Goal: Task Accomplishment & Management: Use online tool/utility

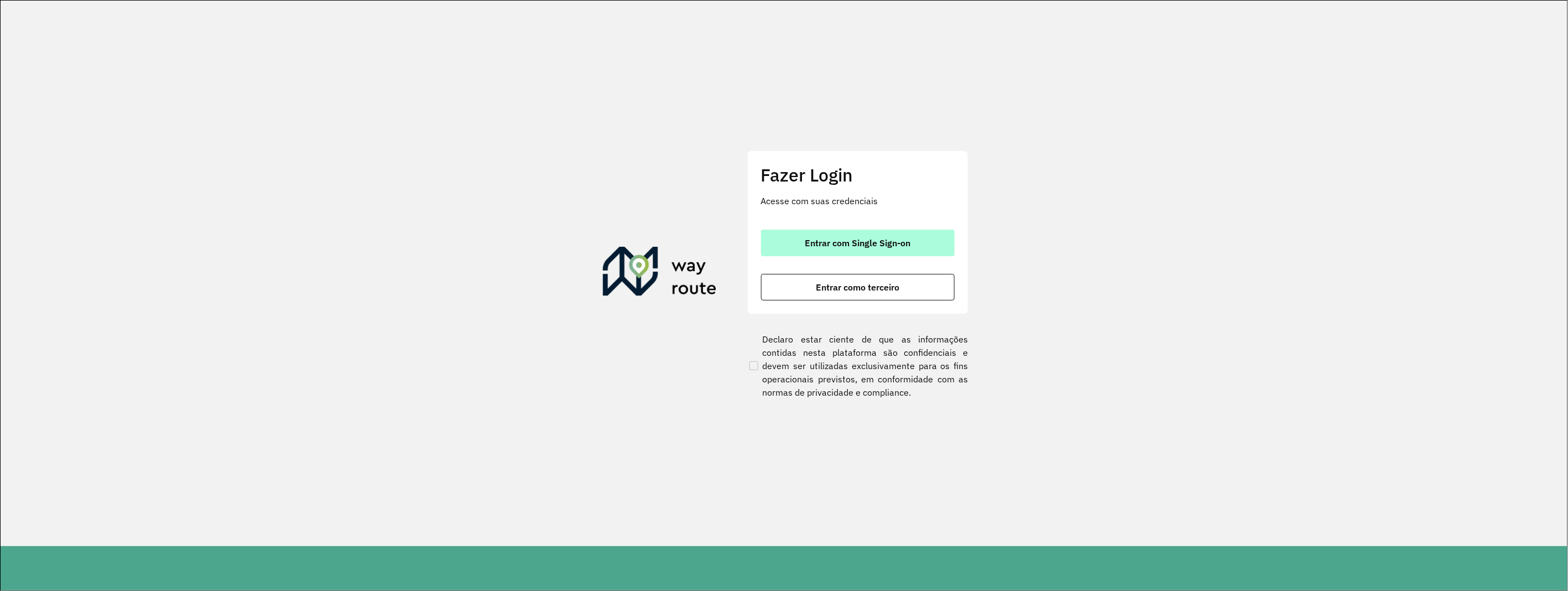
click at [841, 240] on span "Entrar com Single Sign-on" at bounding box center [858, 242] width 106 height 9
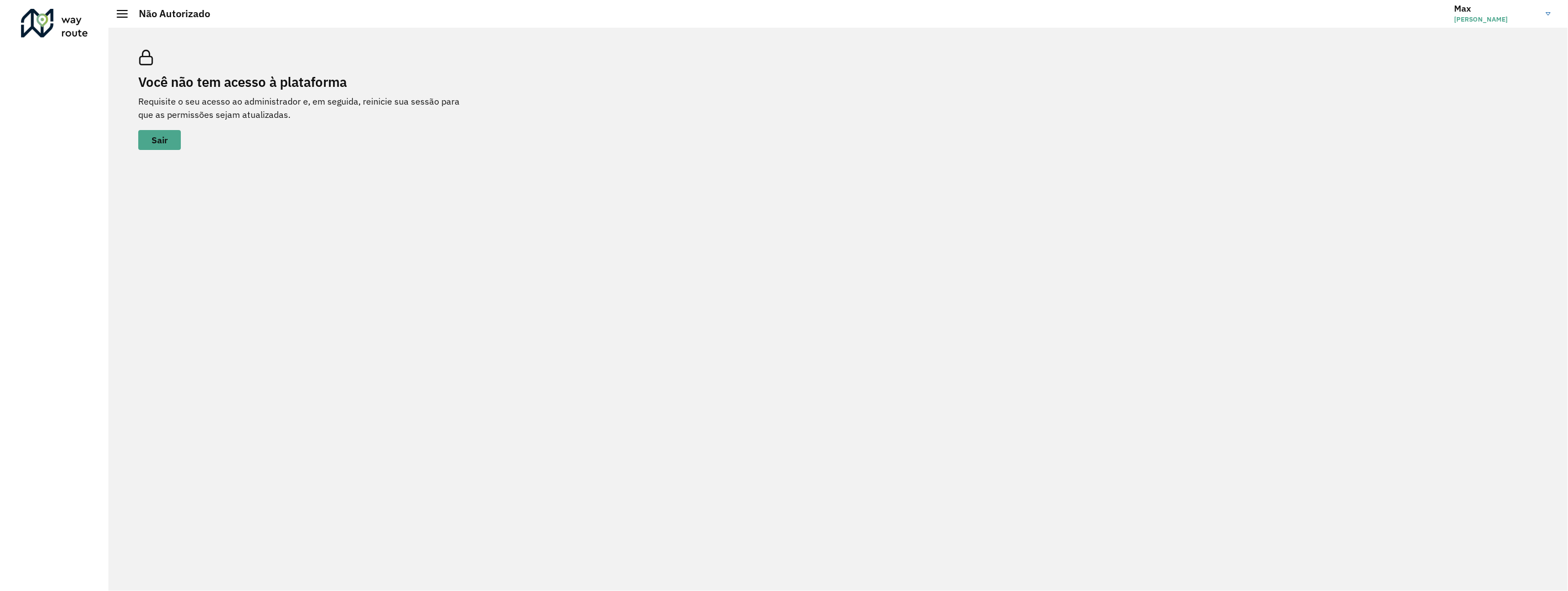
click at [1548, 13] on img at bounding box center [1548, 14] width 5 height 3
click at [152, 131] on button "Sair" at bounding box center [160, 140] width 42 height 20
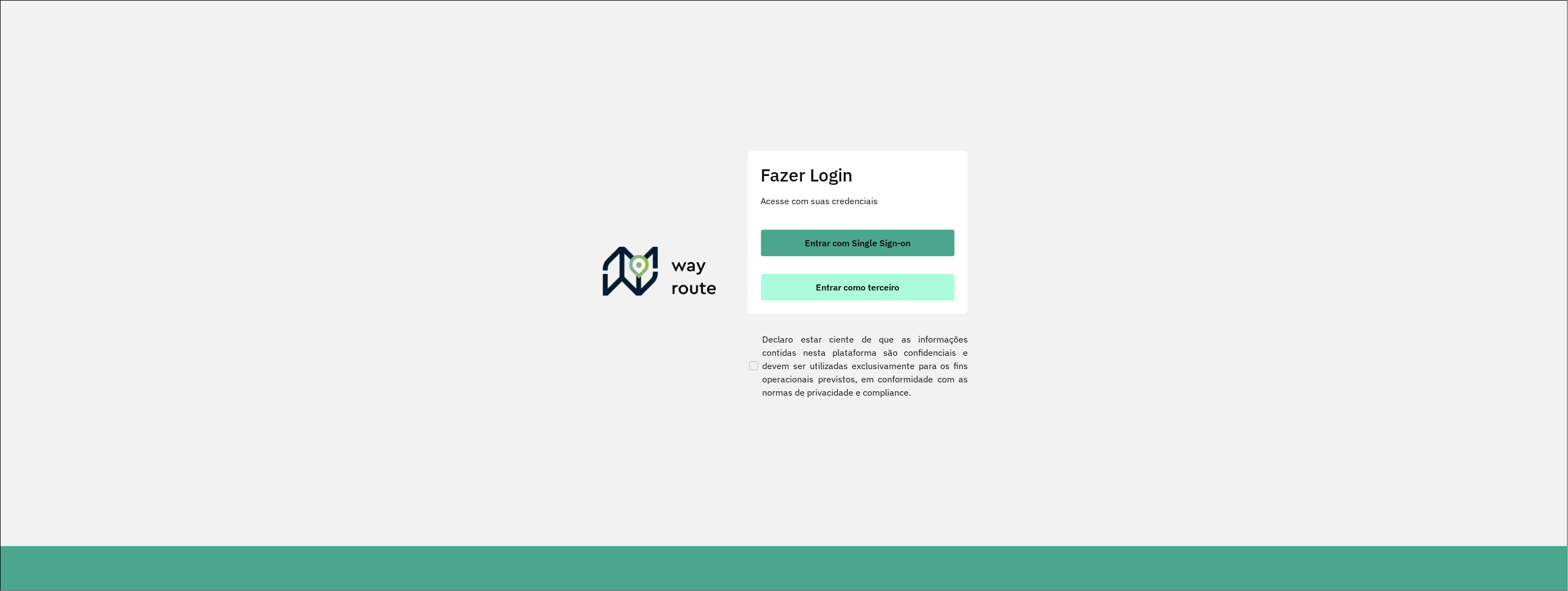
click at [870, 290] on font "Entrar como terceiro" at bounding box center [857, 287] width 83 height 11
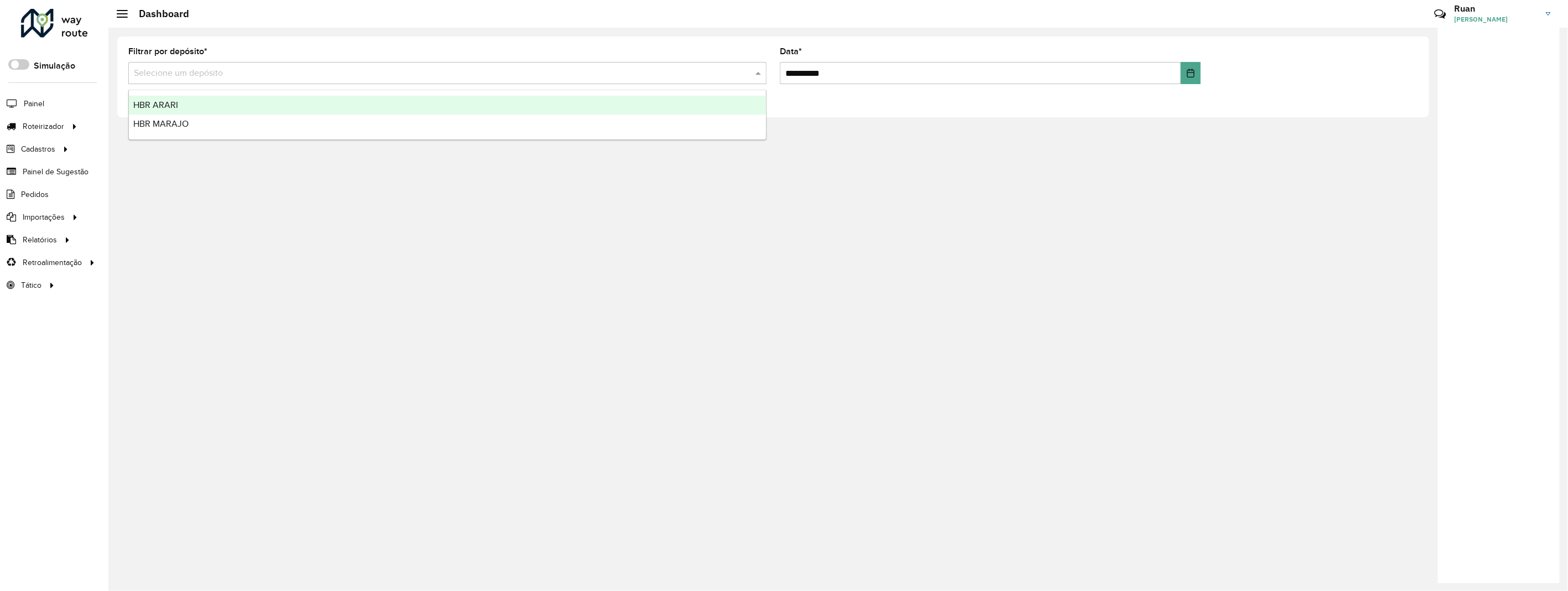
click at [181, 75] on input "text" at bounding box center [436, 73] width 605 height 13
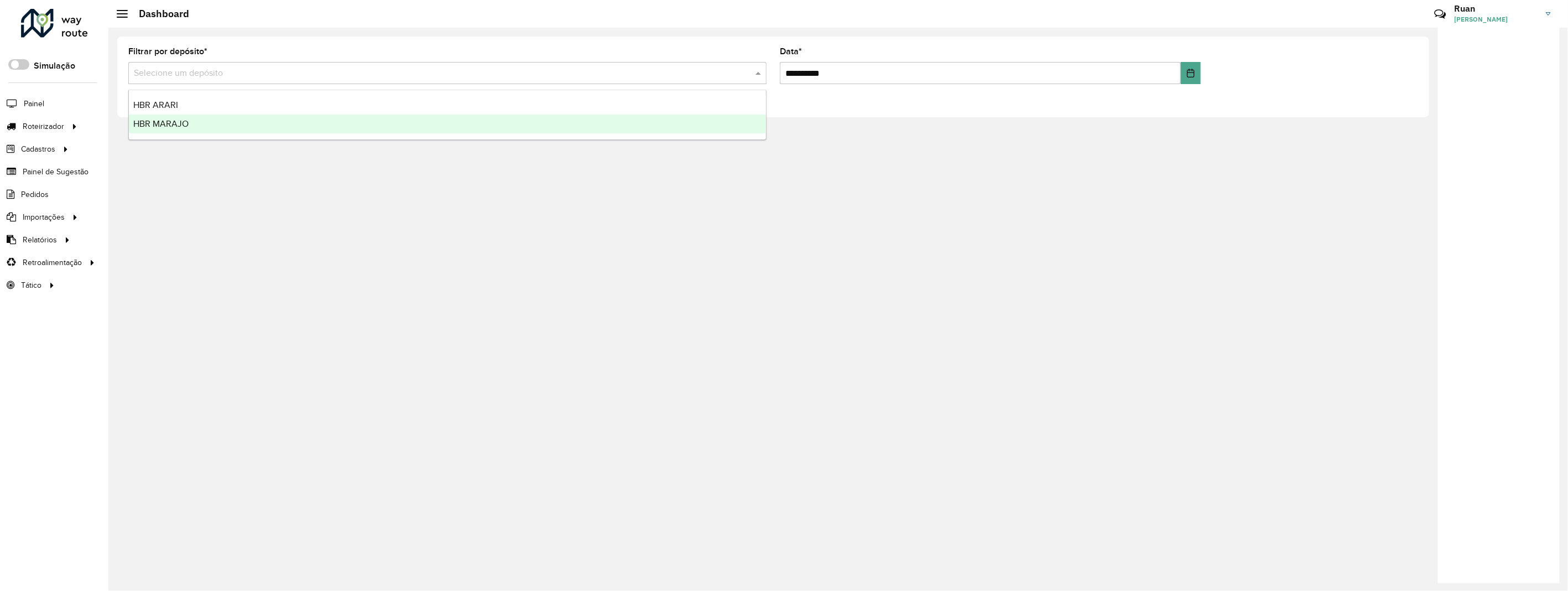
click at [174, 122] on span "HBR MARAJO" at bounding box center [161, 124] width 55 height 10
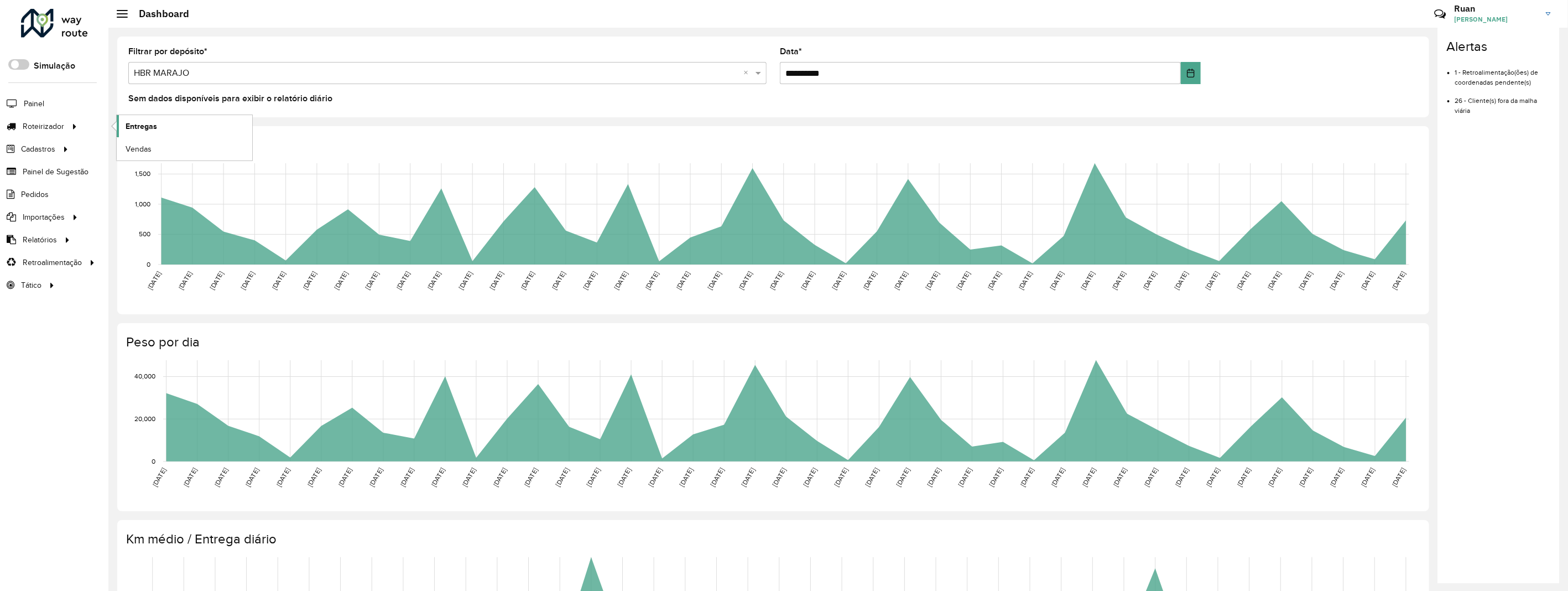
click at [124, 123] on link "Entregas" at bounding box center [184, 126] width 135 height 22
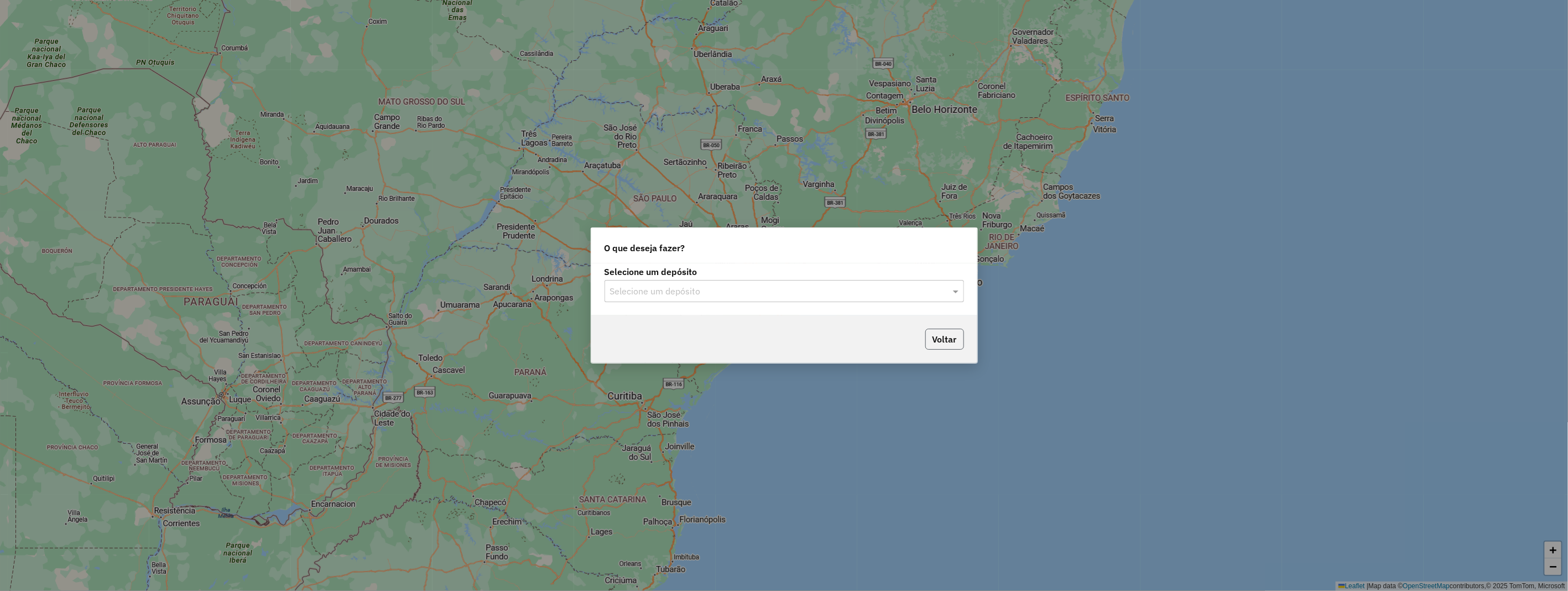
click at [955, 341] on button "Voltar" at bounding box center [944, 340] width 38 height 21
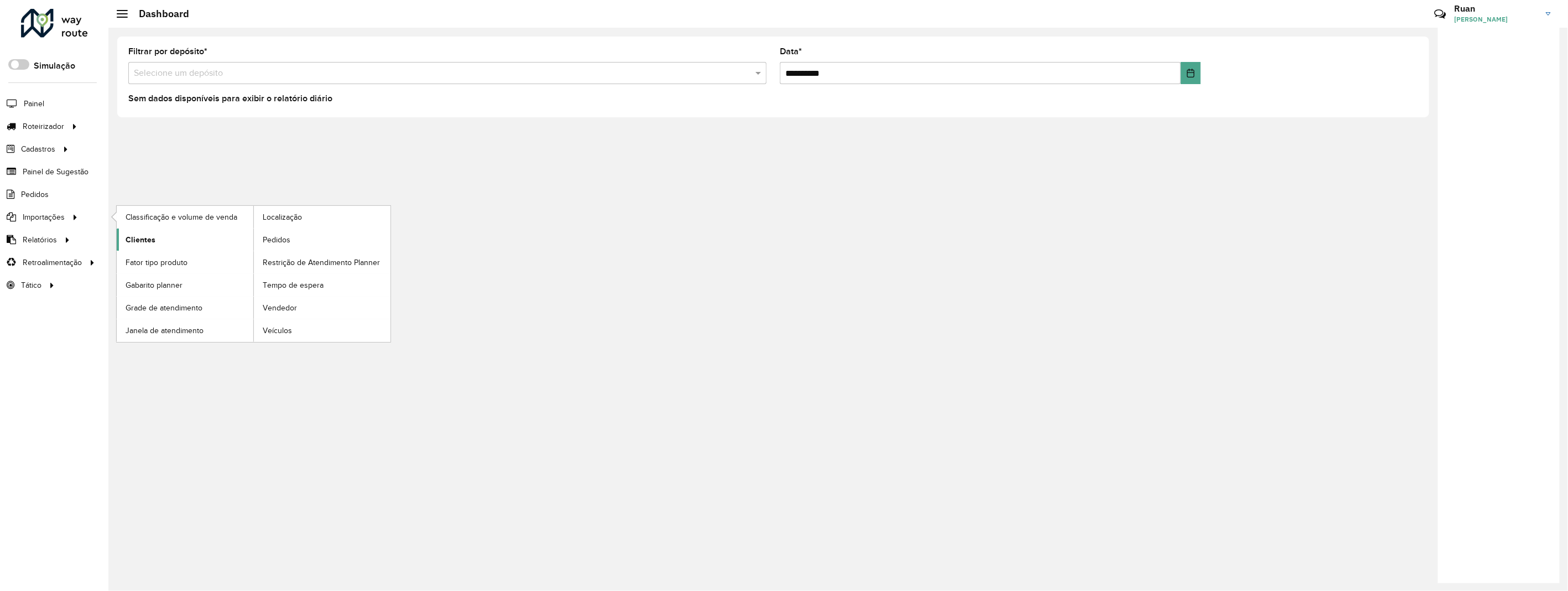
click at [133, 233] on link "Clientes" at bounding box center [184, 239] width 136 height 22
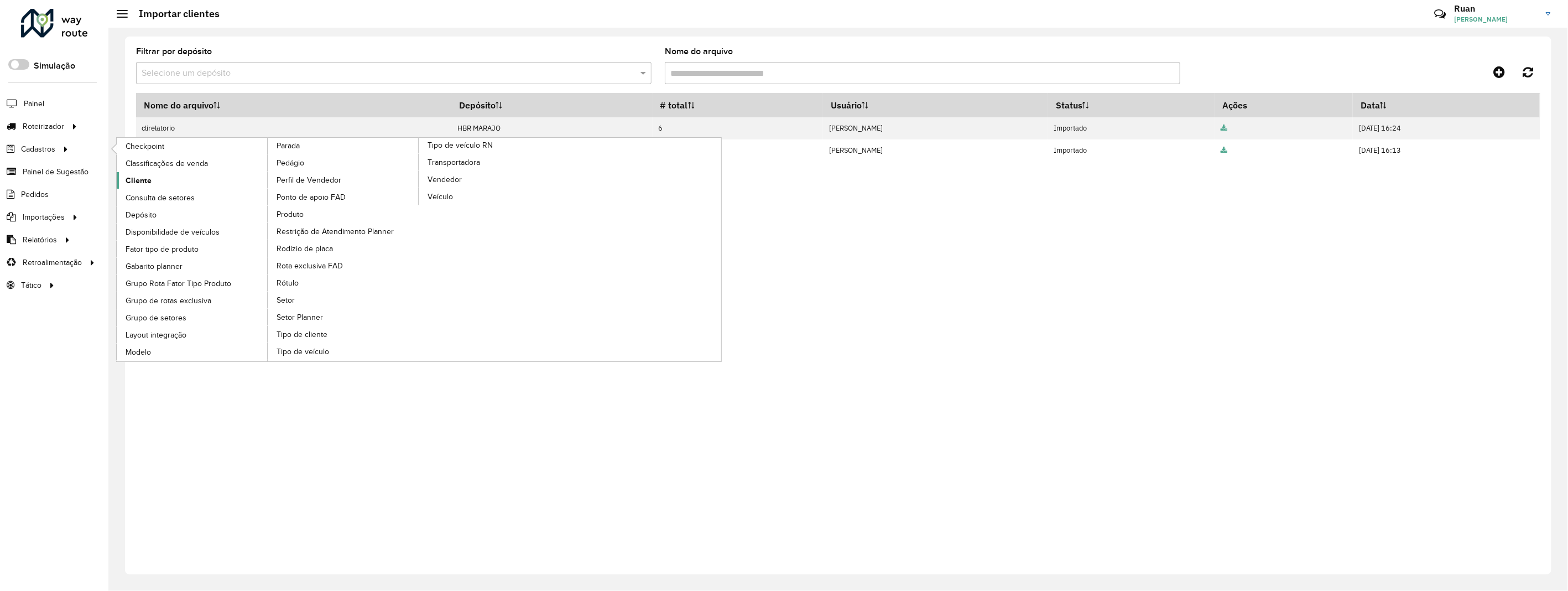
click at [134, 180] on span "Cliente" at bounding box center [139, 180] width 26 height 11
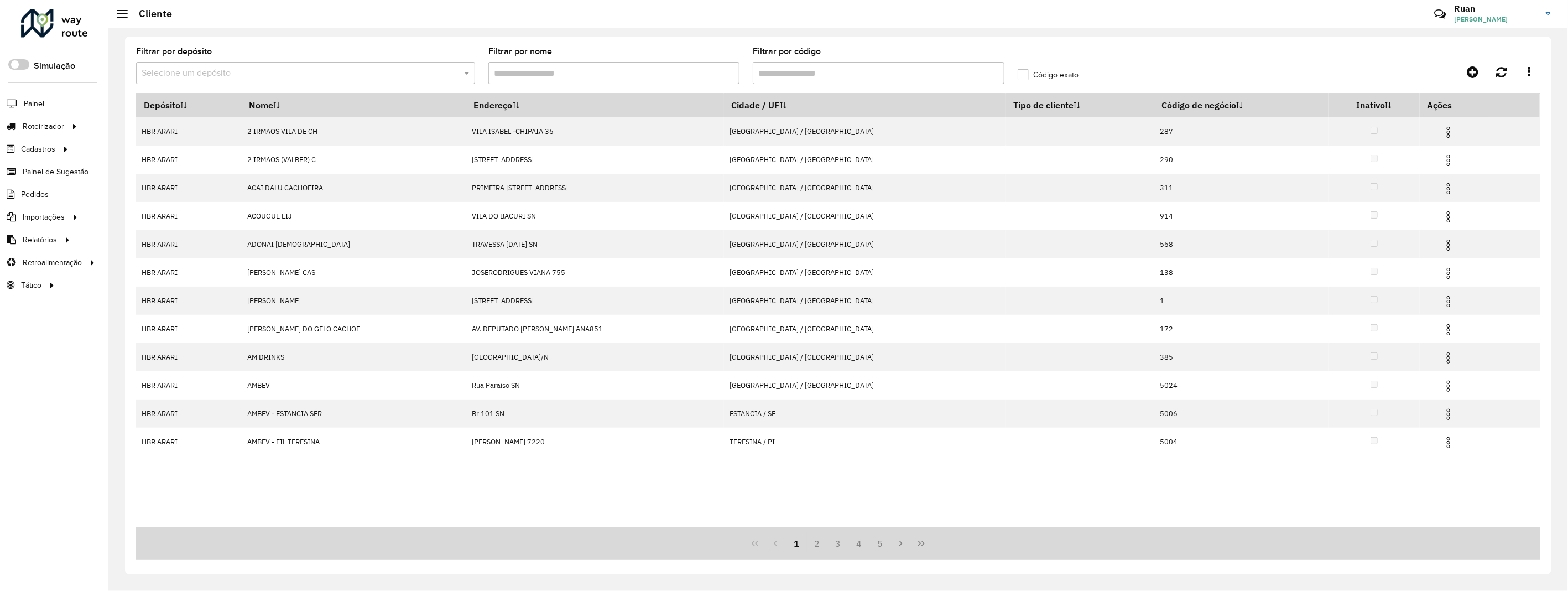
click at [436, 67] on input "text" at bounding box center [295, 73] width 306 height 13
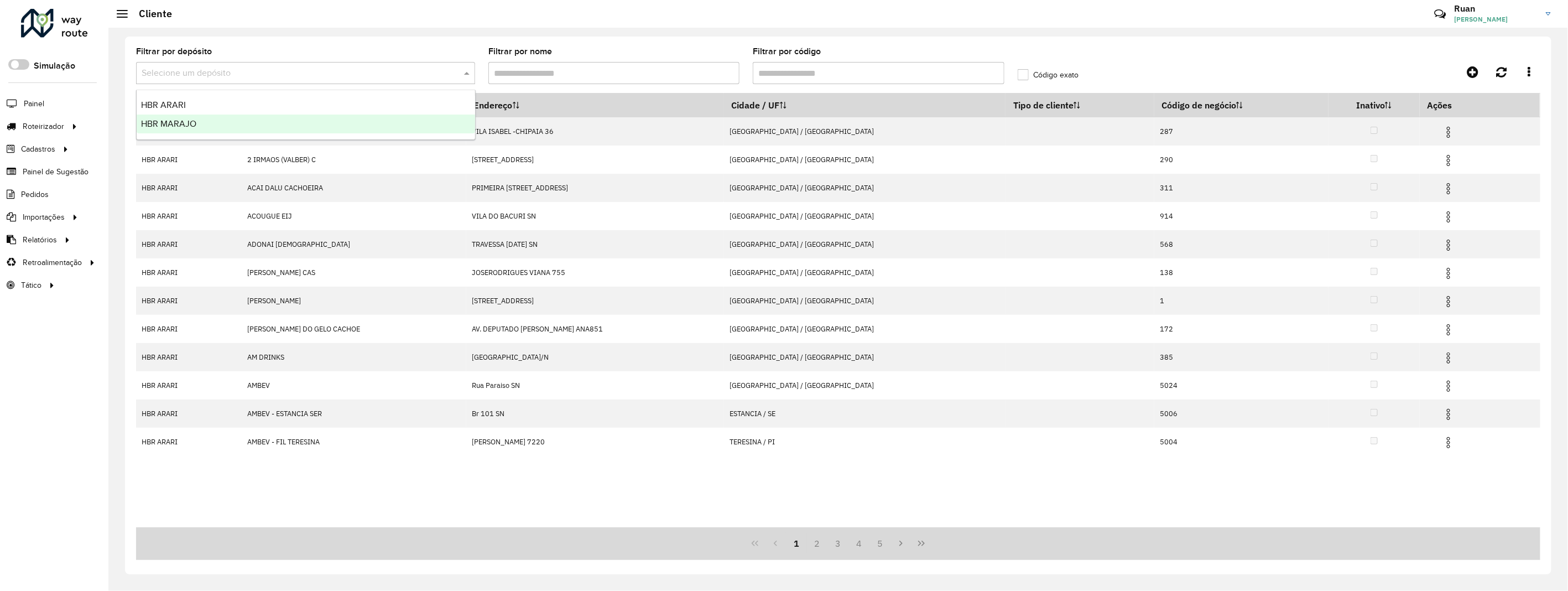
click at [372, 118] on div "HBR MARAJO" at bounding box center [305, 123] width 339 height 19
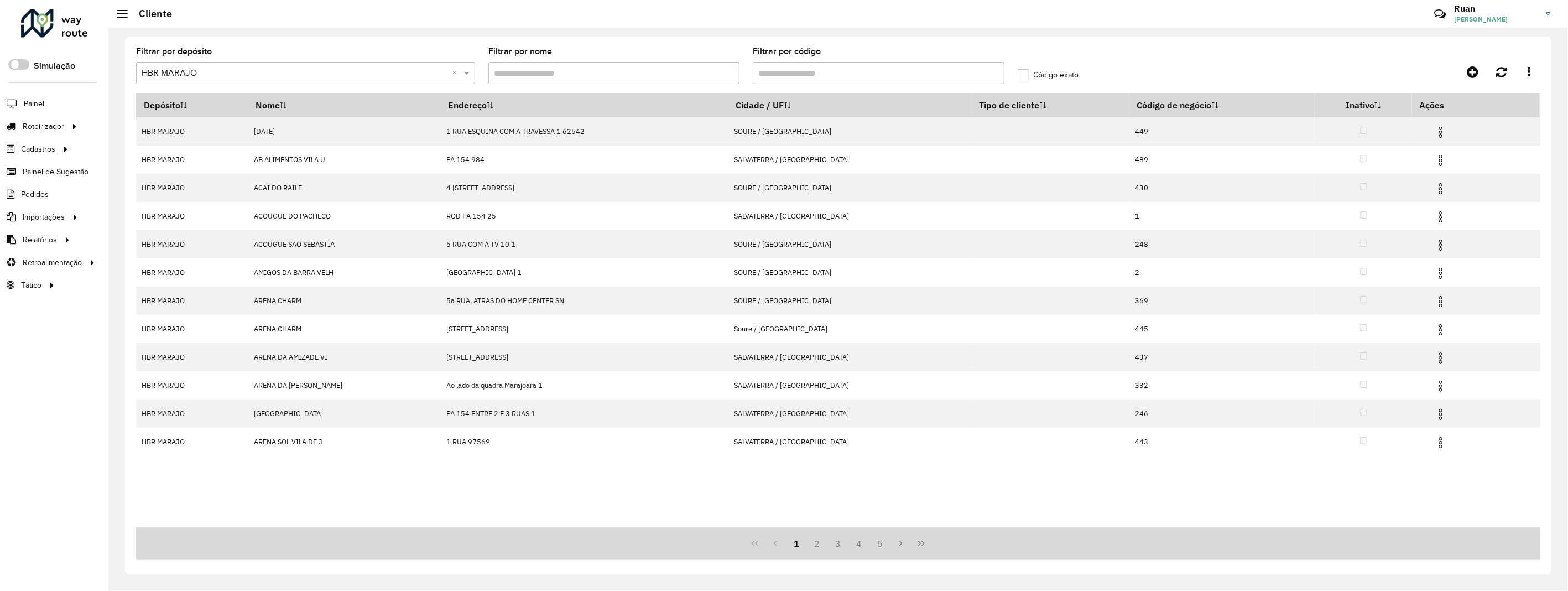
click at [792, 73] on input "Filtrar por código" at bounding box center [879, 73] width 251 height 22
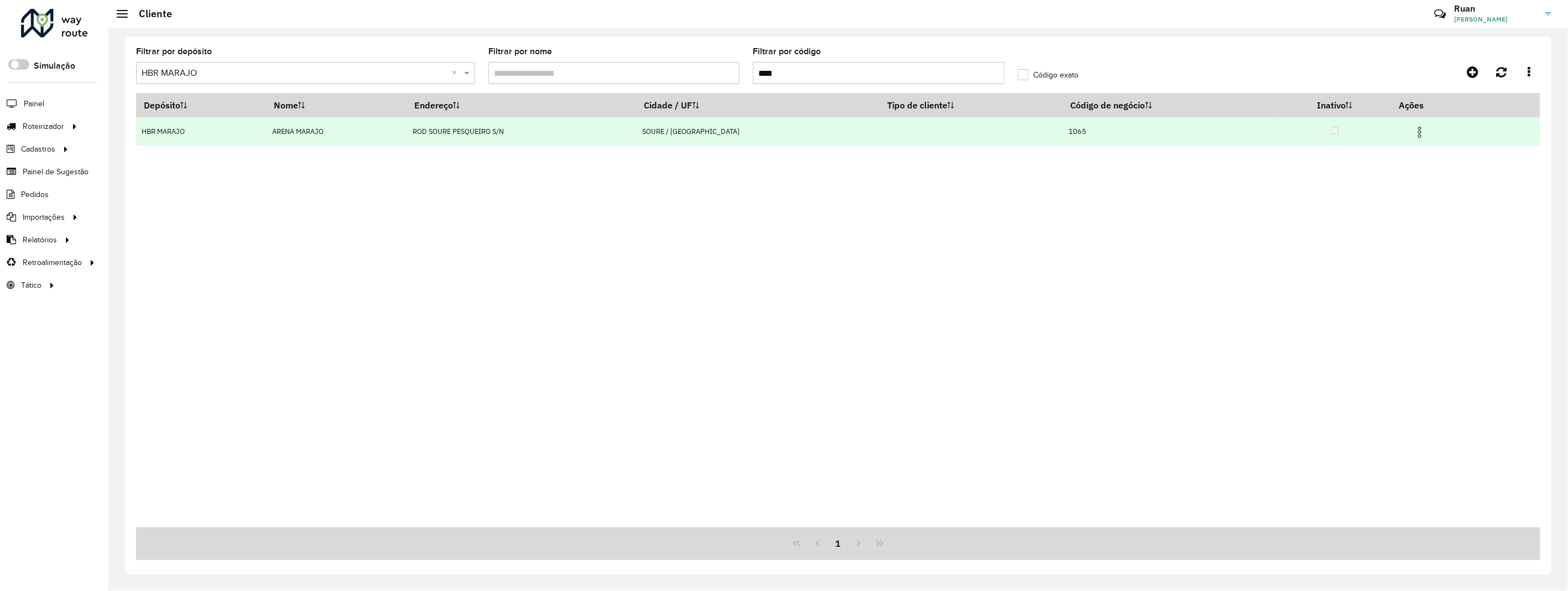
type input "****"
click at [1414, 131] on img at bounding box center [1420, 132] width 13 height 13
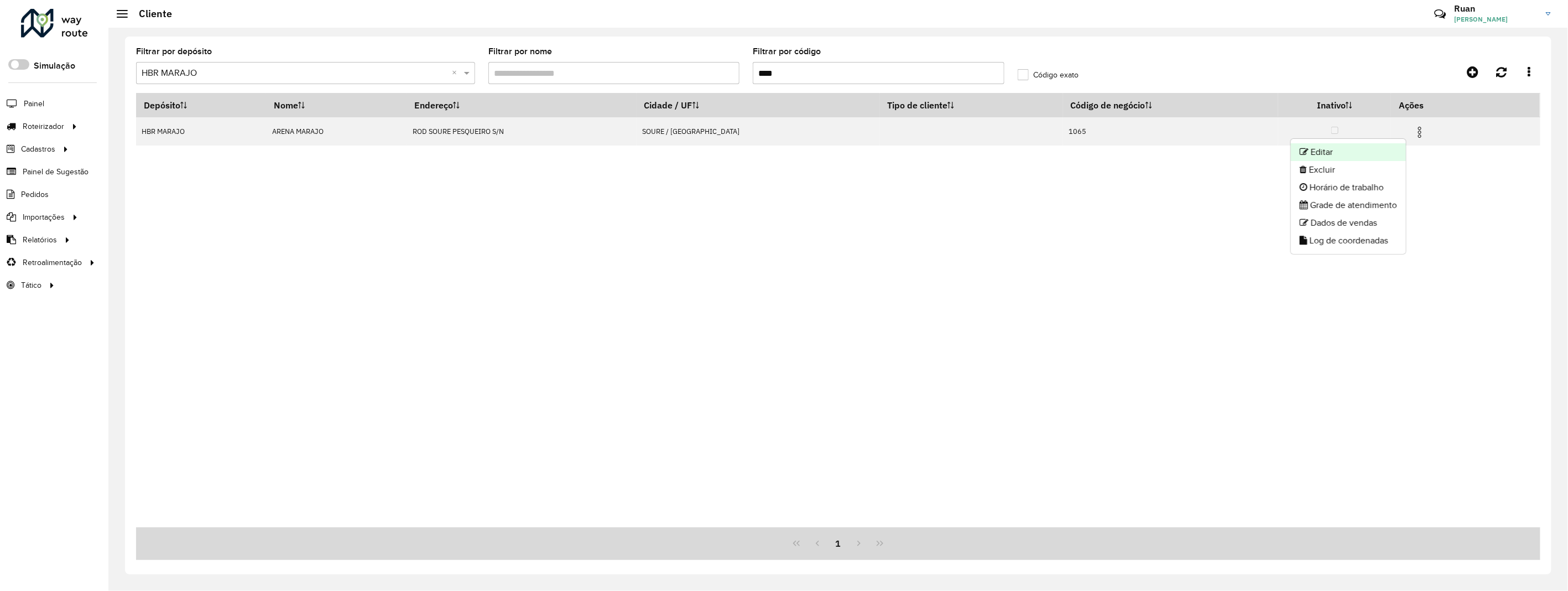
click at [1346, 157] on li "Editar" at bounding box center [1349, 153] width 115 height 18
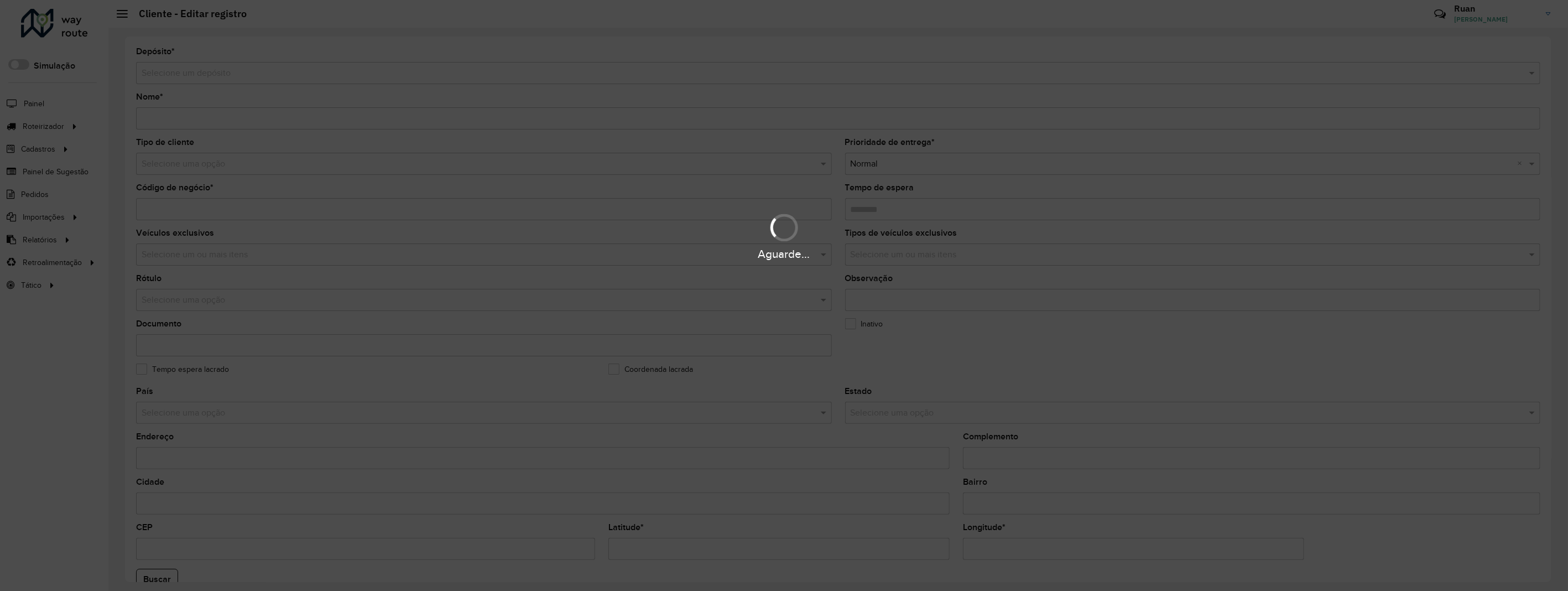
type input "**********"
type input "****"
type input "********"
type input "**********"
type input "*****"
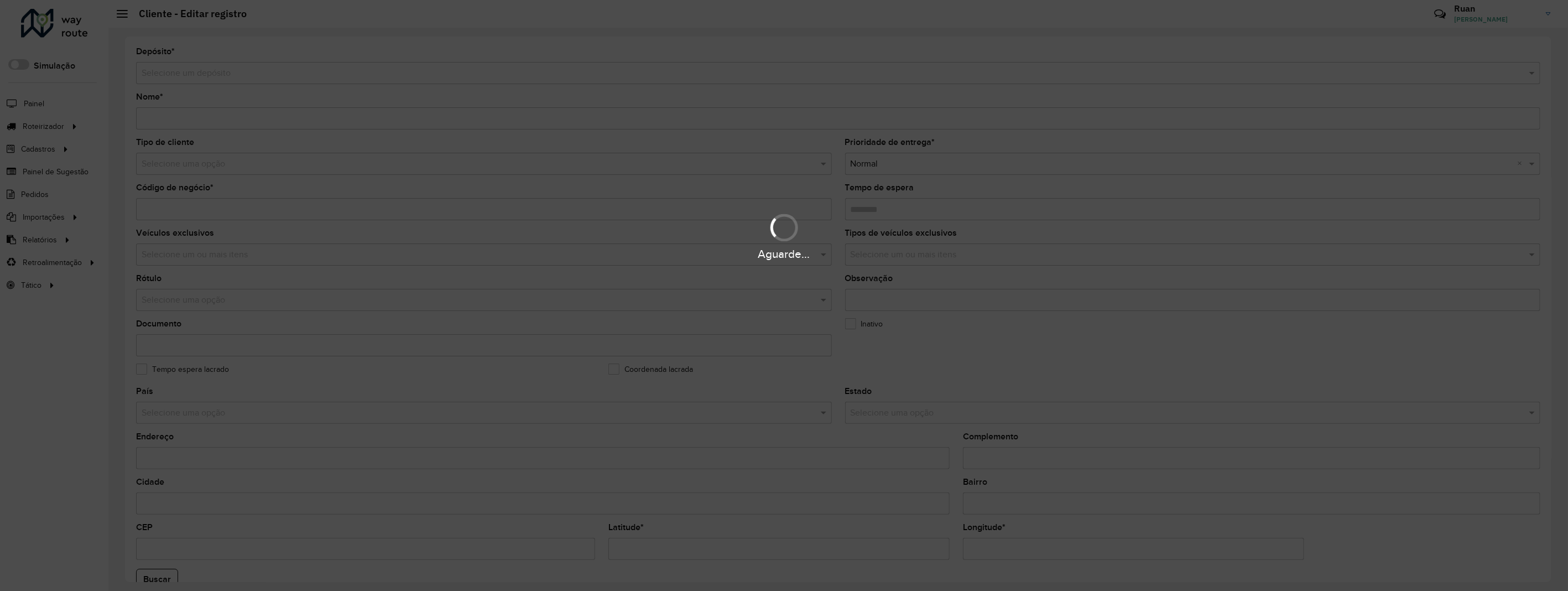
type input "**********"
type input "********"
type input "**********"
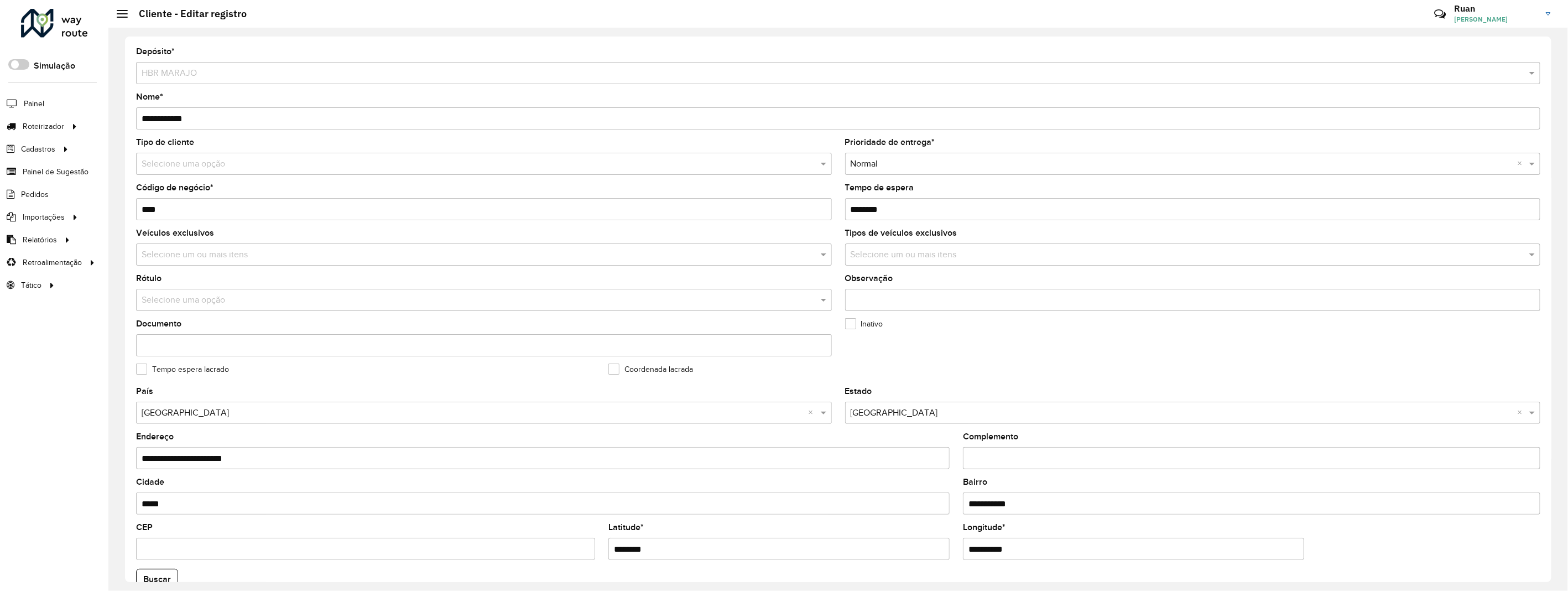
scroll to position [234, 0]
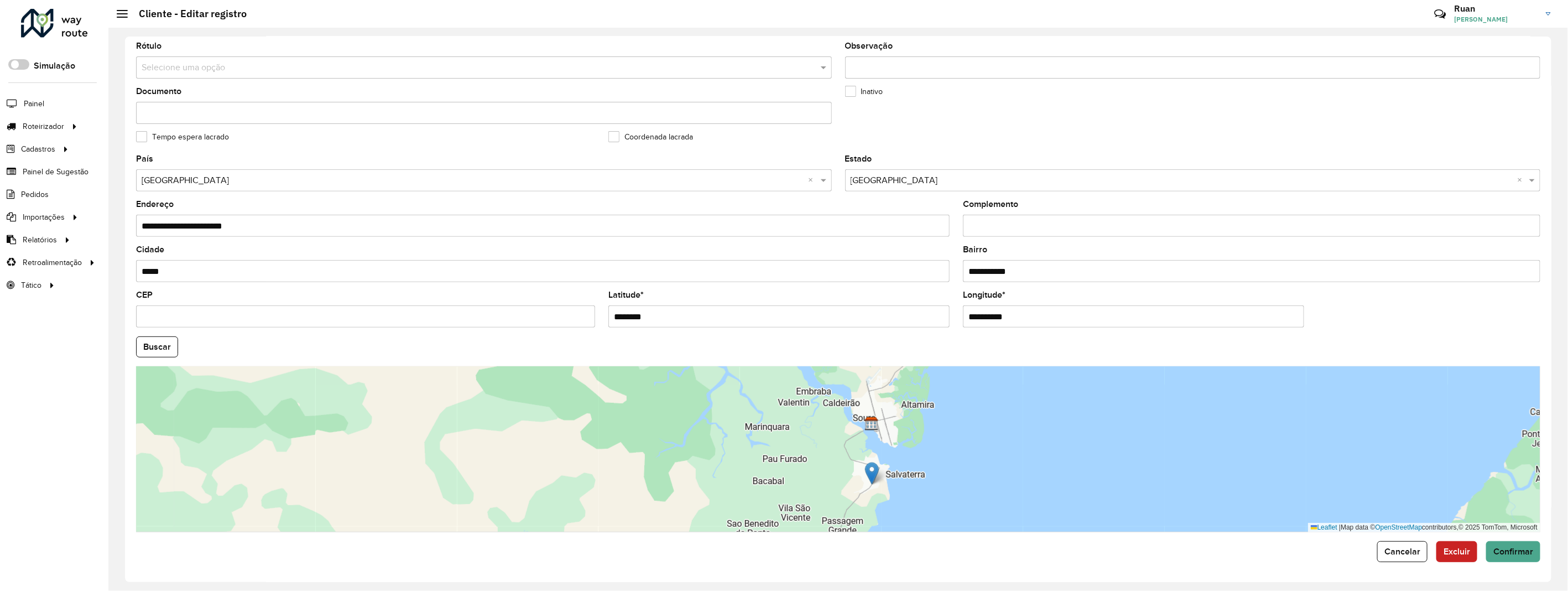
drag, startPoint x: 922, startPoint y: 415, endPoint x: 921, endPoint y: 460, distance: 45.0
click at [921, 460] on div "Leaflet | Map data © OpenStreetMap contributors,© 2025 TomTom, Microsoft" at bounding box center [839, 449] width 1405 height 166
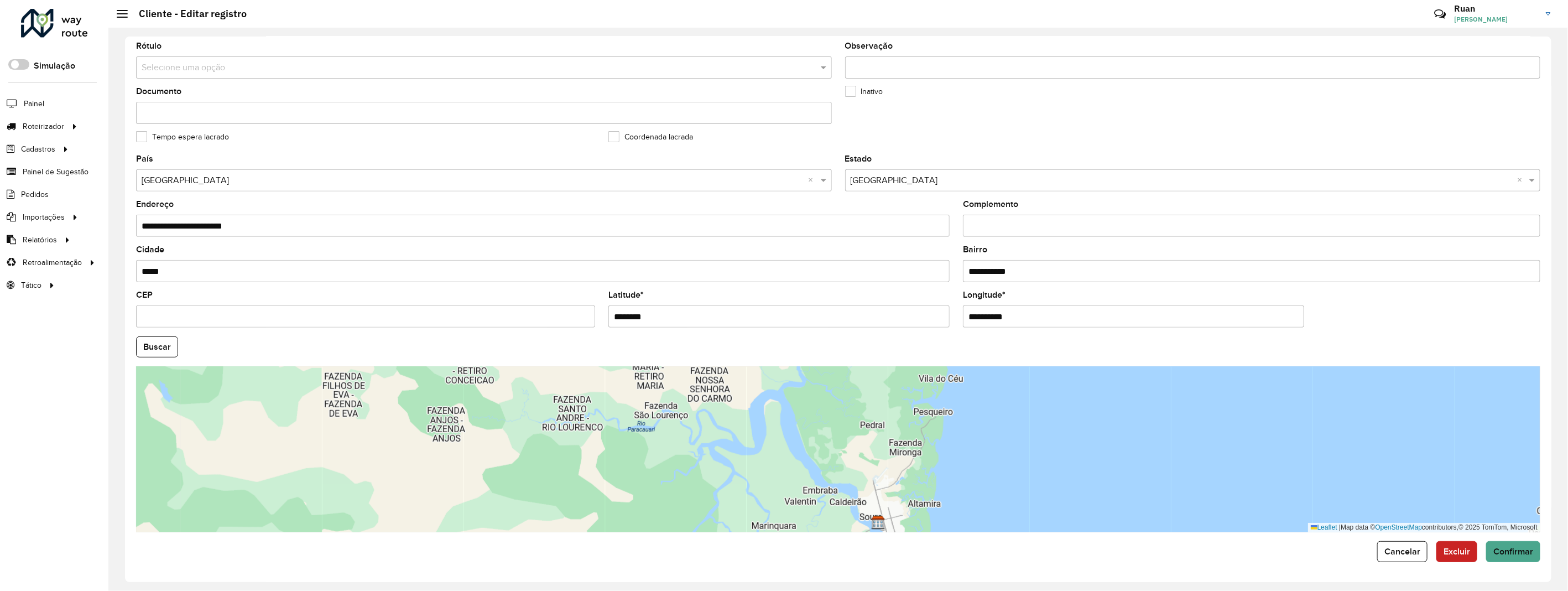
drag, startPoint x: 906, startPoint y: 411, endPoint x: 913, endPoint y: 510, distance: 99.2
click at [913, 510] on div "Leaflet | Map data © OpenStreetMap contributors,© 2025 TomTom, Microsoft" at bounding box center [839, 449] width 1405 height 166
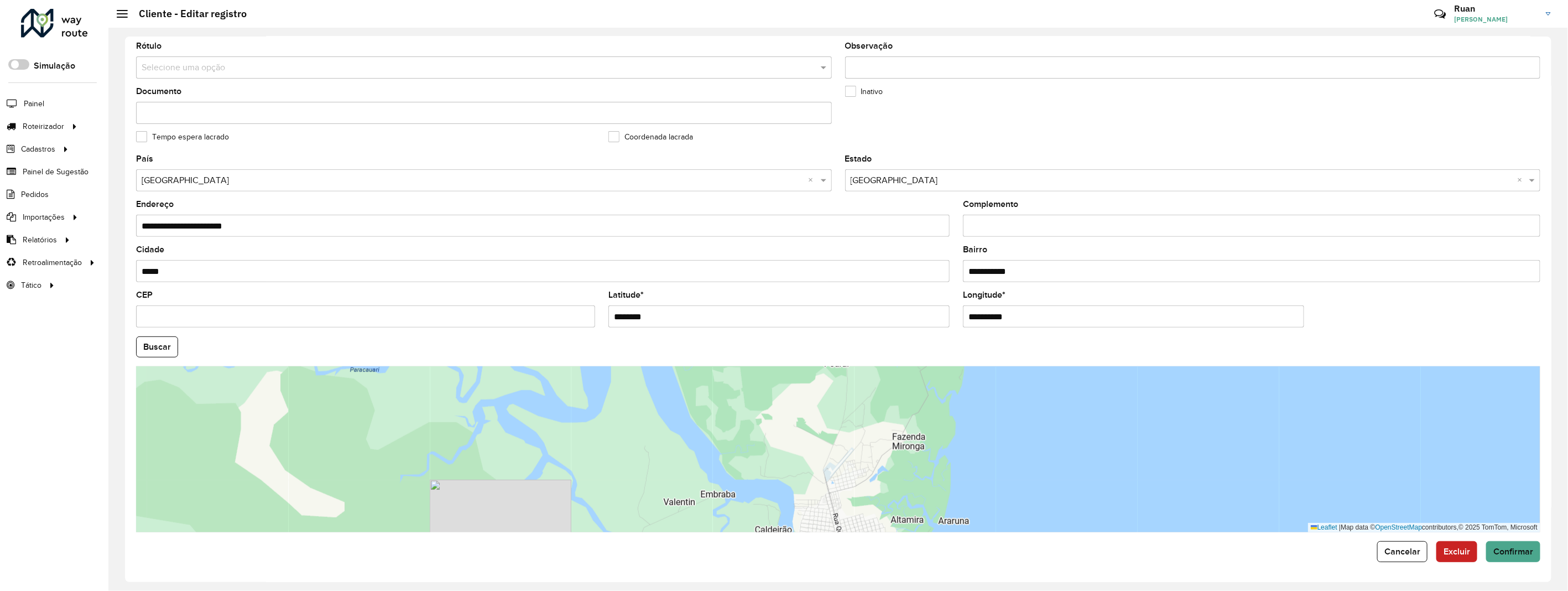
drag, startPoint x: 905, startPoint y: 473, endPoint x: 907, endPoint y: 391, distance: 82.0
click at [907, 391] on div "Leaflet | Map data © OpenStreetMap contributors,© 2025 TomTom, Microsoft" at bounding box center [839, 449] width 1405 height 166
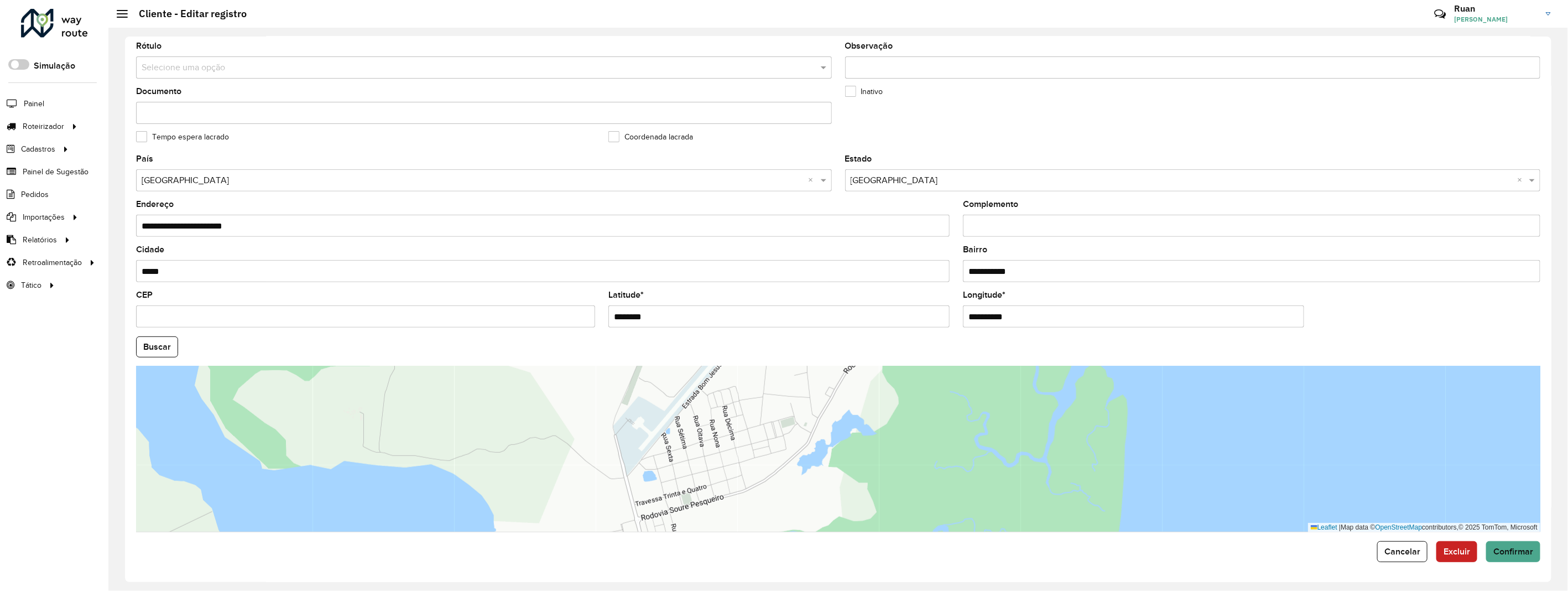
drag, startPoint x: 856, startPoint y: 465, endPoint x: 880, endPoint y: 424, distance: 47.5
click at [880, 424] on div "Leaflet | Map data © OpenStreetMap contributors,© 2025 TomTom, Microsoft" at bounding box center [839, 449] width 1405 height 166
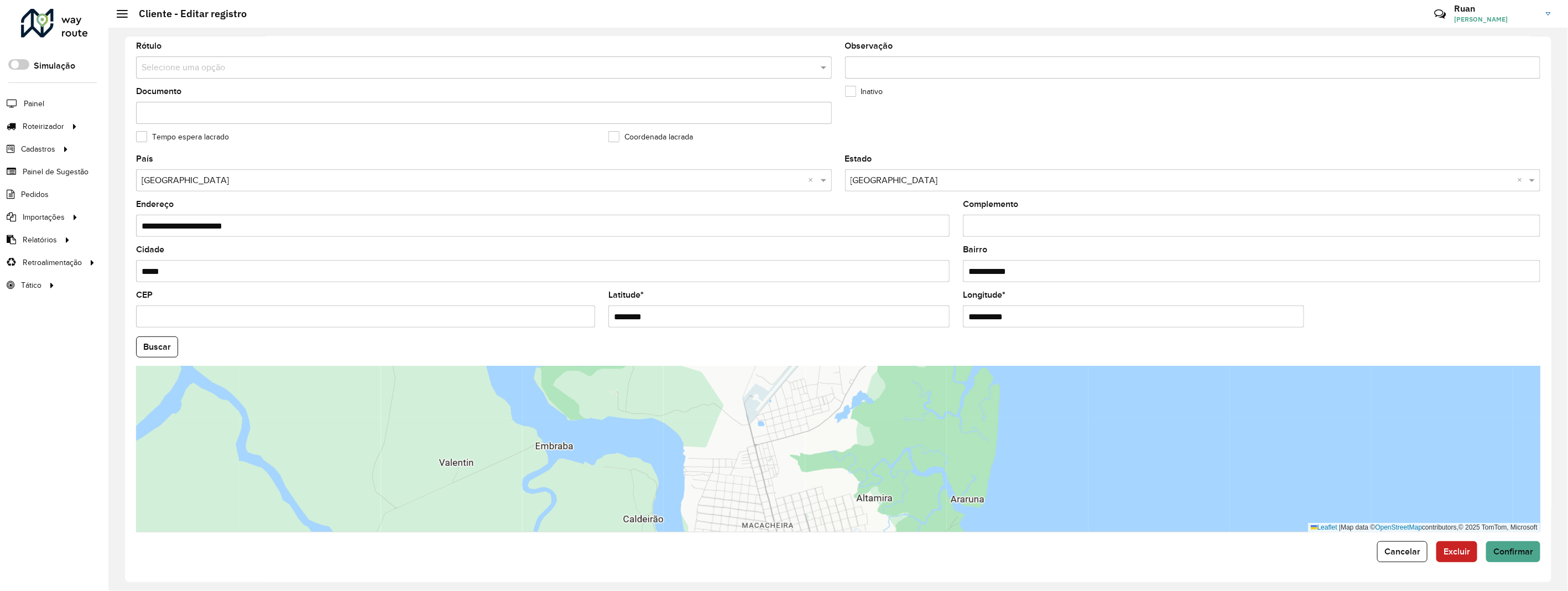
drag, startPoint x: 891, startPoint y: 450, endPoint x: 887, endPoint y: 424, distance: 26.3
click at [887, 424] on div "Leaflet | Map data © OpenStreetMap contributors,© 2025 TomTom, Microsoft" at bounding box center [839, 449] width 1405 height 166
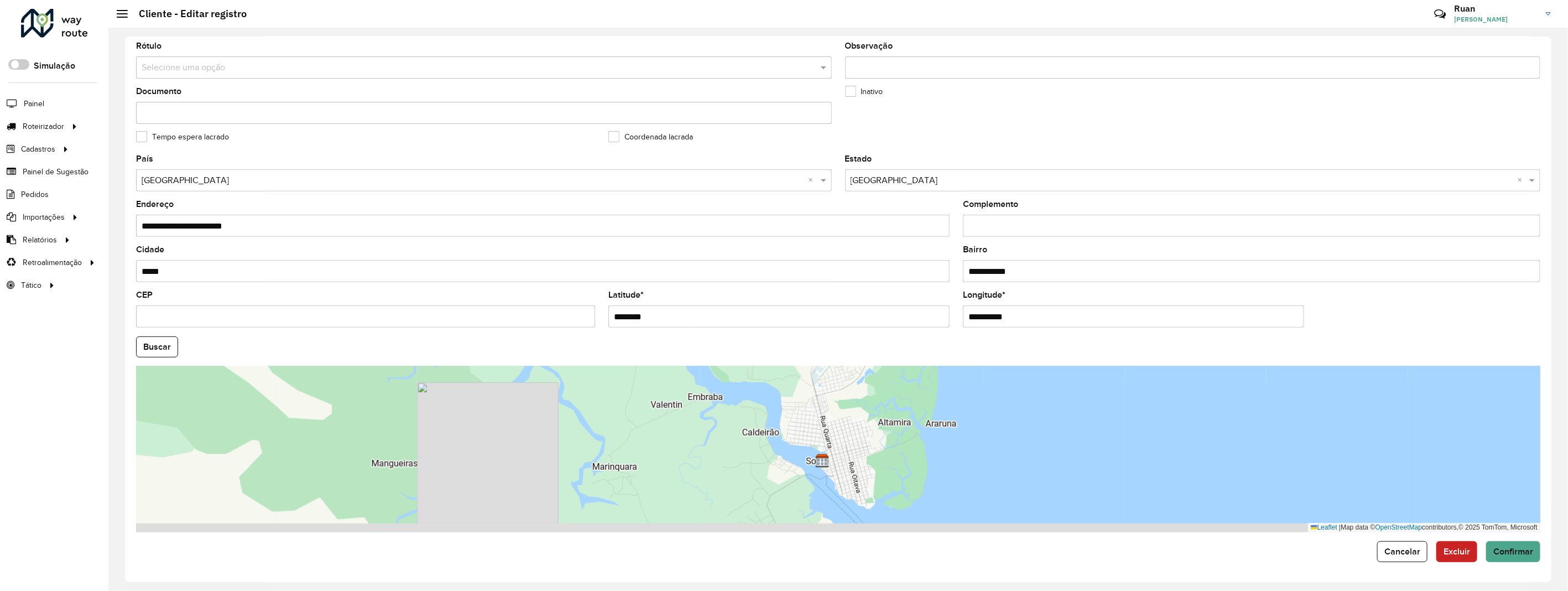
drag, startPoint x: 879, startPoint y: 478, endPoint x: 873, endPoint y: 424, distance: 54.3
click at [873, 424] on div "Leaflet | Map data © OpenStreetMap contributors,© 2025 TomTom, Microsoft" at bounding box center [839, 449] width 1405 height 166
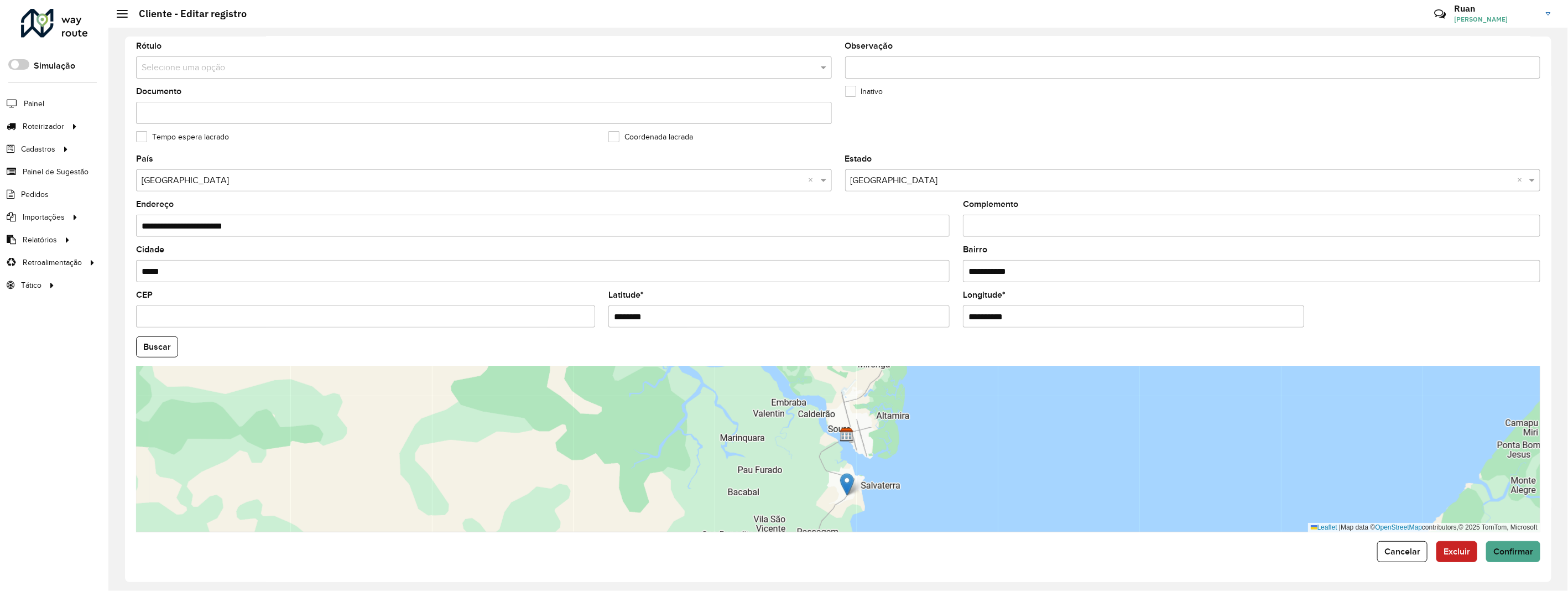
click at [888, 447] on div "Leaflet | Map data © OpenStreetMap contributors,© 2025 TomTom, Microsoft" at bounding box center [839, 449] width 1405 height 166
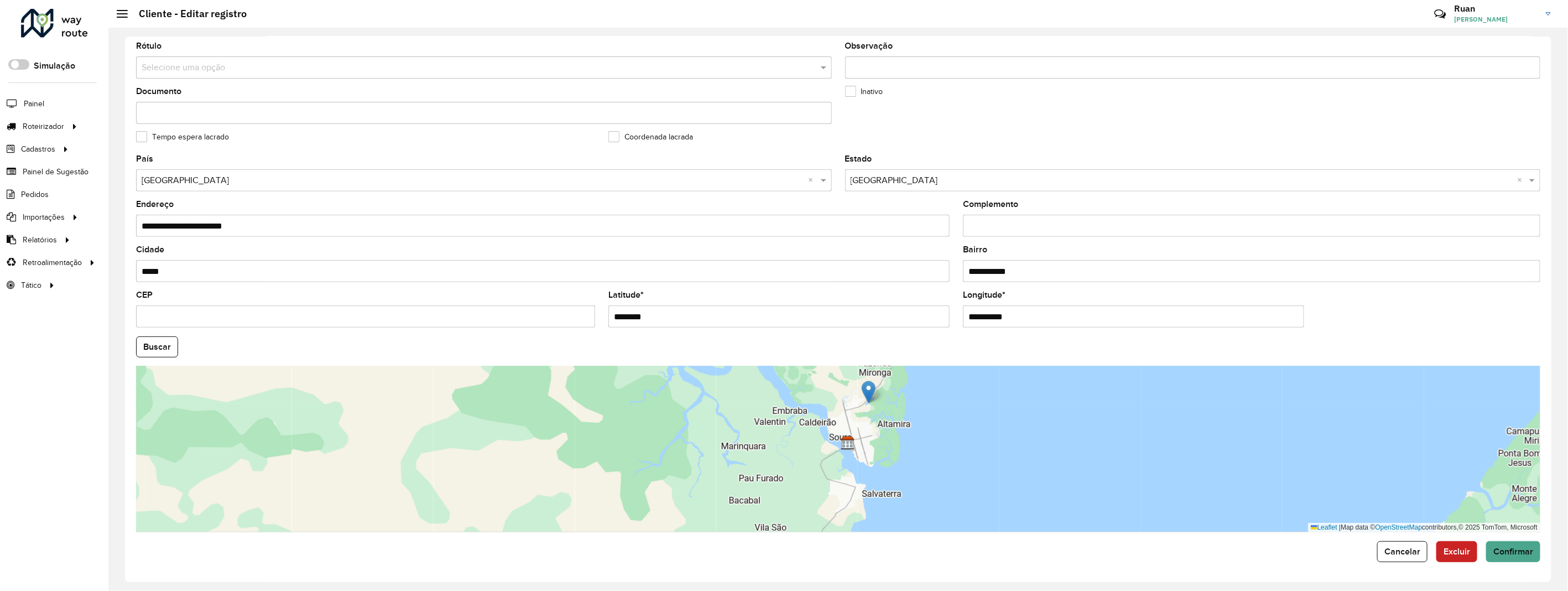
drag, startPoint x: 847, startPoint y: 491, endPoint x: 867, endPoint y: 391, distance: 102.0
click at [867, 391] on img at bounding box center [868, 393] width 14 height 23
type input "**********"
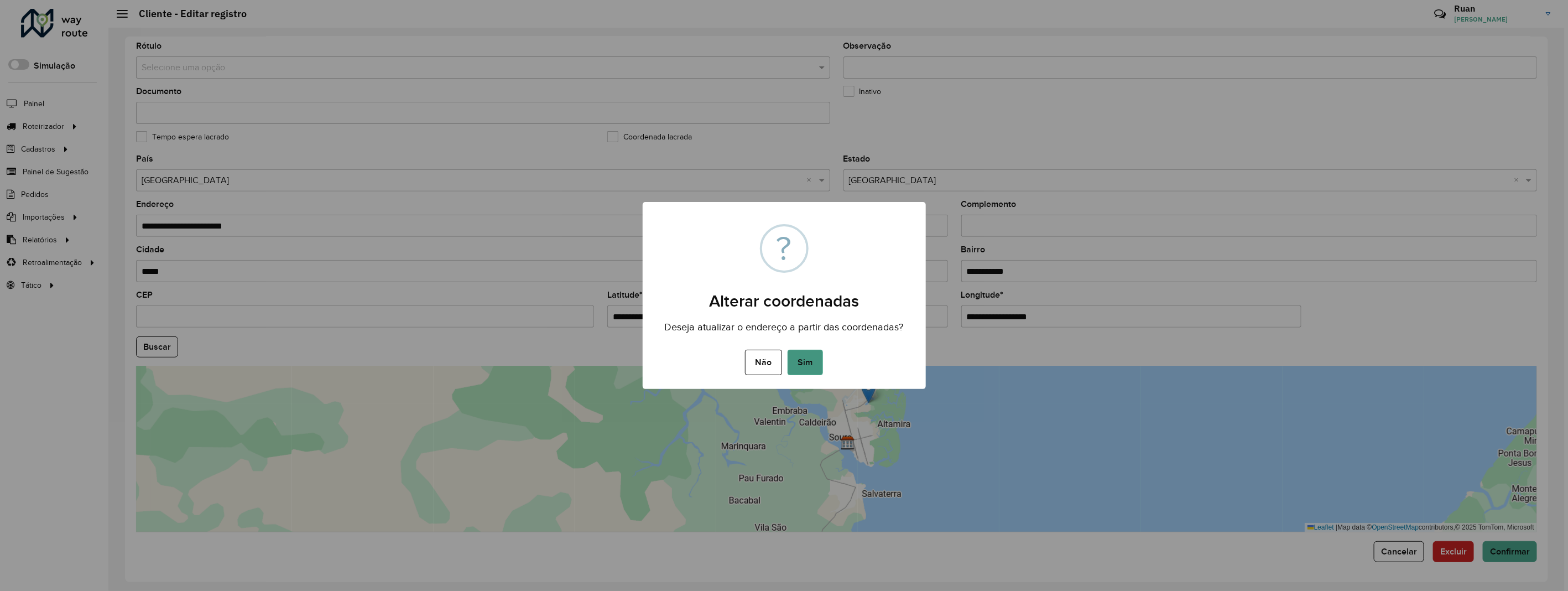
click at [812, 366] on button "Sim" at bounding box center [805, 362] width 35 height 25
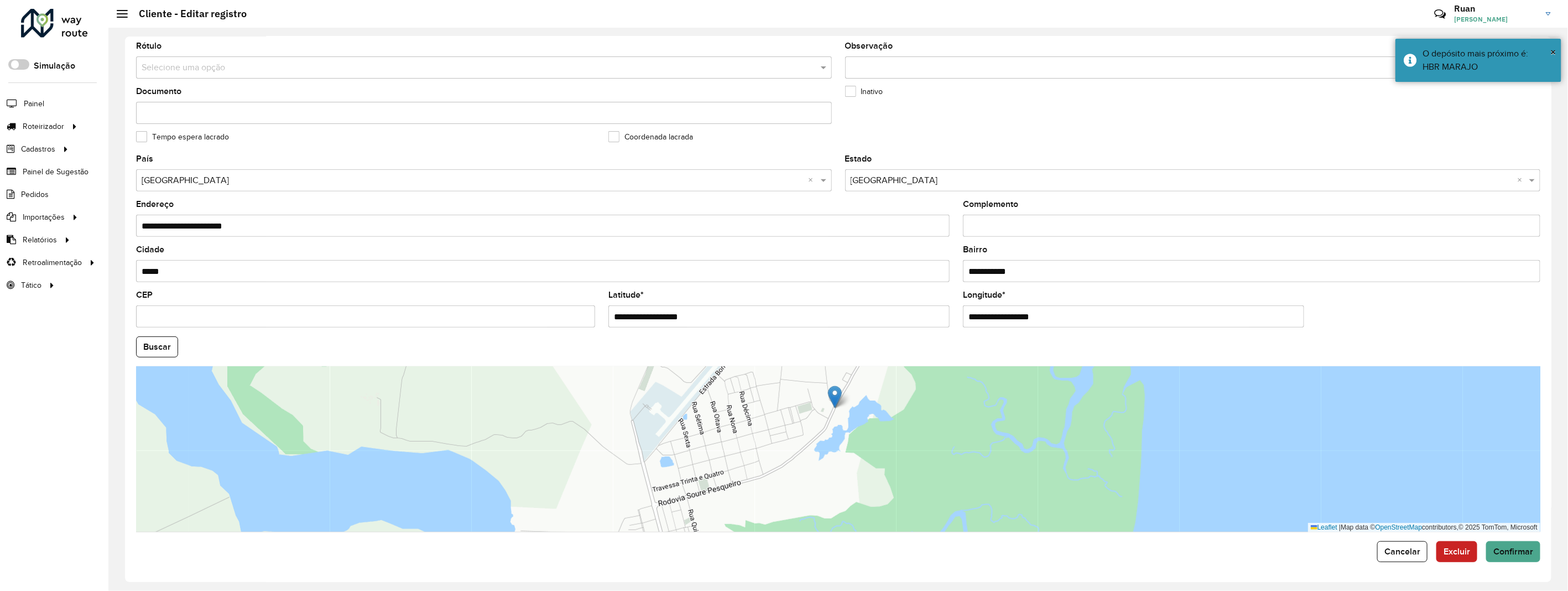
drag, startPoint x: 838, startPoint y: 440, endPoint x: 834, endPoint y: 402, distance: 38.2
click at [834, 402] on img at bounding box center [835, 398] width 14 height 23
type input "**********"
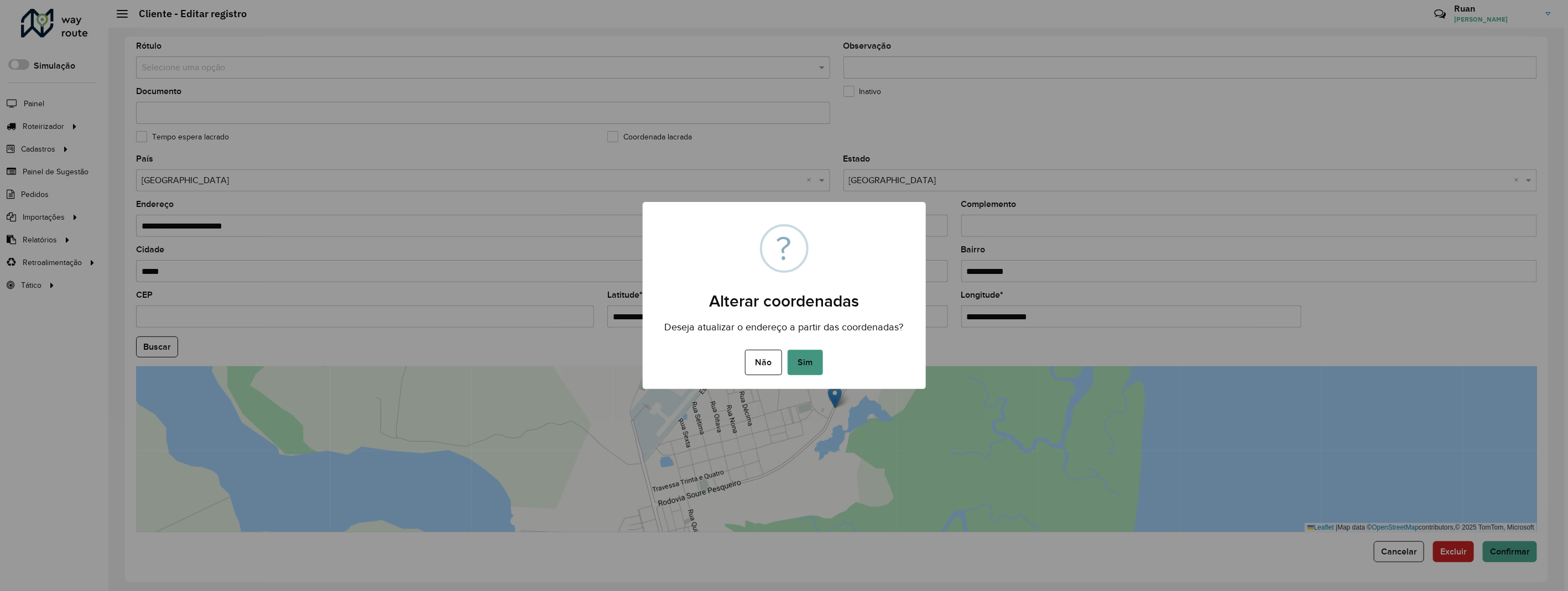
click at [811, 362] on button "Sim" at bounding box center [805, 362] width 35 height 25
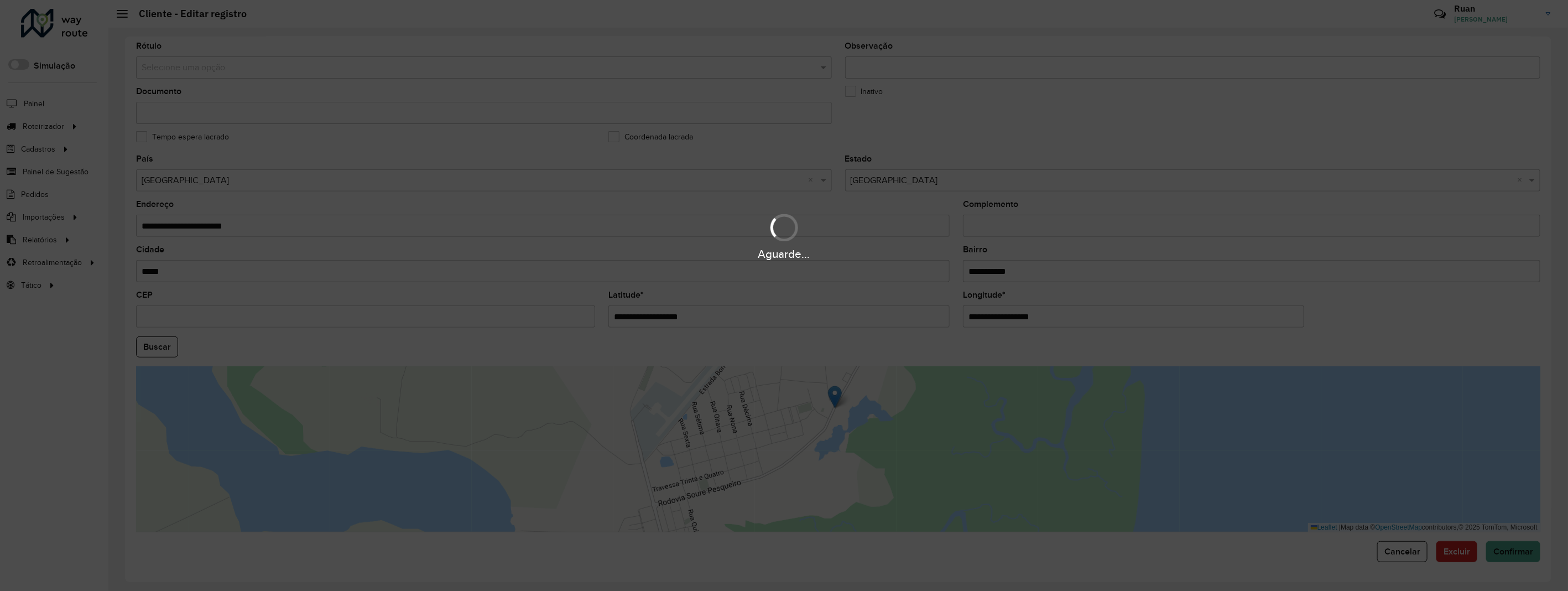
type input "**********"
type input "*****"
type input "**********"
type input "*********"
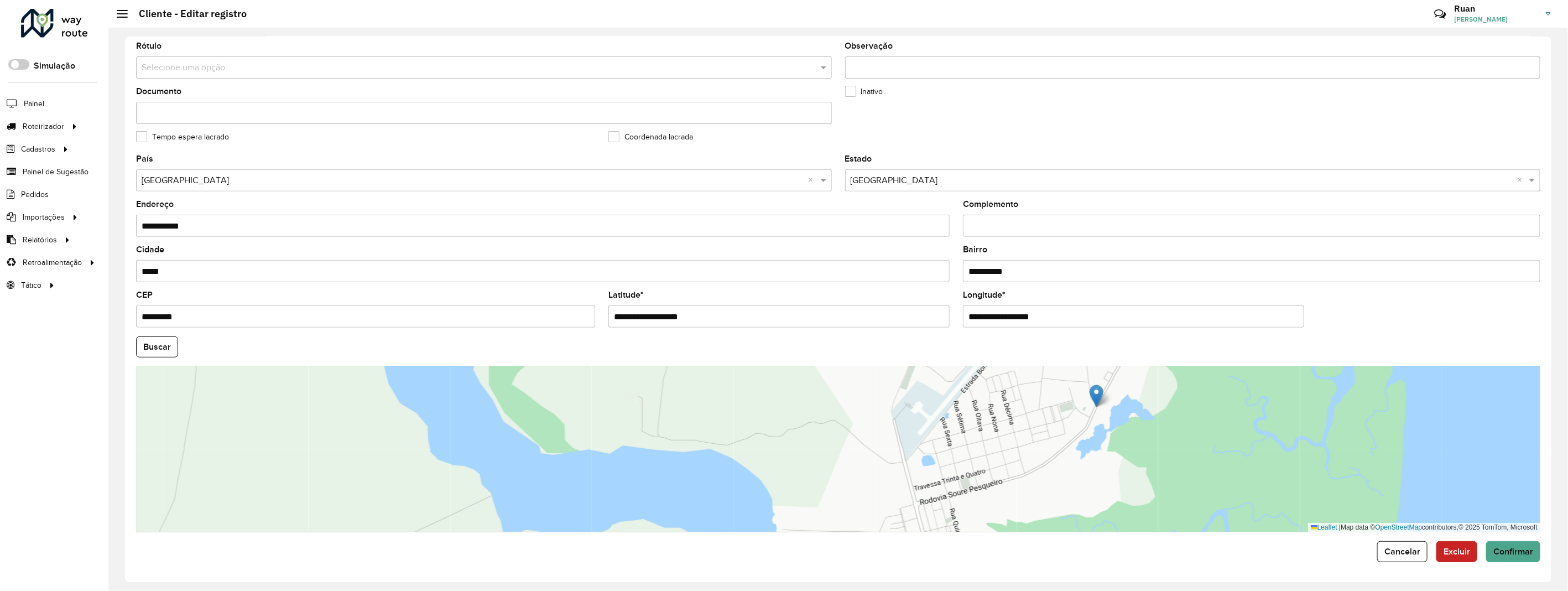
drag, startPoint x: 1149, startPoint y: 489, endPoint x: 1154, endPoint y: 453, distance: 36.3
click at [1154, 453] on div "Leaflet | Map data © OpenStreetMap contributors,© 2025 TomTom, Microsoft" at bounding box center [839, 449] width 1405 height 166
drag, startPoint x: 1097, startPoint y: 397, endPoint x: 1026, endPoint y: 467, distance: 99.7
click at [1026, 467] on img at bounding box center [1025, 466] width 14 height 23
type input "**********"
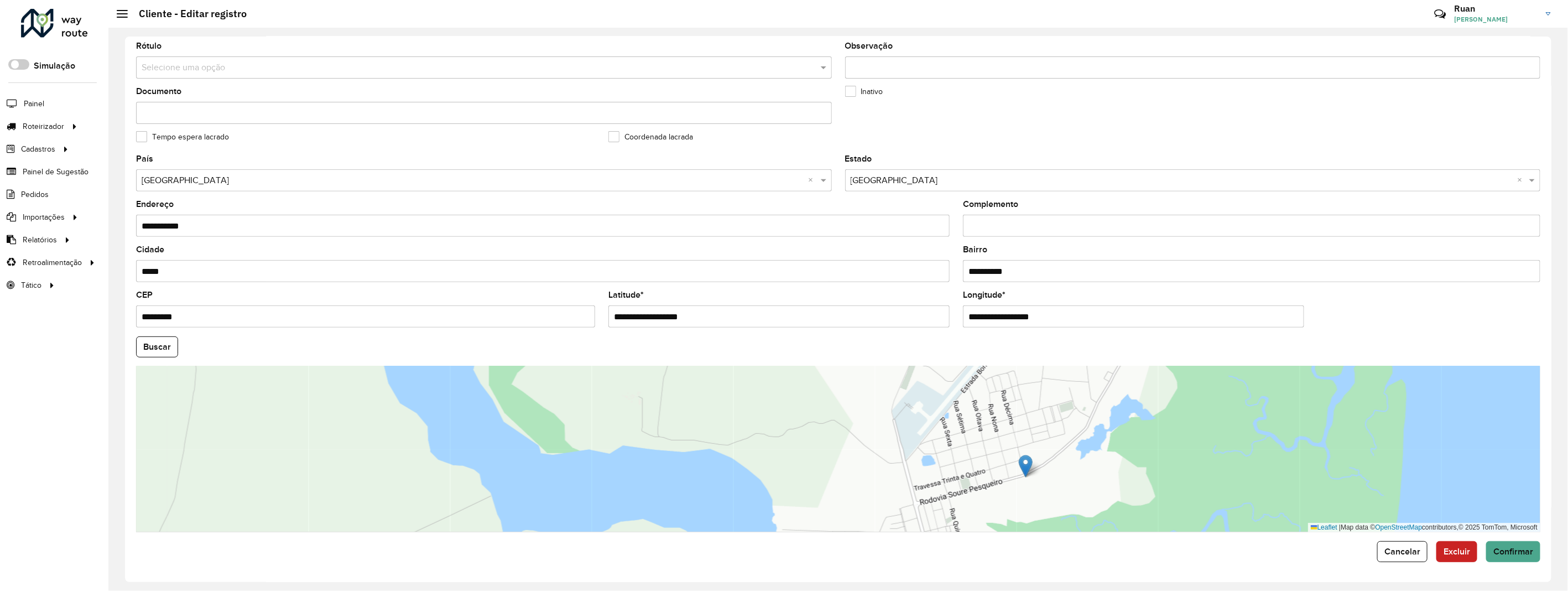
type input "**********"
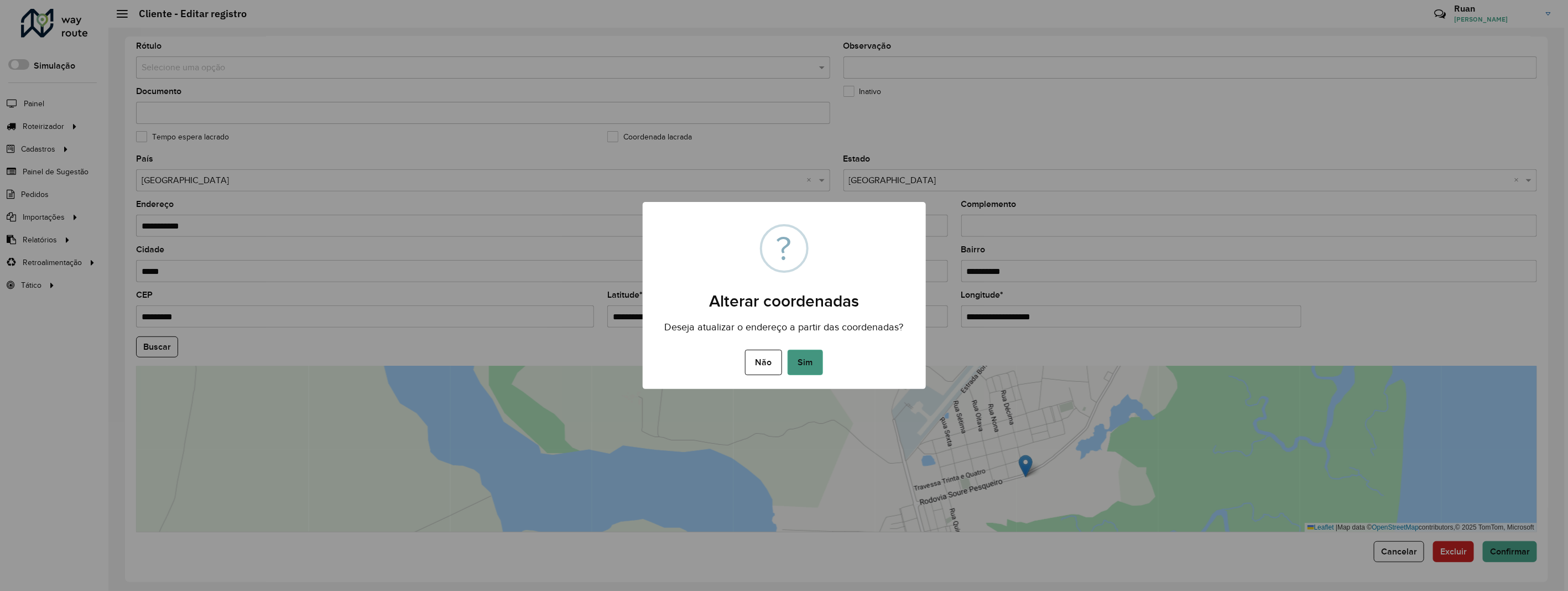
click at [804, 363] on button "Sim" at bounding box center [805, 362] width 35 height 25
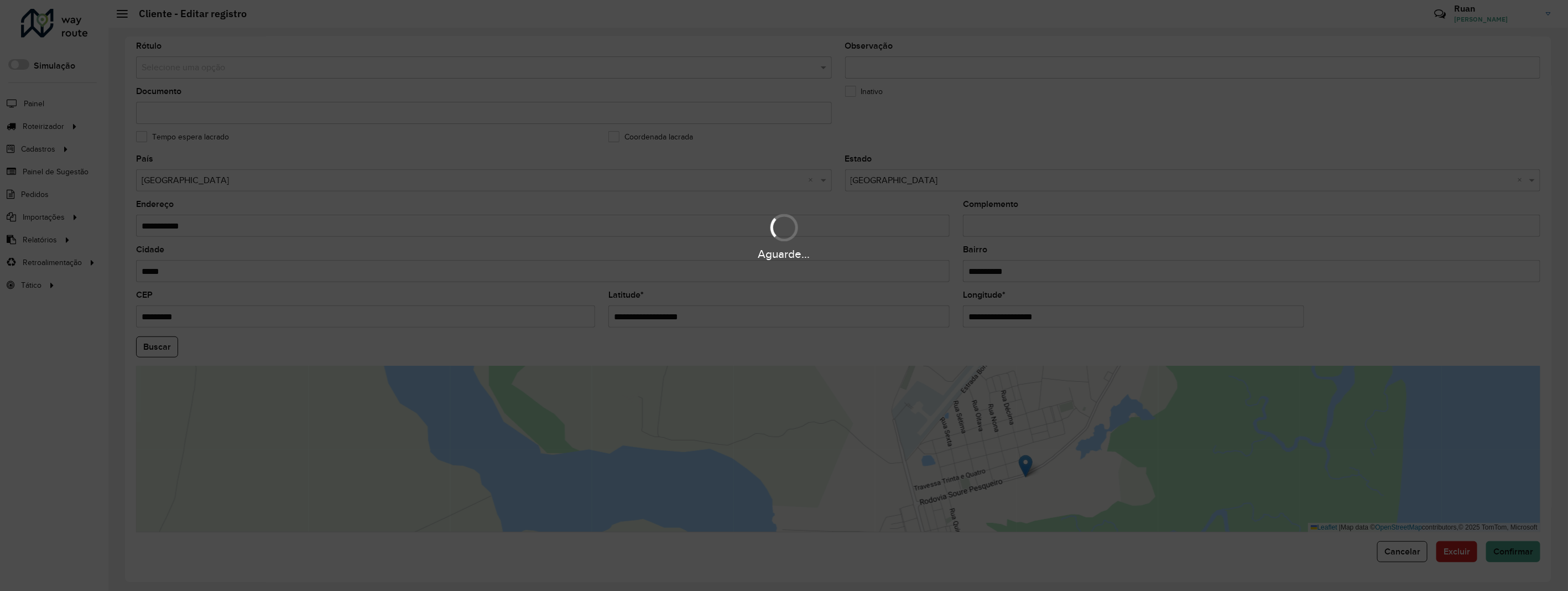
type input "**********"
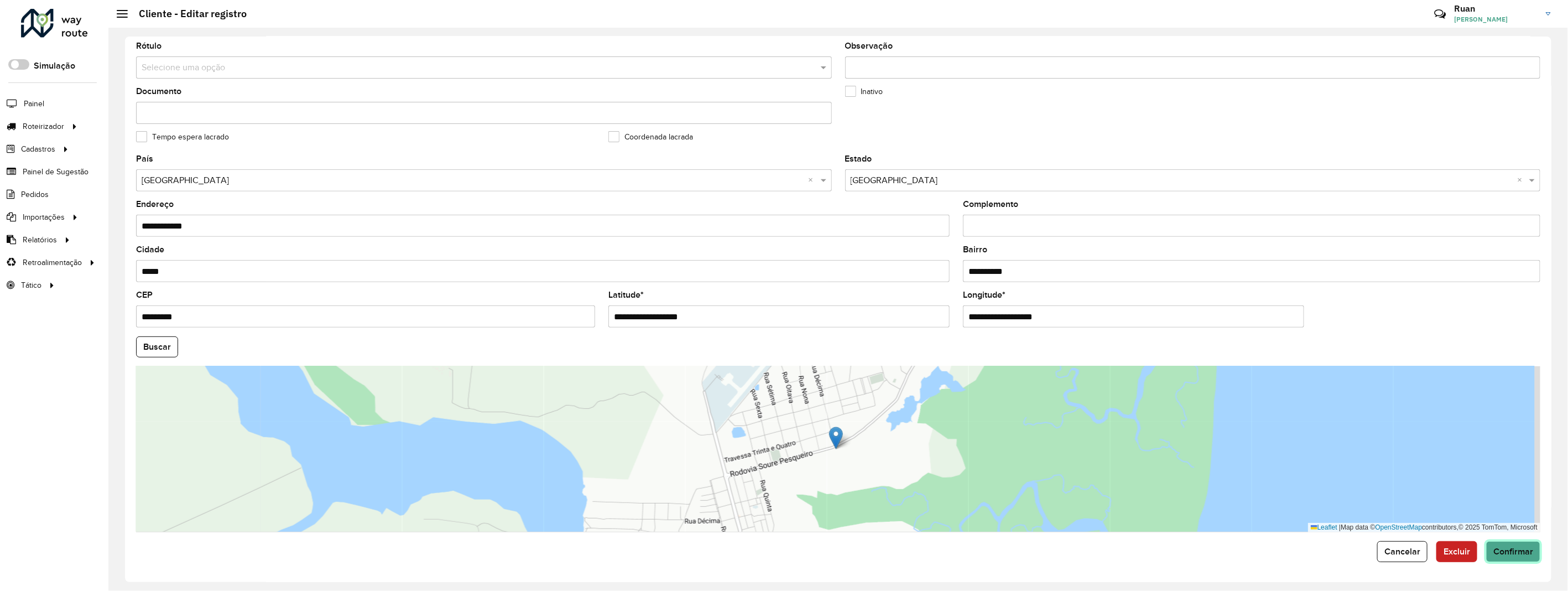
click at [1528, 551] on span "Confirmar" at bounding box center [1513, 552] width 40 height 10
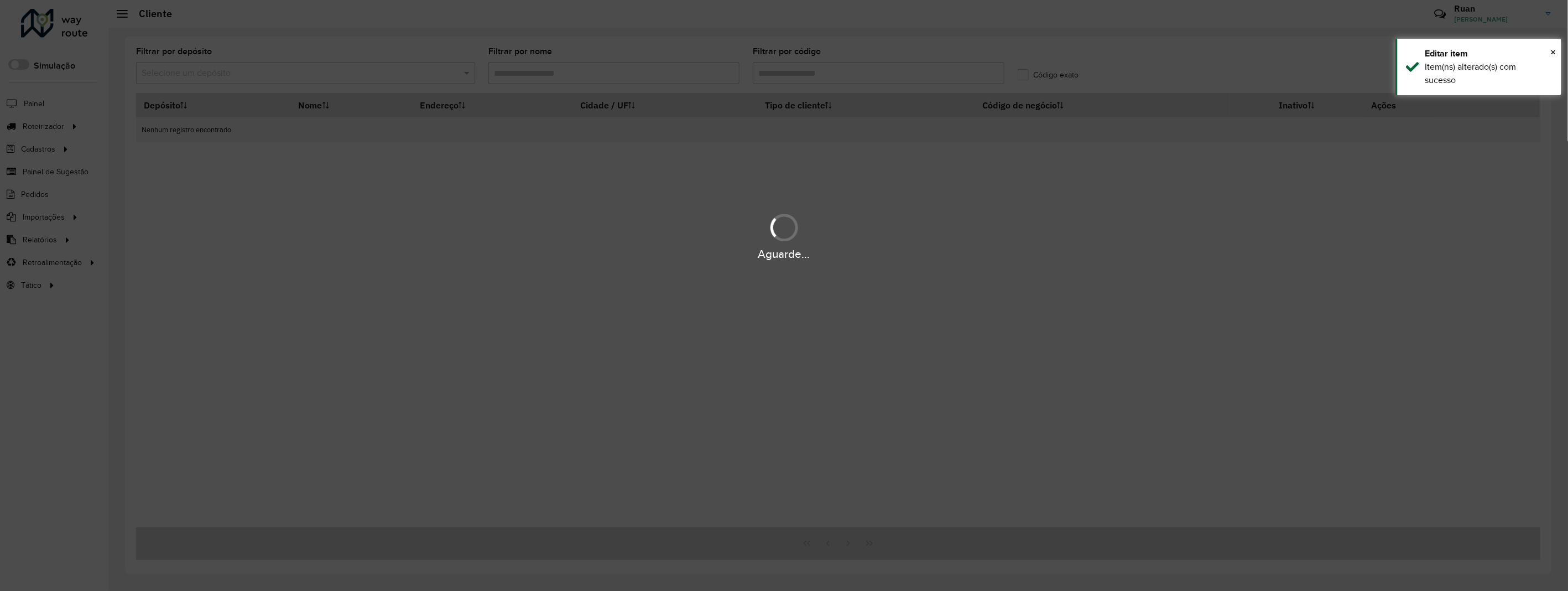
type input "****"
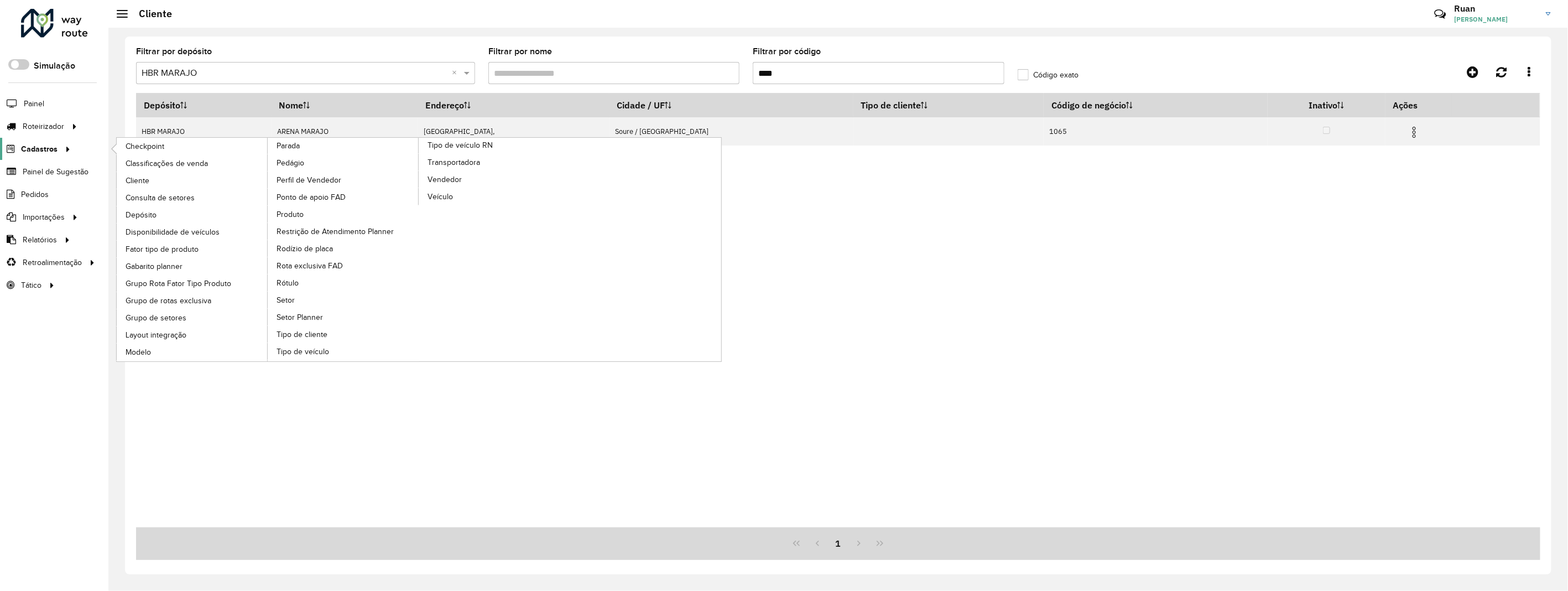
click at [49, 147] on span "Cadastros" at bounding box center [39, 149] width 37 height 11
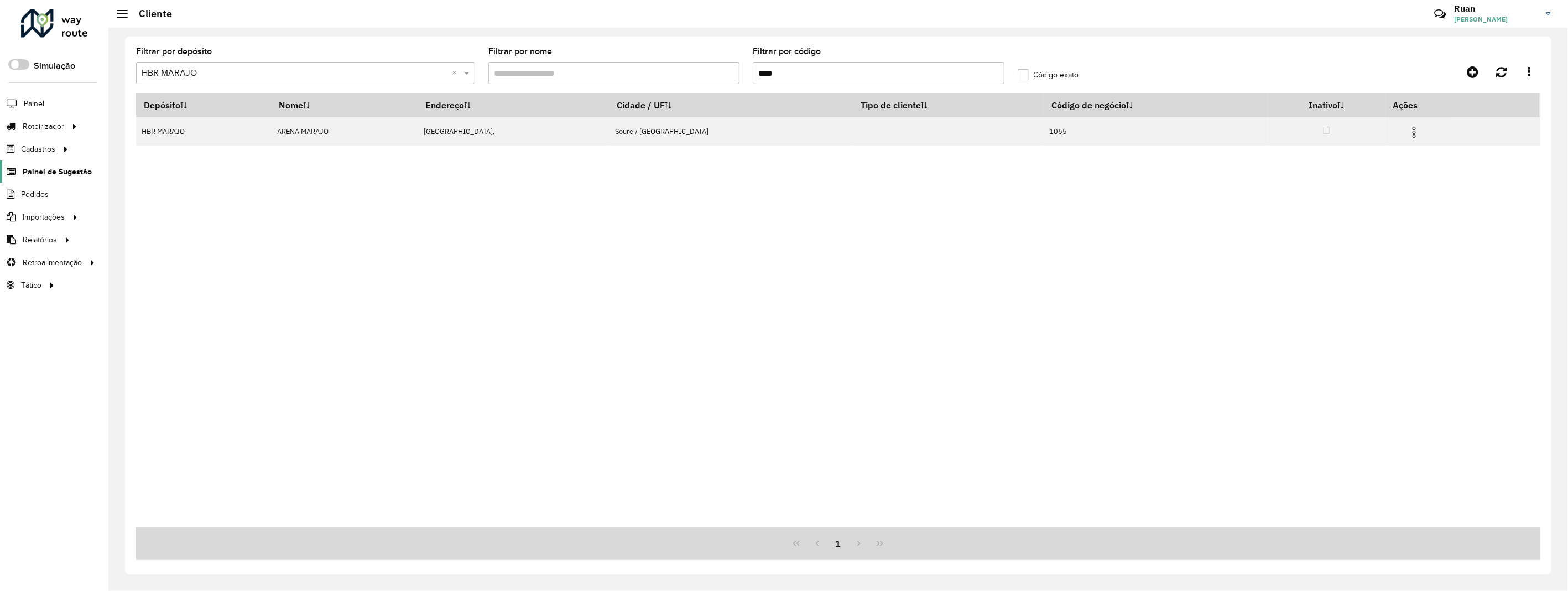
click at [68, 166] on span "Painel de Sugestão" at bounding box center [57, 171] width 69 height 11
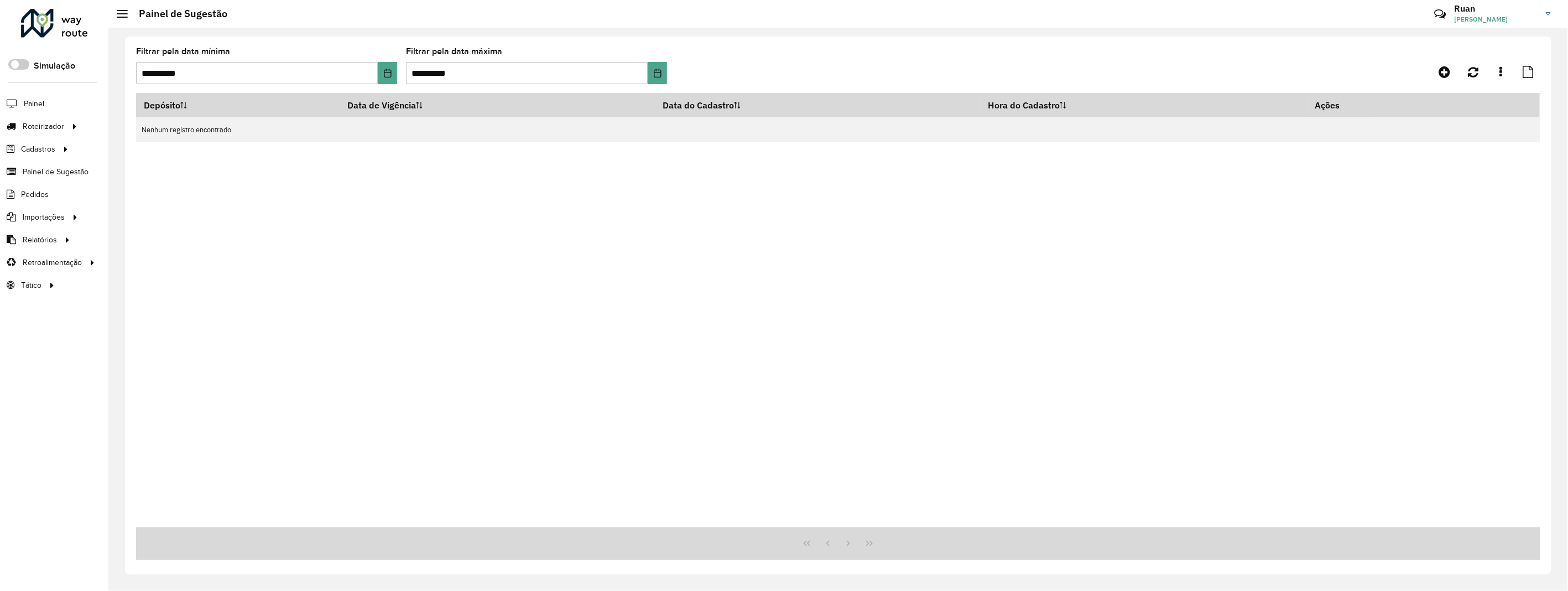
click at [1541, 11] on link "Ruan Ruan Melo" at bounding box center [1507, 13] width 104 height 29
click at [1284, 190] on div "Depósito Data de Vigência Data do Cadastro Hora do Cadastro Ações Nenhum regist…" at bounding box center [839, 310] width 1405 height 434
click at [52, 97] on li "Painel" at bounding box center [54, 104] width 109 height 23
click at [47, 118] on link "Roteirizador" at bounding box center [42, 126] width 83 height 22
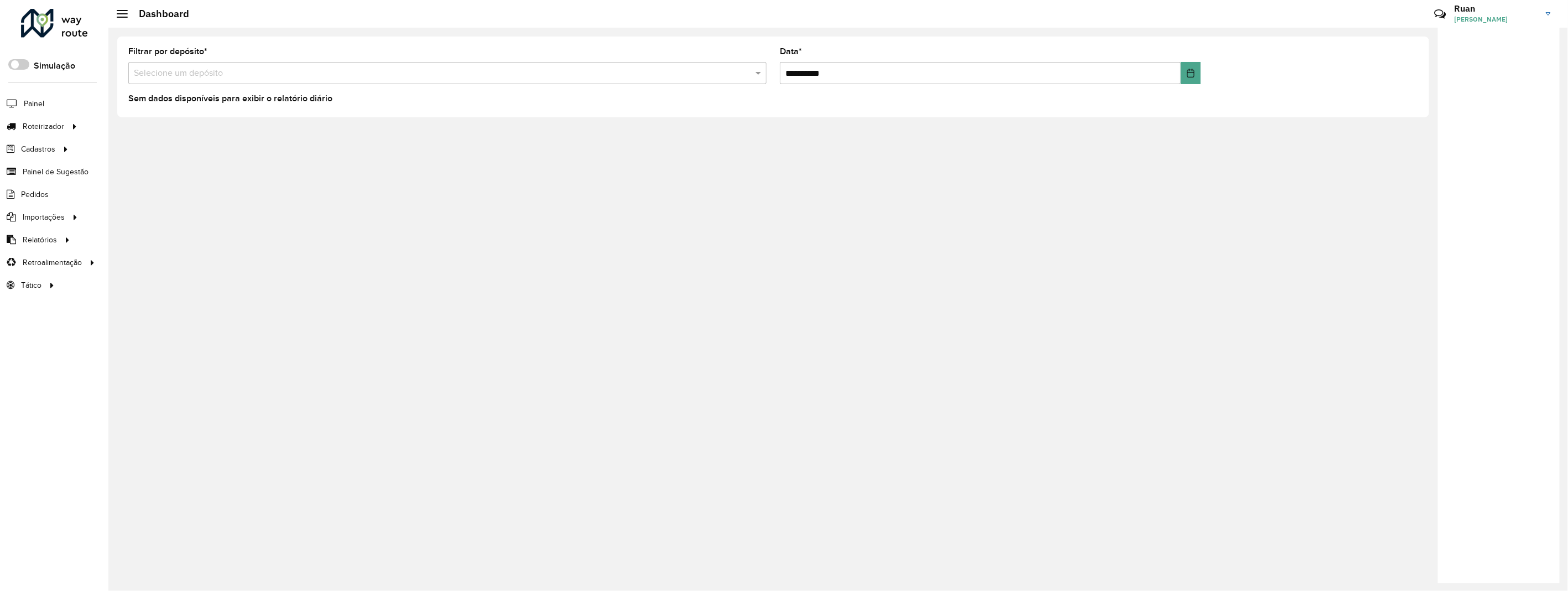
click at [147, 71] on input "text" at bounding box center [436, 73] width 605 height 13
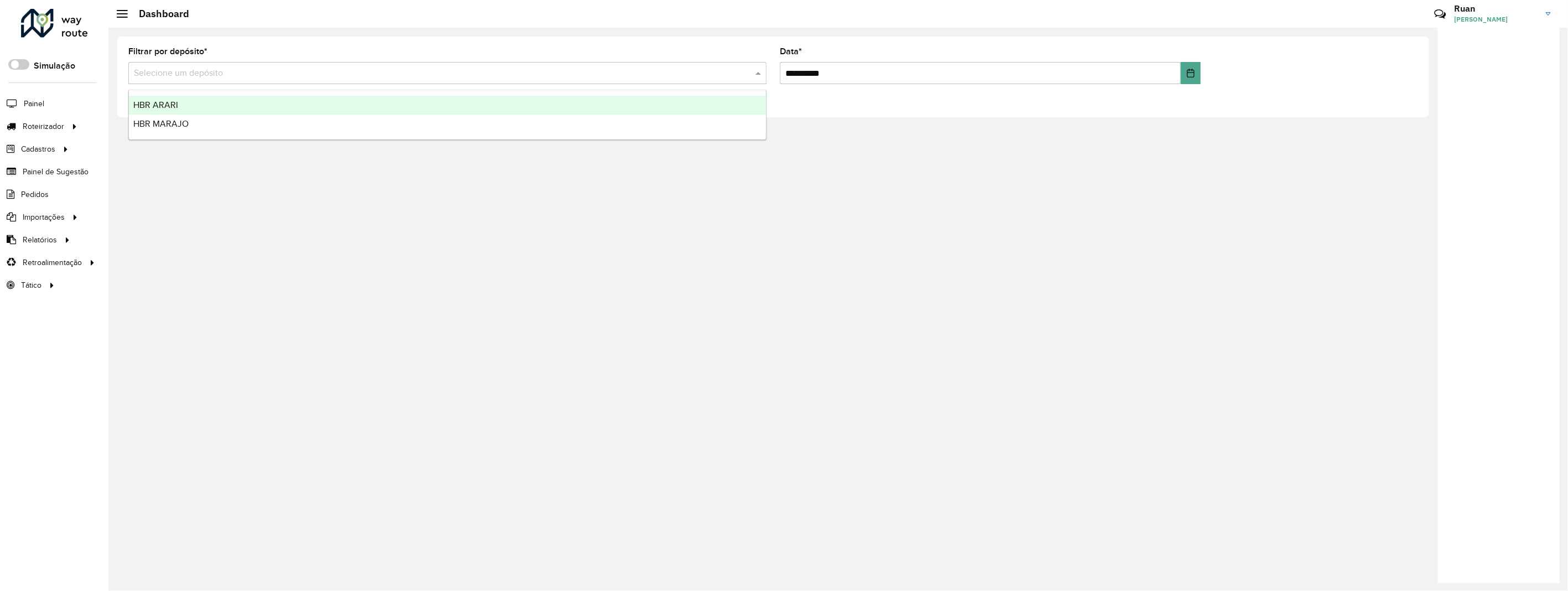
click at [191, 78] on input "text" at bounding box center [436, 73] width 605 height 13
click at [195, 101] on div "HBR ARARI" at bounding box center [447, 104] width 637 height 19
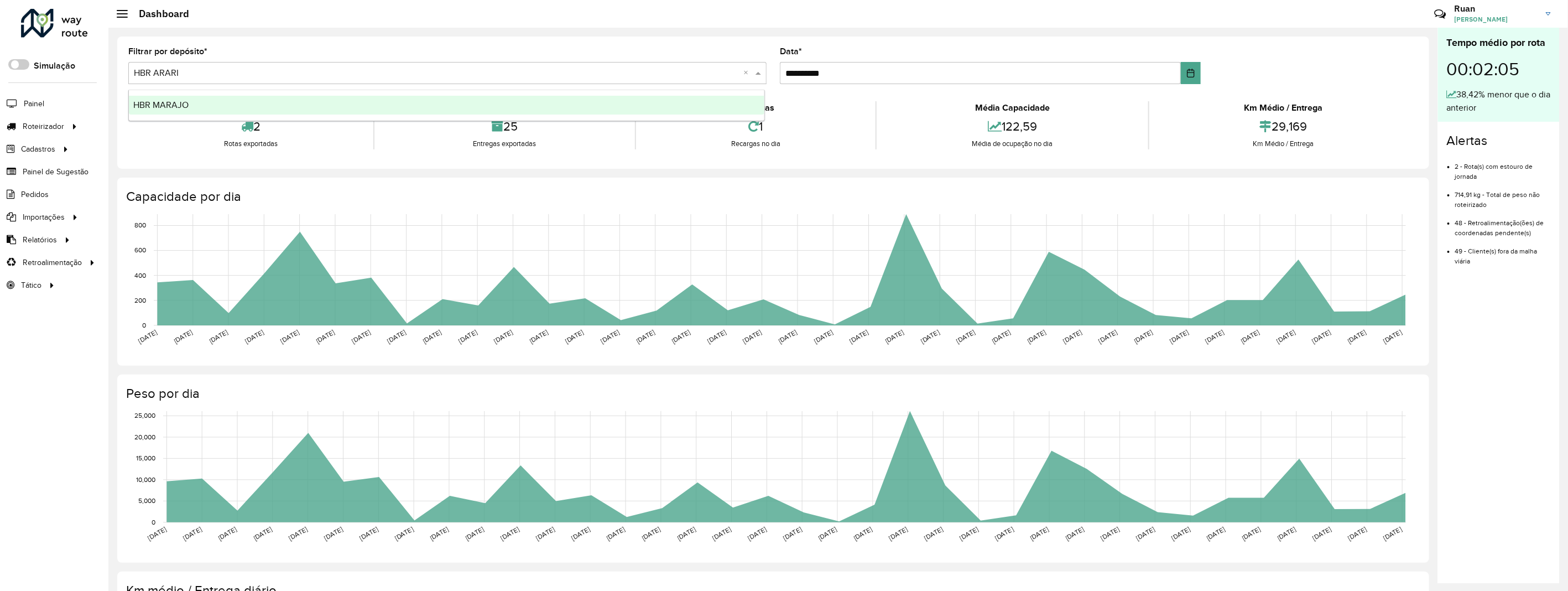
click at [179, 71] on input "text" at bounding box center [436, 73] width 605 height 13
click at [181, 102] on span "HBR MARAJO" at bounding box center [161, 105] width 55 height 10
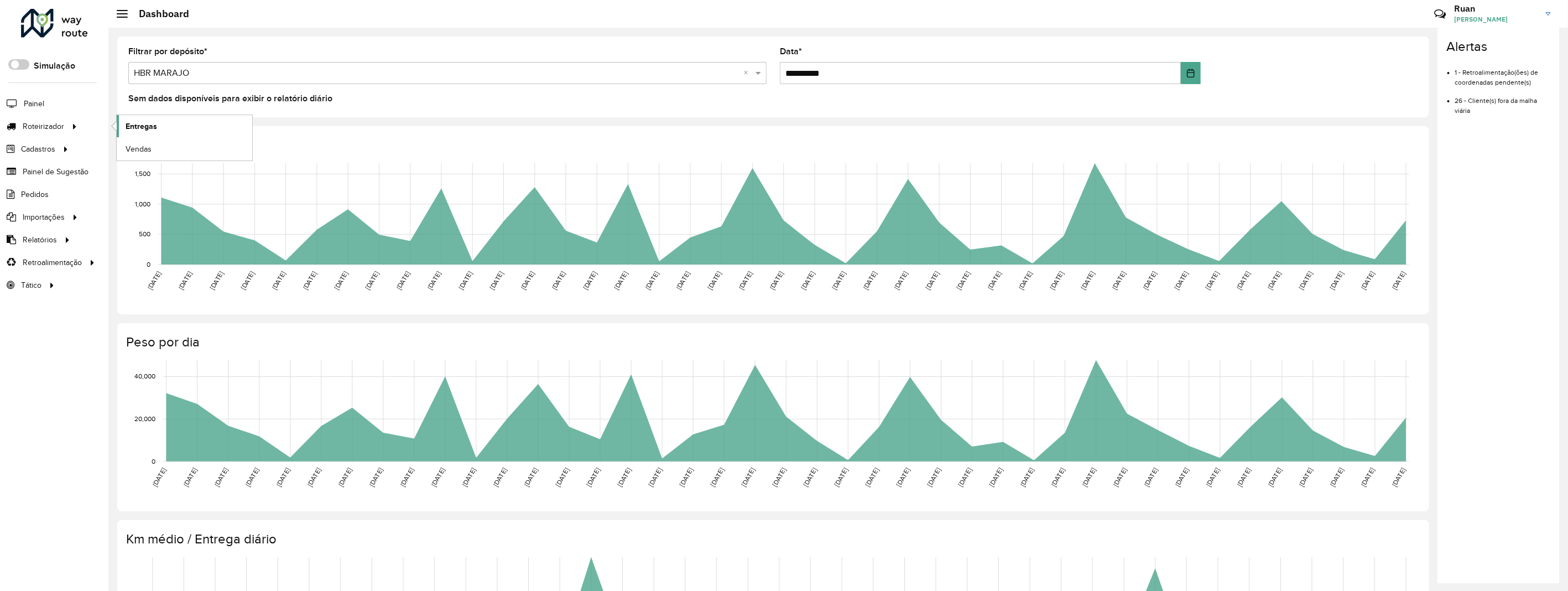
click at [131, 122] on span "Entregas" at bounding box center [141, 127] width 32 height 11
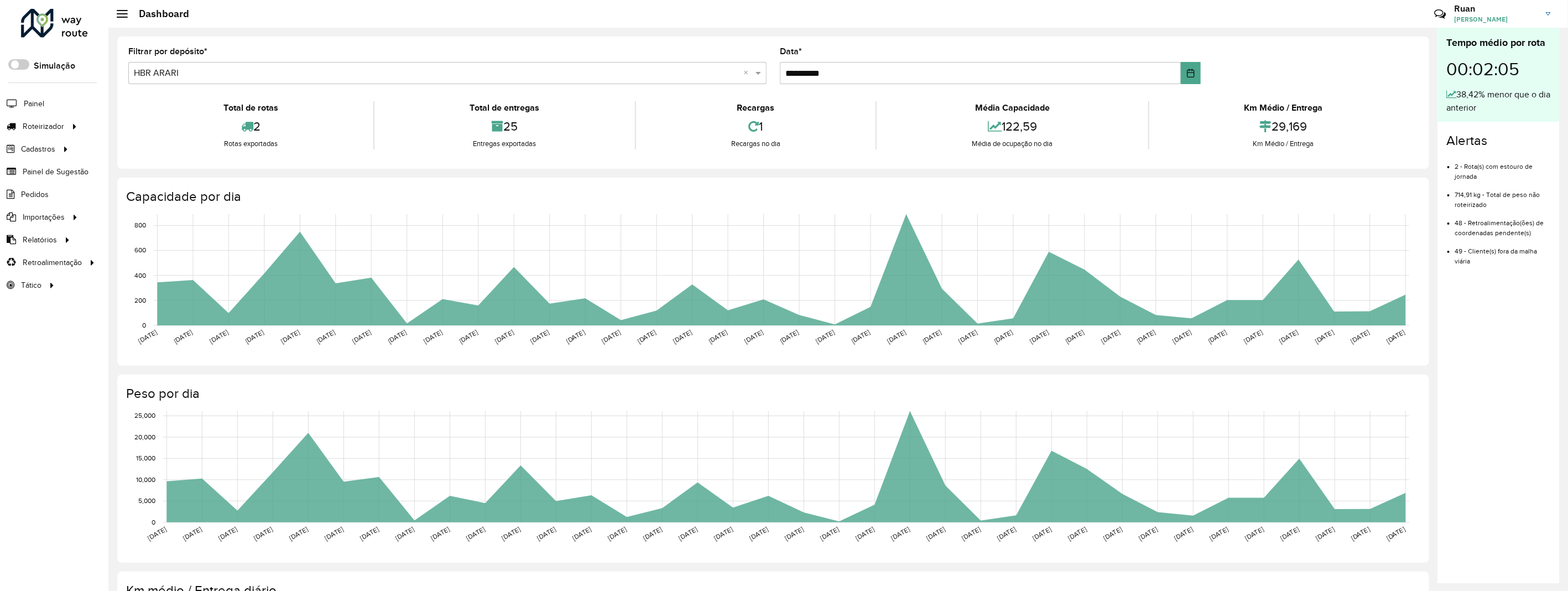
click at [1549, 12] on img at bounding box center [1548, 14] width 5 height 3
click at [1439, 96] on div "Tempo médio por rota 00:02:05 38,42% menor que o dia anterior" at bounding box center [1499, 74] width 122 height 94
drag, startPoint x: 1526, startPoint y: 2, endPoint x: 73, endPoint y: 125, distance: 1458.2
click at [73, 125] on icon at bounding box center [75, 126] width 10 height 16
click at [135, 123] on span "Entregas" at bounding box center [141, 127] width 32 height 11
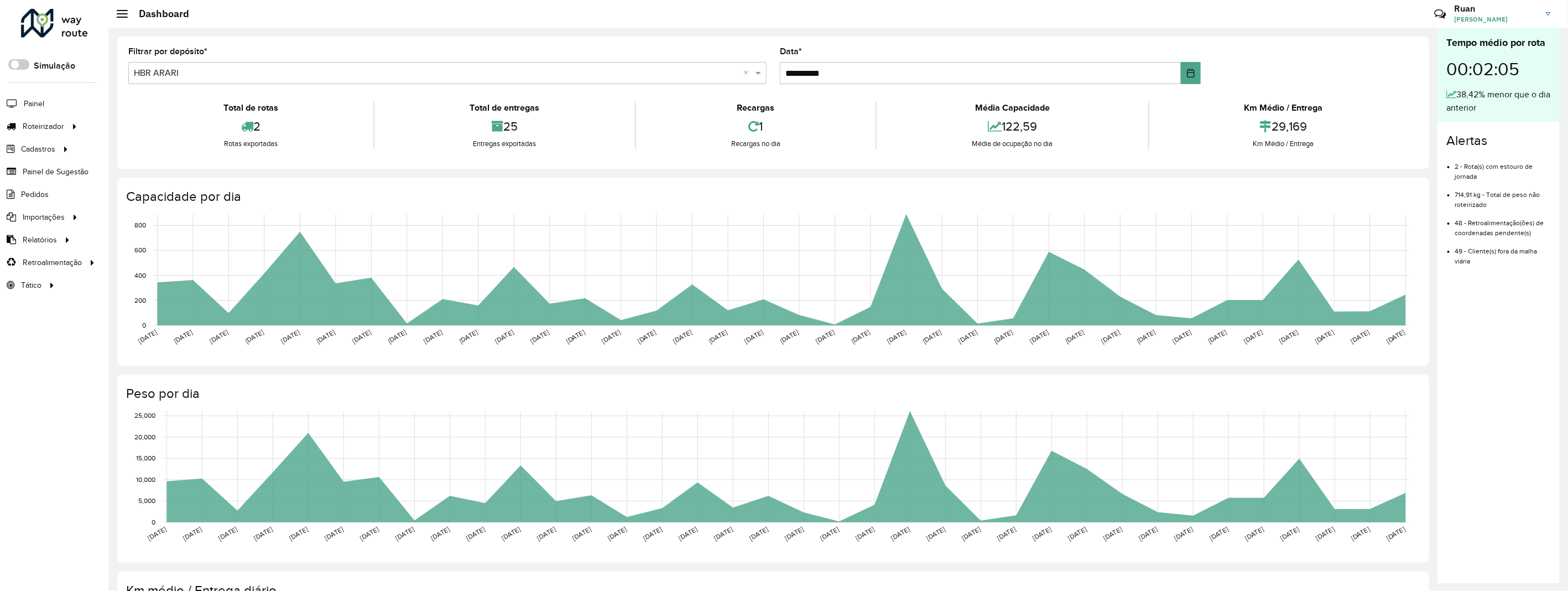
click at [310, 69] on input "text" at bounding box center [436, 73] width 605 height 13
click at [259, 113] on div "HBR MARAJO" at bounding box center [447, 104] width 636 height 19
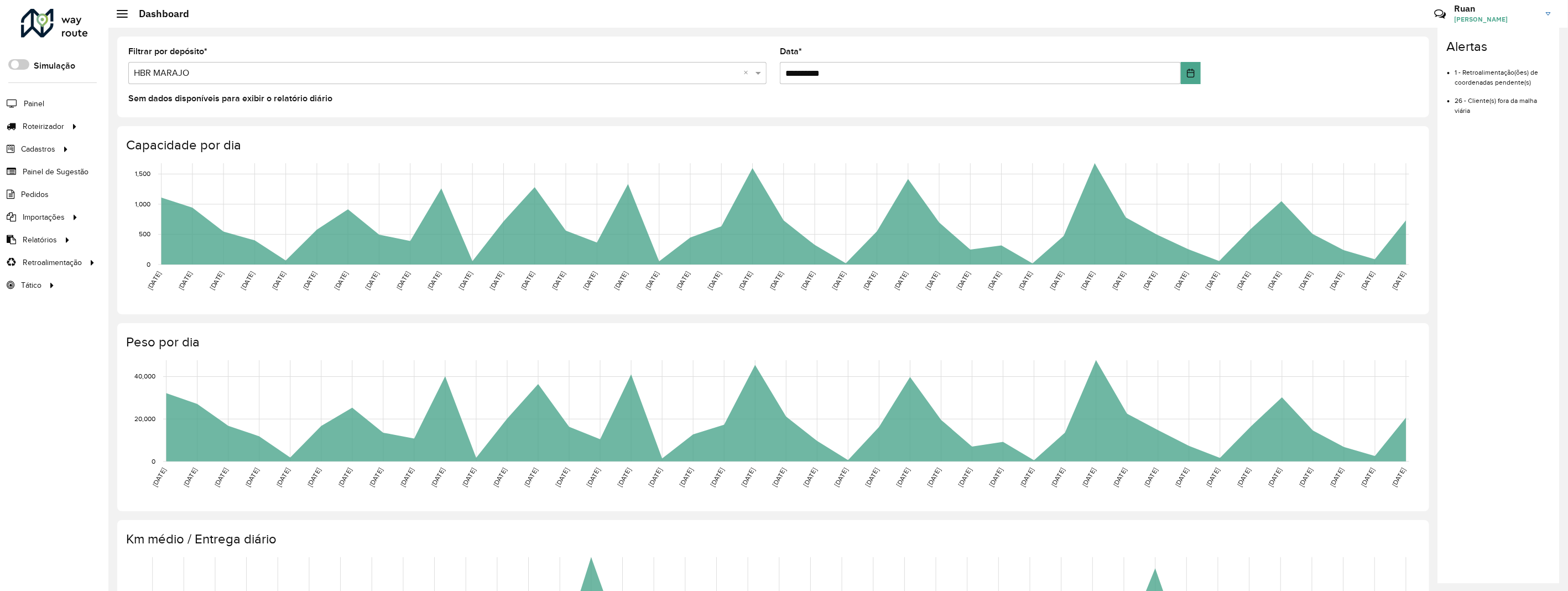
click at [1547, 10] on link "Ruan Ruan Melo" at bounding box center [1507, 13] width 104 height 29
click at [1515, 62] on link "Meus dados" at bounding box center [1504, 55] width 97 height 33
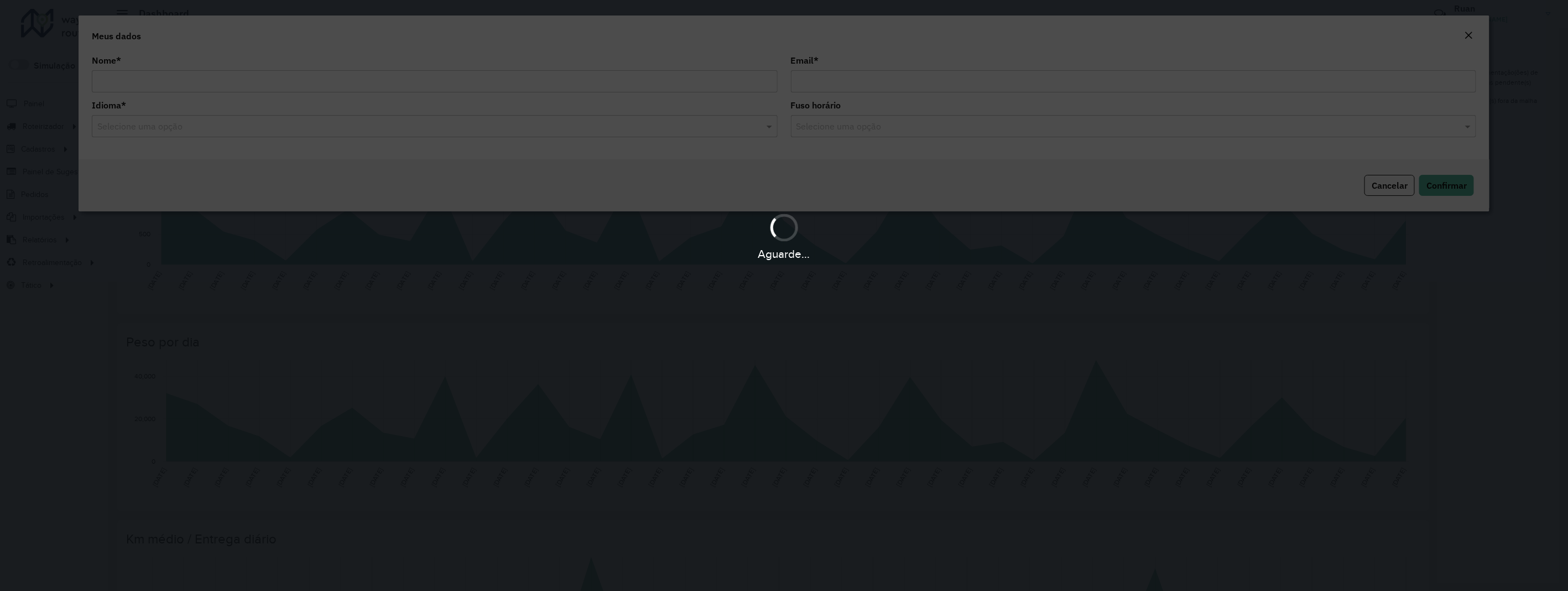
type input "**********"
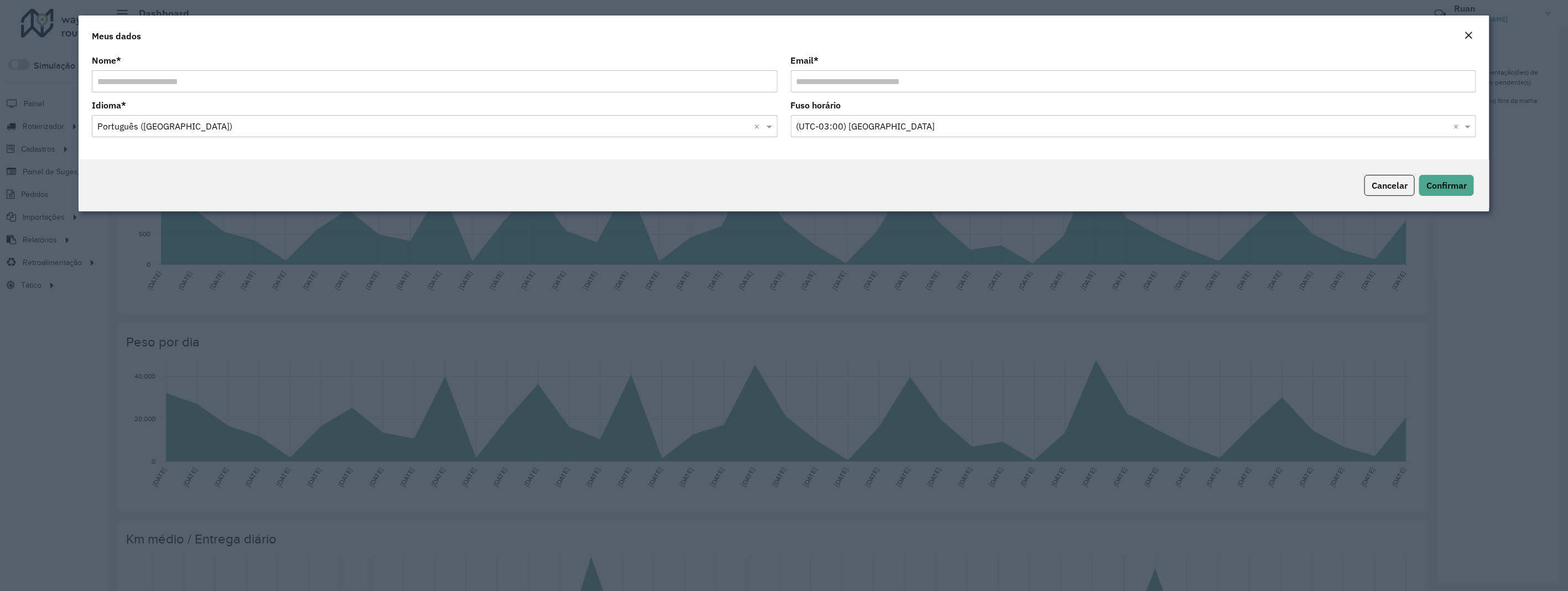
click at [1468, 35] on em "Close" at bounding box center [1468, 35] width 9 height 9
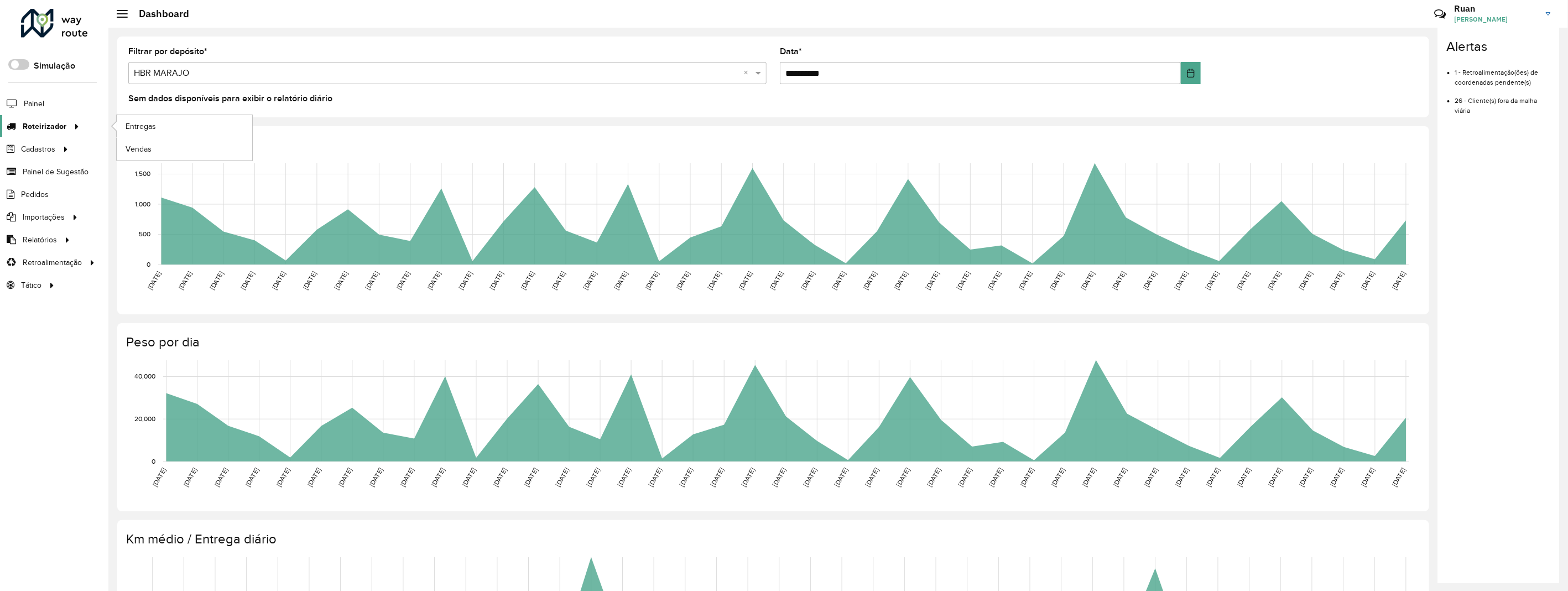
click at [70, 123] on icon at bounding box center [75, 126] width 10 height 16
click at [140, 123] on span "Entregas" at bounding box center [141, 127] width 32 height 11
drag, startPoint x: 209, startPoint y: 73, endPoint x: 202, endPoint y: 79, distance: 9.2
click at [207, 73] on input "text" at bounding box center [436, 73] width 605 height 13
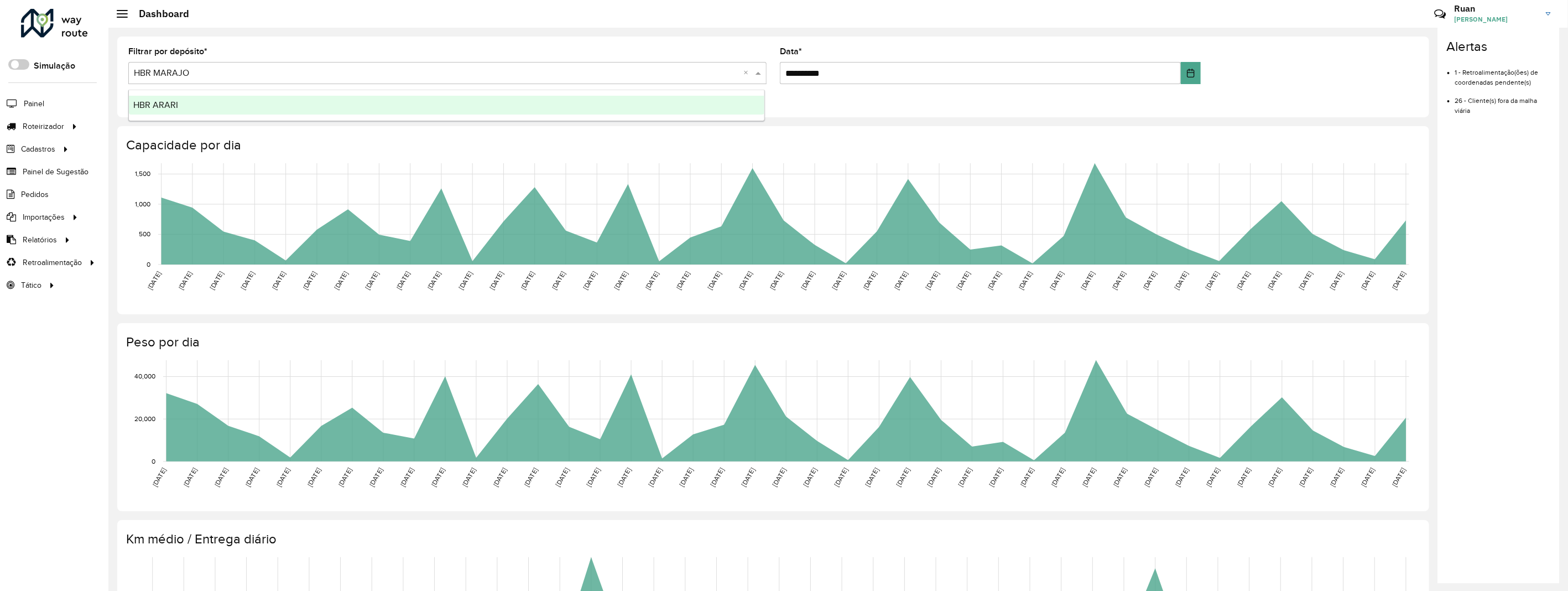
click at [188, 107] on div "HBR ARARI" at bounding box center [447, 104] width 636 height 19
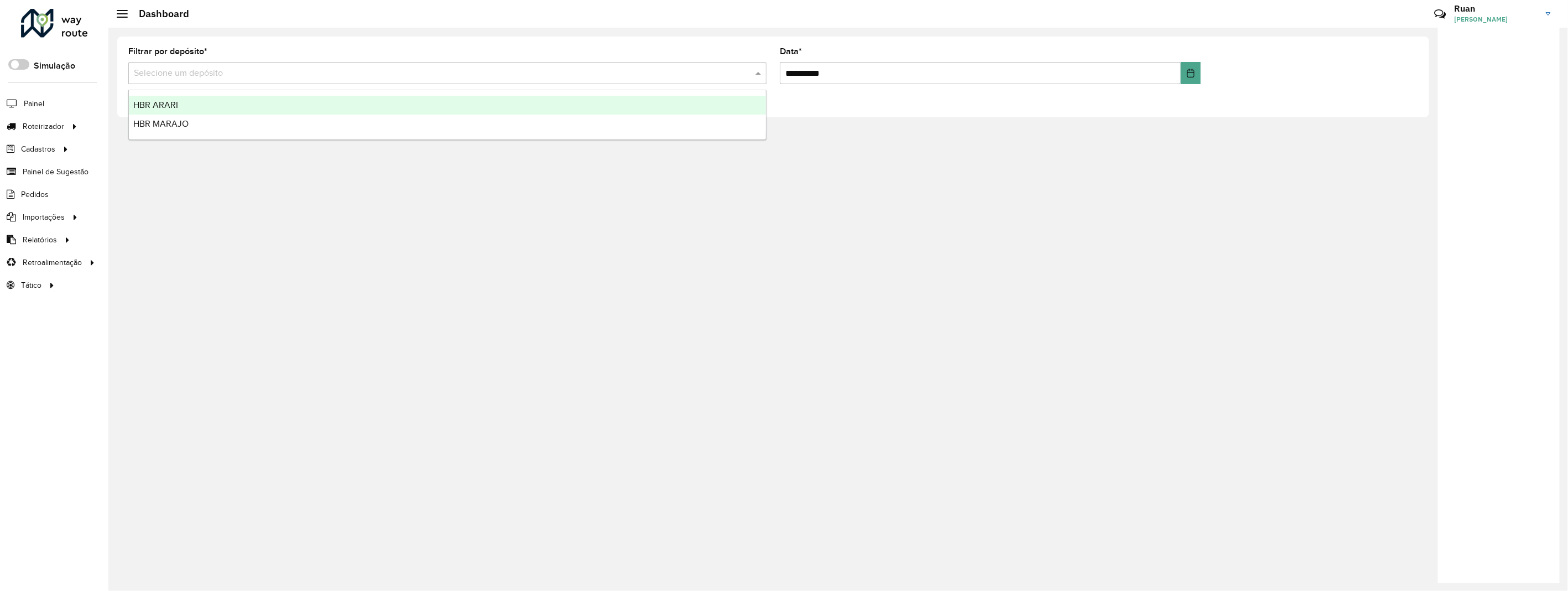
click at [234, 79] on input "text" at bounding box center [436, 73] width 605 height 13
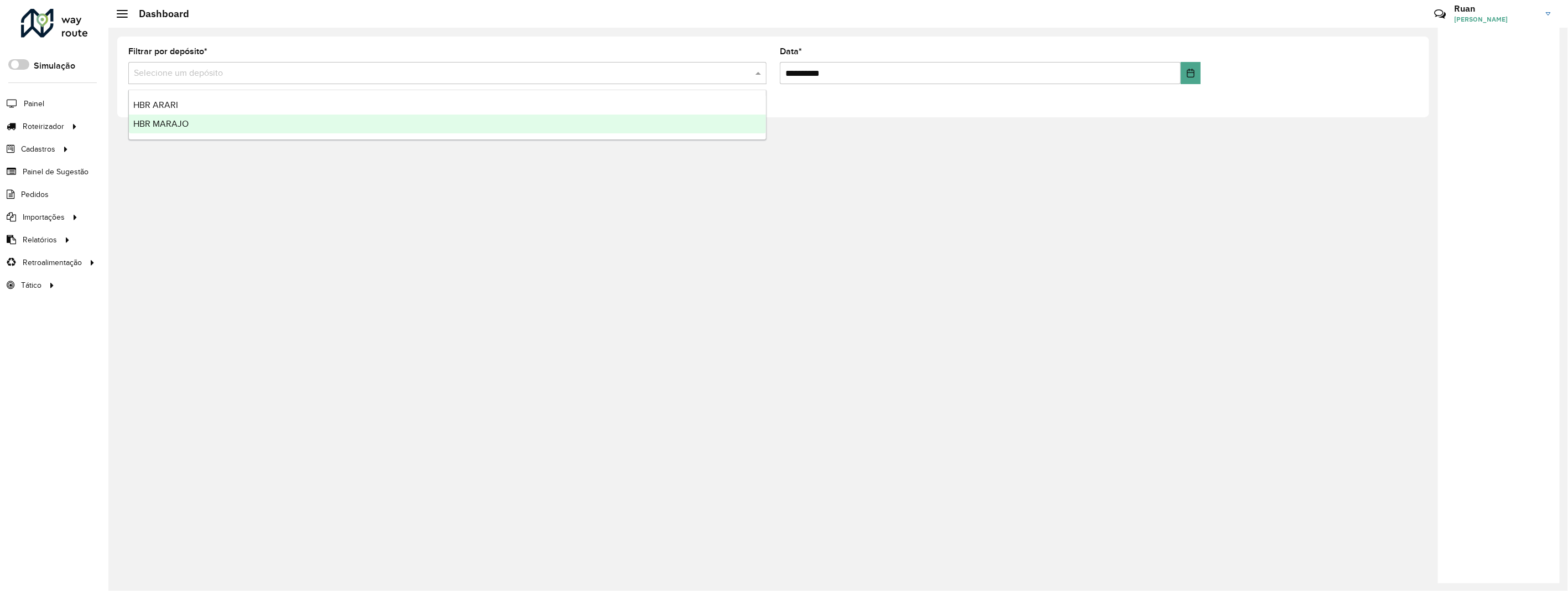
click at [210, 118] on div "HBR MARAJO" at bounding box center [447, 123] width 637 height 19
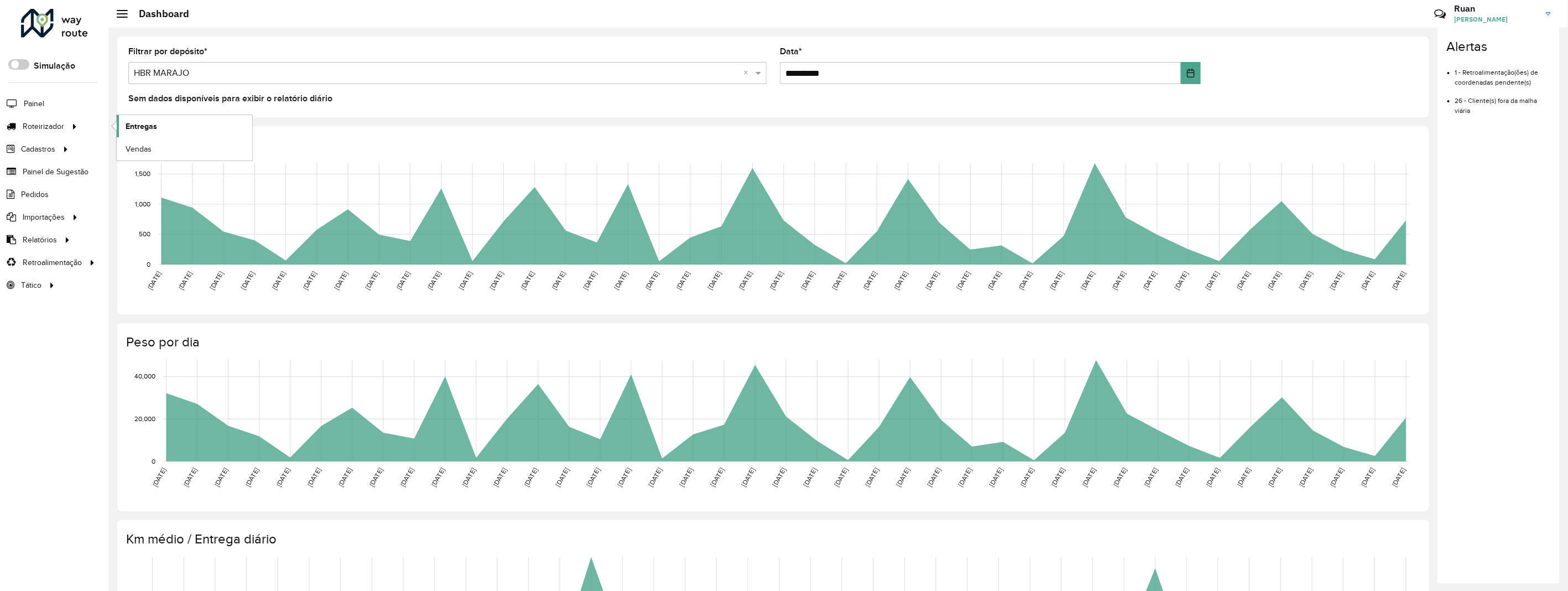
click at [131, 126] on span "Entregas" at bounding box center [141, 127] width 32 height 11
click at [122, 126] on link "Entregas" at bounding box center [184, 126] width 135 height 22
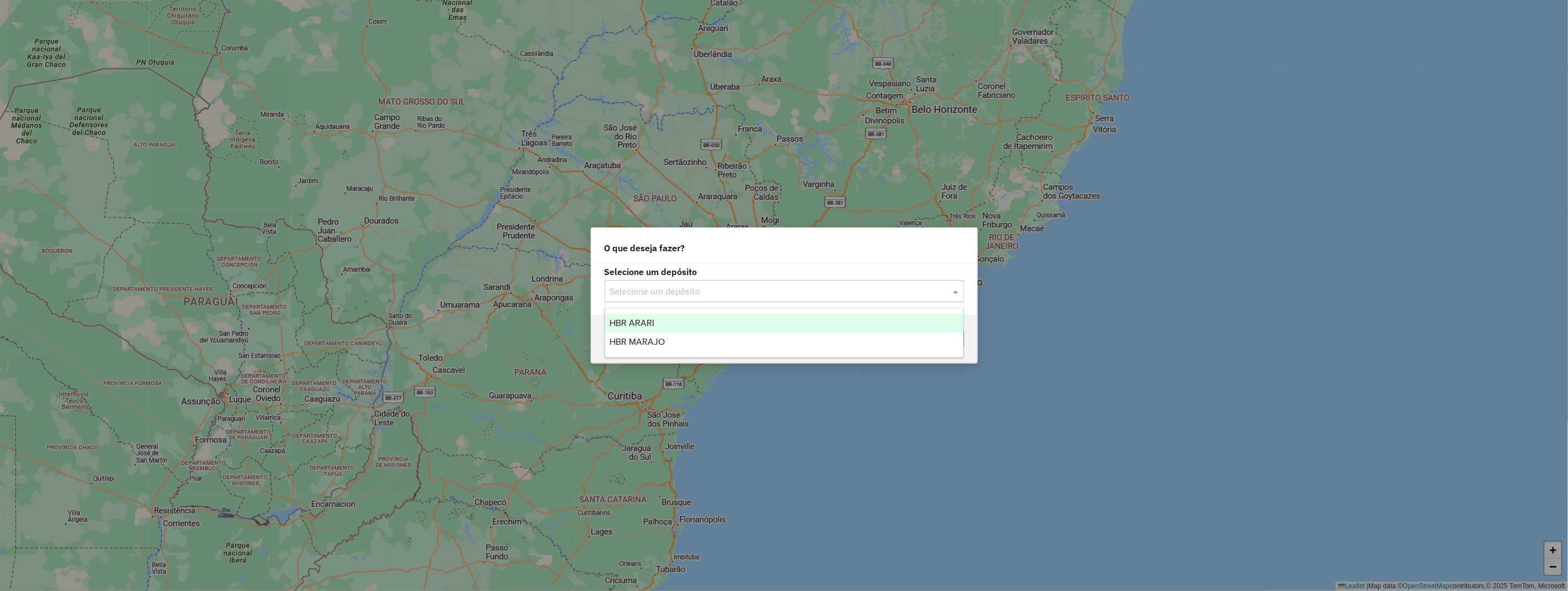
drag, startPoint x: 679, startPoint y: 285, endPoint x: 673, endPoint y: 296, distance: 12.5
click at [678, 285] on input "text" at bounding box center [773, 291] width 326 height 13
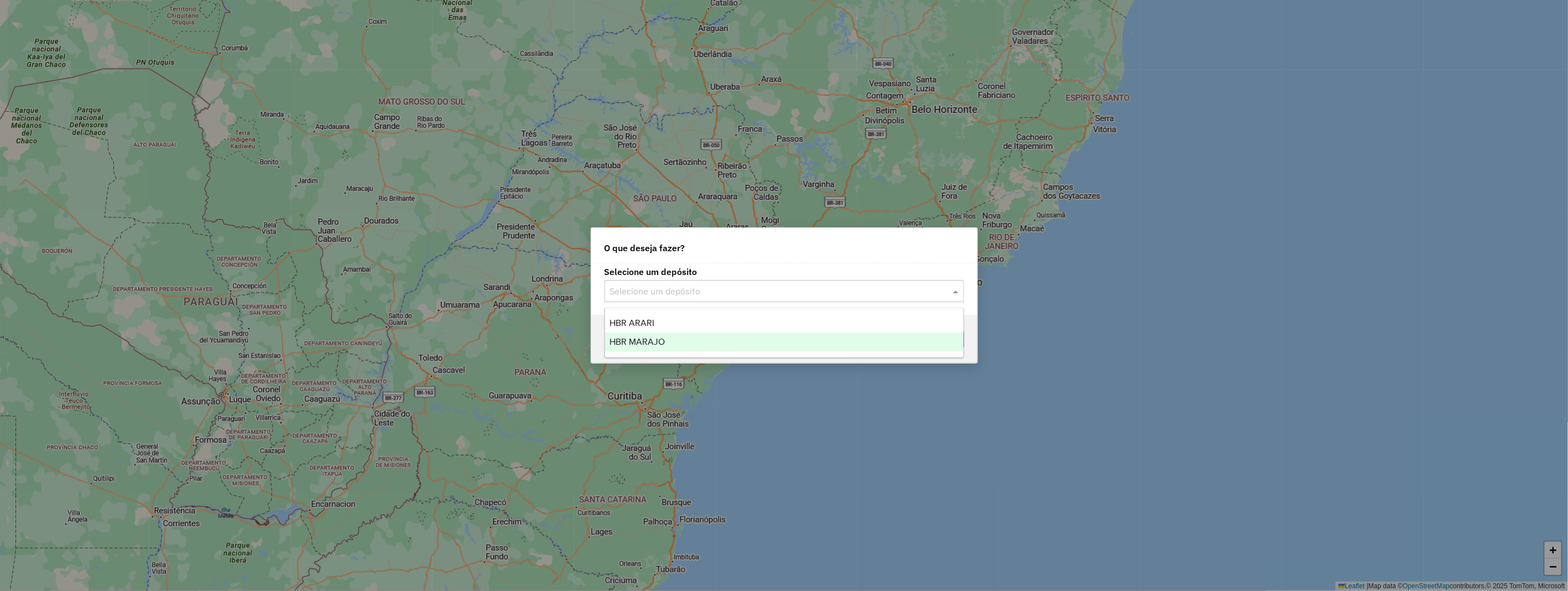
click at [656, 340] on span "HBR MARAJO" at bounding box center [637, 342] width 55 height 10
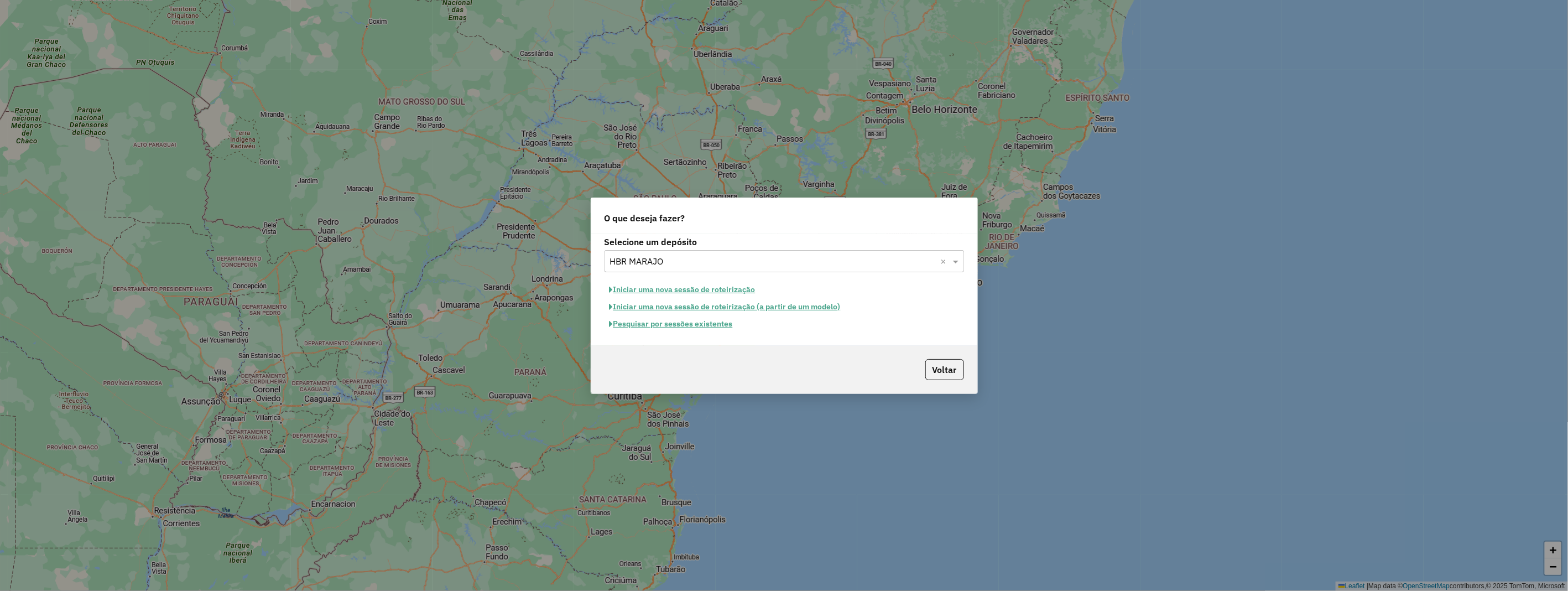
click at [683, 291] on button "Iniciar uma nova sessão de roteirização" at bounding box center [682, 289] width 156 height 17
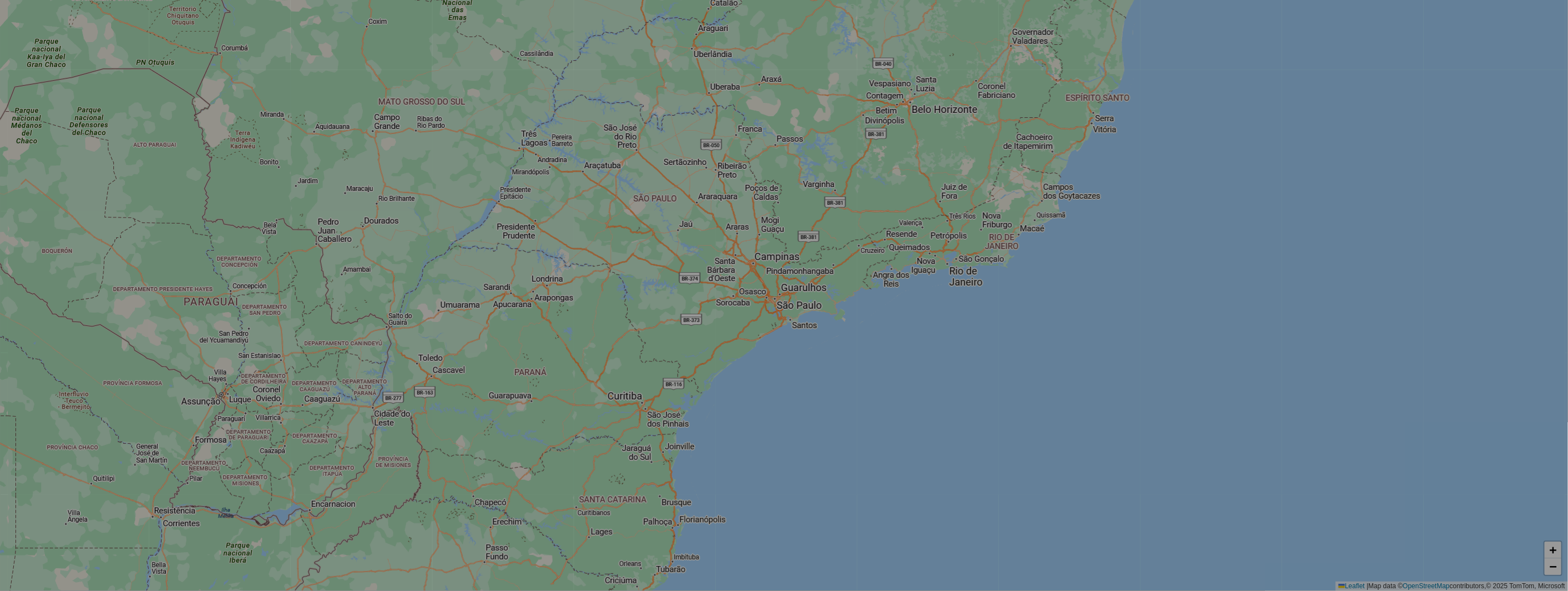
select select "*"
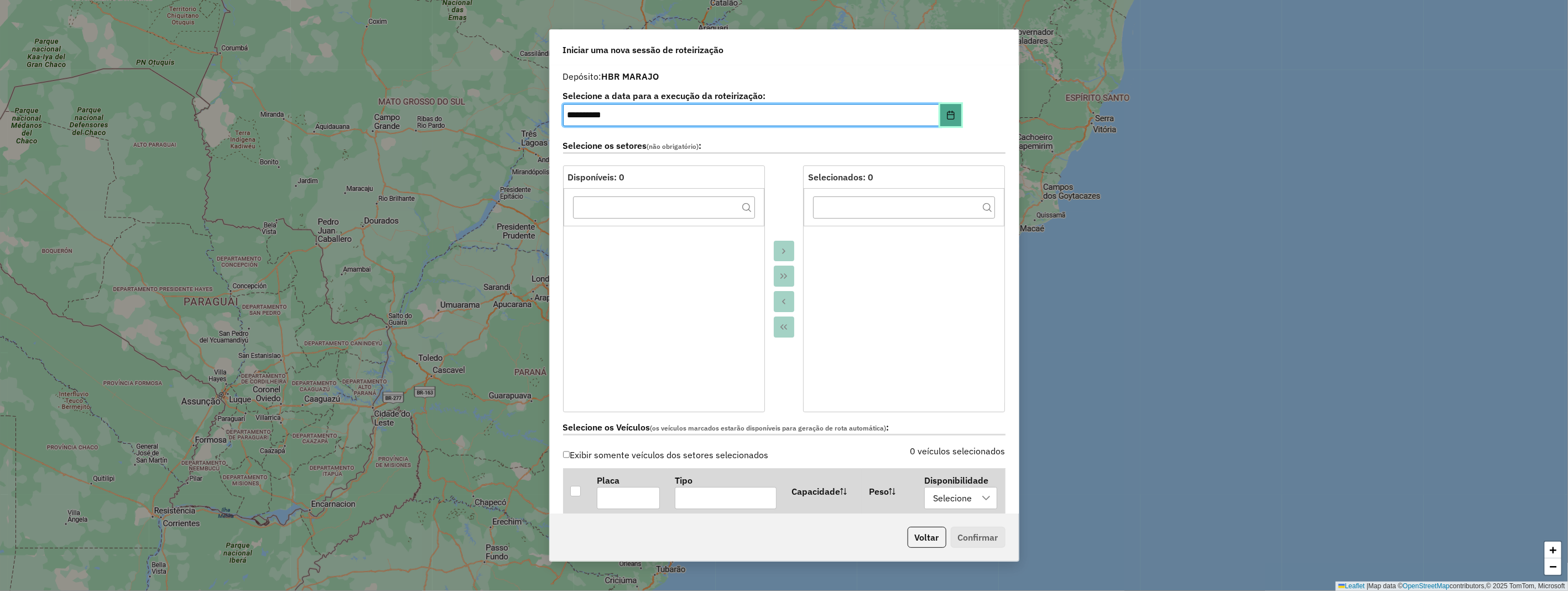
click at [947, 117] on icon "Choose Date" at bounding box center [950, 115] width 7 height 9
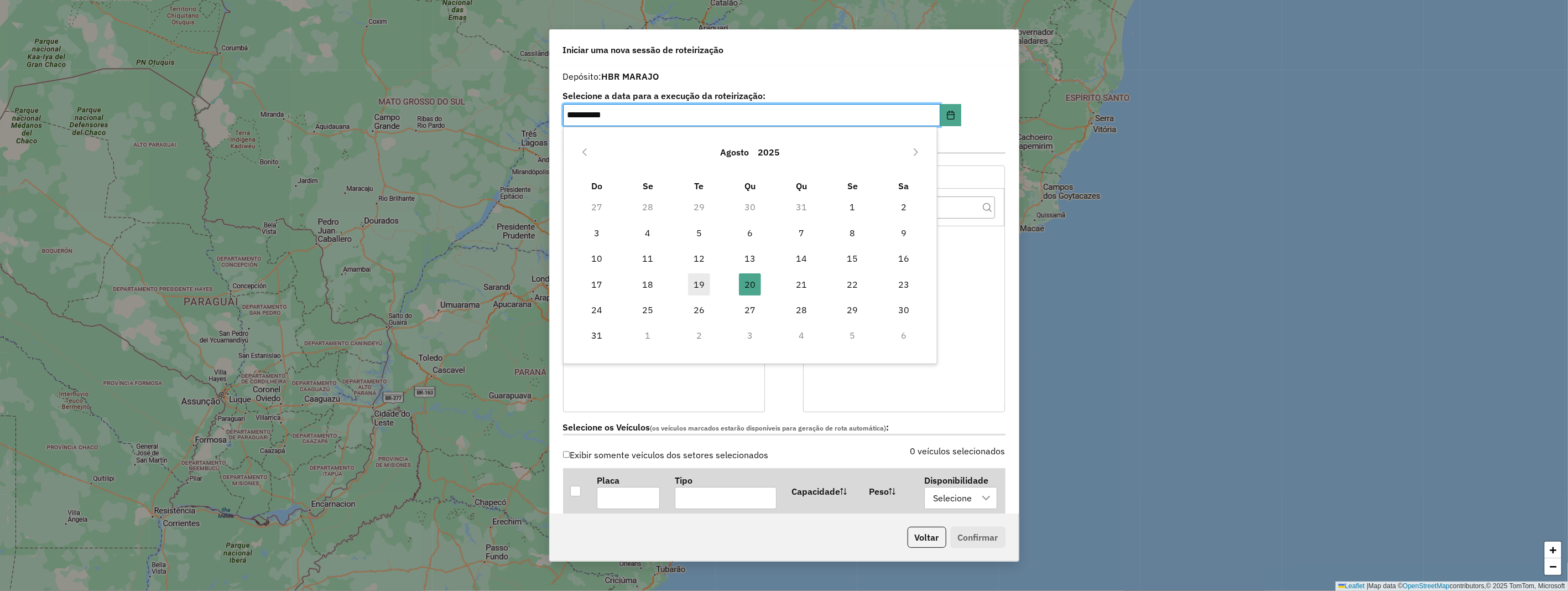
click at [704, 279] on span "19" at bounding box center [699, 284] width 22 height 22
type input "**********"
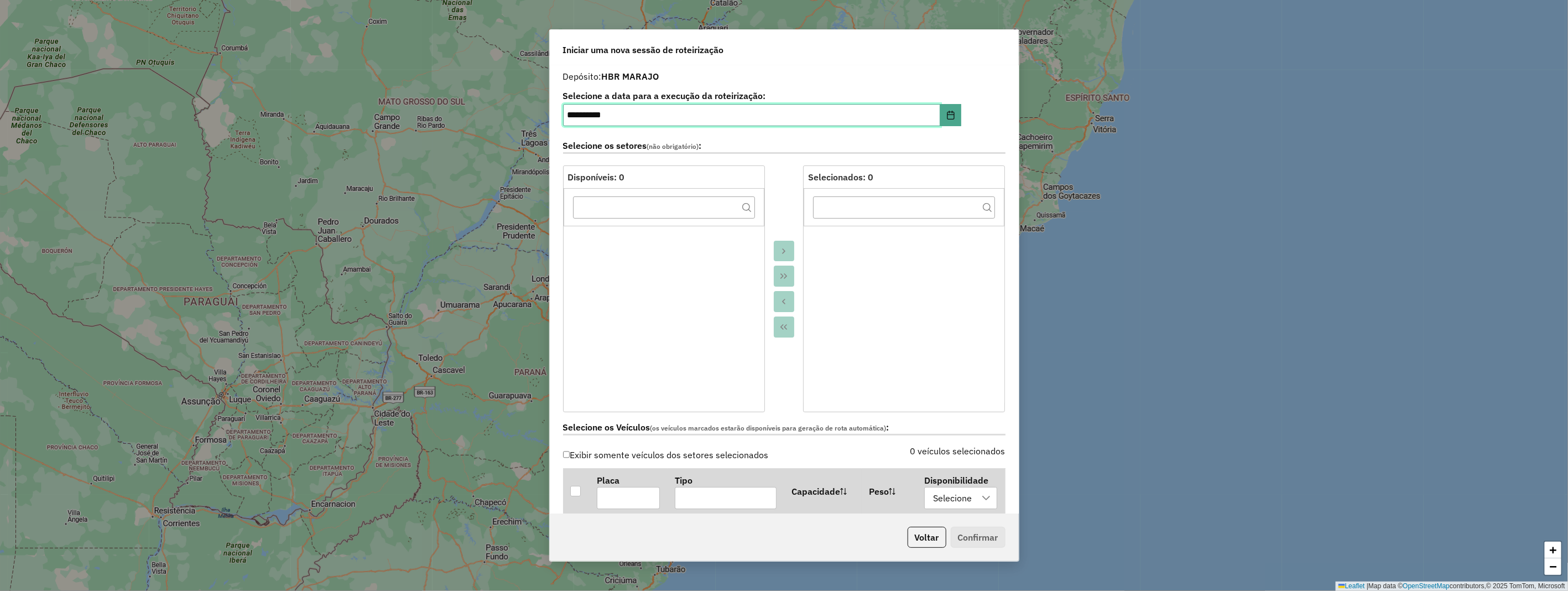
scroll to position [246, 0]
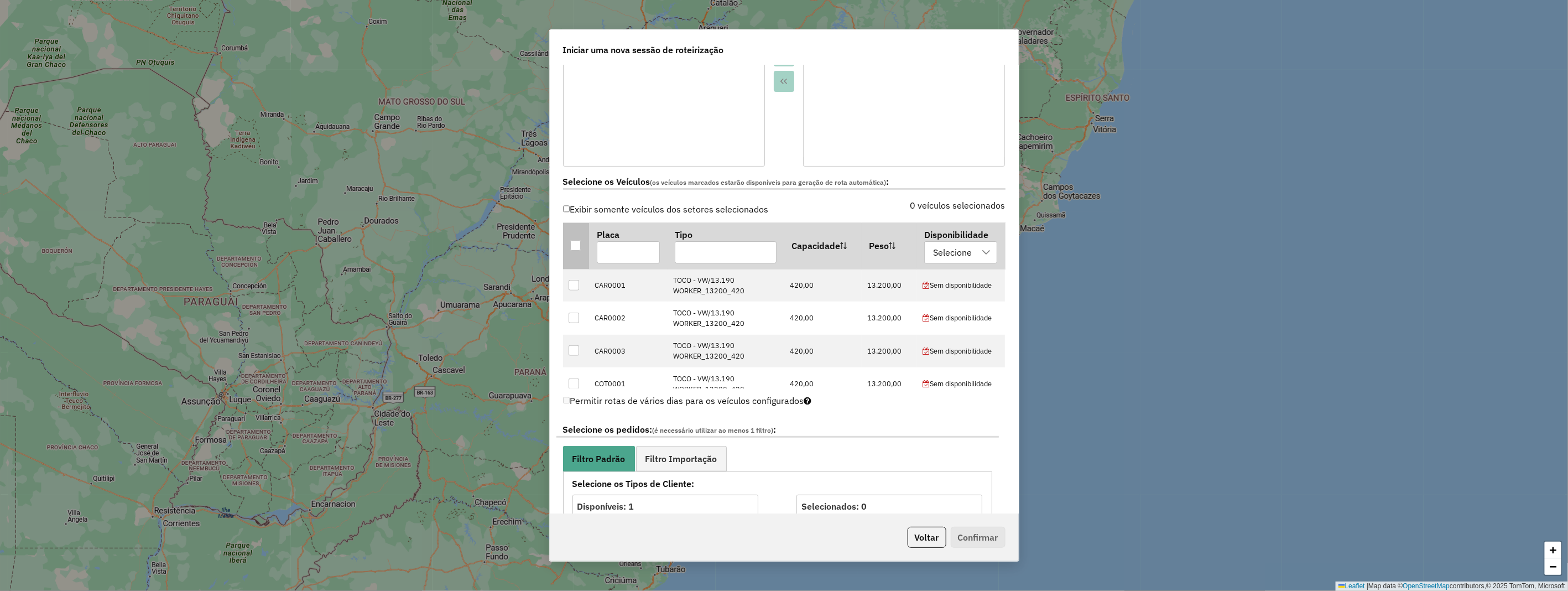
click at [578, 244] on div at bounding box center [575, 245] width 11 height 11
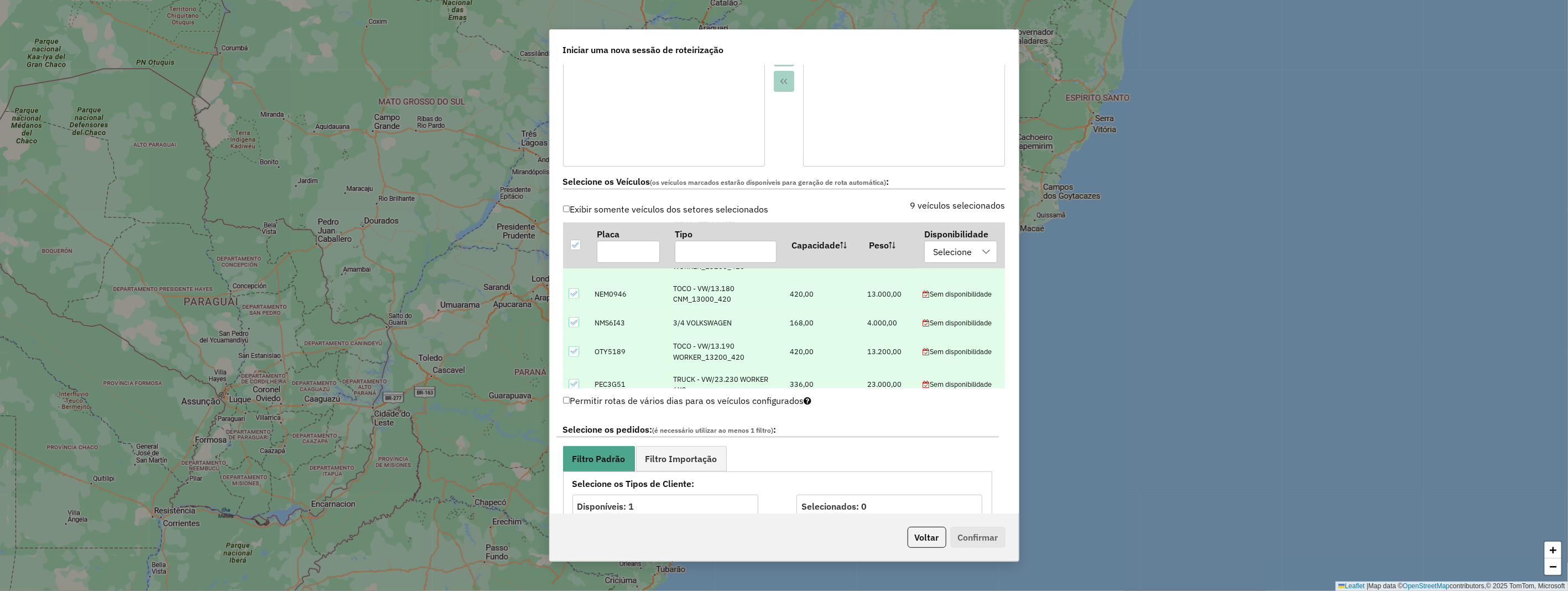
scroll to position [430, 0]
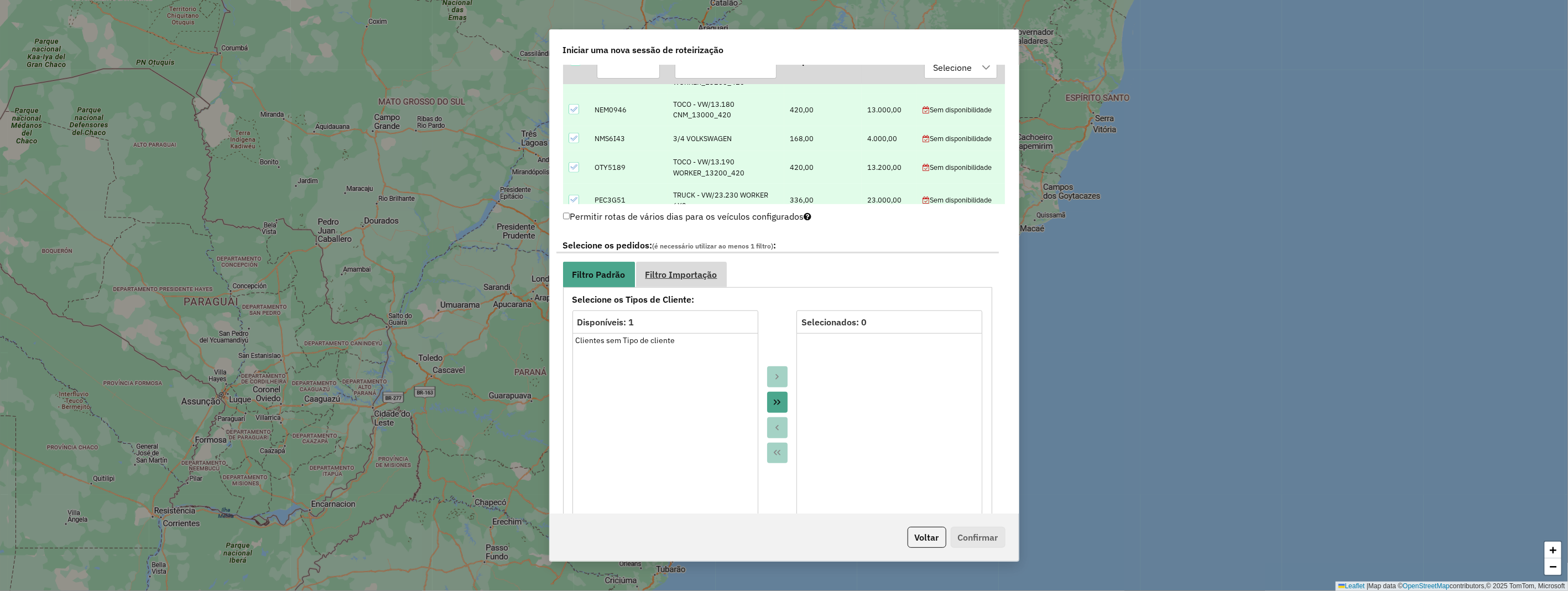
click at [667, 264] on link "Filtro Importação" at bounding box center [681, 274] width 91 height 25
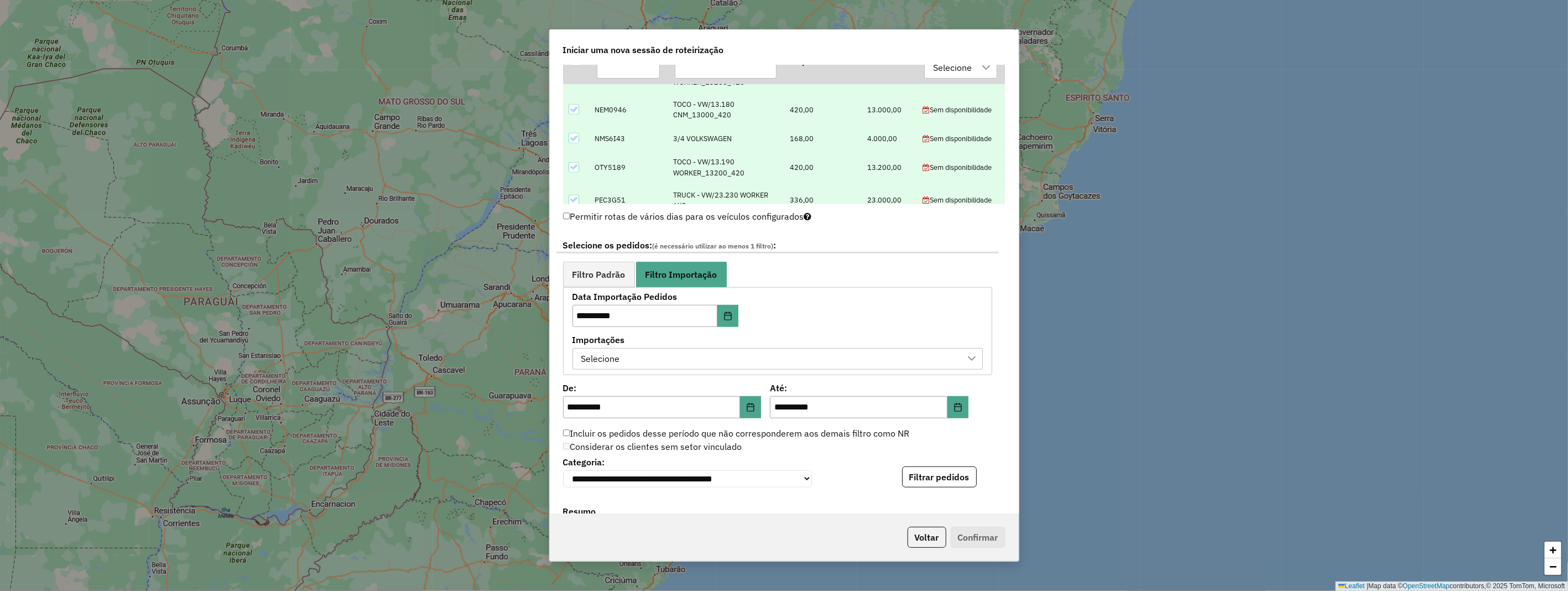
click at [640, 357] on div "Selecione" at bounding box center [769, 359] width 384 height 21
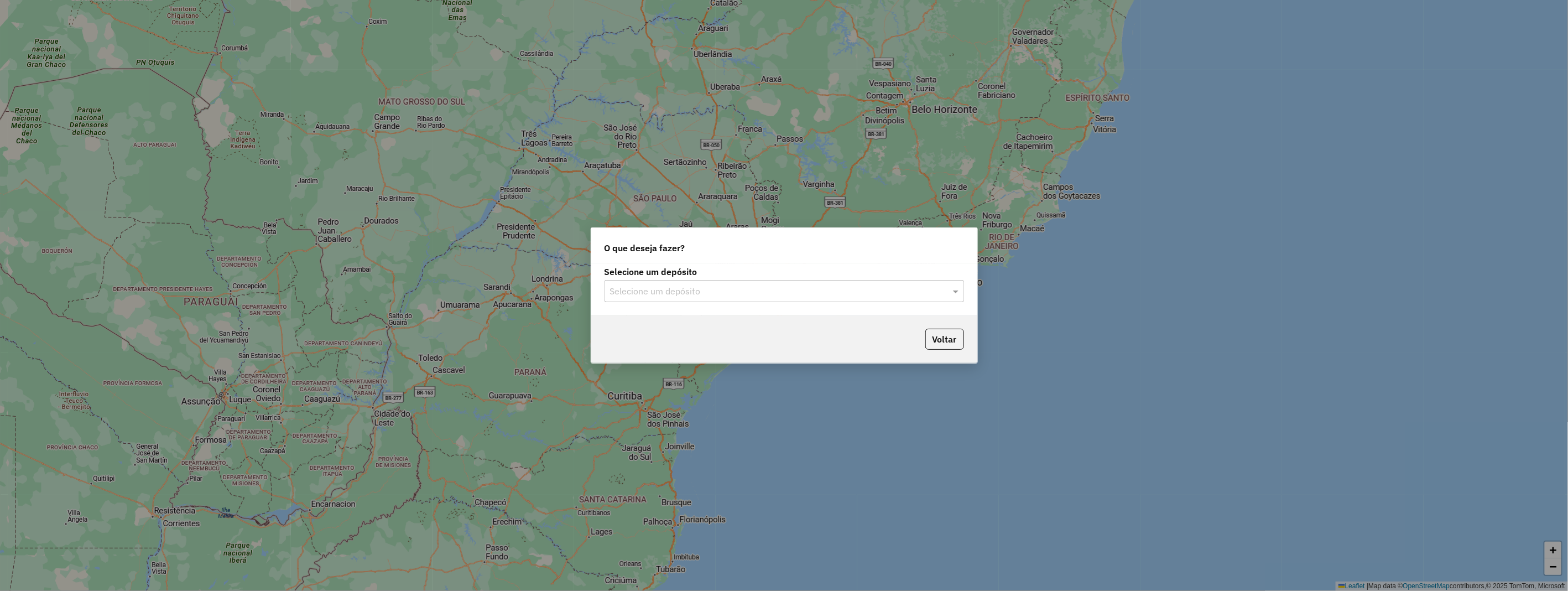
click at [633, 290] on input "text" at bounding box center [773, 291] width 326 height 13
click at [637, 338] on span "HBR MARAJO" at bounding box center [637, 342] width 55 height 10
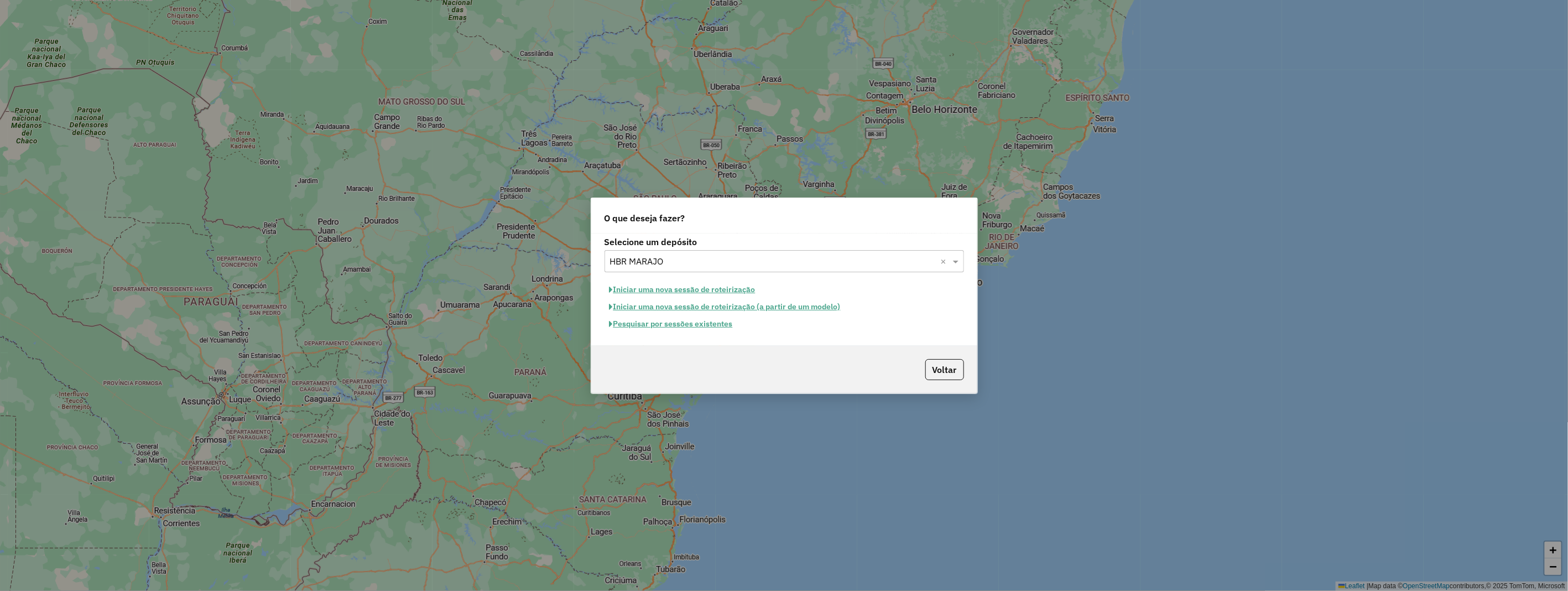
click at [697, 291] on button "Iniciar uma nova sessão de roteirização" at bounding box center [682, 289] width 156 height 17
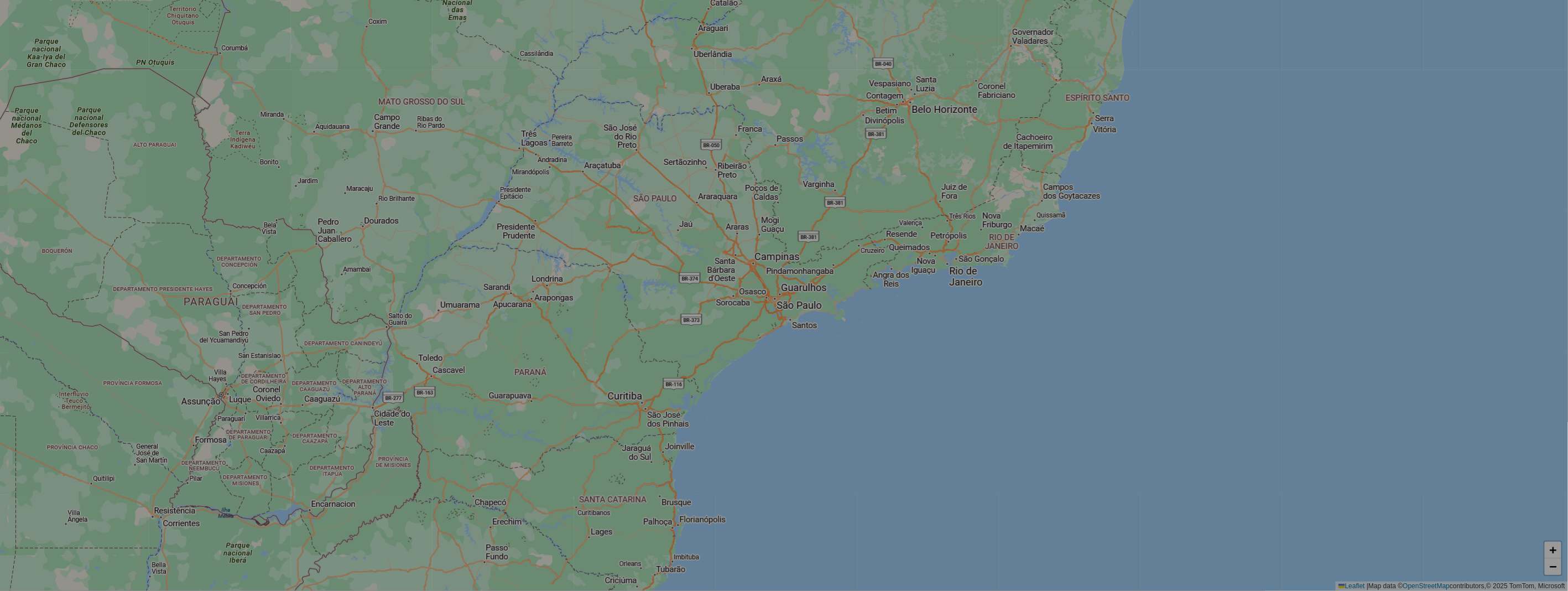
select select "*"
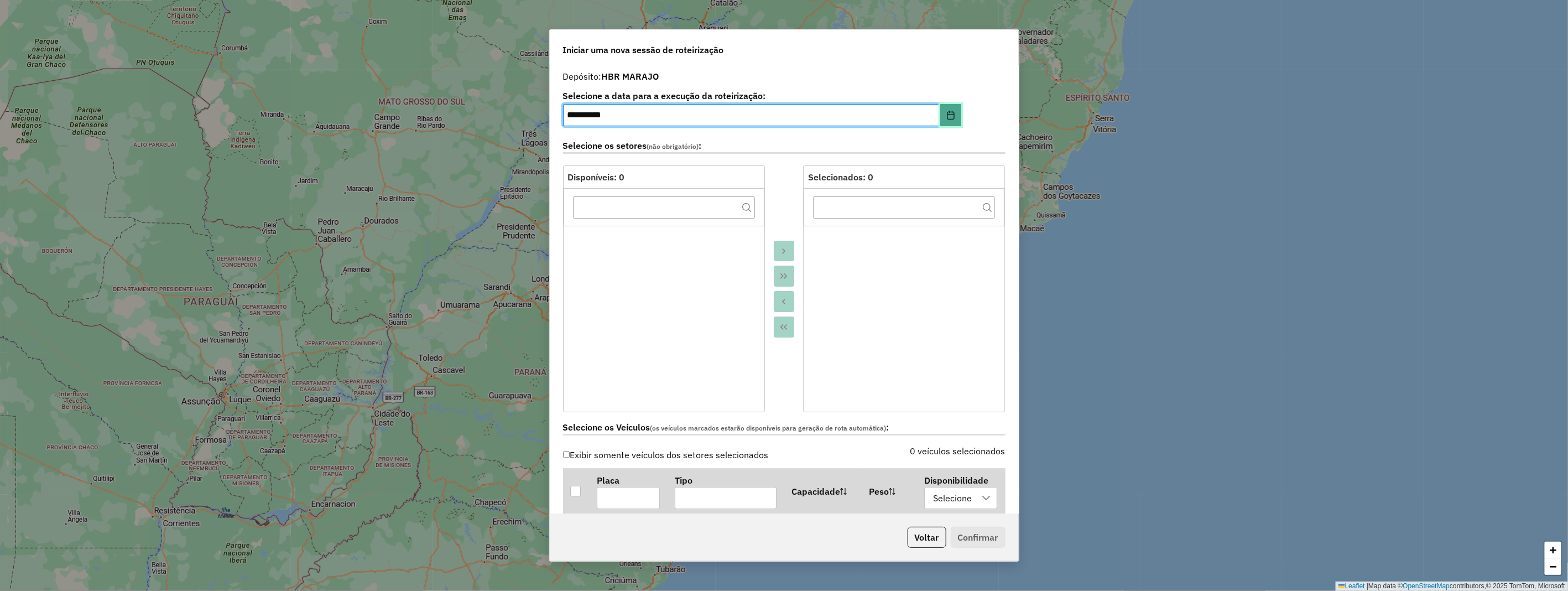
click at [946, 117] on icon "Choose Date" at bounding box center [950, 115] width 9 height 9
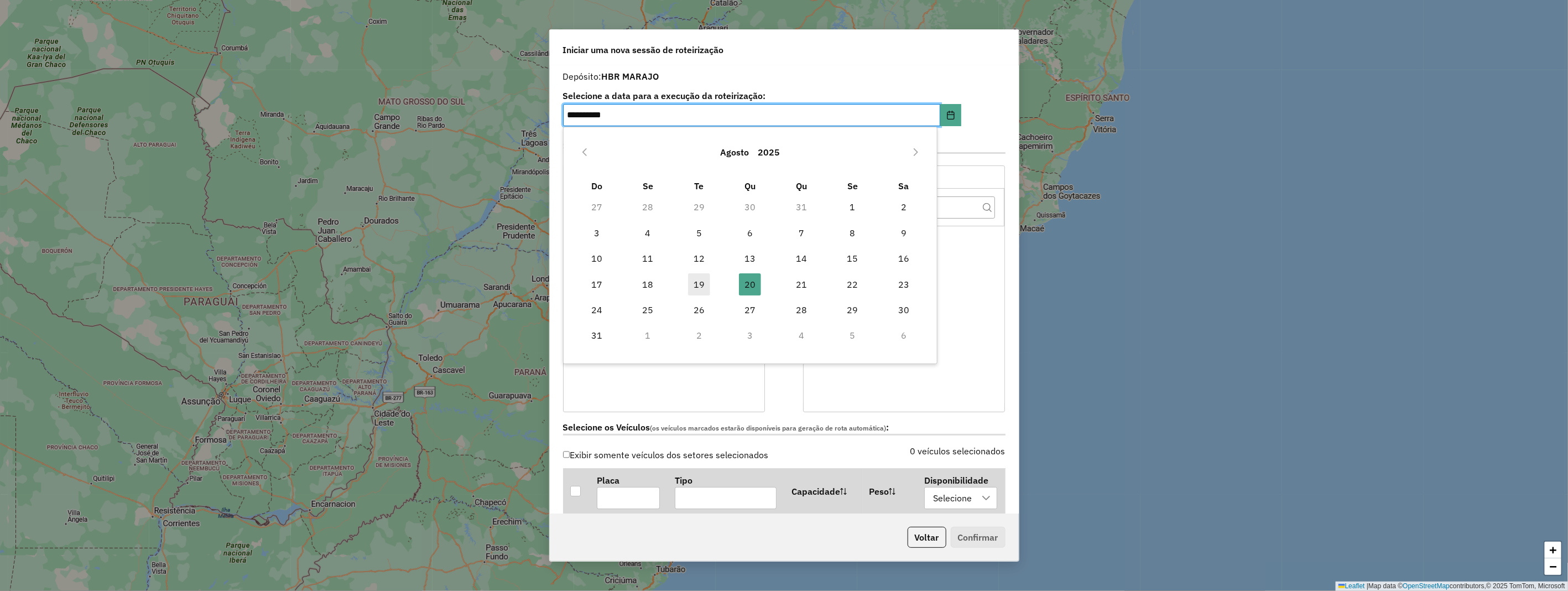
click at [702, 281] on span "19" at bounding box center [699, 284] width 22 height 22
type input "**********"
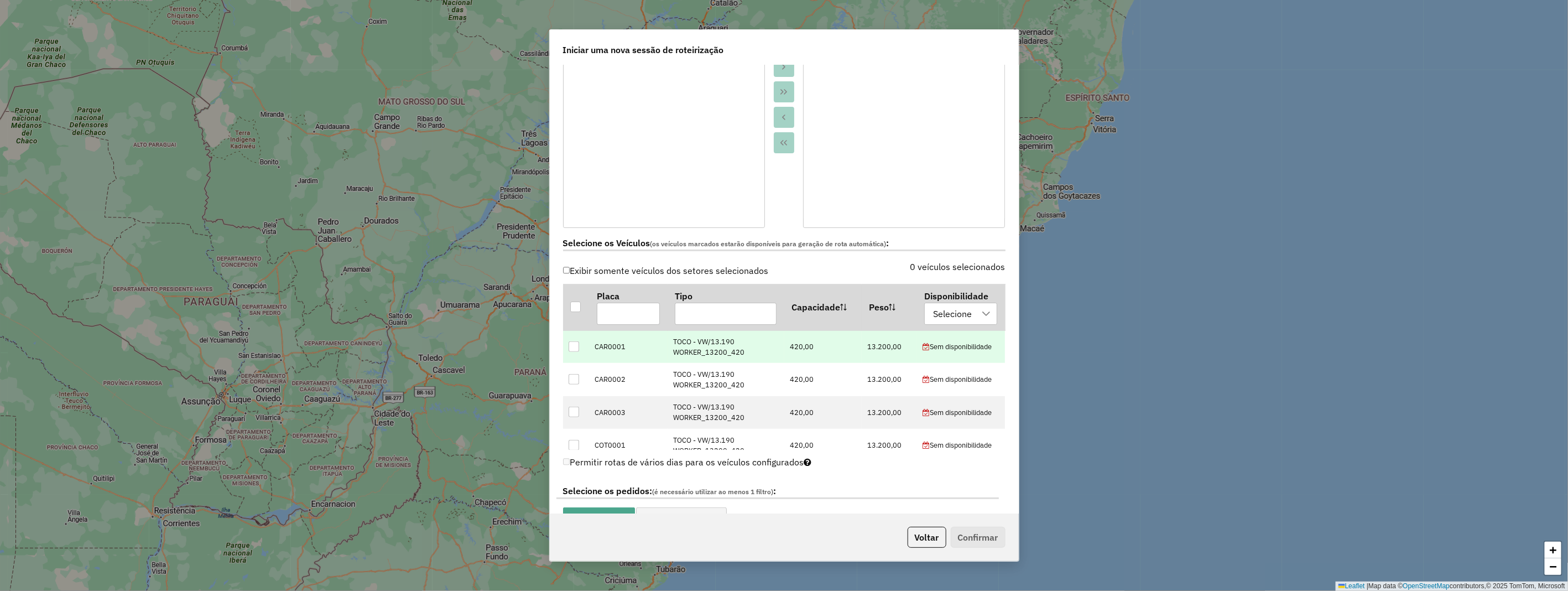
scroll to position [246, 0]
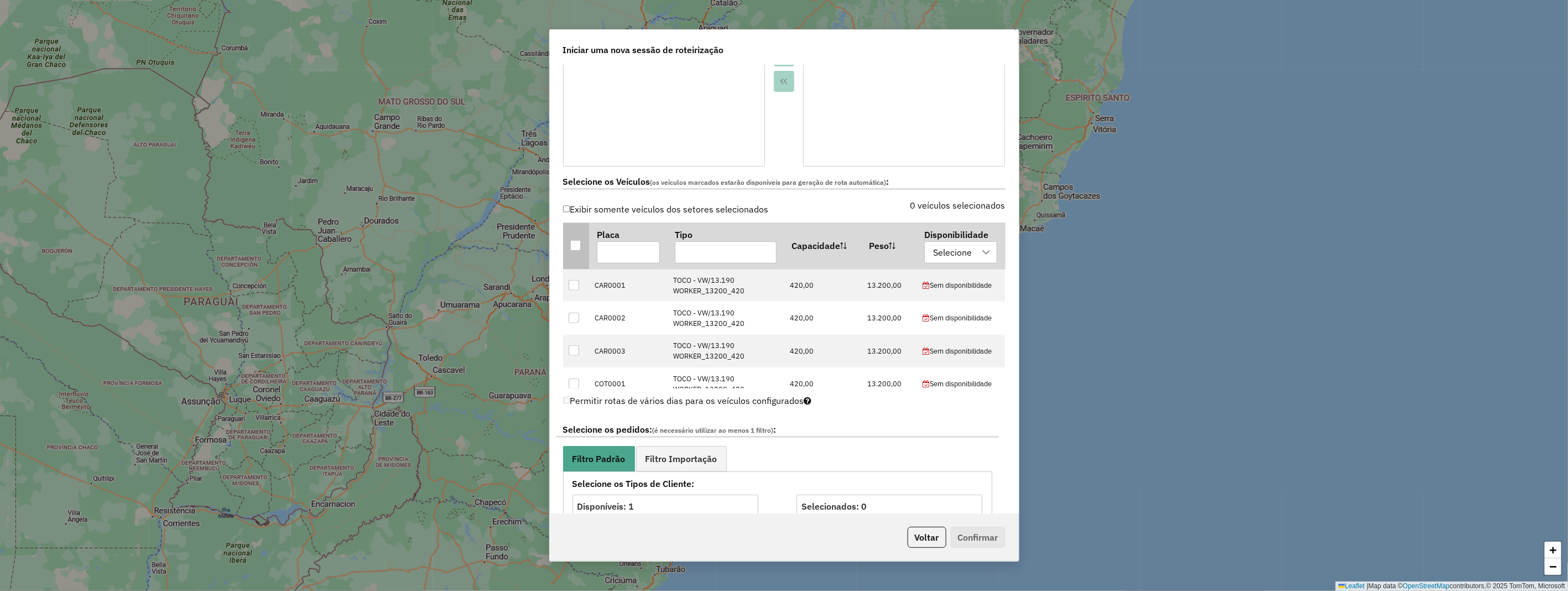
click at [574, 243] on div at bounding box center [575, 245] width 11 height 11
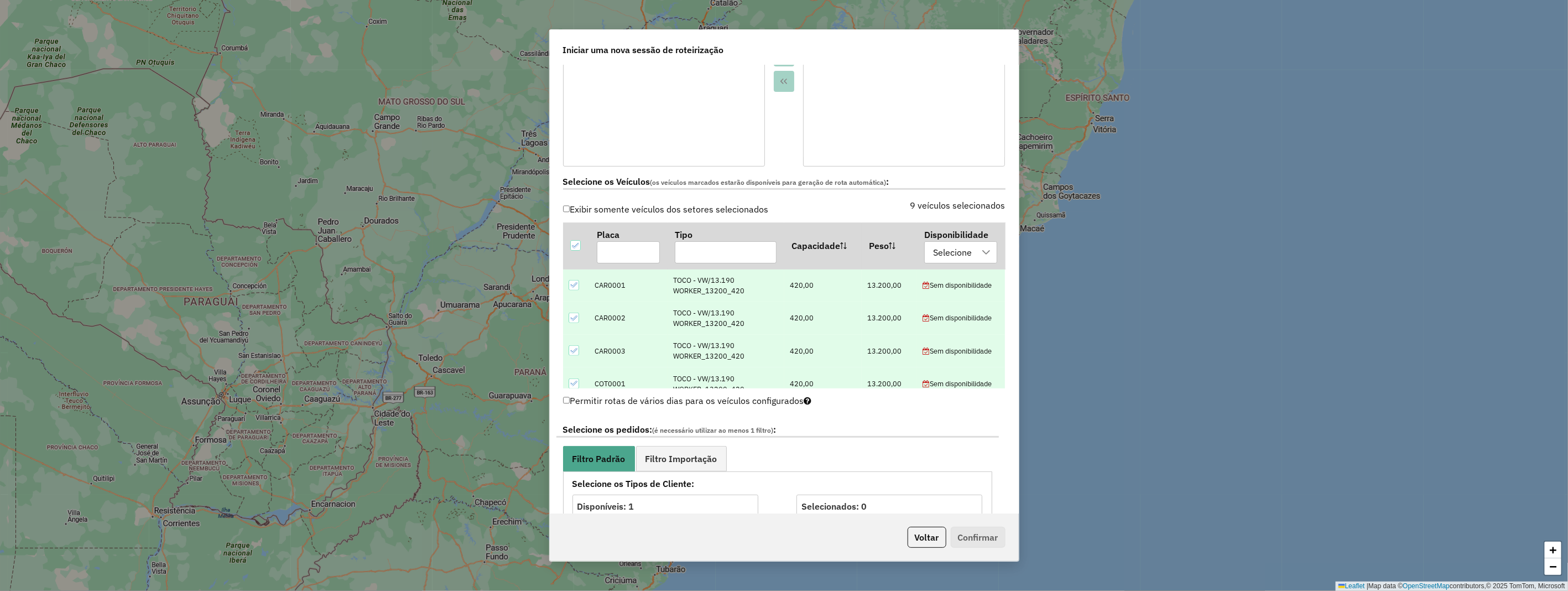
scroll to position [169, 0]
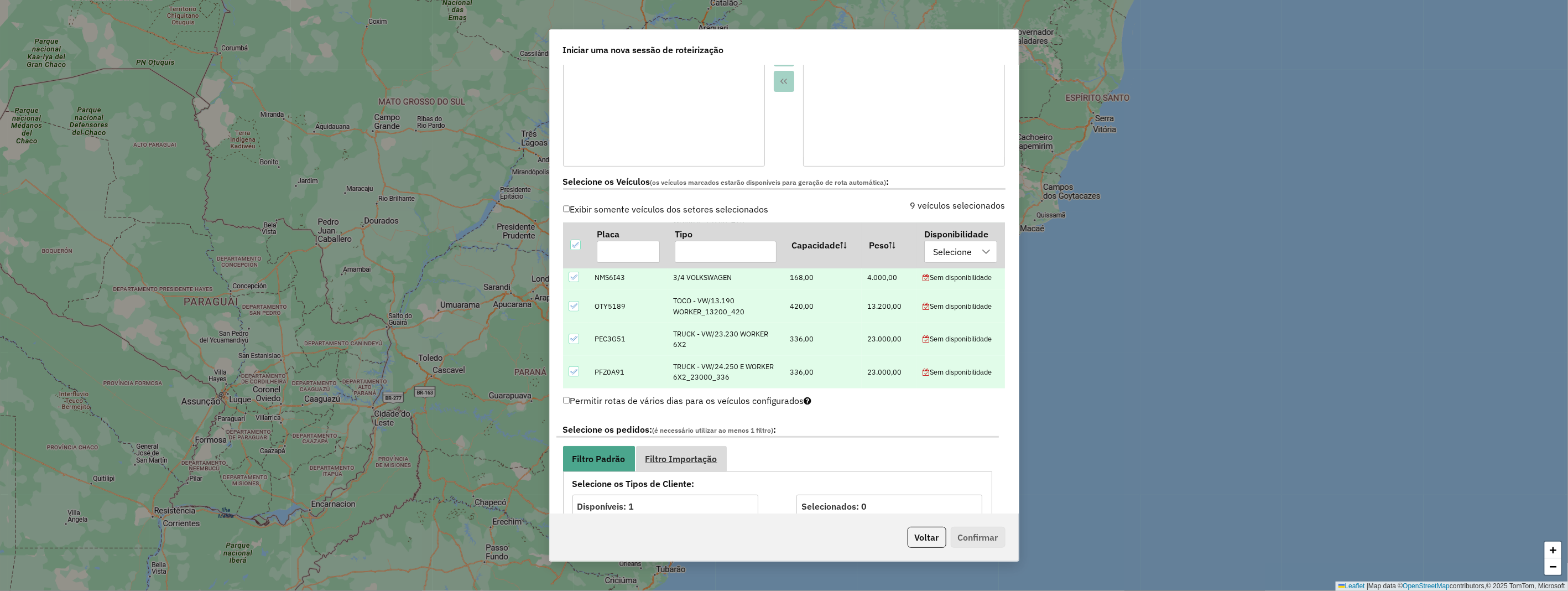
click at [689, 455] on span "Filtro Importação" at bounding box center [681, 459] width 72 height 9
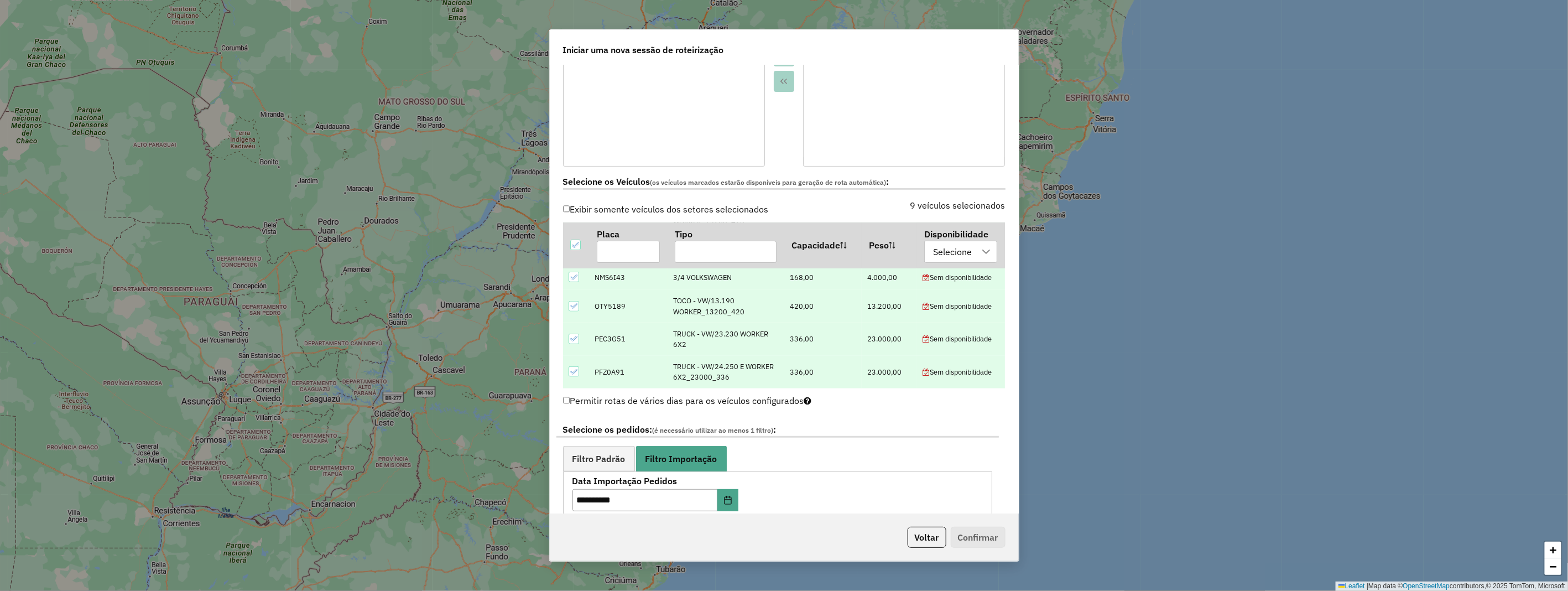
scroll to position [369, 0]
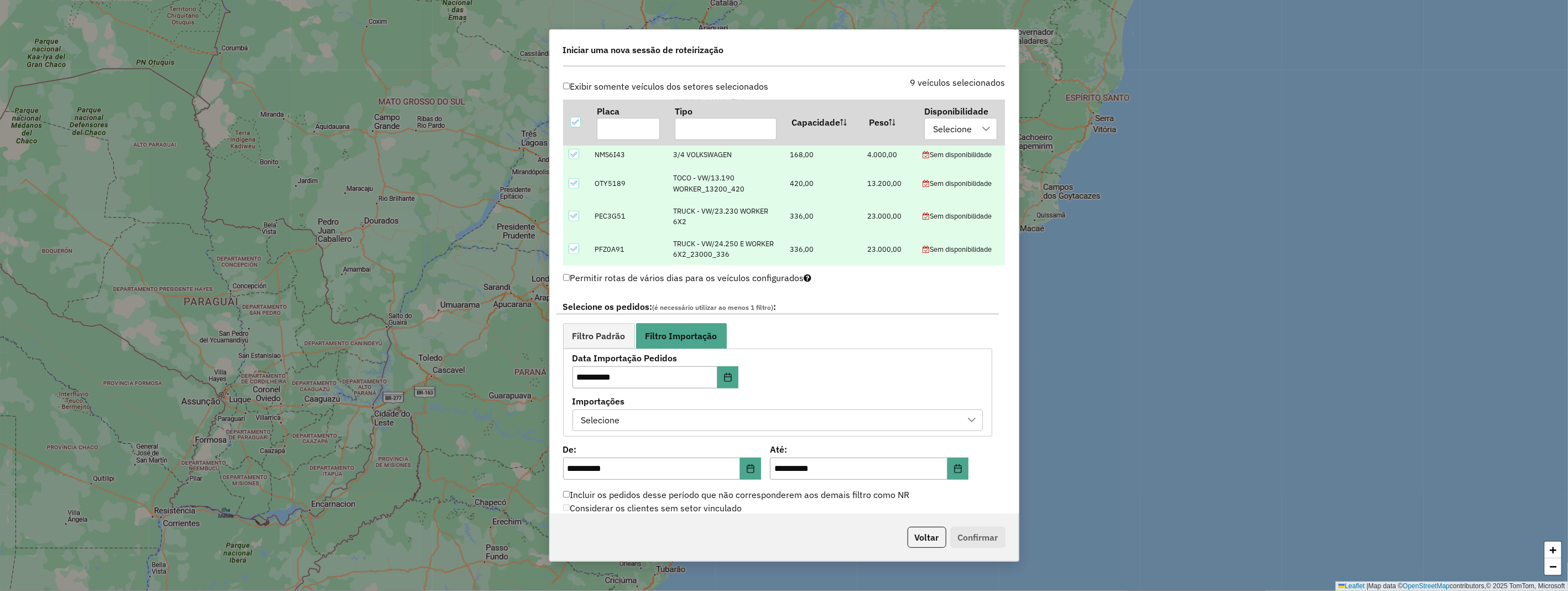
click at [652, 420] on div "Selecione" at bounding box center [769, 420] width 384 height 21
click at [589, 464] on li "Via Integração Automática - 1 / 1 - ERP - Luis - [DATE] 17:43" at bounding box center [778, 472] width 401 height 21
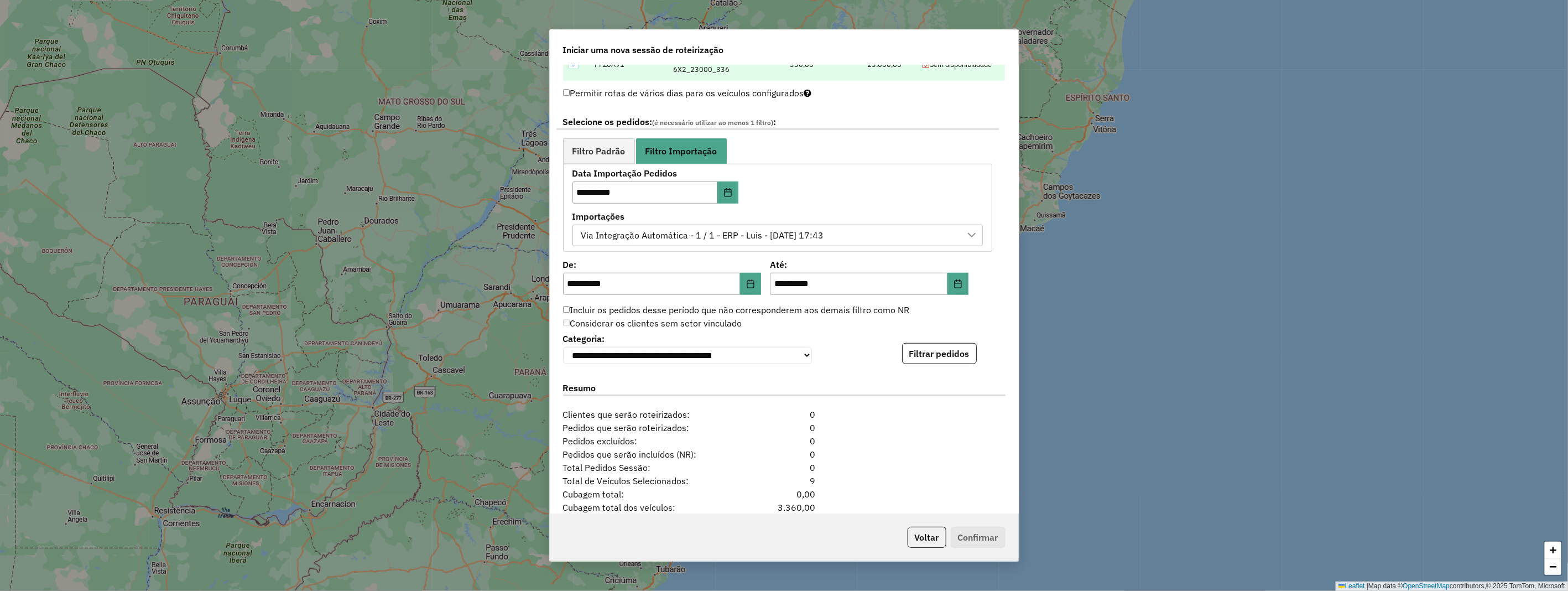
scroll to position [615, 0]
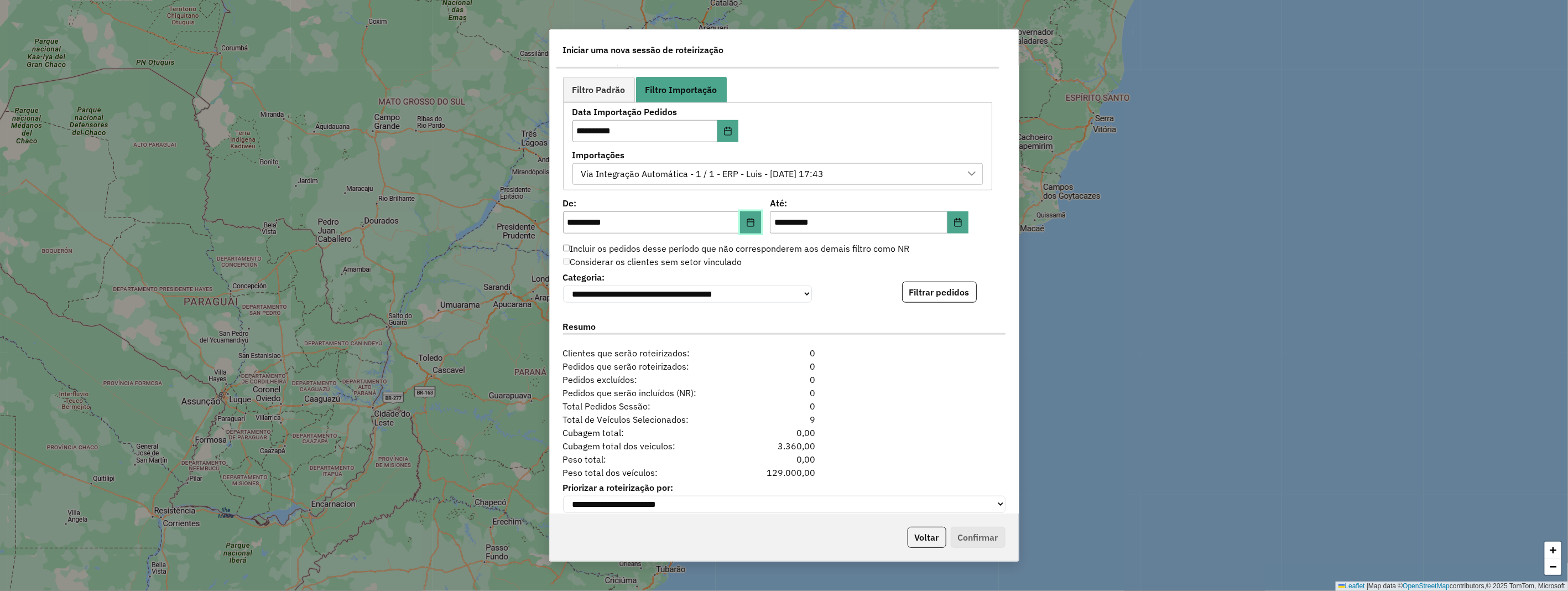
click at [744, 220] on button "Choose Date" at bounding box center [751, 222] width 21 height 22
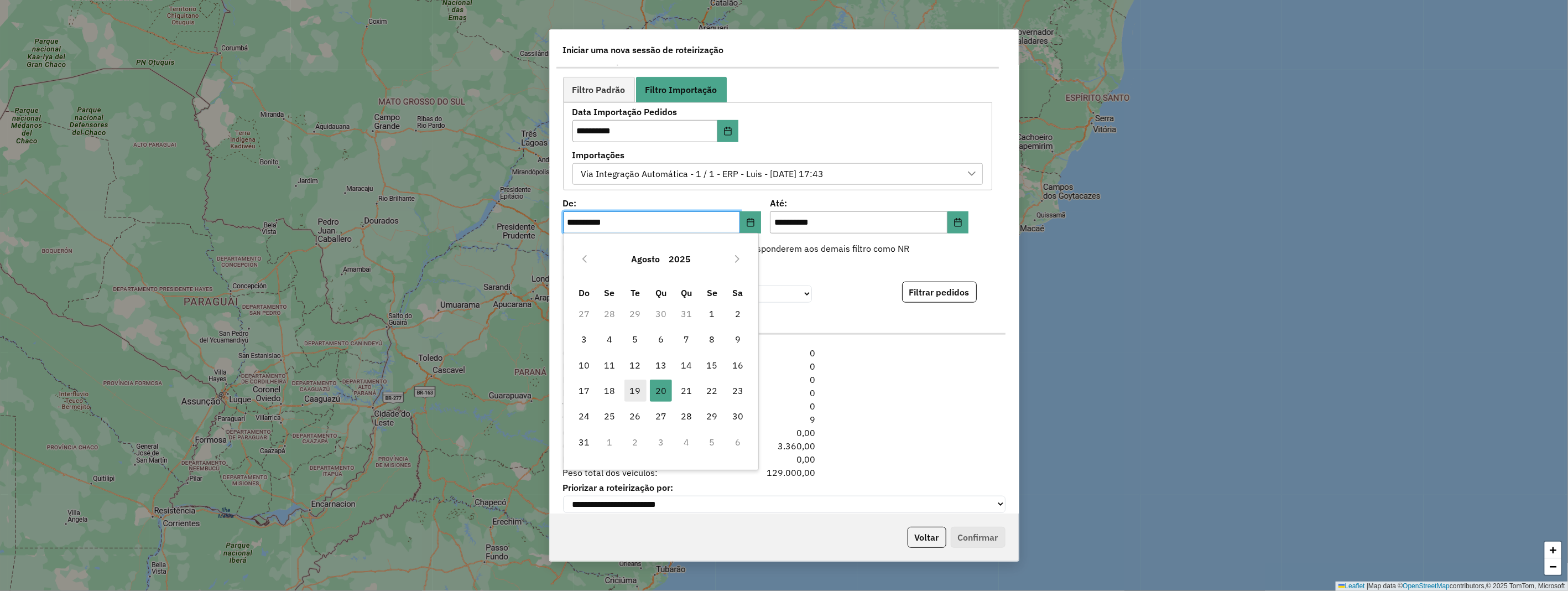
click at [633, 393] on span "19" at bounding box center [636, 390] width 22 height 22
type input "**********"
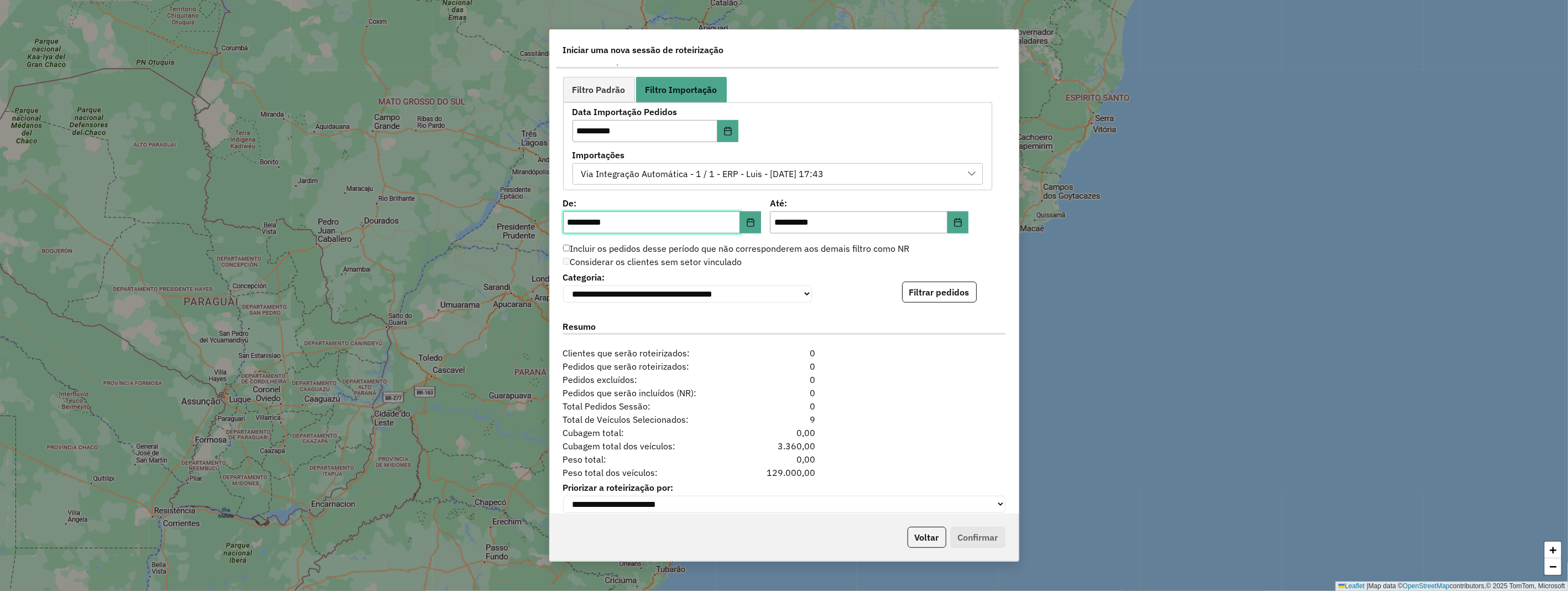
scroll to position [632, 0]
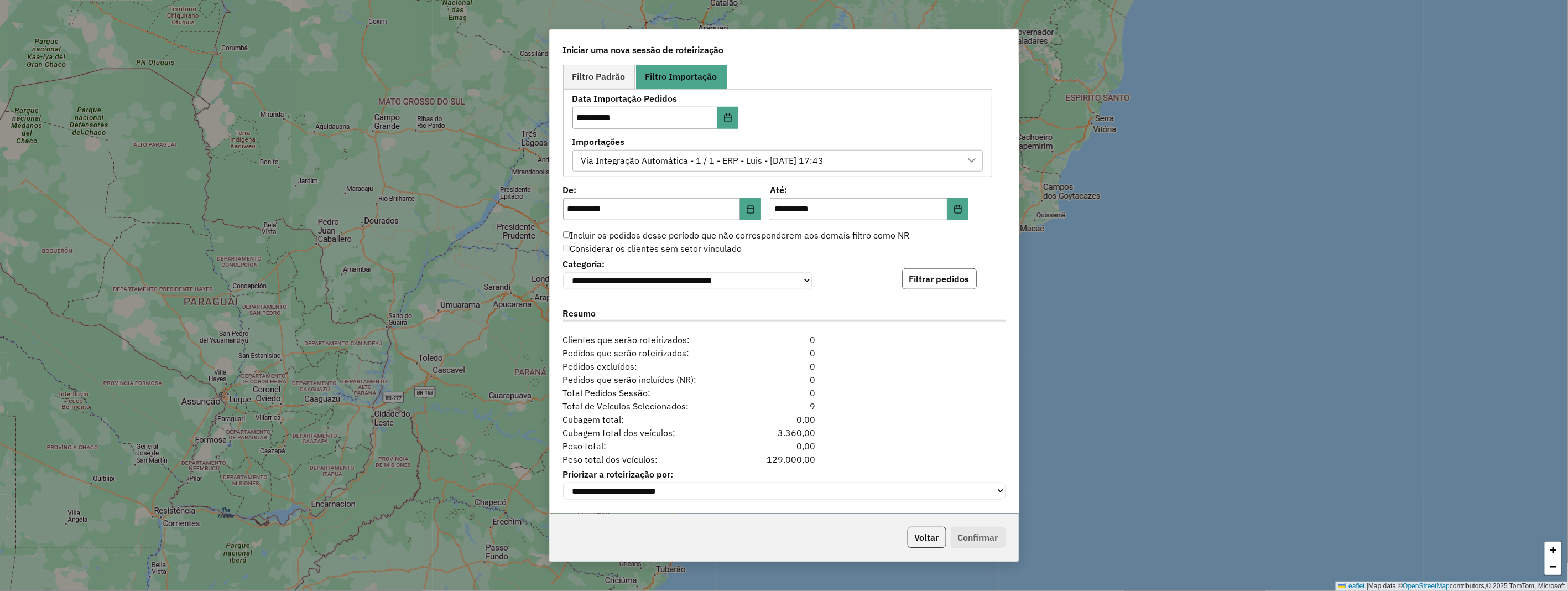
click at [919, 273] on button "Filtrar pedidos" at bounding box center [940, 279] width 75 height 21
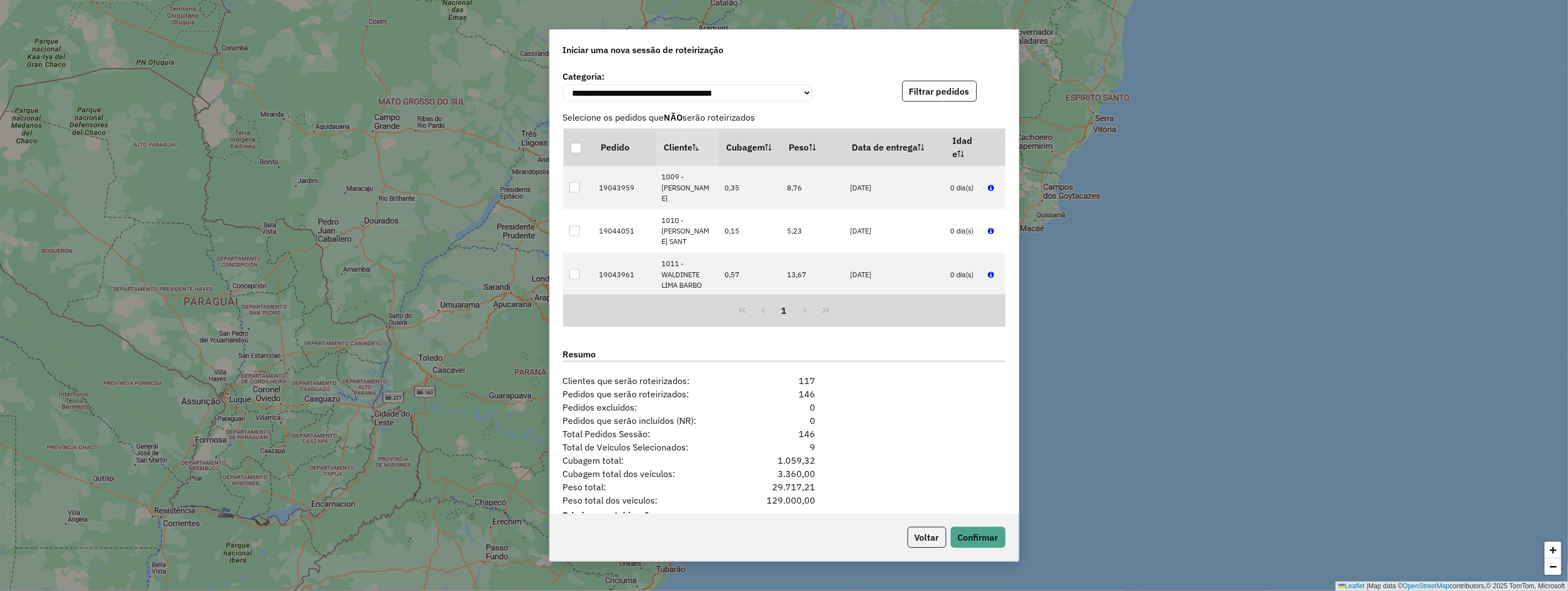
scroll to position [860, 0]
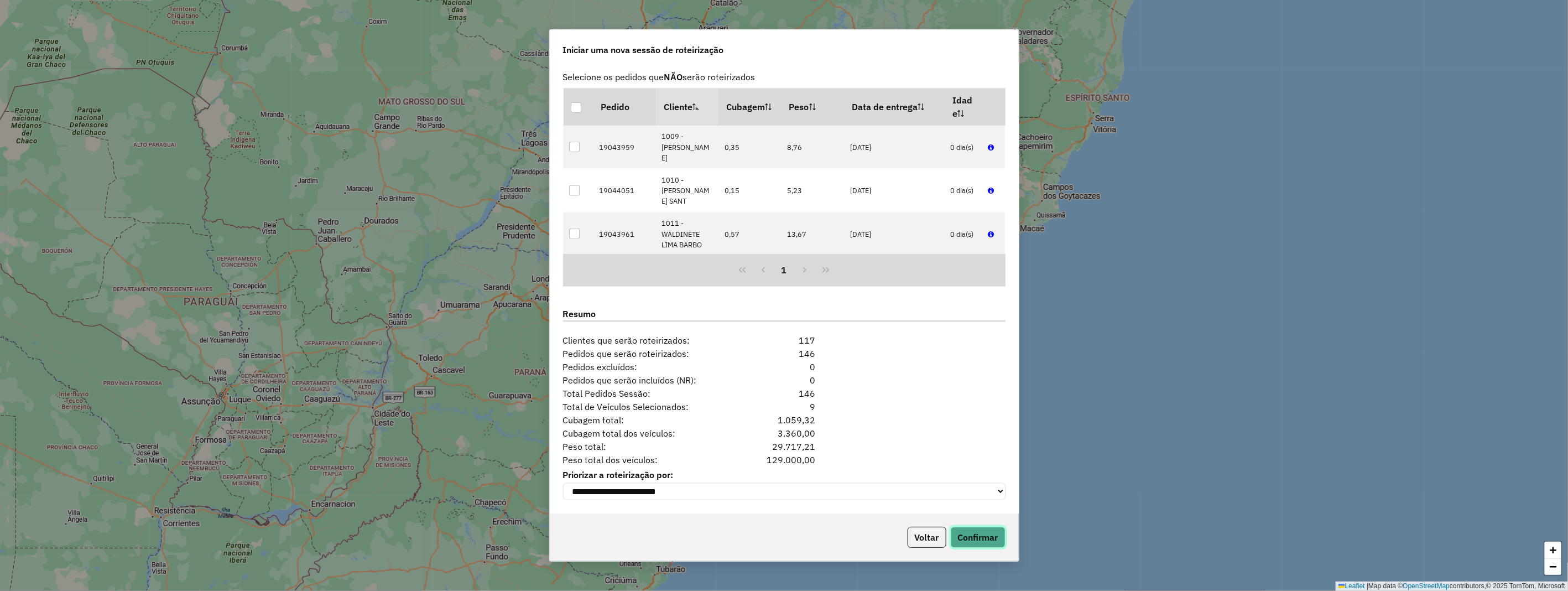
click at [984, 541] on button "Confirmar" at bounding box center [978, 538] width 55 height 21
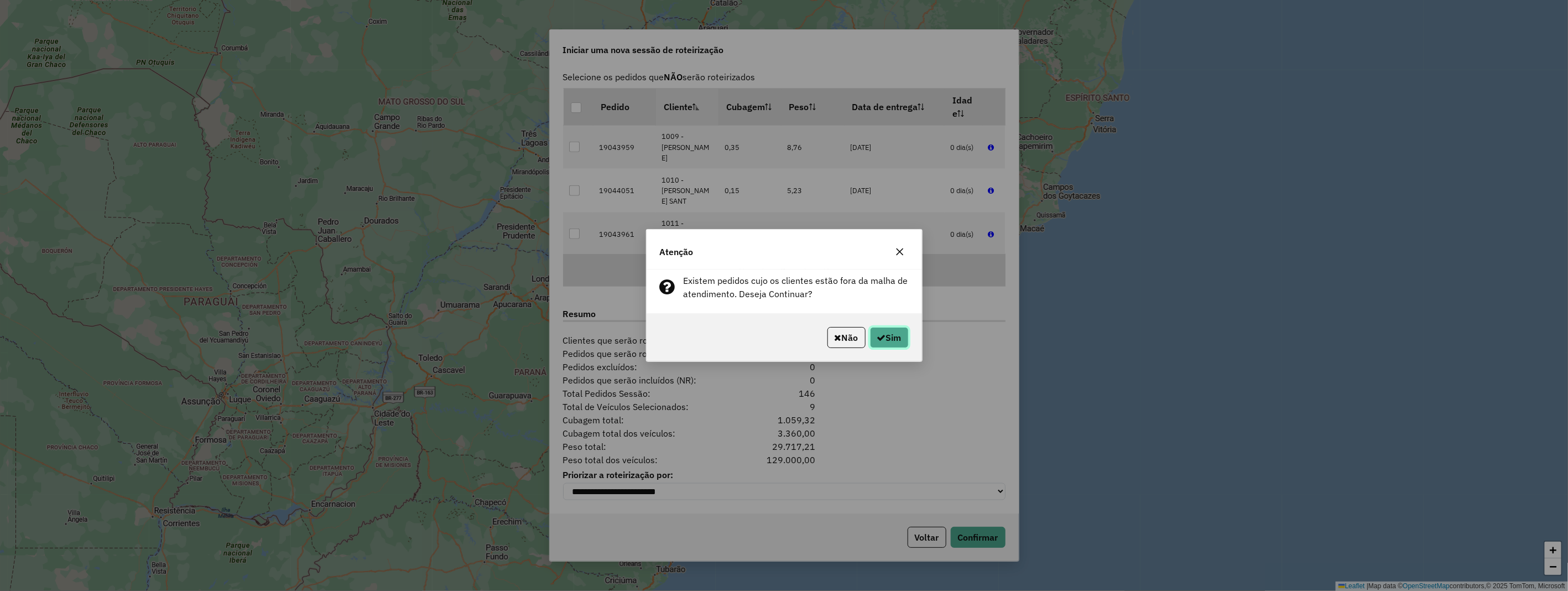
click at [891, 342] on button "Sim" at bounding box center [889, 338] width 38 height 21
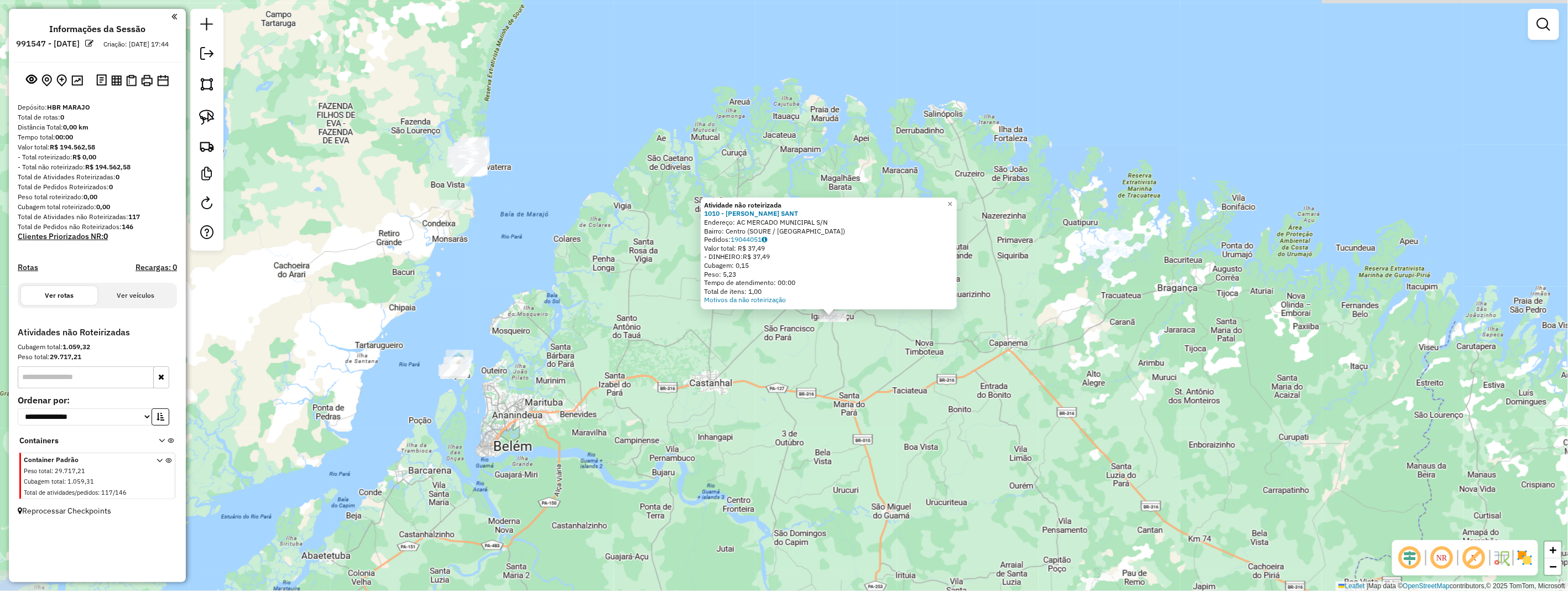
drag, startPoint x: 496, startPoint y: 202, endPoint x: 532, endPoint y: 215, distance: 38.3
click at [532, 215] on div "Atividade não roteirizada 1010 - [PERSON_NAME] SANT Endereço: AC MERCADO MUNICI…" at bounding box center [784, 296] width 1568 height 591
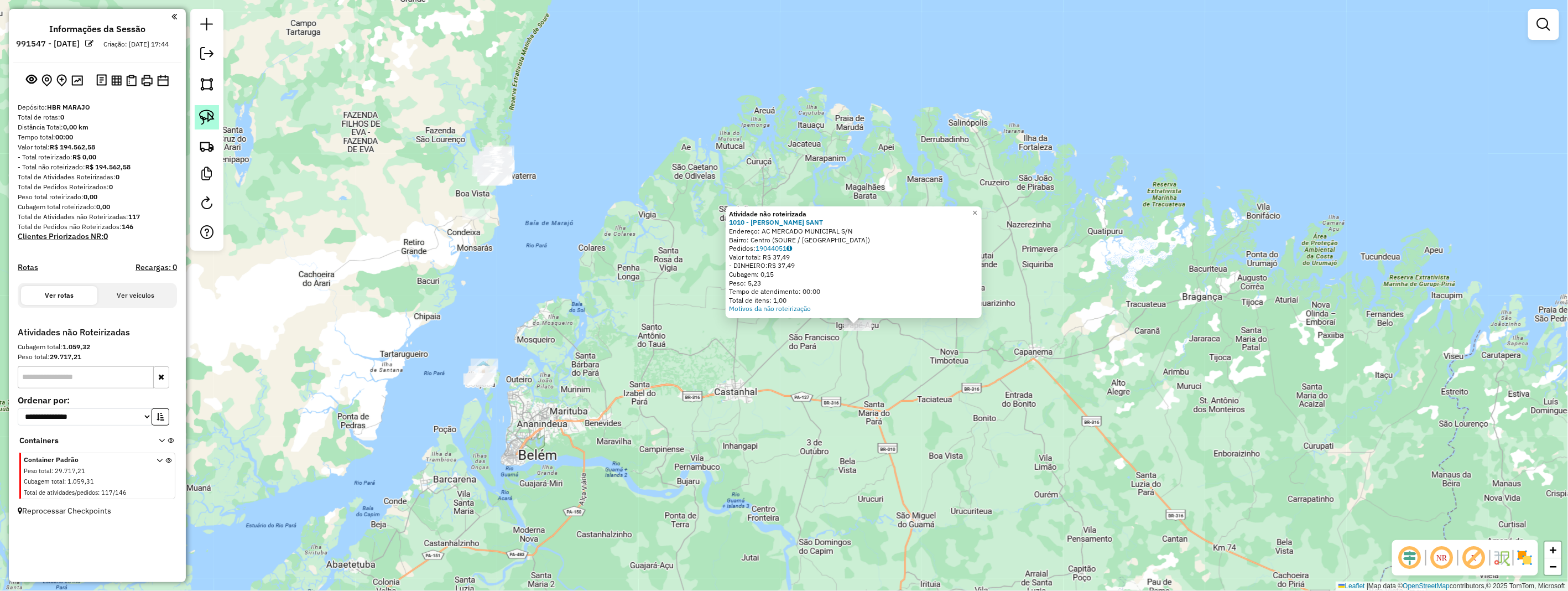
click at [215, 123] on link at bounding box center [207, 118] width 24 height 24
click at [215, 123] on link at bounding box center [207, 118] width 24 height 24
drag, startPoint x: 510, startPoint y: 130, endPoint x: 530, endPoint y: 192, distance: 65.1
click at [530, 192] on div "Atividade não roteirizada 1010 - [PERSON_NAME] SANT Endereço: AC MERCADO MUNICI…" at bounding box center [784, 296] width 1568 height 591
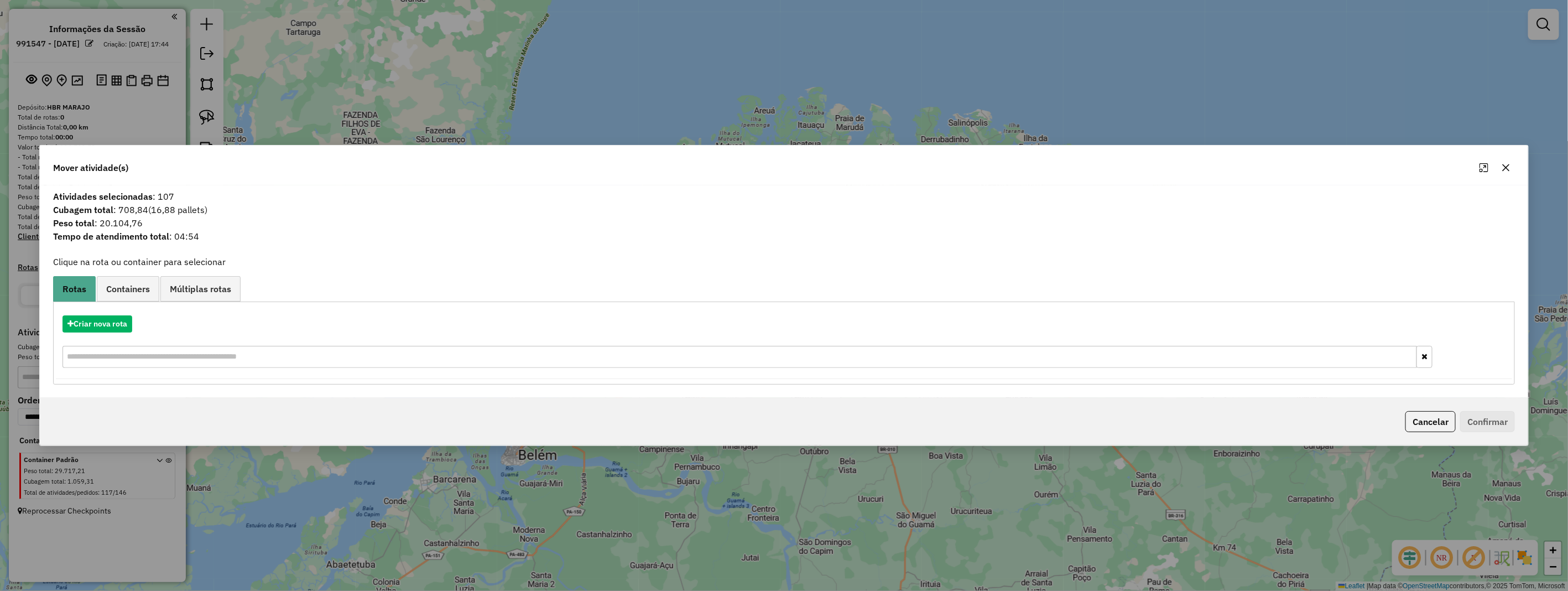
click at [1508, 165] on icon "button" at bounding box center [1506, 167] width 9 height 9
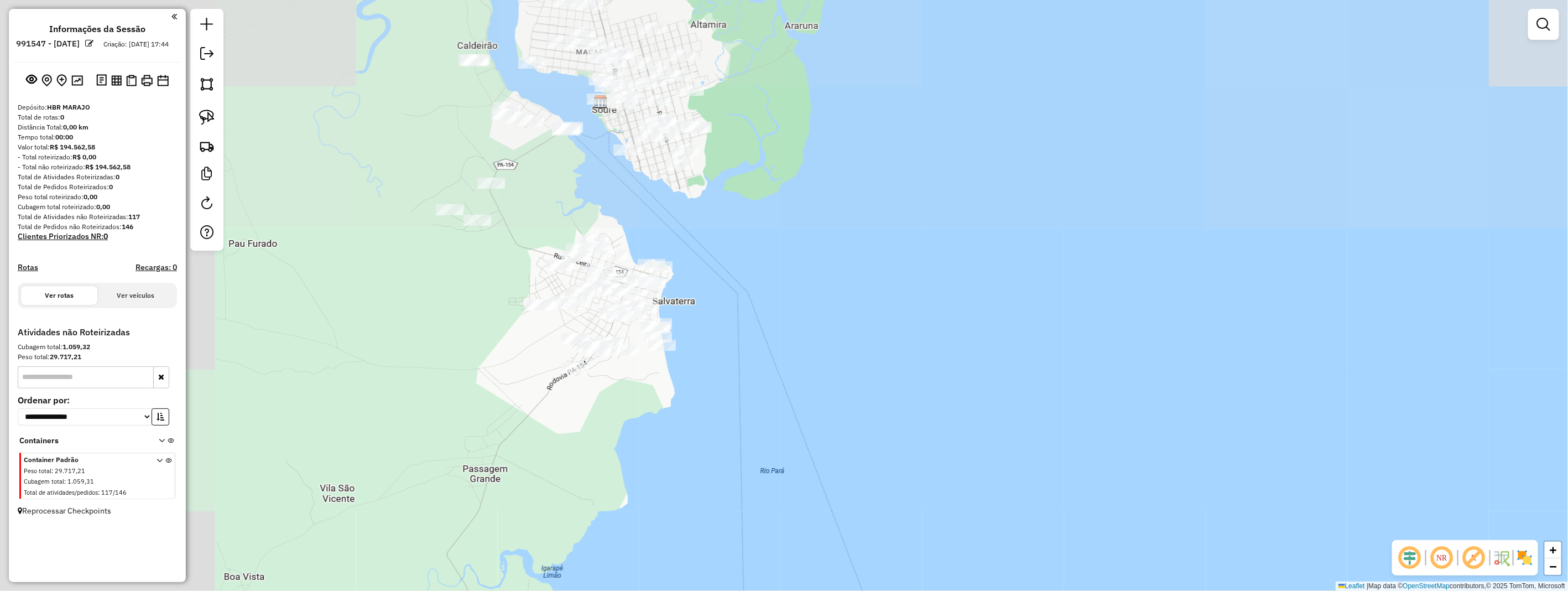
drag, startPoint x: 462, startPoint y: 60, endPoint x: 781, endPoint y: 288, distance: 392.1
click at [790, 319] on div "Janela de atendimento Grade de atendimento Capacidade Transportadoras Veículos …" at bounding box center [784, 296] width 1568 height 591
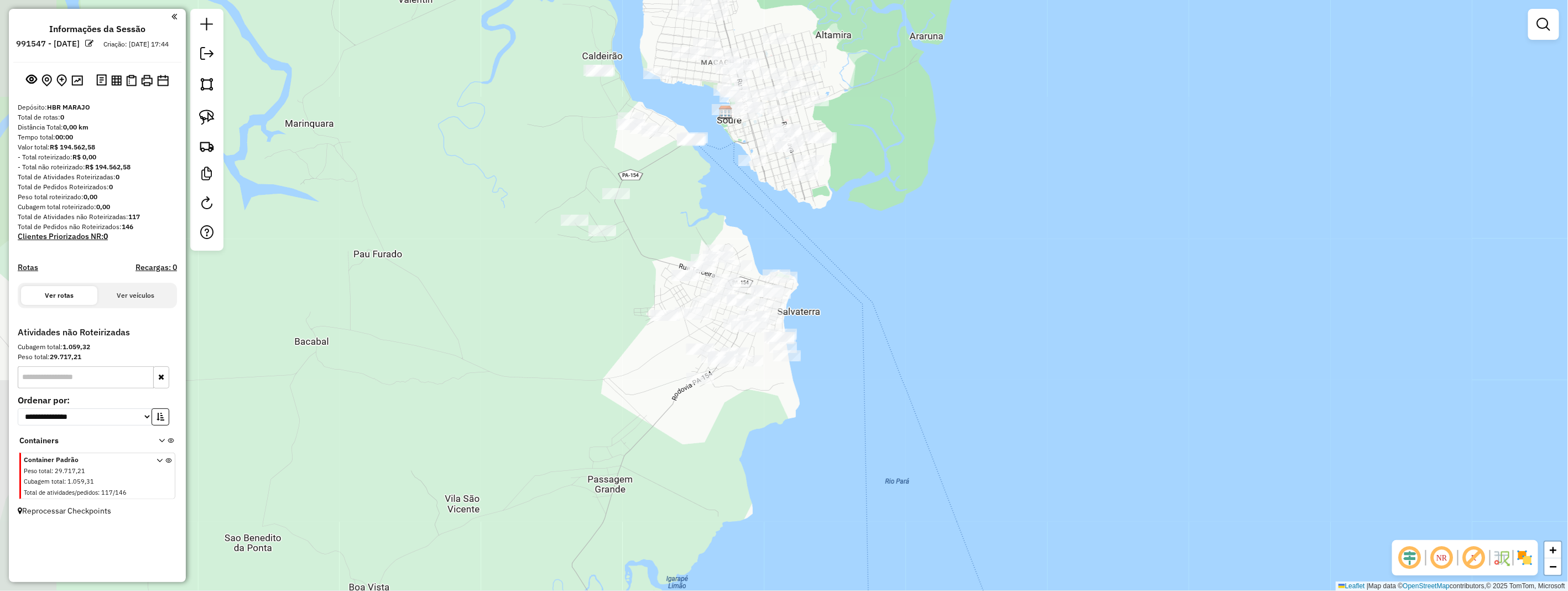
drag, startPoint x: 743, startPoint y: 250, endPoint x: 866, endPoint y: 268, distance: 124.3
click at [871, 272] on div "Janela de atendimento Grade de atendimento Capacidade Transportadoras Veículos …" at bounding box center [784, 296] width 1568 height 591
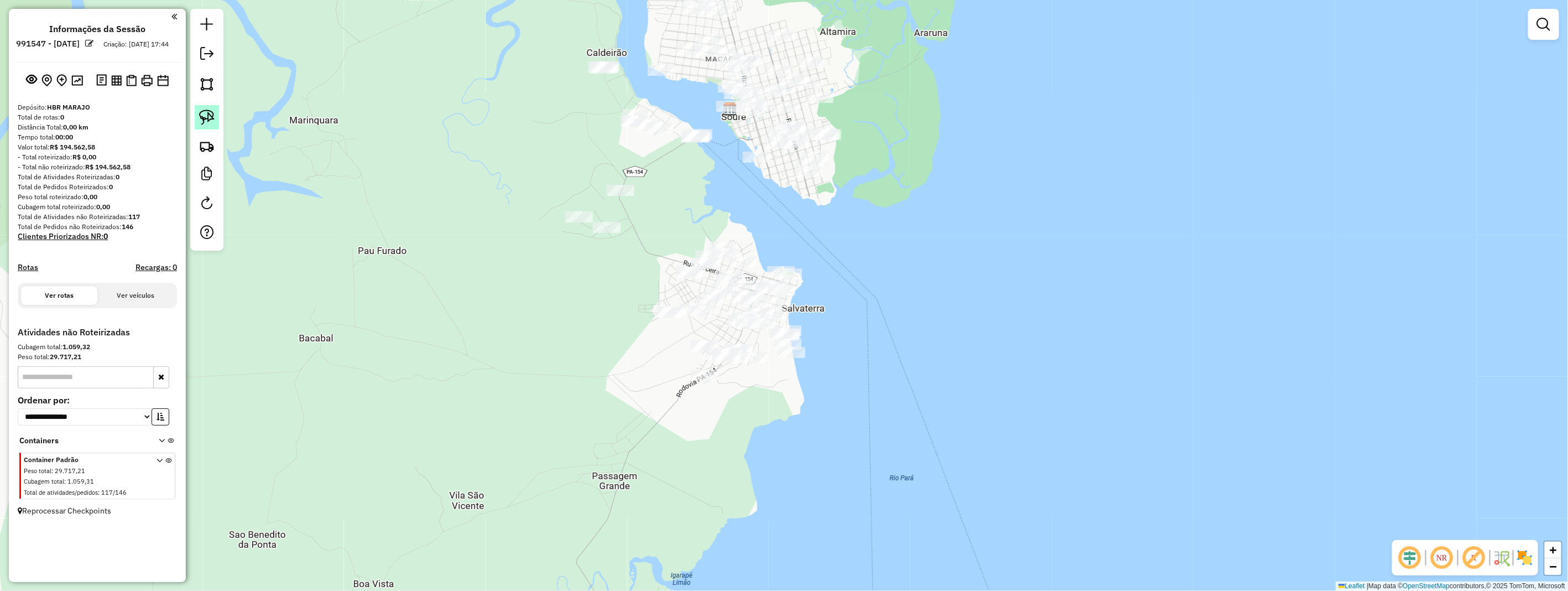
click at [212, 115] on img at bounding box center [206, 117] width 16 height 16
click at [212, 114] on img at bounding box center [206, 117] width 16 height 16
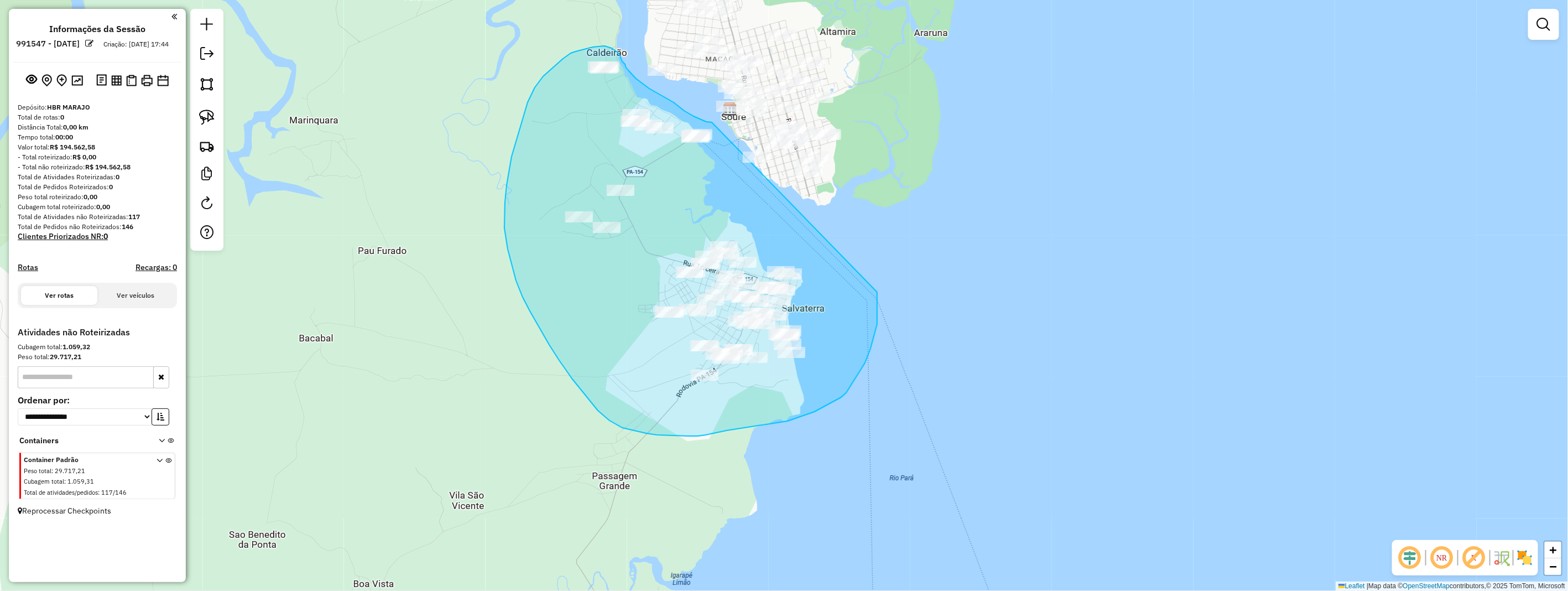
drag, startPoint x: 712, startPoint y: 122, endPoint x: 877, endPoint y: 291, distance: 236.2
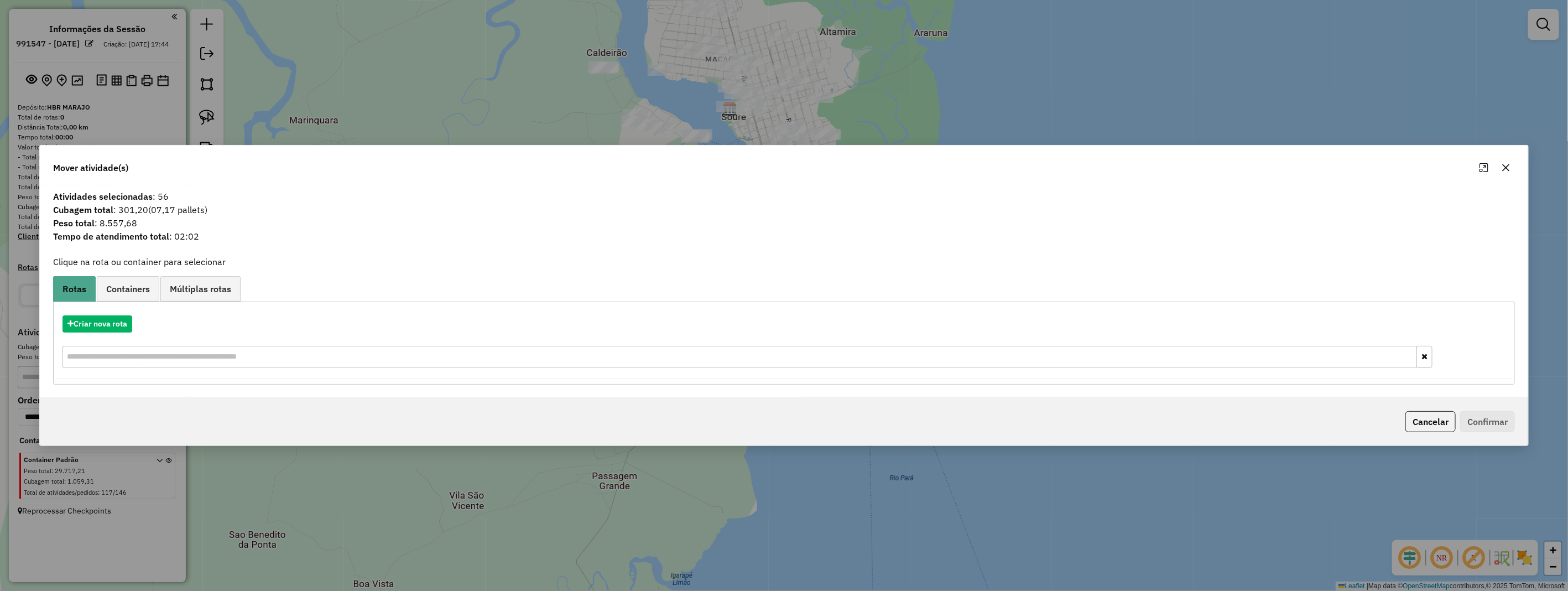
click at [1504, 168] on icon "button" at bounding box center [1506, 167] width 9 height 9
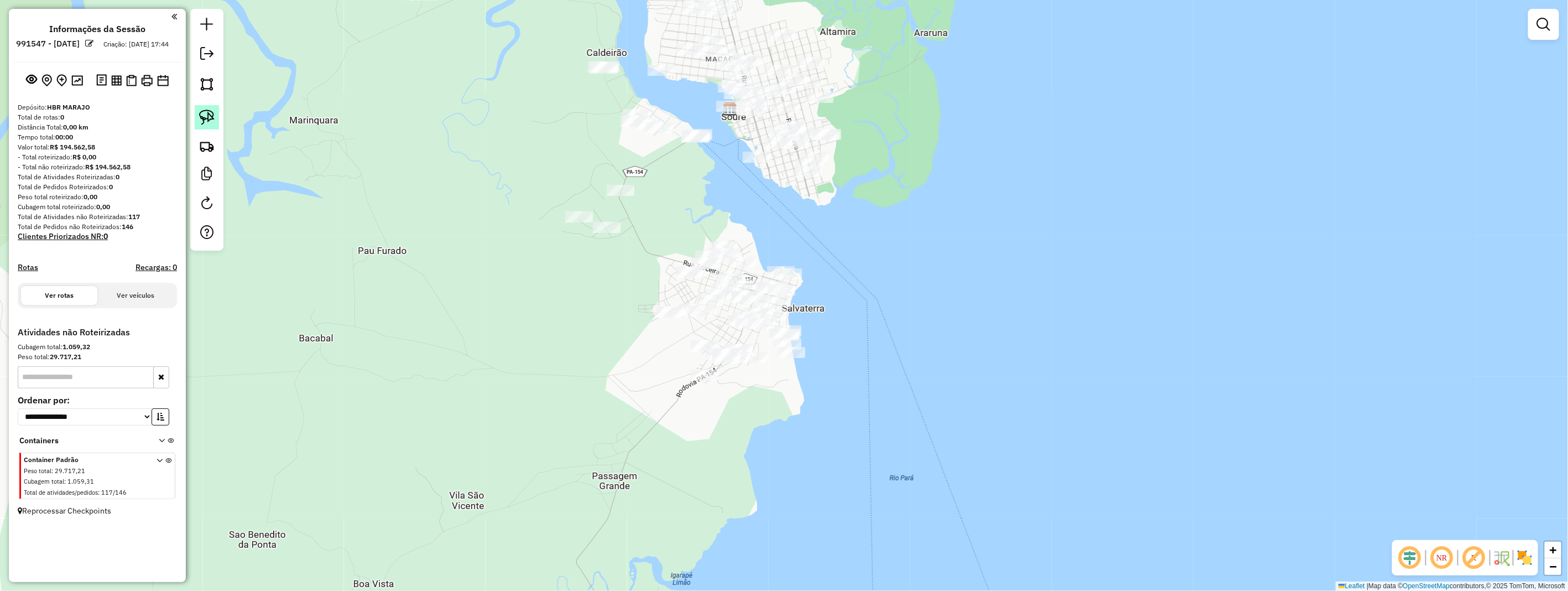
click at [211, 119] on img at bounding box center [206, 117] width 16 height 16
drag, startPoint x: 210, startPoint y: 119, endPoint x: 237, endPoint y: 148, distance: 39.6
click at [210, 121] on img at bounding box center [206, 117] width 16 height 16
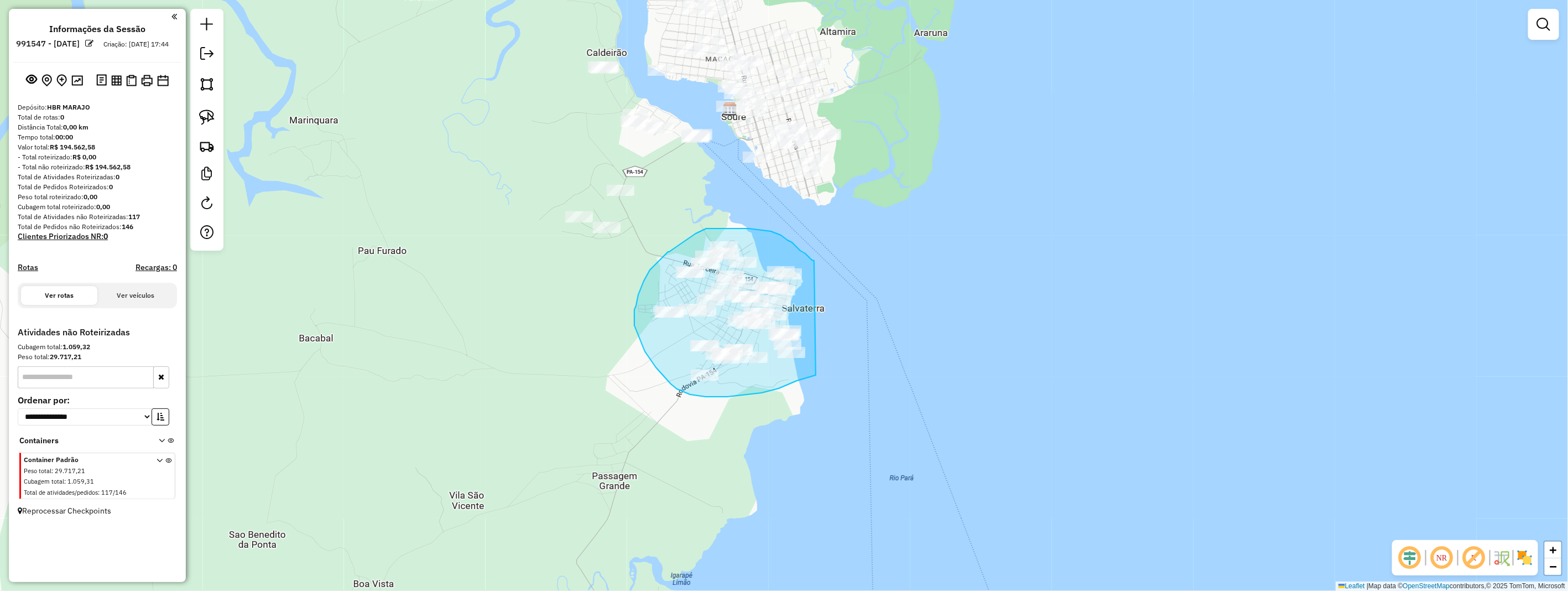
drag, startPoint x: 814, startPoint y: 260, endPoint x: 819, endPoint y: 374, distance: 114.1
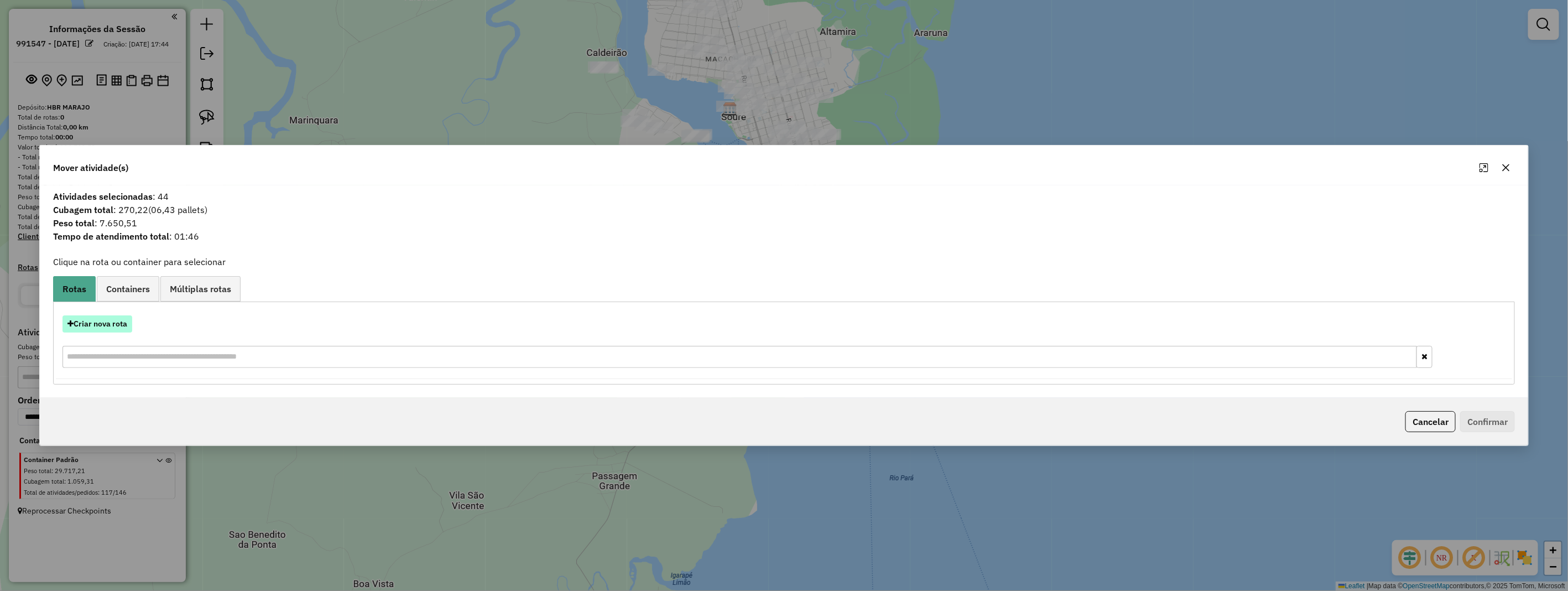
click at [127, 327] on button "Criar nova rota" at bounding box center [97, 324] width 69 height 17
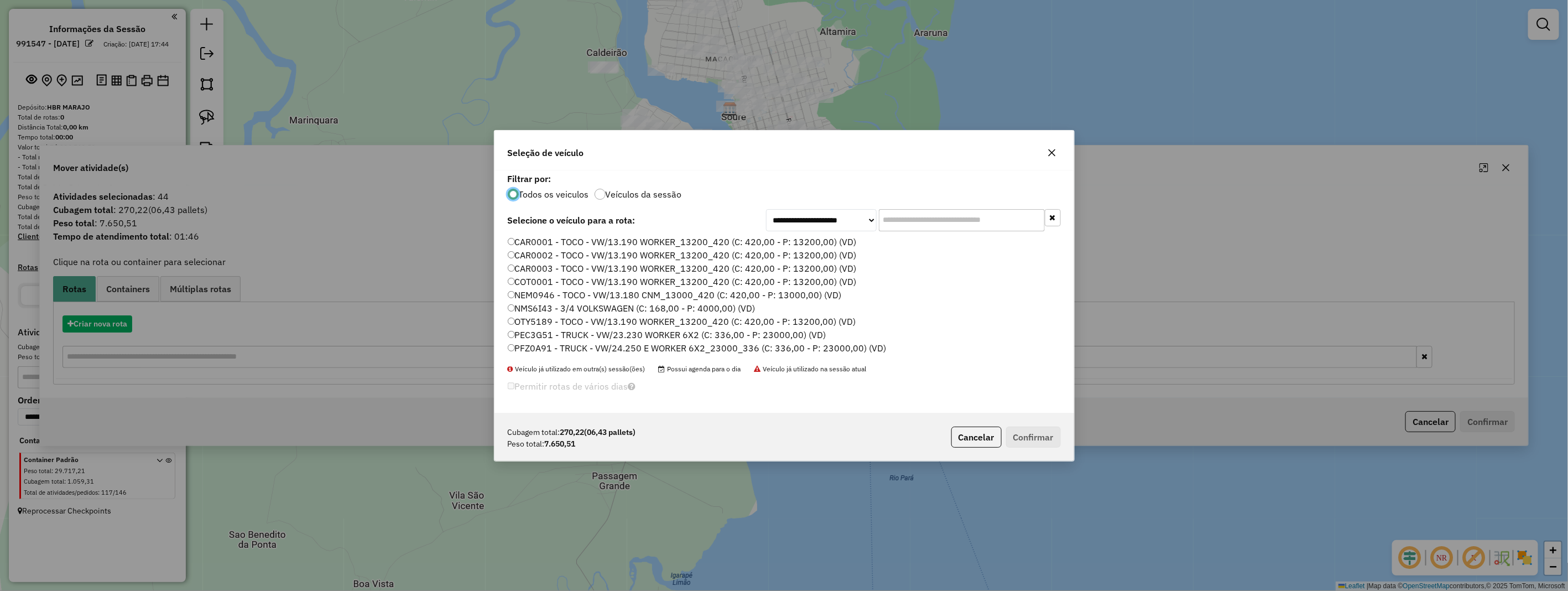
scroll to position [6, 2]
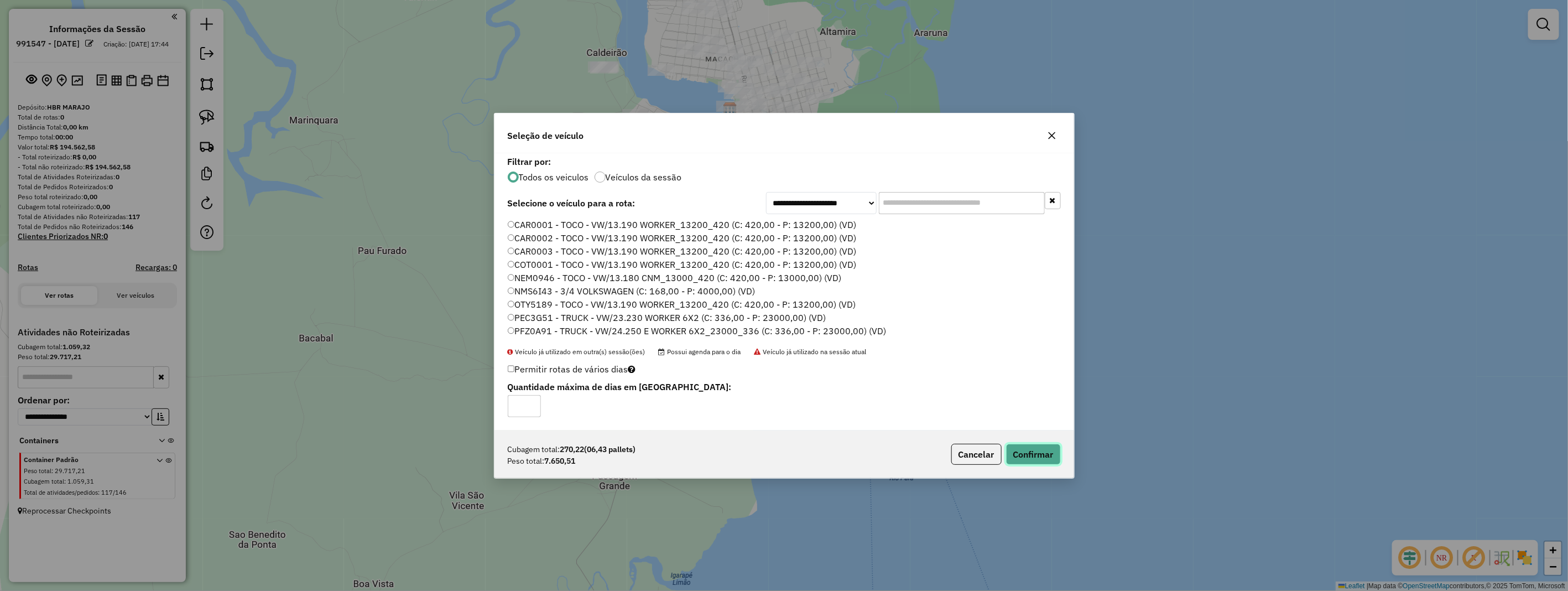
click at [1036, 445] on button "Confirmar" at bounding box center [1033, 455] width 55 height 21
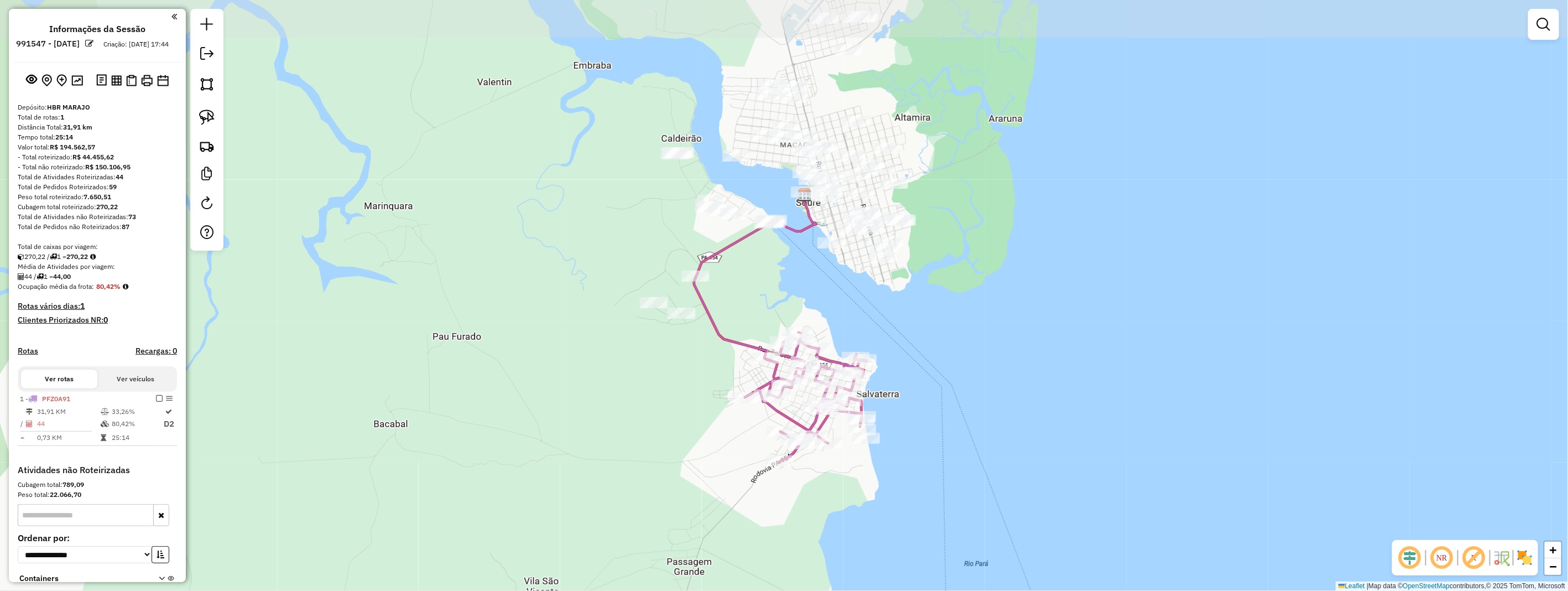
drag, startPoint x: 793, startPoint y: 222, endPoint x: 867, endPoint y: 308, distance: 113.5
click at [867, 308] on div "Janela de atendimento Grade de atendimento Capacidade Transportadoras Veículos …" at bounding box center [784, 296] width 1568 height 591
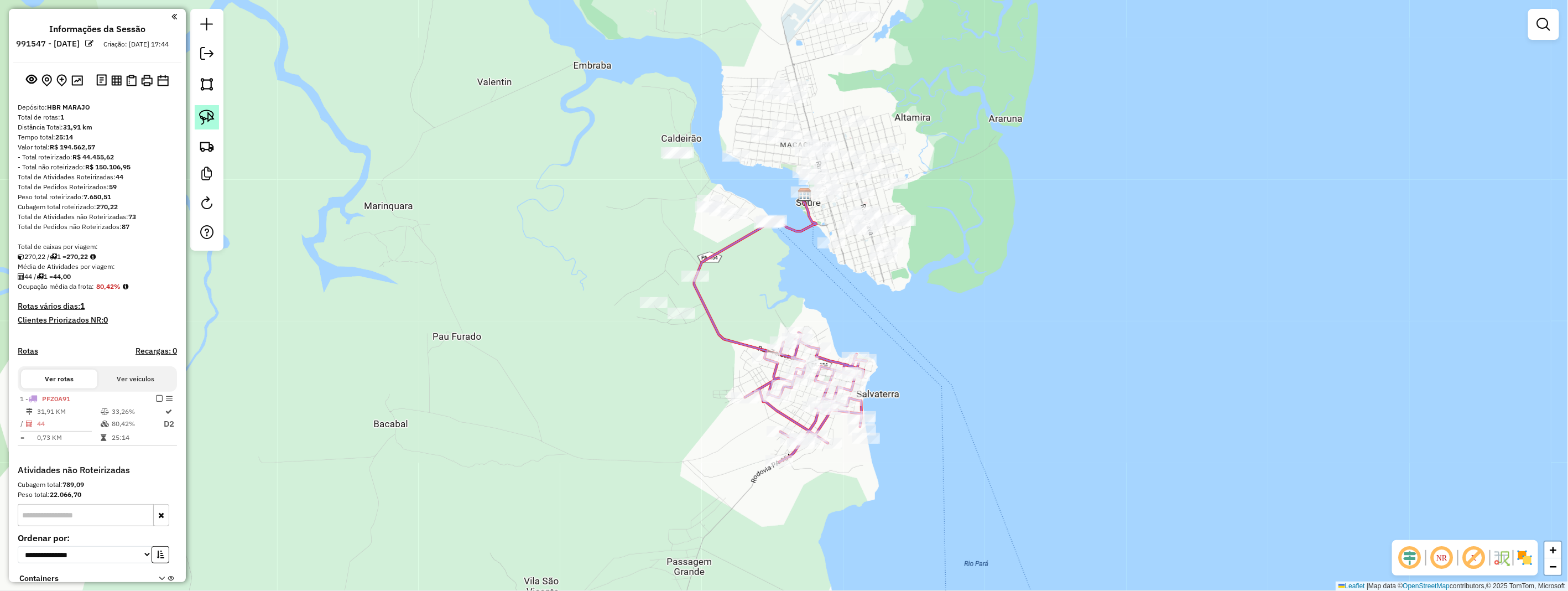
click at [208, 118] on img at bounding box center [206, 117] width 16 height 16
drag, startPoint x: 208, startPoint y: 118, endPoint x: 265, endPoint y: 133, distance: 58.9
click at [207, 118] on img at bounding box center [206, 117] width 16 height 16
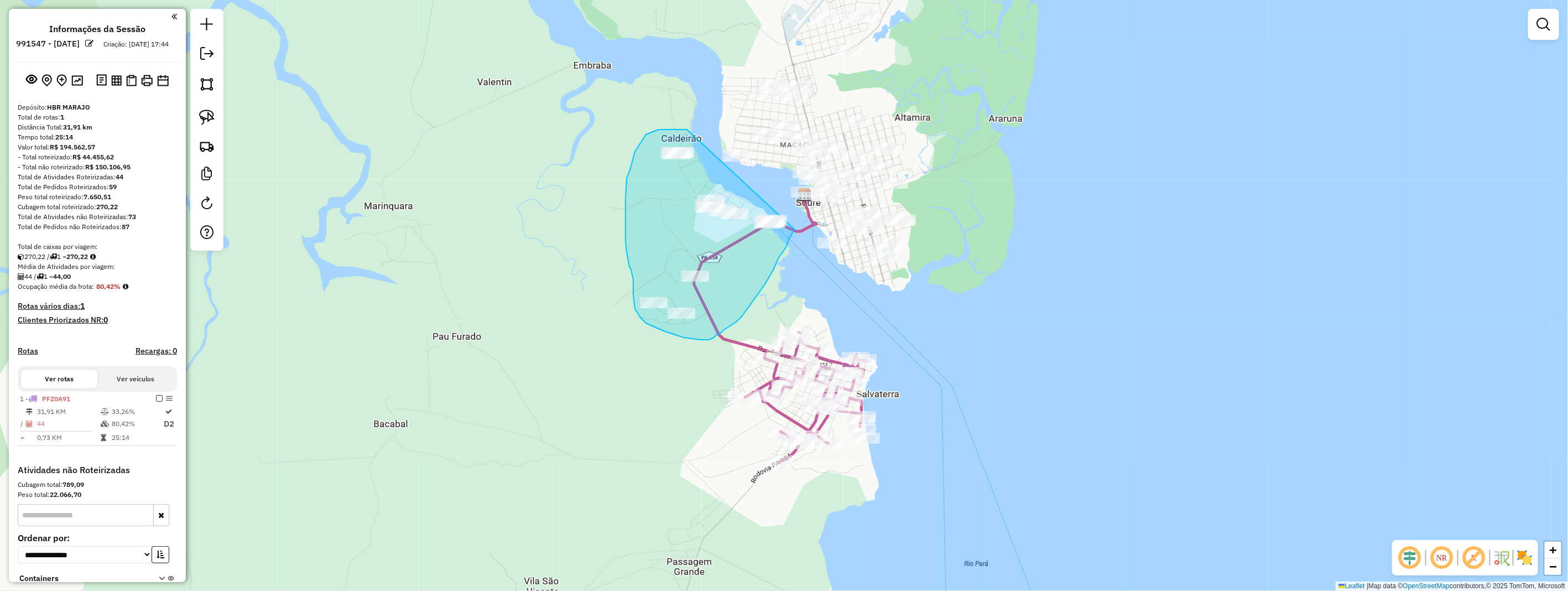
drag, startPoint x: 654, startPoint y: 131, endPoint x: 795, endPoint y: 229, distance: 171.7
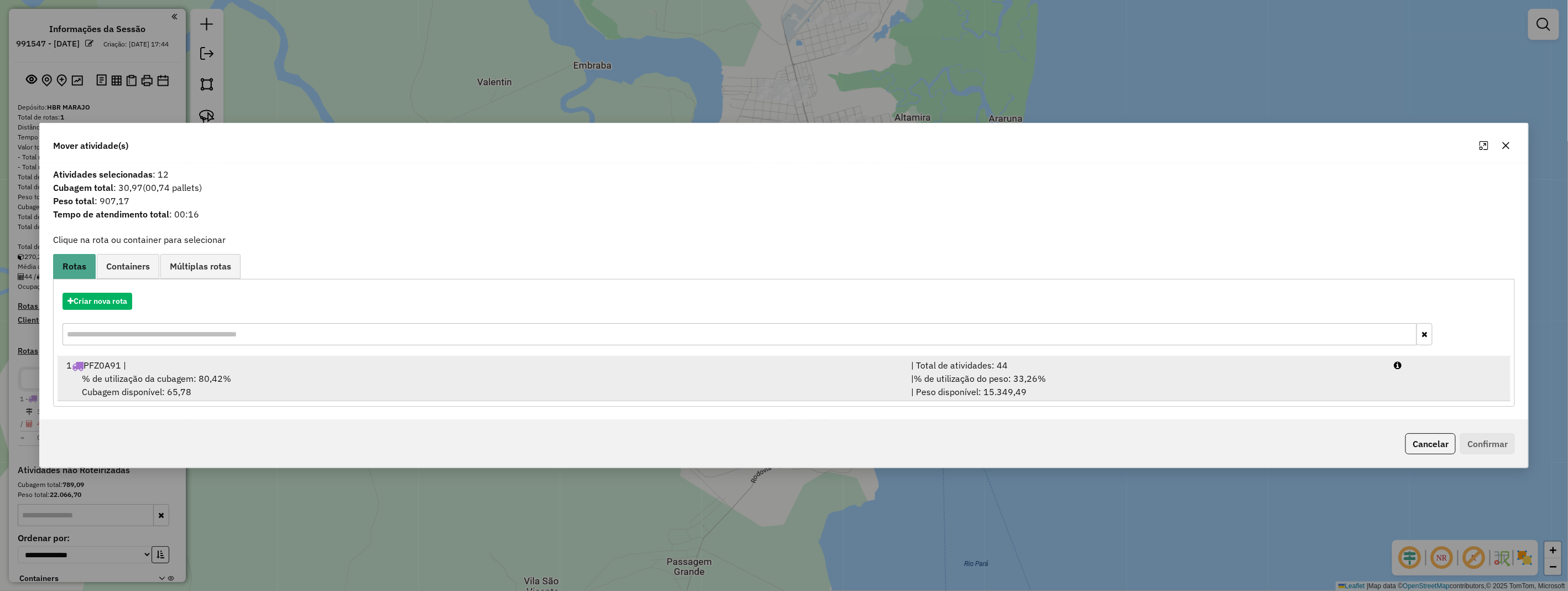
click at [125, 369] on div "1 PFZ0A91 |" at bounding box center [482, 365] width 845 height 13
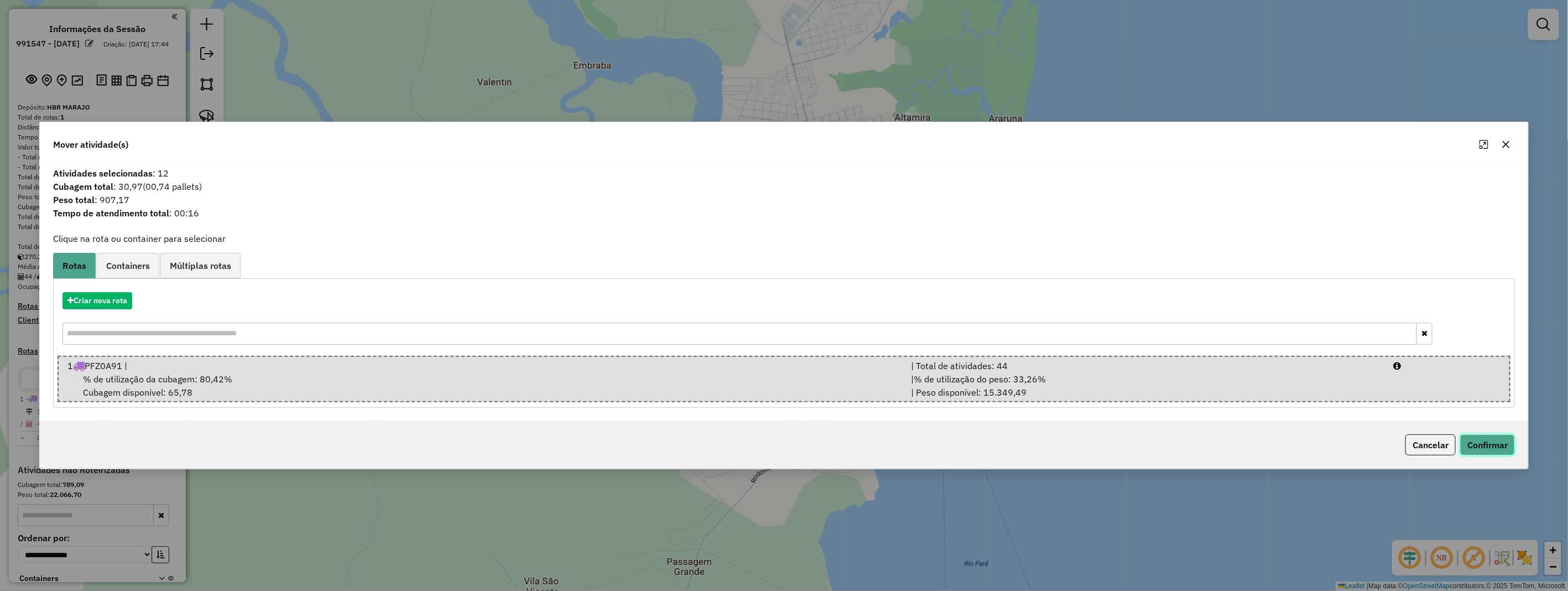
click at [1507, 447] on button "Confirmar" at bounding box center [1487, 445] width 55 height 21
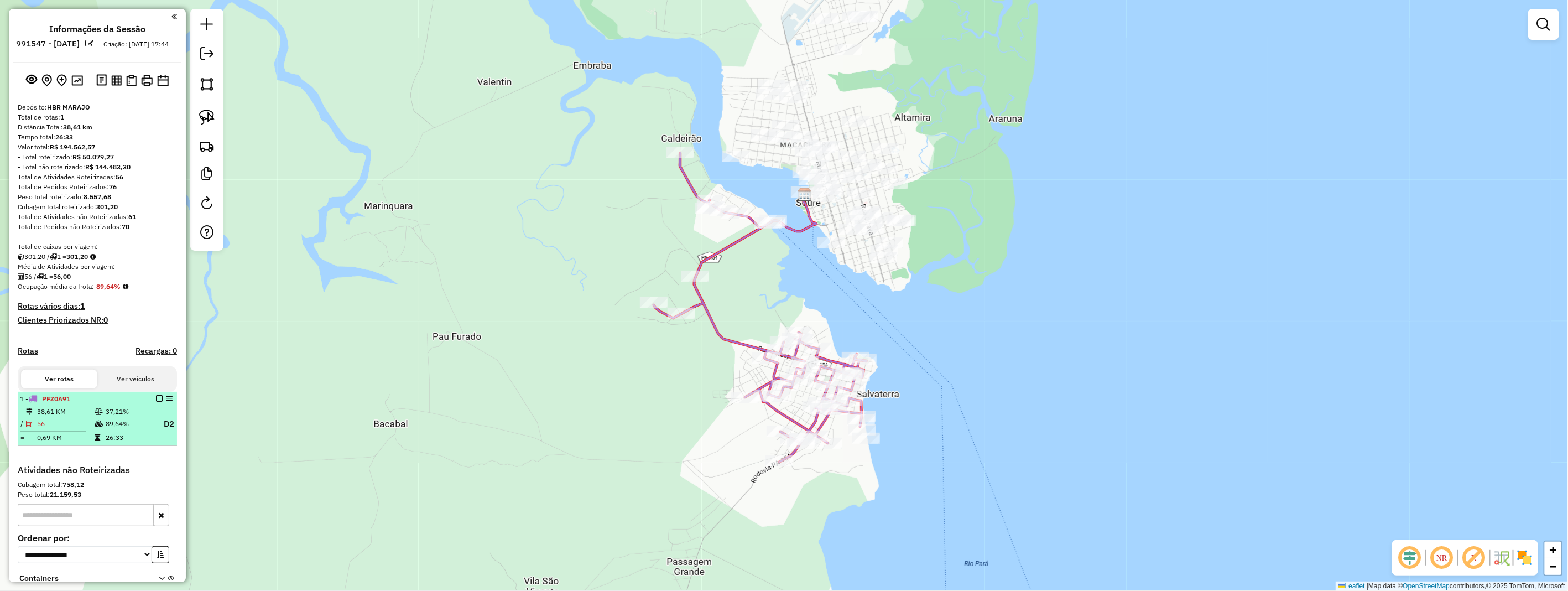
click at [99, 428] on icon at bounding box center [99, 424] width 8 height 7
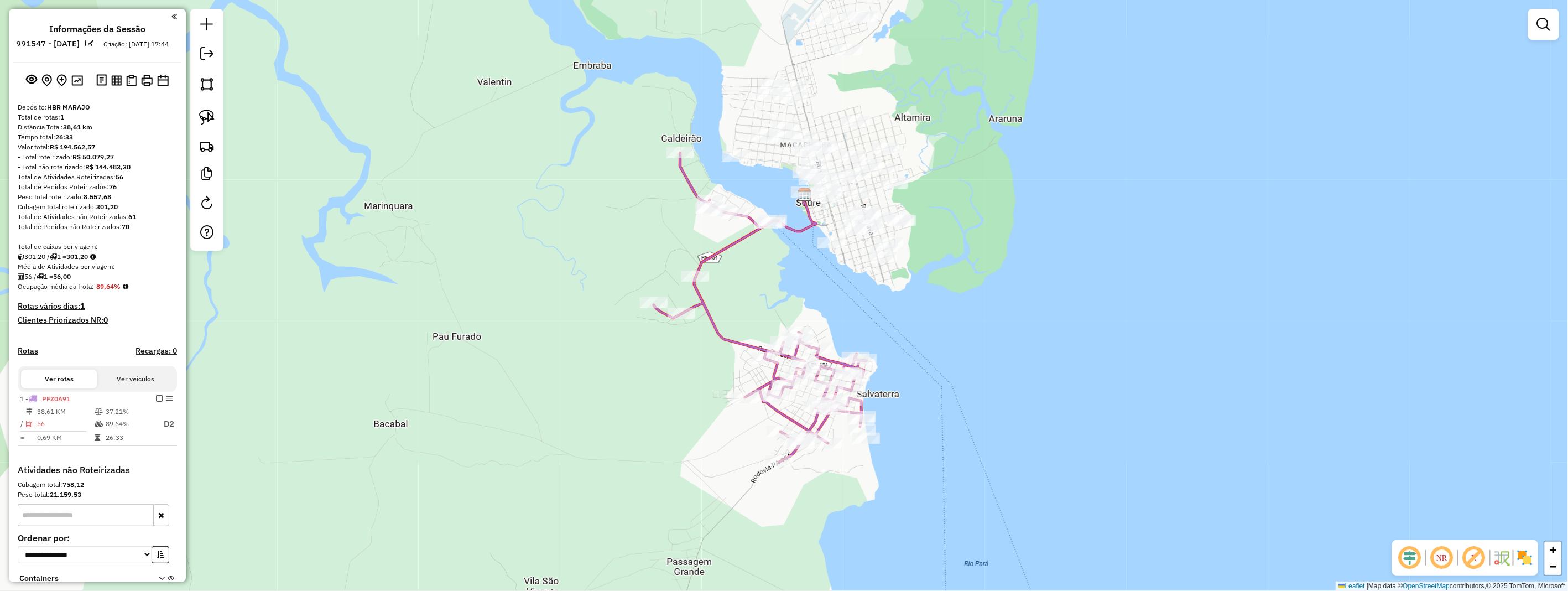
select select "**********"
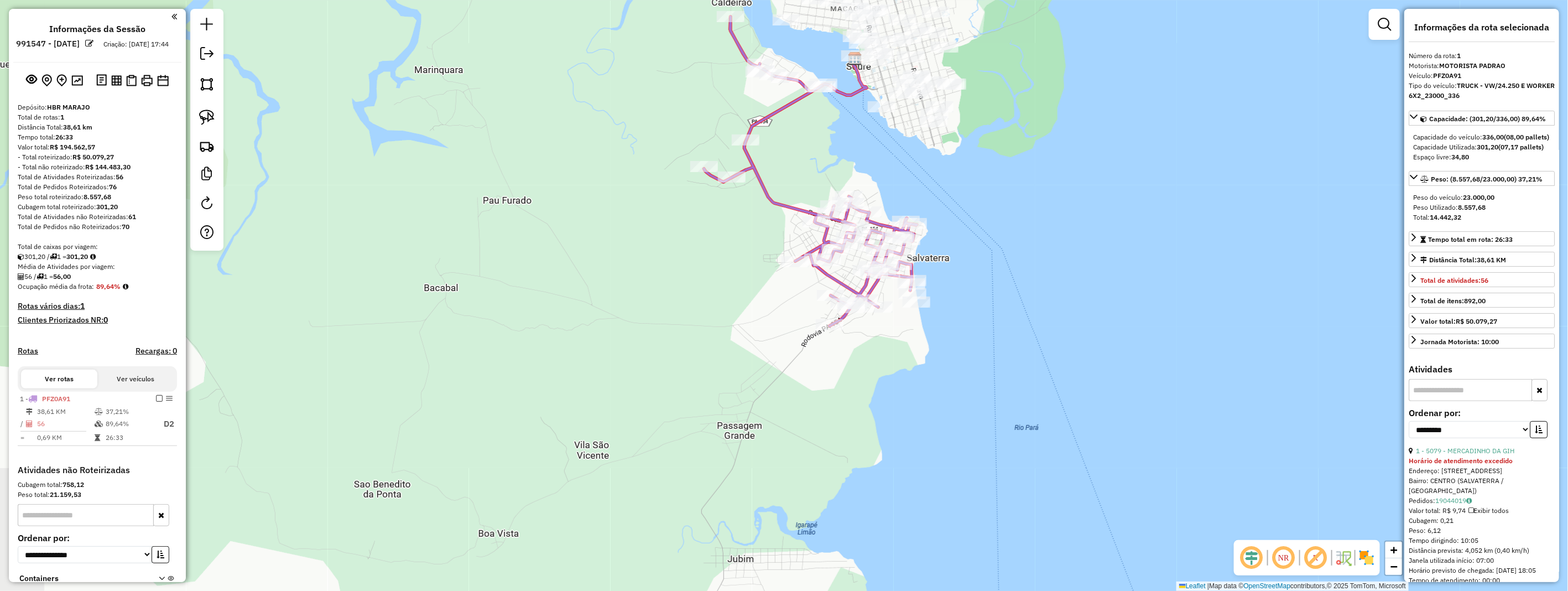
drag, startPoint x: 711, startPoint y: 477, endPoint x: 755, endPoint y: 209, distance: 271.6
click at [755, 209] on div "Janela de atendimento Grade de atendimento Capacidade Transportadoras Veículos …" at bounding box center [784, 296] width 1568 height 591
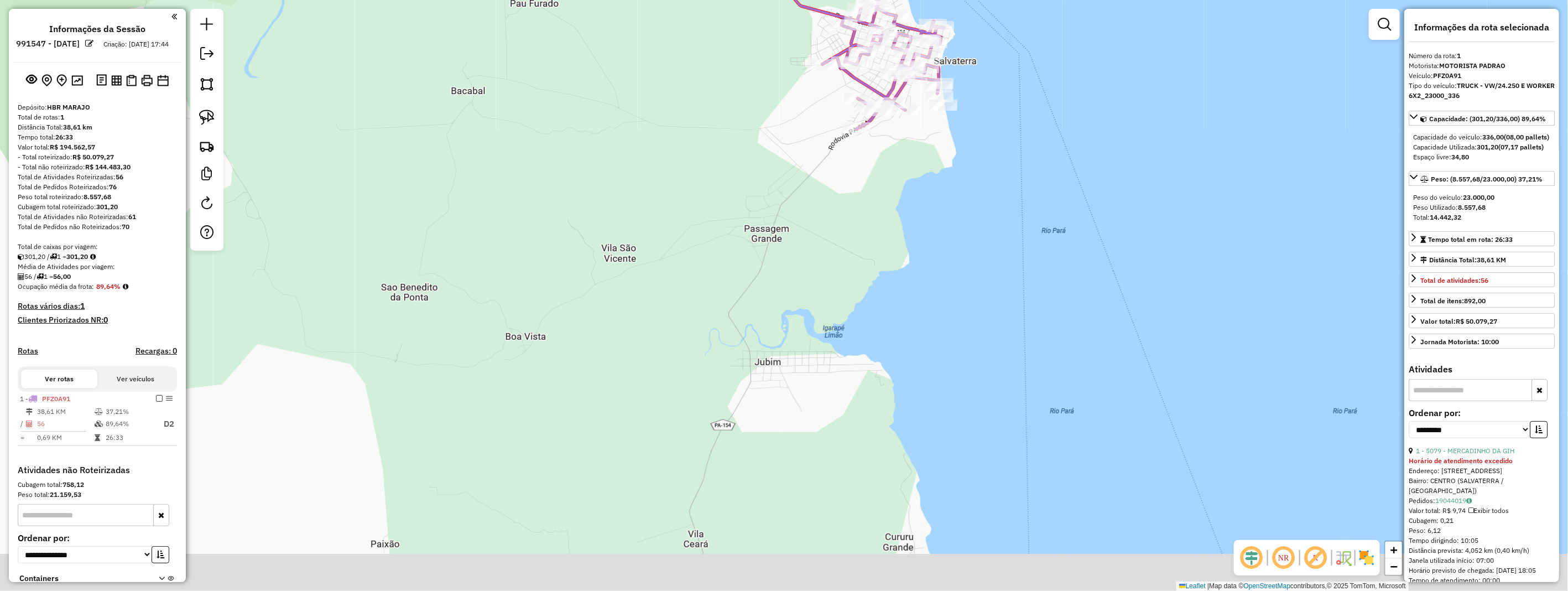
drag, startPoint x: 762, startPoint y: 385, endPoint x: 773, endPoint y: 320, distance: 65.9
click at [773, 318] on div "Janela de atendimento Grade de atendimento Capacidade Transportadoras Veículos …" at bounding box center [784, 296] width 1568 height 591
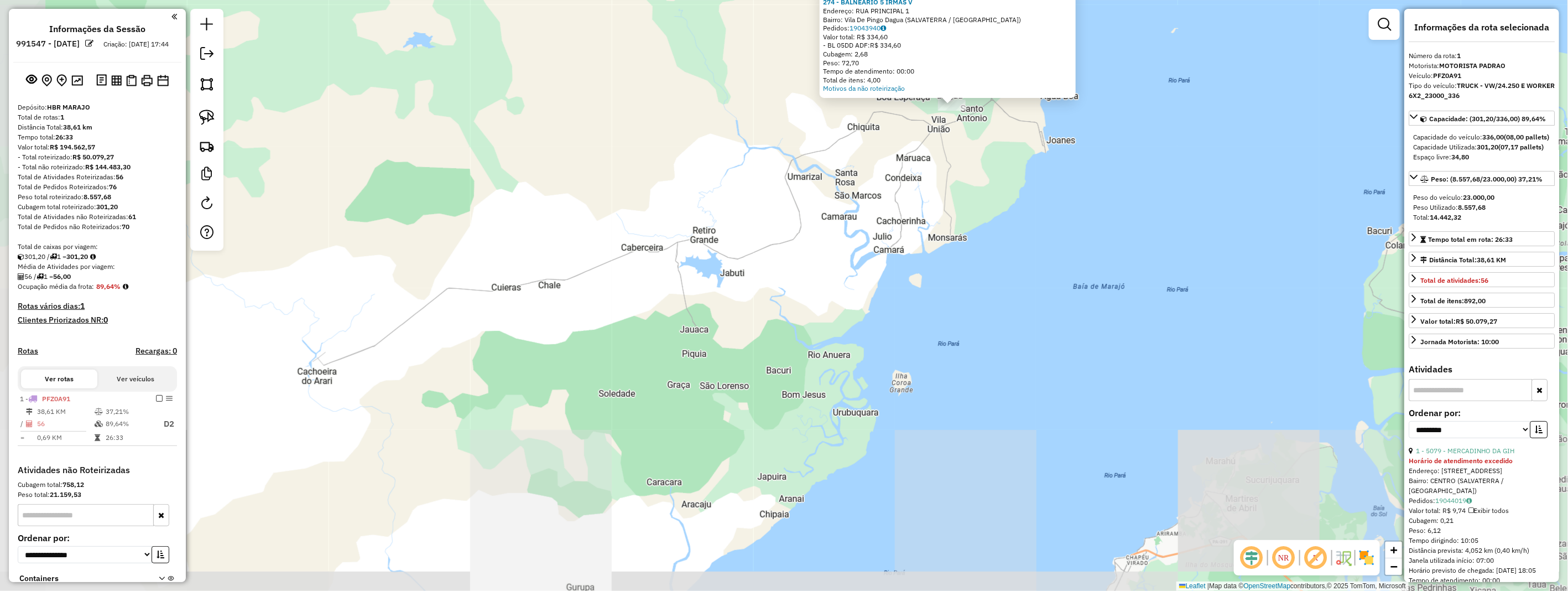
click at [1143, 109] on div "Atividade não roteirizada 274 - BALNEARIO 5 IRMAS V Endereço: RUA PRINCIPAL 1 B…" at bounding box center [784, 296] width 1568 height 591
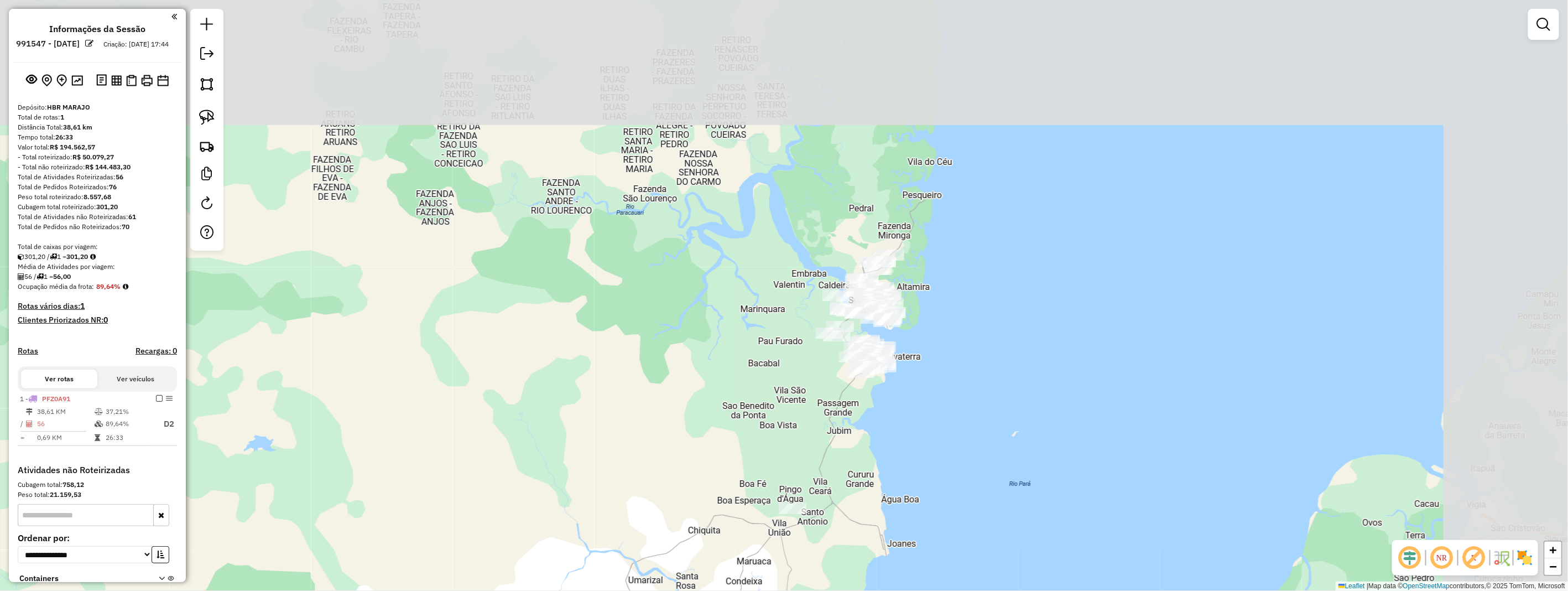
drag, startPoint x: 1113, startPoint y: 84, endPoint x: 943, endPoint y: 478, distance: 429.1
click at [953, 484] on div "Janela de atendimento Grade de atendimento Capacidade Transportadoras Veículos …" at bounding box center [784, 296] width 1568 height 591
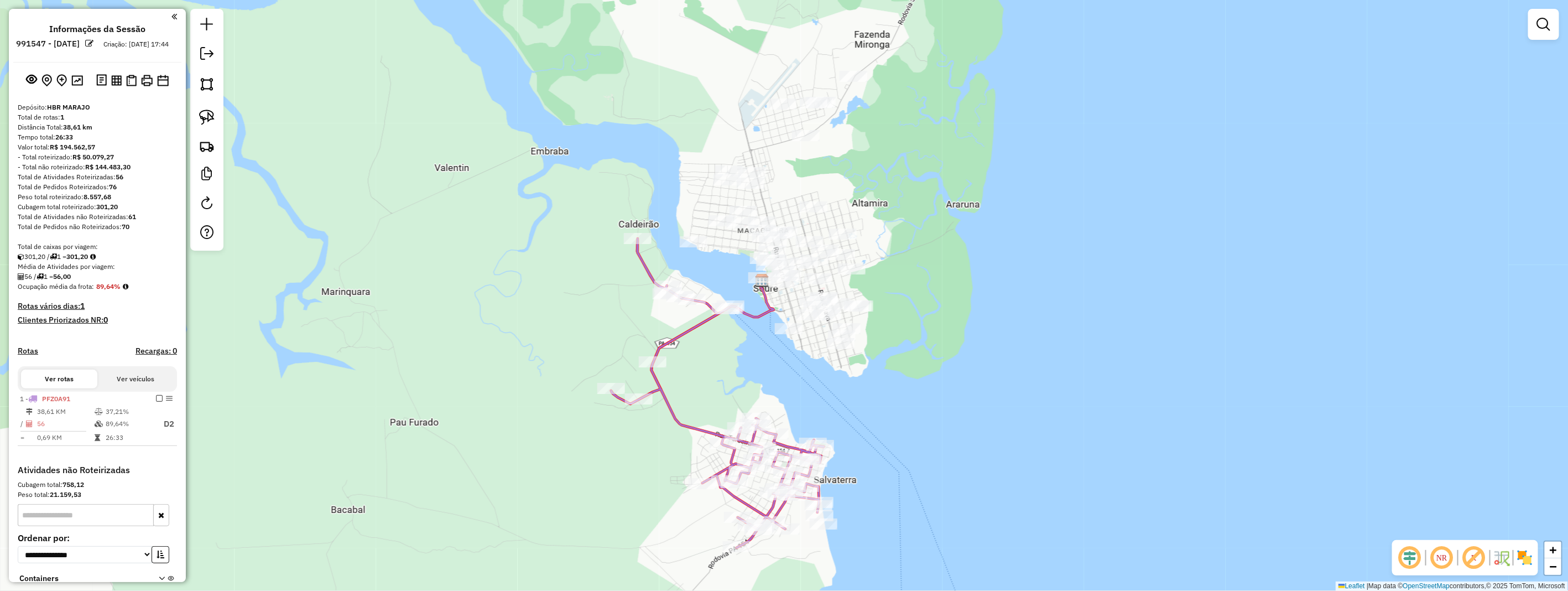
drag, startPoint x: 1032, startPoint y: 299, endPoint x: 967, endPoint y: 407, distance: 126.1
click at [967, 407] on div "Janela de atendimento Grade de atendimento Capacidade Transportadoras Veículos …" at bounding box center [784, 296] width 1568 height 591
drag, startPoint x: 214, startPoint y: 123, endPoint x: 221, endPoint y: 126, distance: 7.6
click at [214, 123] on img at bounding box center [206, 117] width 16 height 16
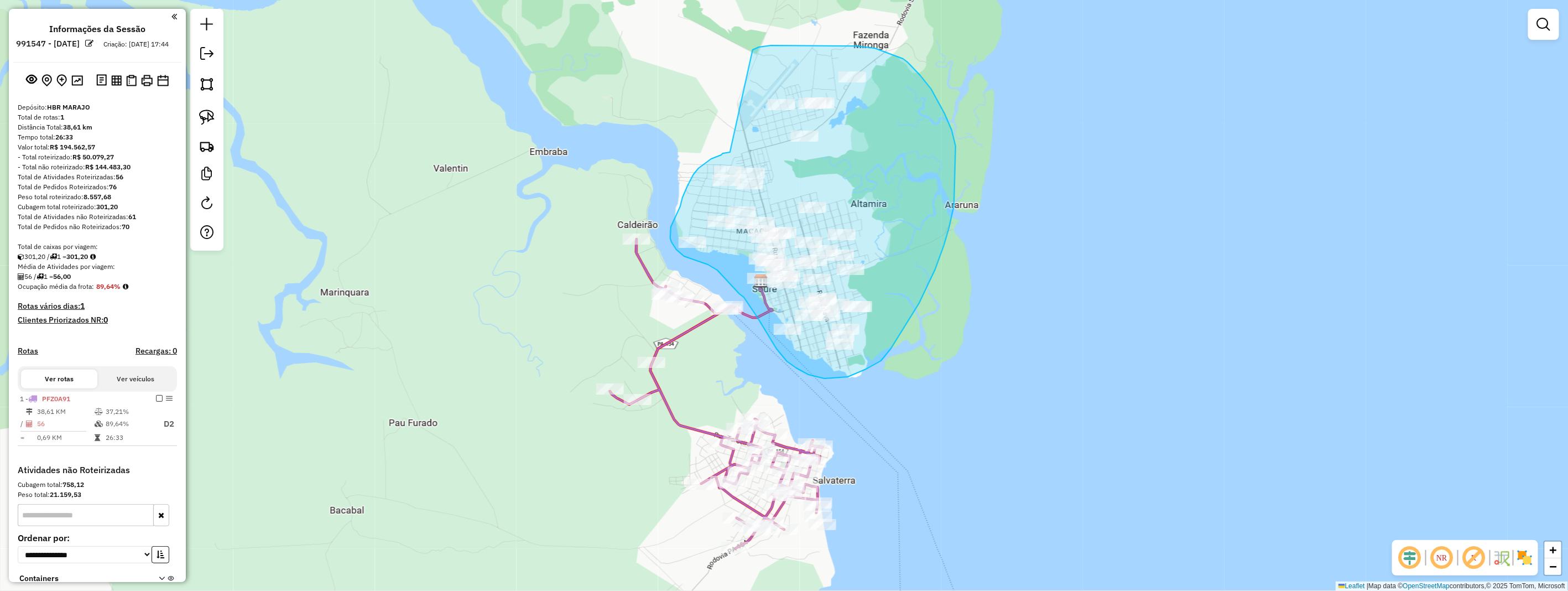
drag, startPoint x: 730, startPoint y: 152, endPoint x: 751, endPoint y: 51, distance: 103.2
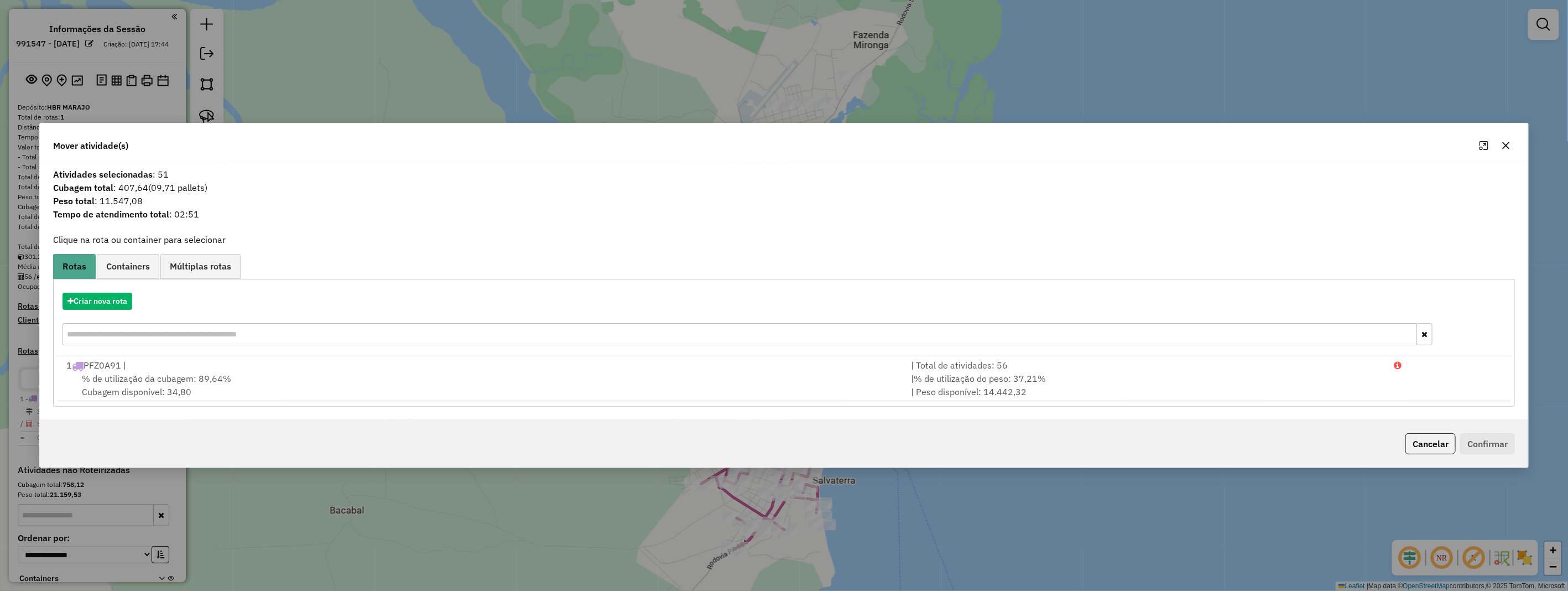
click at [1508, 142] on icon "button" at bounding box center [1506, 145] width 9 height 9
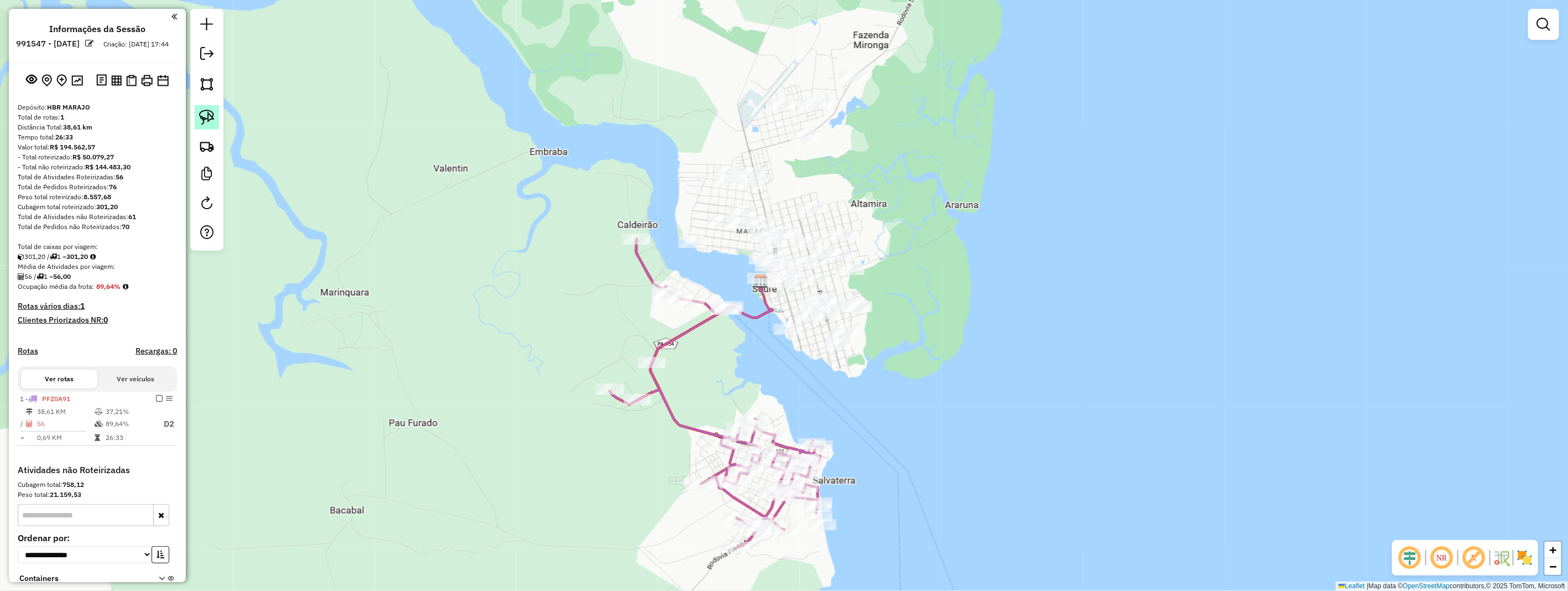
click at [201, 118] on img at bounding box center [206, 117] width 16 height 16
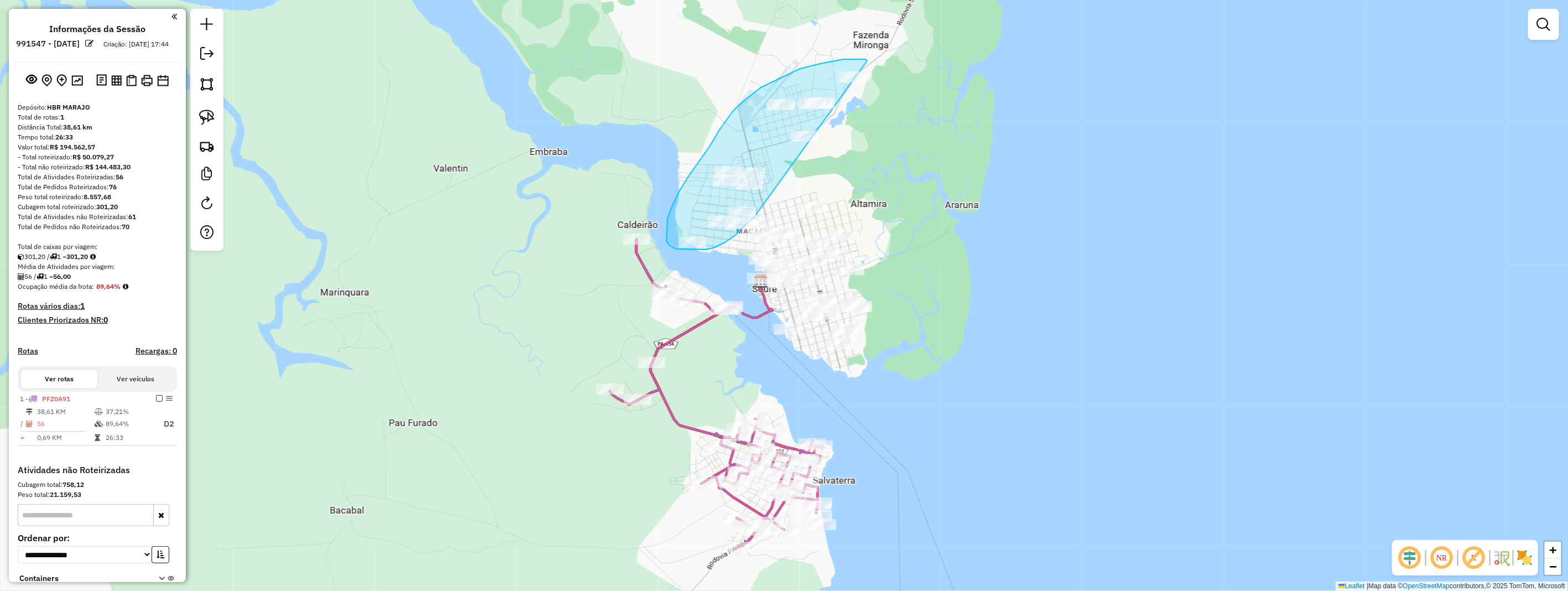
click at [755, 216] on div "Janela de atendimento Grade de atendimento Capacidade Transportadoras Veículos …" at bounding box center [784, 296] width 1568 height 591
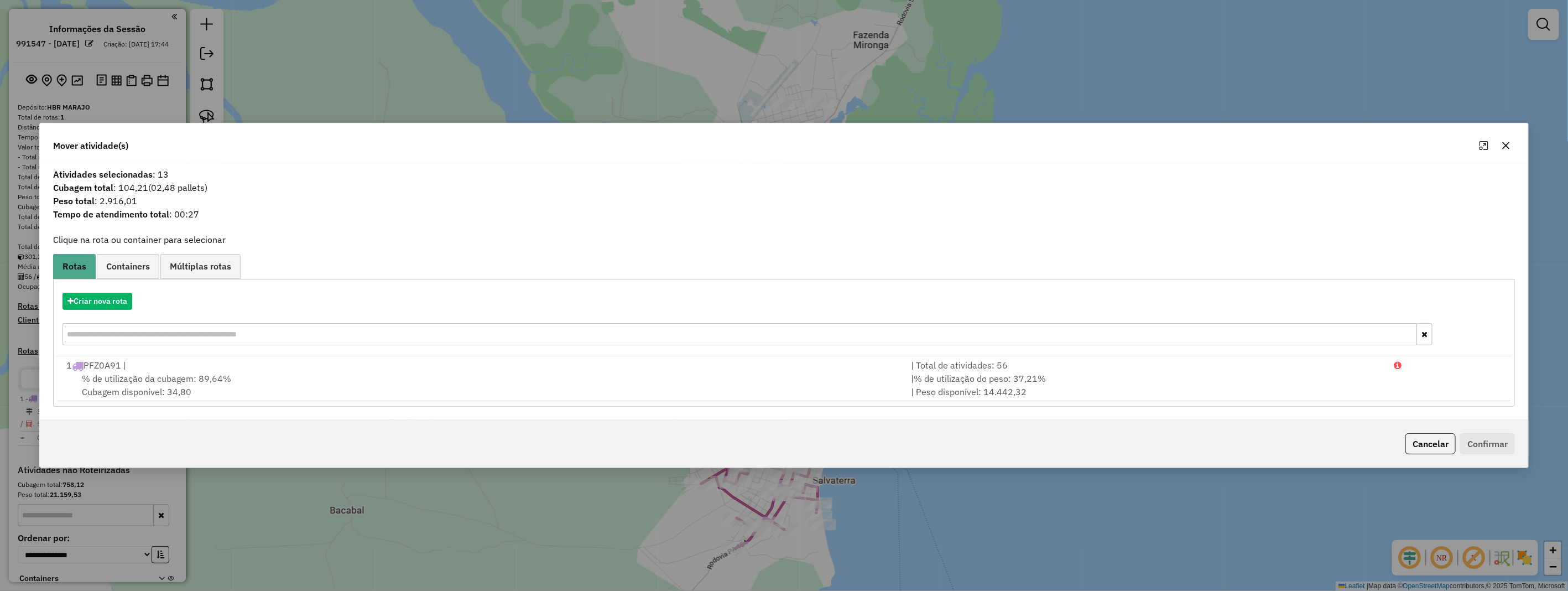
click at [1503, 147] on icon "button" at bounding box center [1506, 145] width 9 height 9
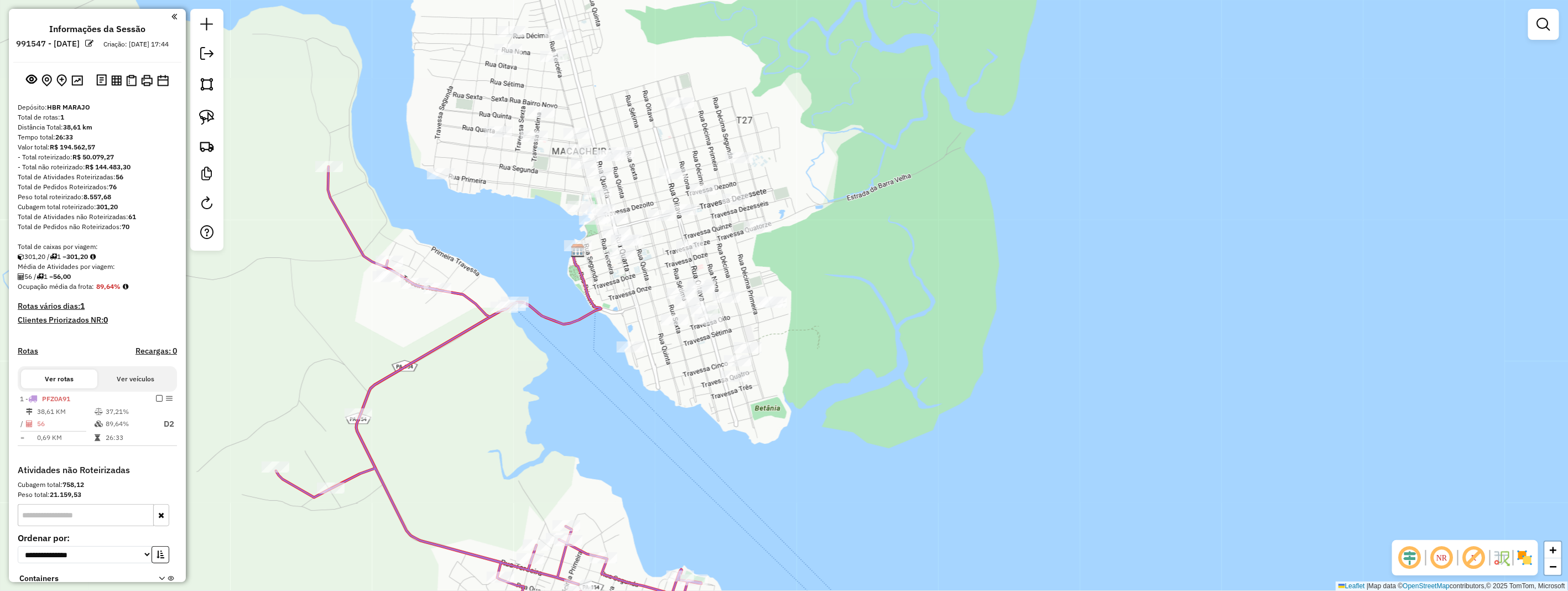
drag, startPoint x: 893, startPoint y: 269, endPoint x: 904, endPoint y: 211, distance: 59.0
click at [904, 211] on div "Janela de atendimento Grade de atendimento Capacidade Transportadoras Veículos …" at bounding box center [784, 296] width 1568 height 591
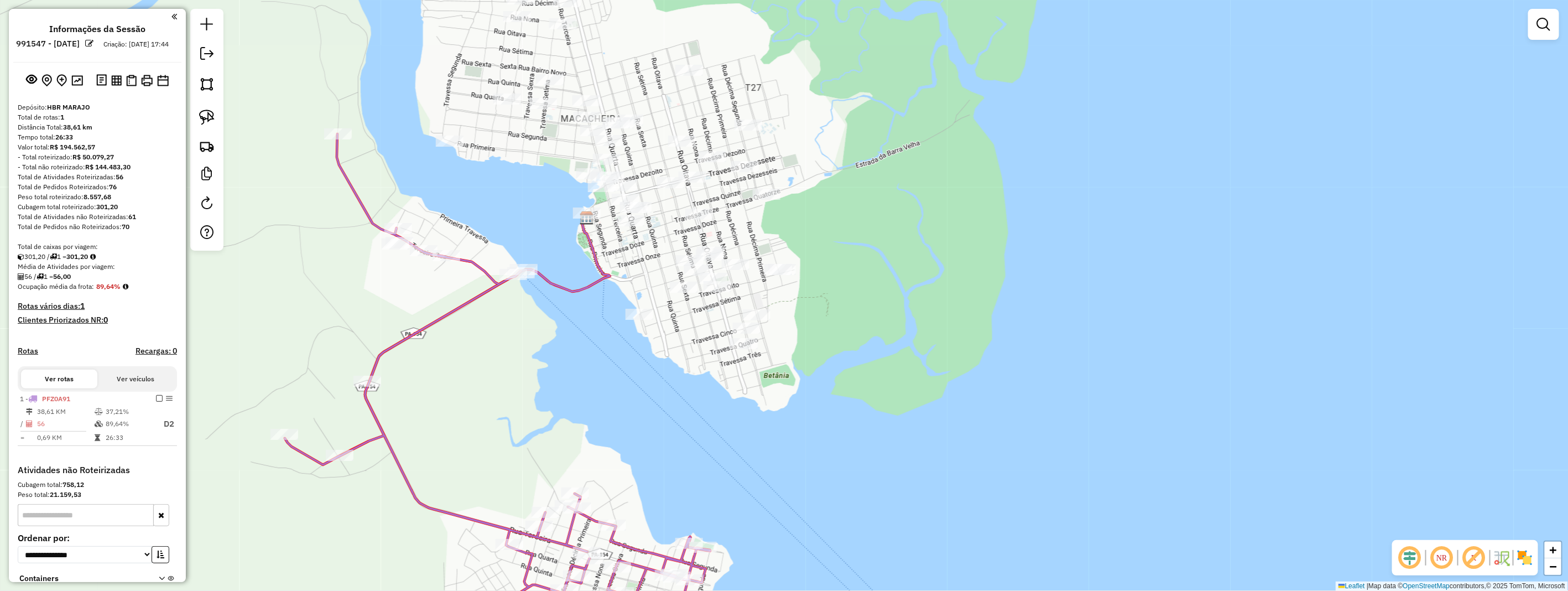
drag, startPoint x: 889, startPoint y: 242, endPoint x: 899, endPoint y: 217, distance: 26.9
click at [899, 217] on div "Janela de atendimento Grade de atendimento Capacidade Transportadoras Veículos …" at bounding box center [784, 296] width 1568 height 591
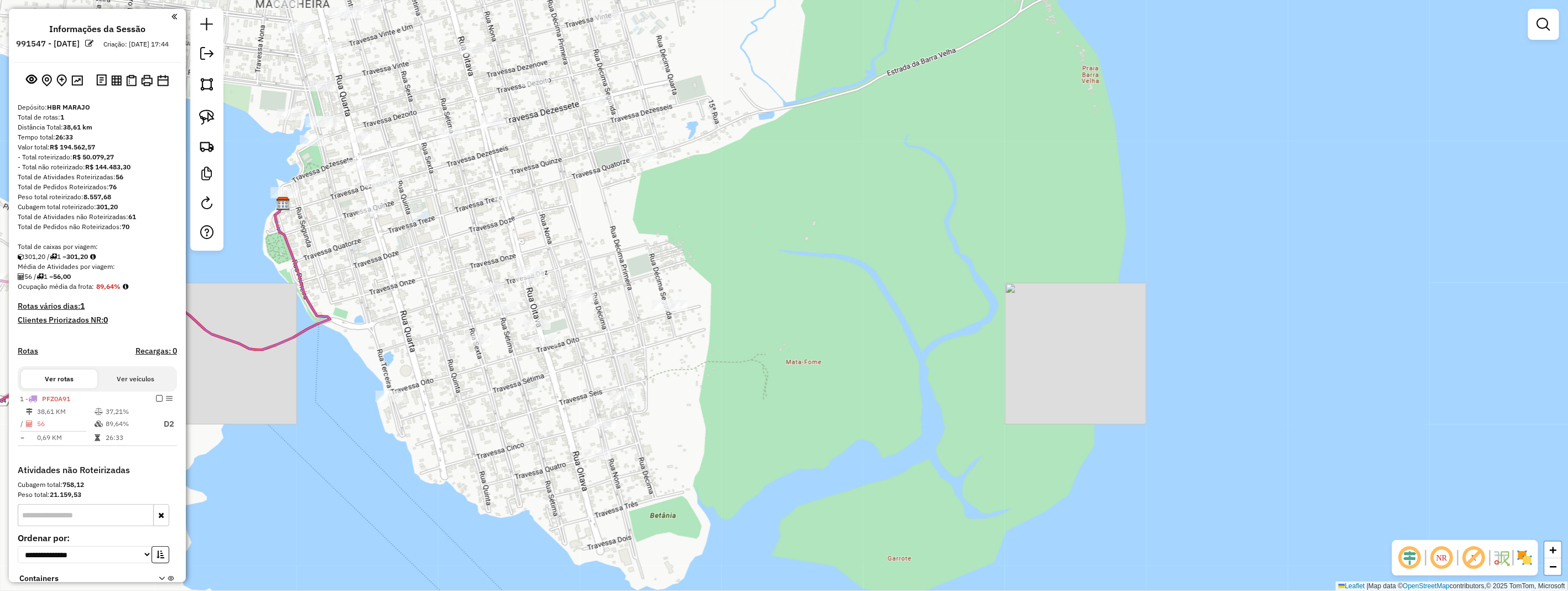
scroll to position [61, 0]
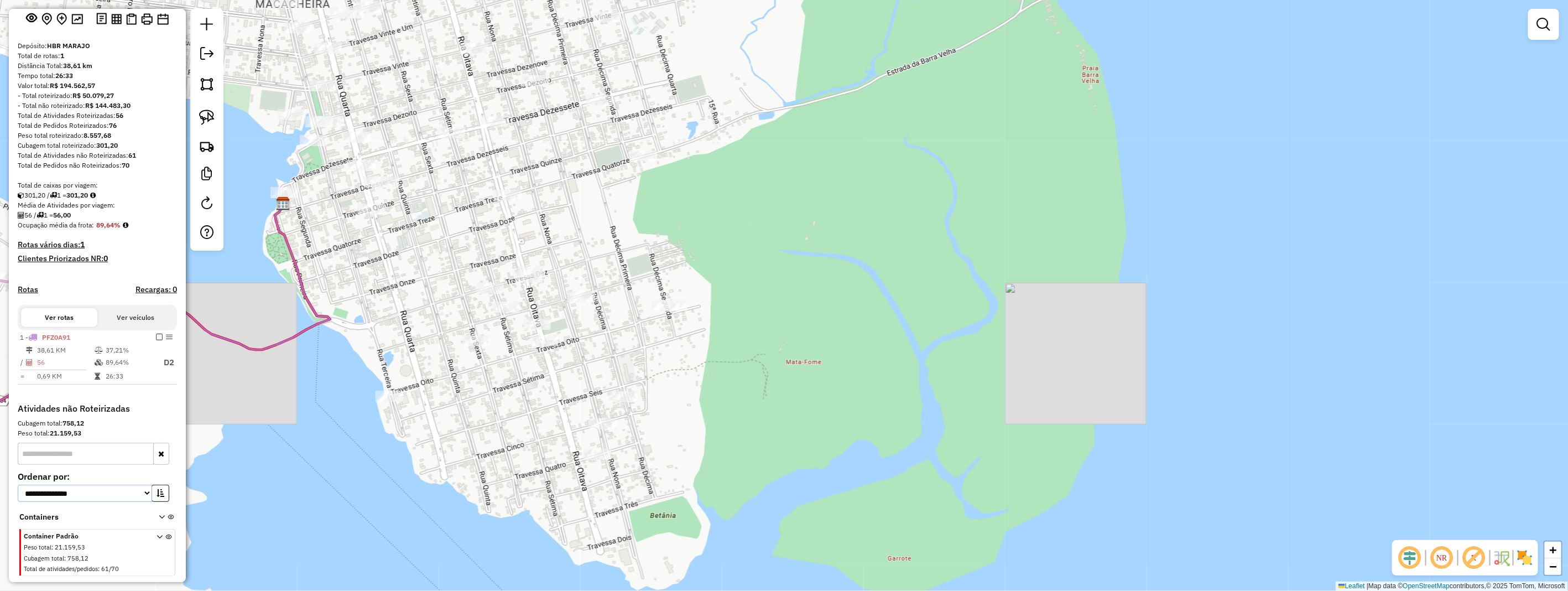
click at [143, 501] on select "**********" at bounding box center [85, 493] width 135 height 17
select select "*********"
click at [18, 495] on select "**********" at bounding box center [85, 493] width 135 height 17
click at [157, 497] on icon "button" at bounding box center [160, 492] width 7 height 7
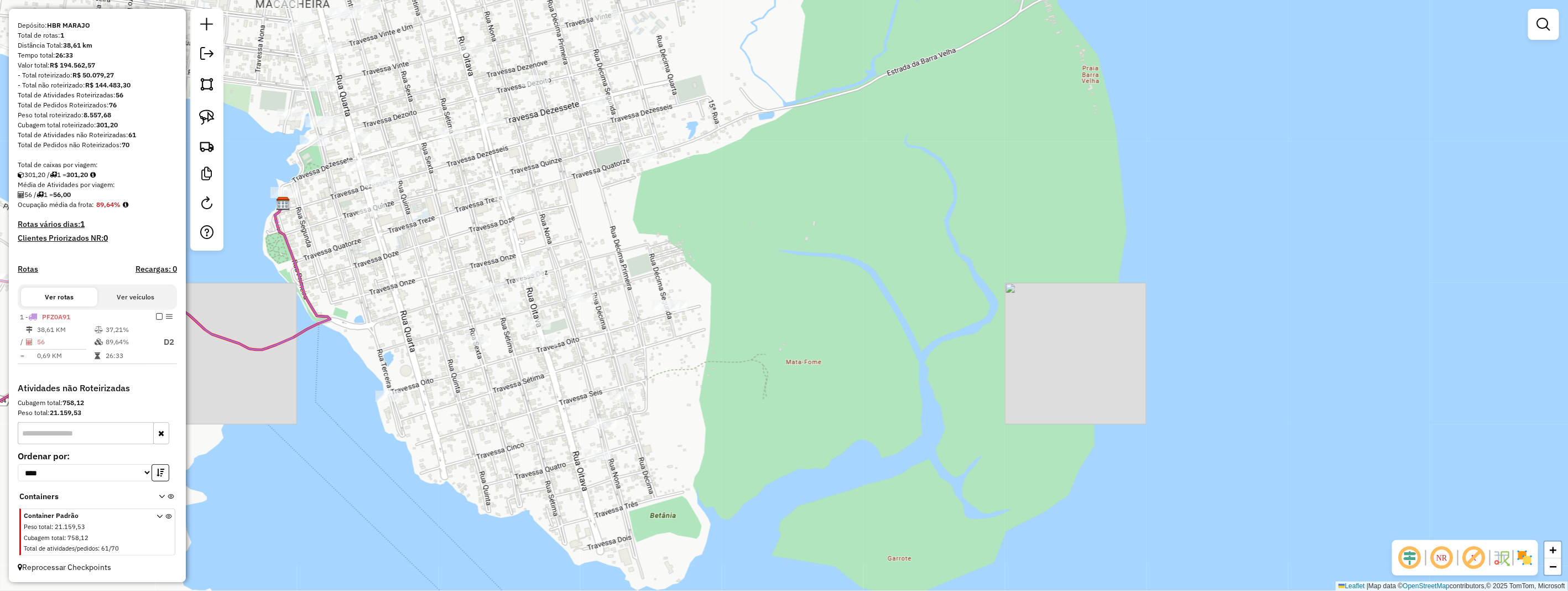
click at [157, 515] on icon at bounding box center [159, 534] width 6 height 42
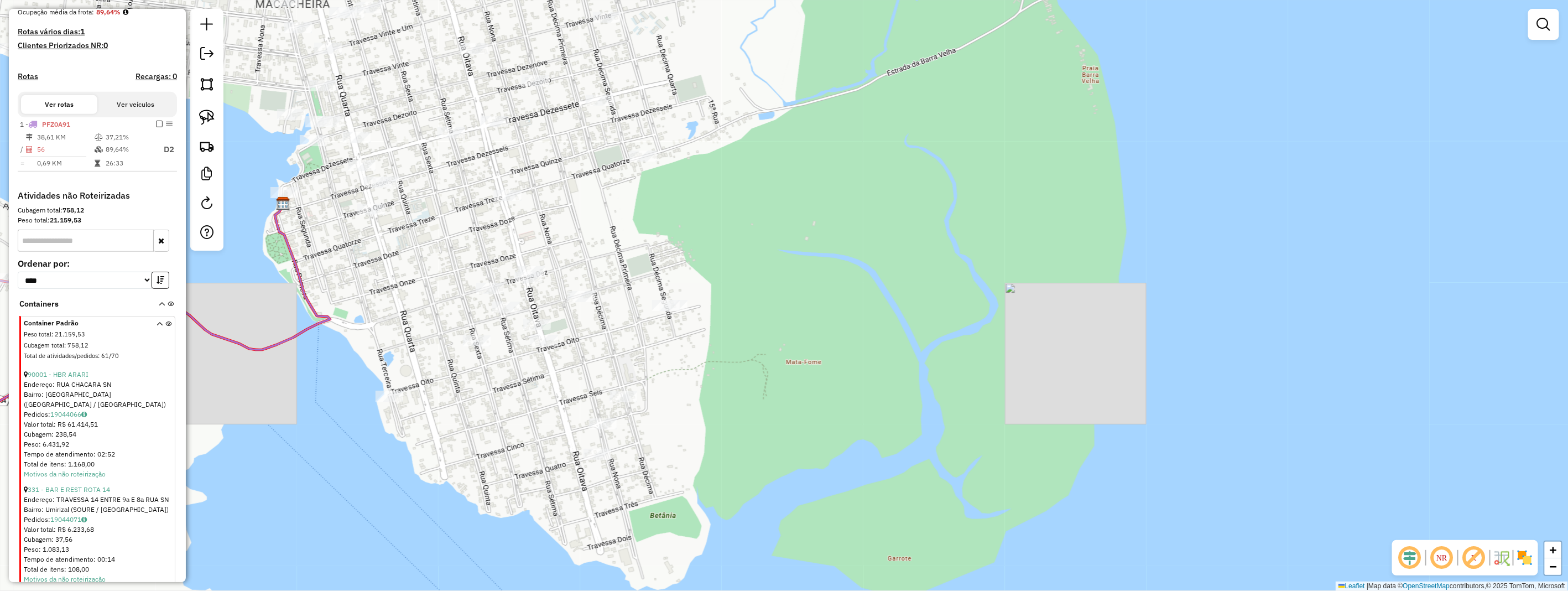
scroll to position [460, 0]
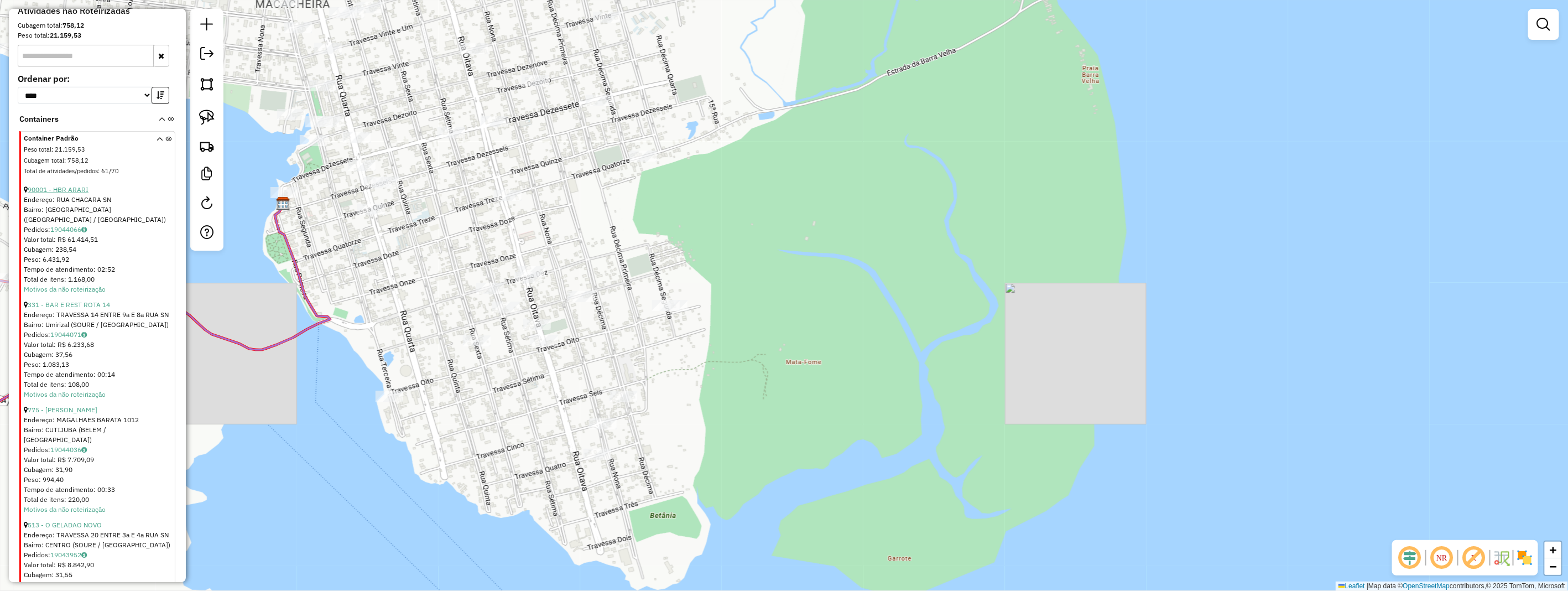
click at [79, 193] on link "90001 - HBR ARARI" at bounding box center [58, 189] width 61 height 8
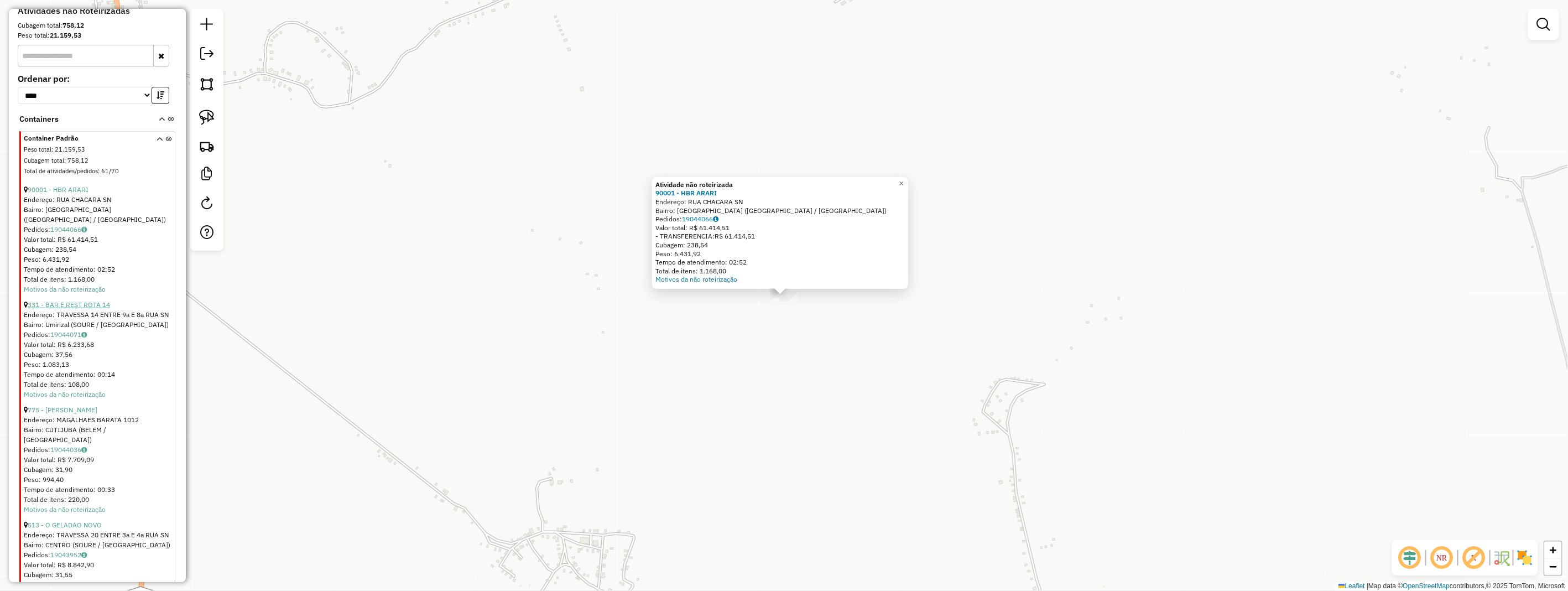
click at [76, 309] on link "331 - BAR E REST ROTA 14" at bounding box center [69, 304] width 82 height 8
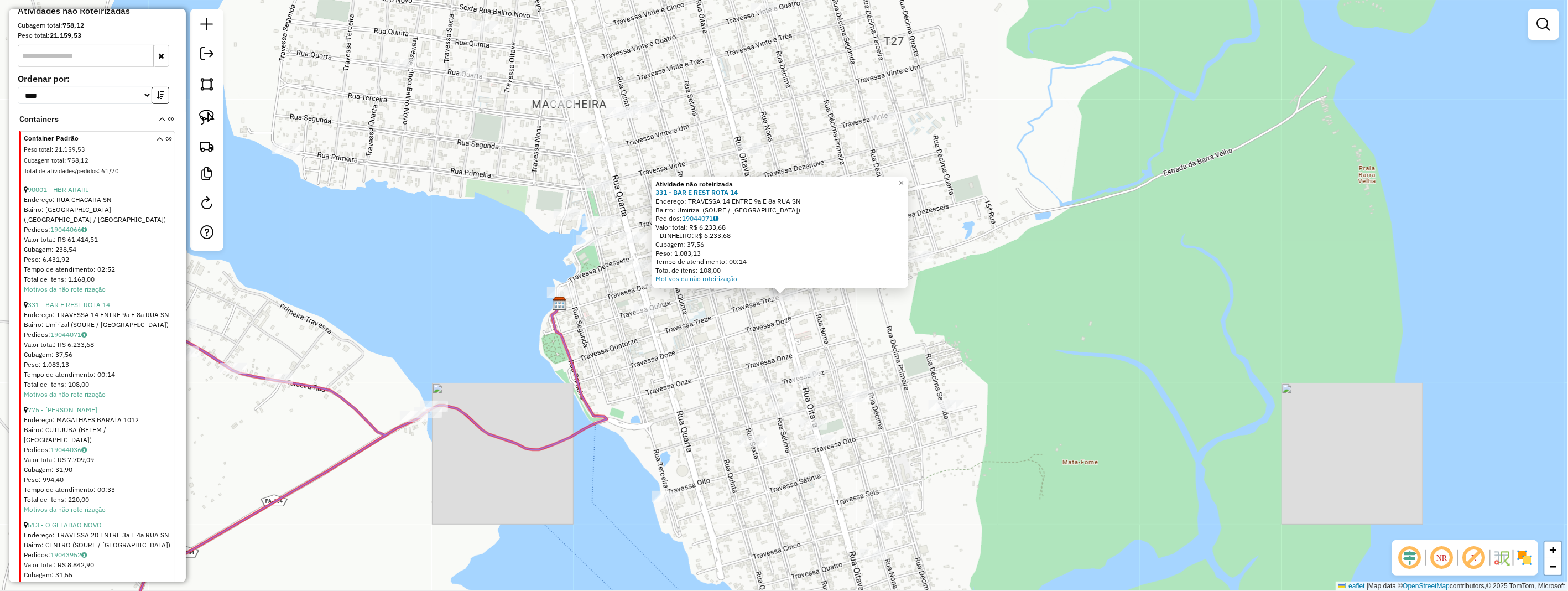
click at [747, 327] on div "Atividade não roteirizada 331 - BAR E REST ROTA 14 Endereço: TRAVESSA 14 ENTRE …" at bounding box center [784, 296] width 1568 height 591
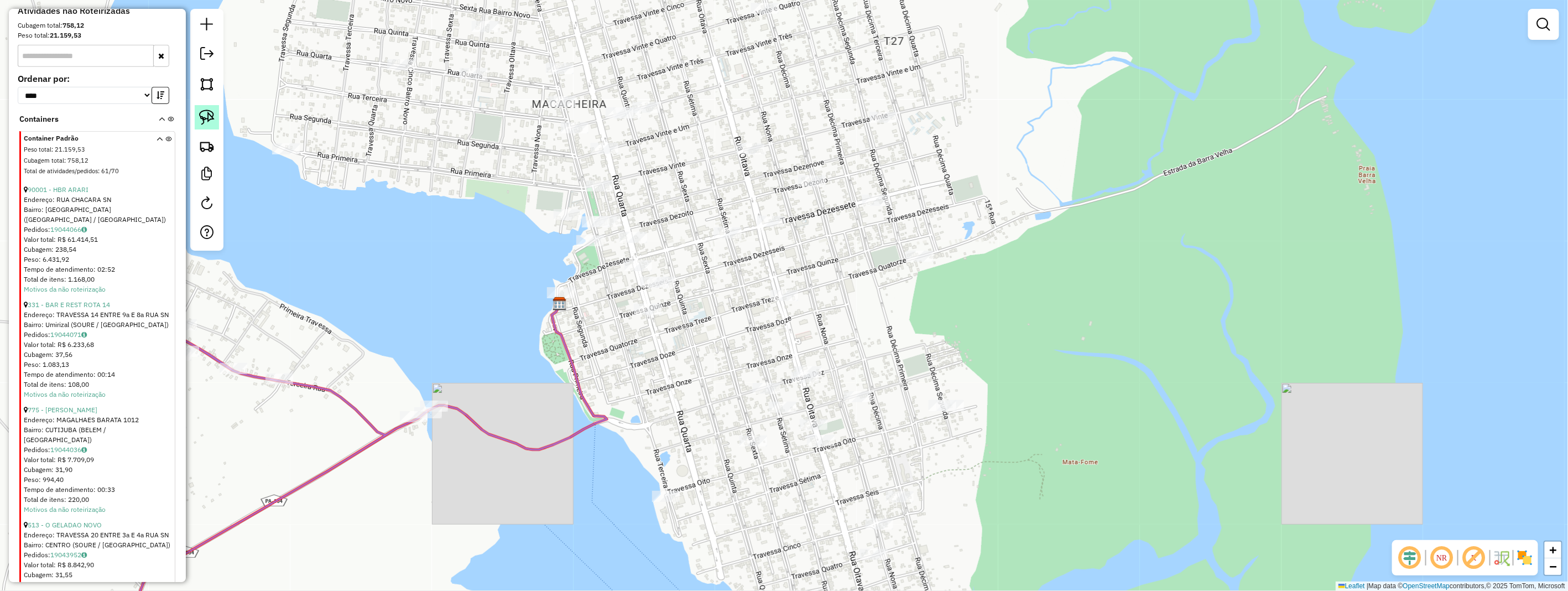
click at [199, 122] on img at bounding box center [206, 117] width 16 height 16
drag, startPoint x: 198, startPoint y: 122, endPoint x: 442, endPoint y: 217, distance: 261.8
click at [200, 123] on img at bounding box center [206, 117] width 16 height 16
drag, startPoint x: 785, startPoint y: 279, endPoint x: 801, endPoint y: 305, distance: 30.5
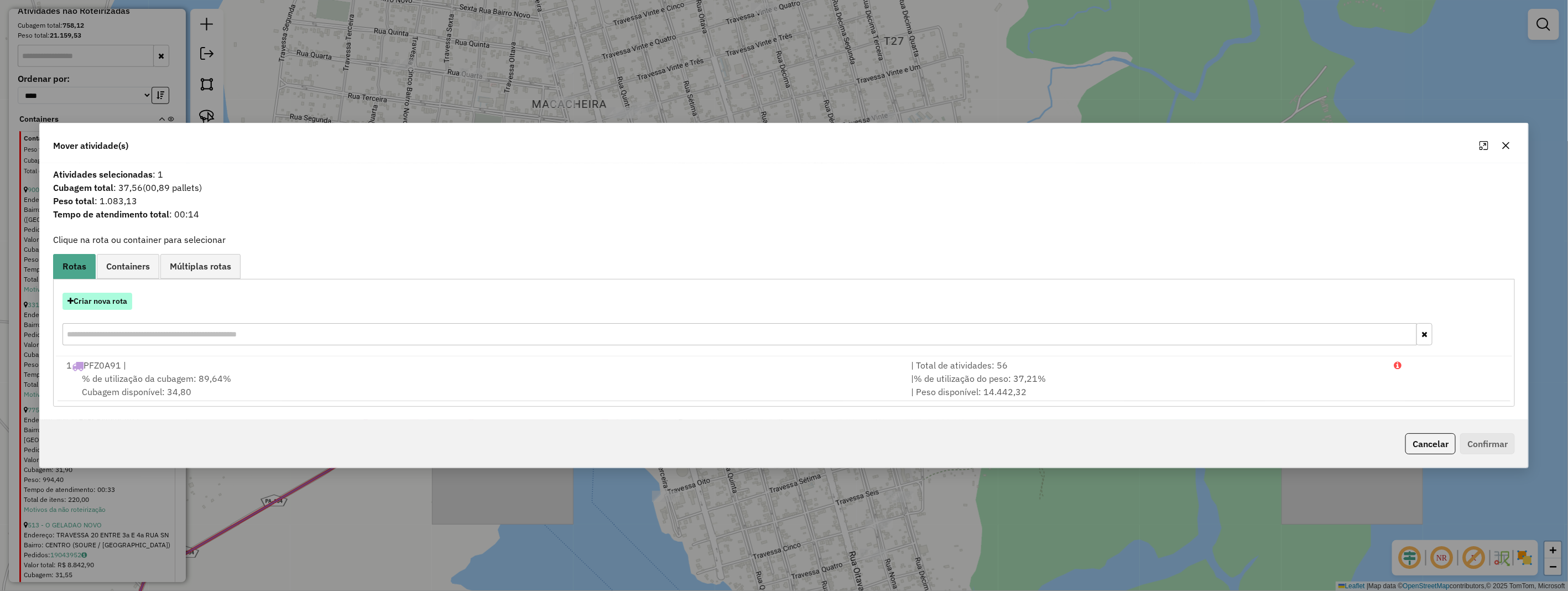
click at [125, 303] on button "Criar nova rota" at bounding box center [97, 301] width 69 height 17
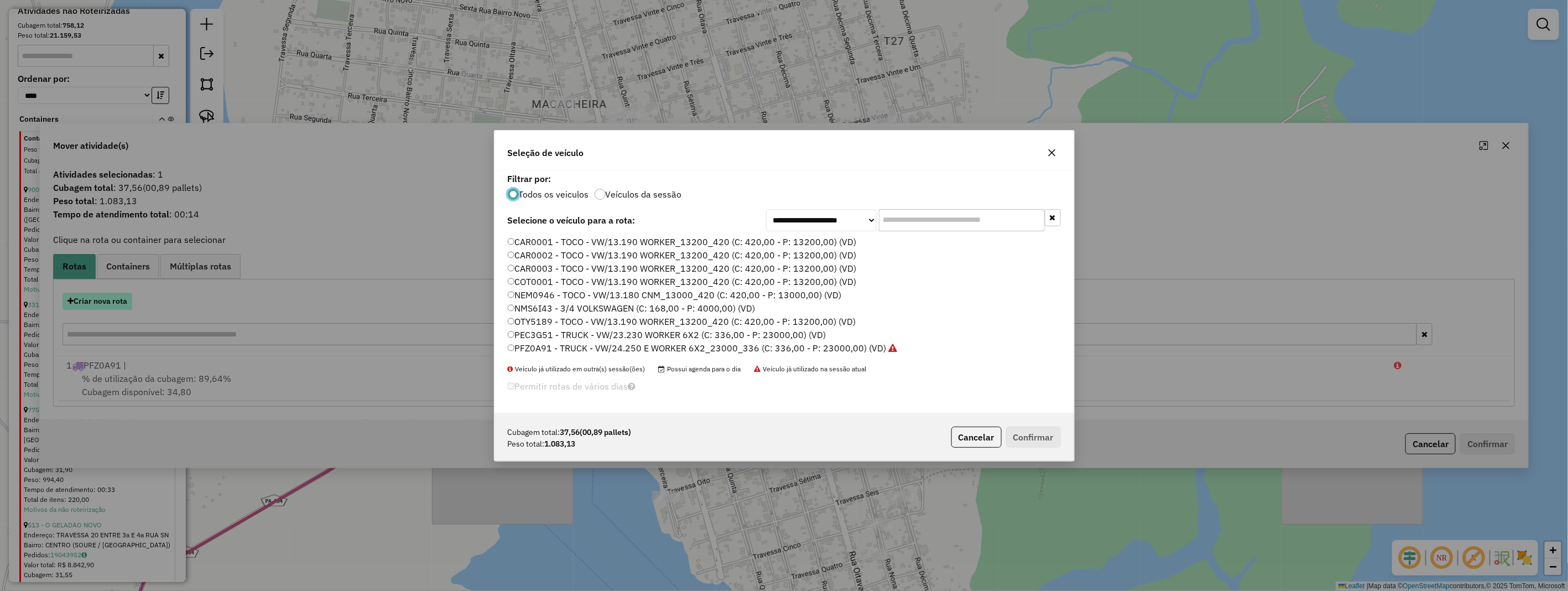
scroll to position [6, 2]
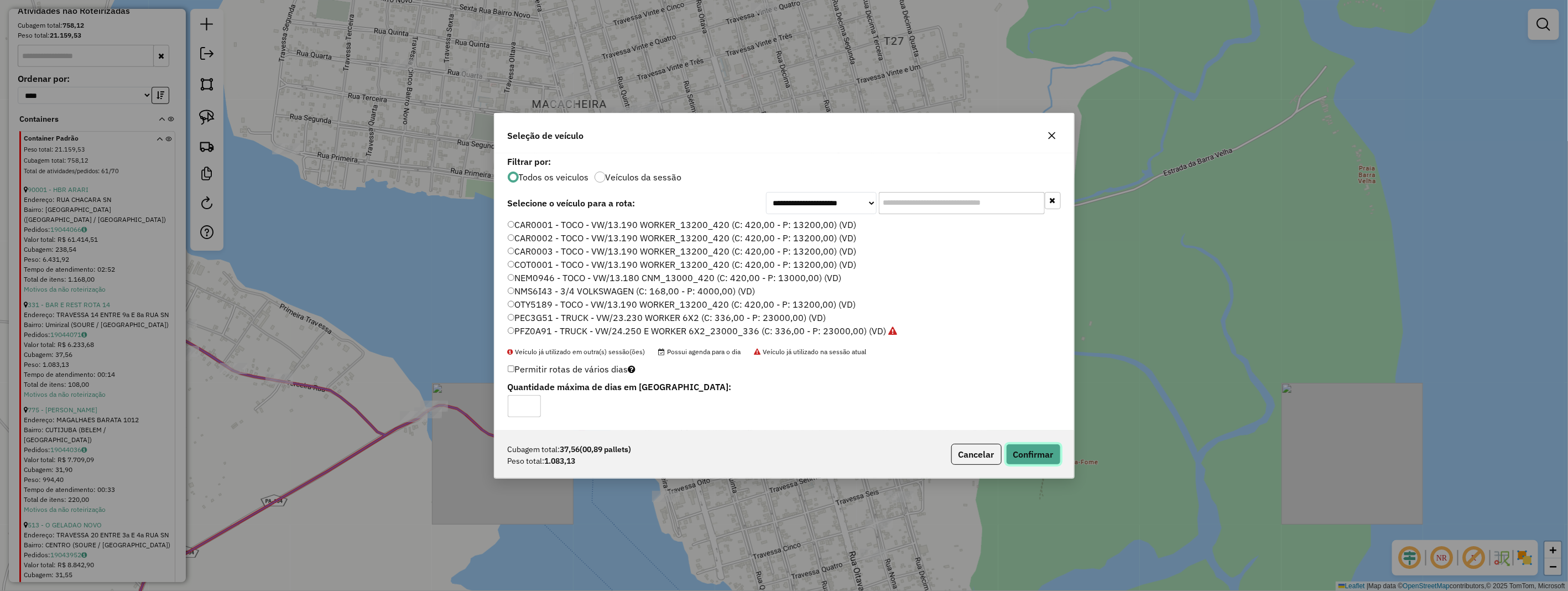
click at [1022, 455] on button "Confirmar" at bounding box center [1033, 455] width 55 height 21
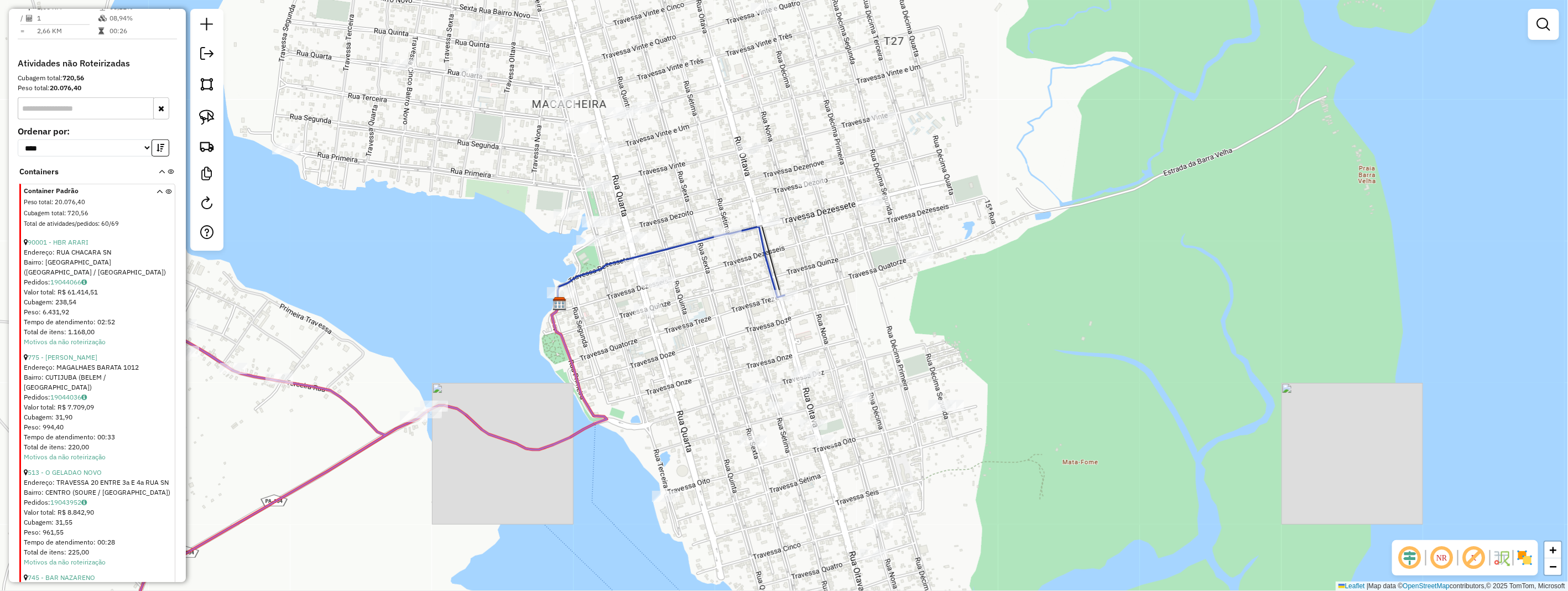
scroll to position [557, 0]
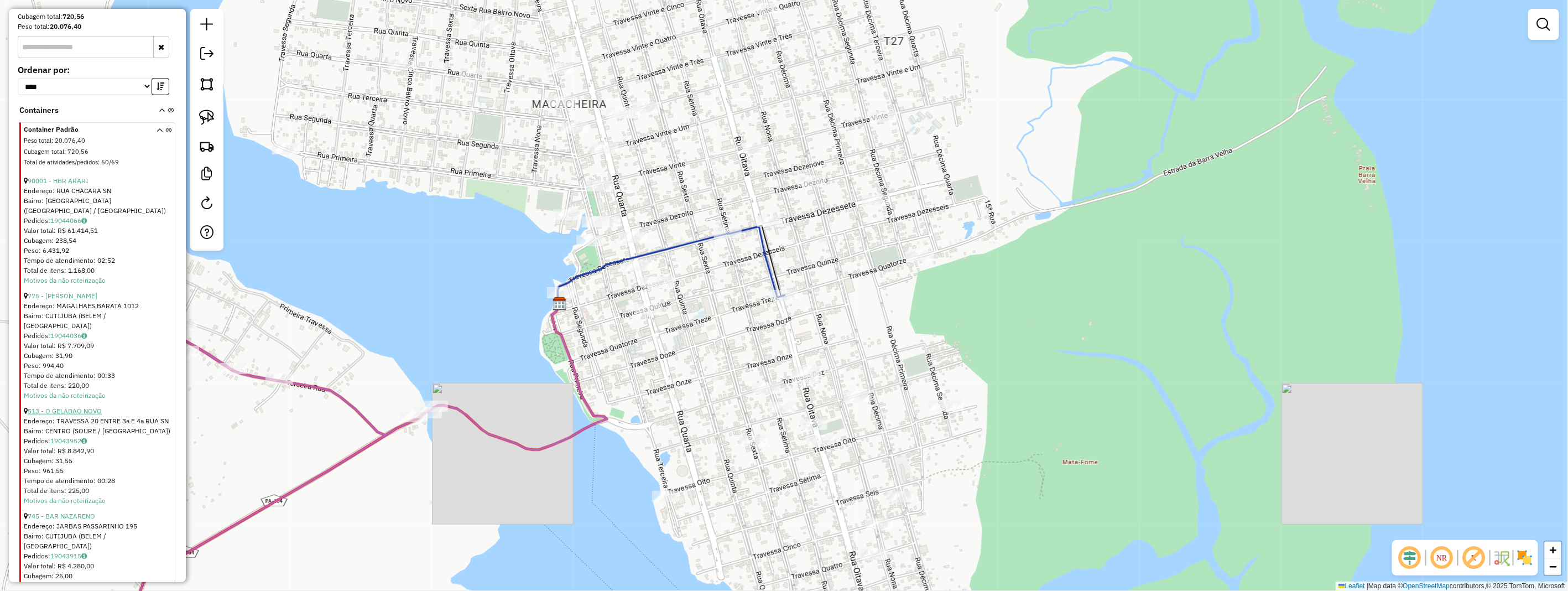
click at [88, 411] on link "513 - O GELADAO NOVO" at bounding box center [64, 411] width 74 height 8
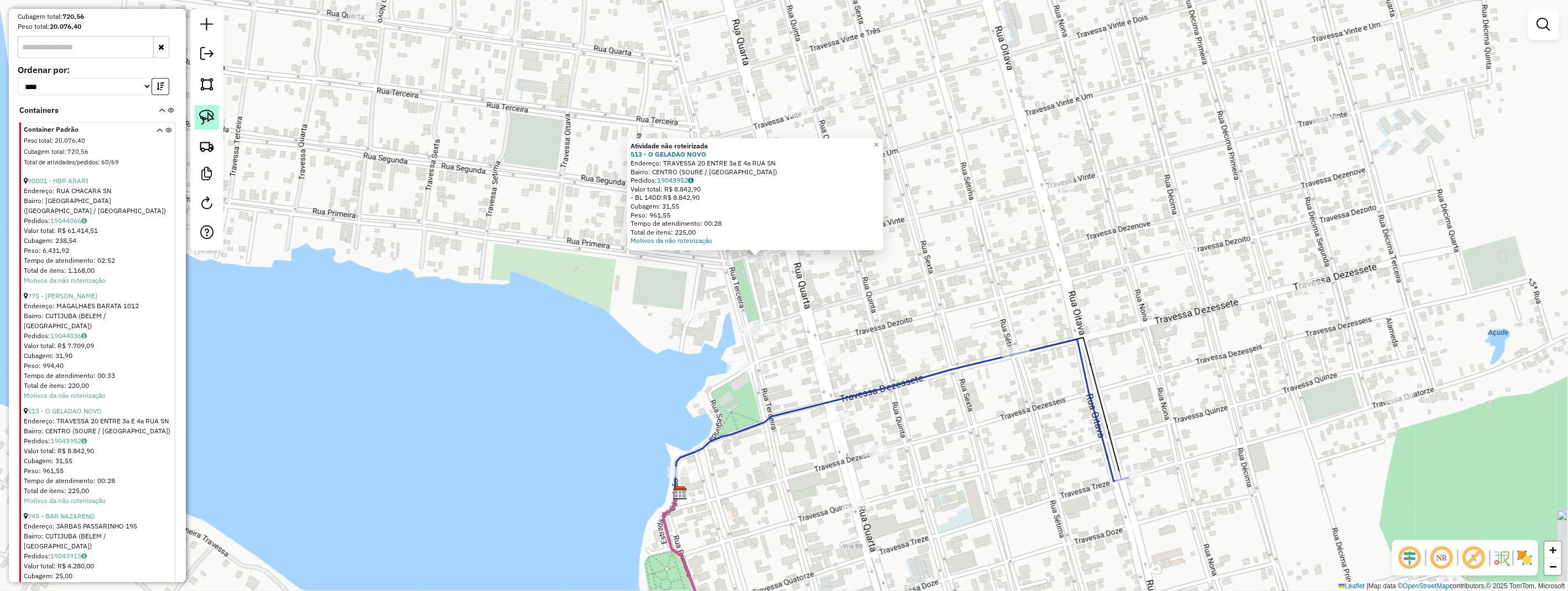
click at [214, 123] on img at bounding box center [206, 117] width 16 height 16
click at [212, 122] on img at bounding box center [206, 117] width 16 height 16
drag, startPoint x: 738, startPoint y: 256, endPoint x: 784, endPoint y: 251, distance: 46.3
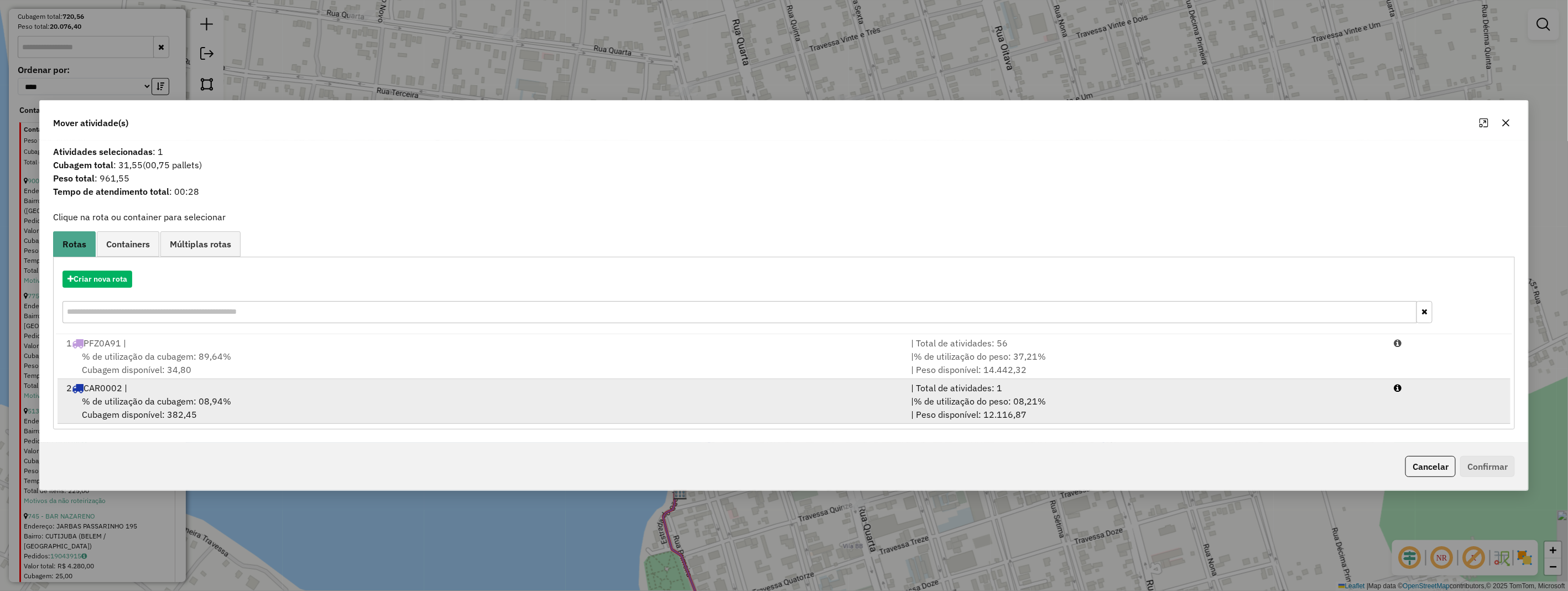
click at [176, 408] on div "% de utilização da cubagem: 08,94% Cubagem disponível: 382,45" at bounding box center [482, 407] width 845 height 27
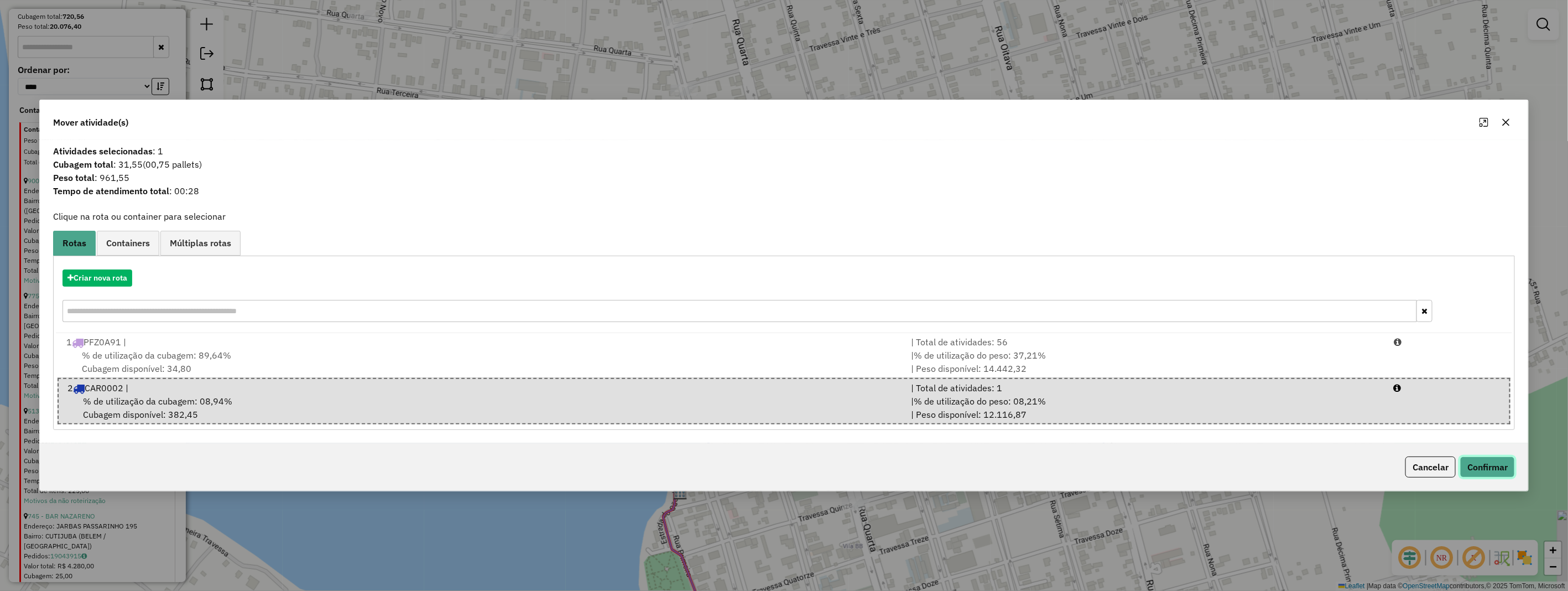
click at [1504, 464] on button "Confirmar" at bounding box center [1487, 467] width 55 height 21
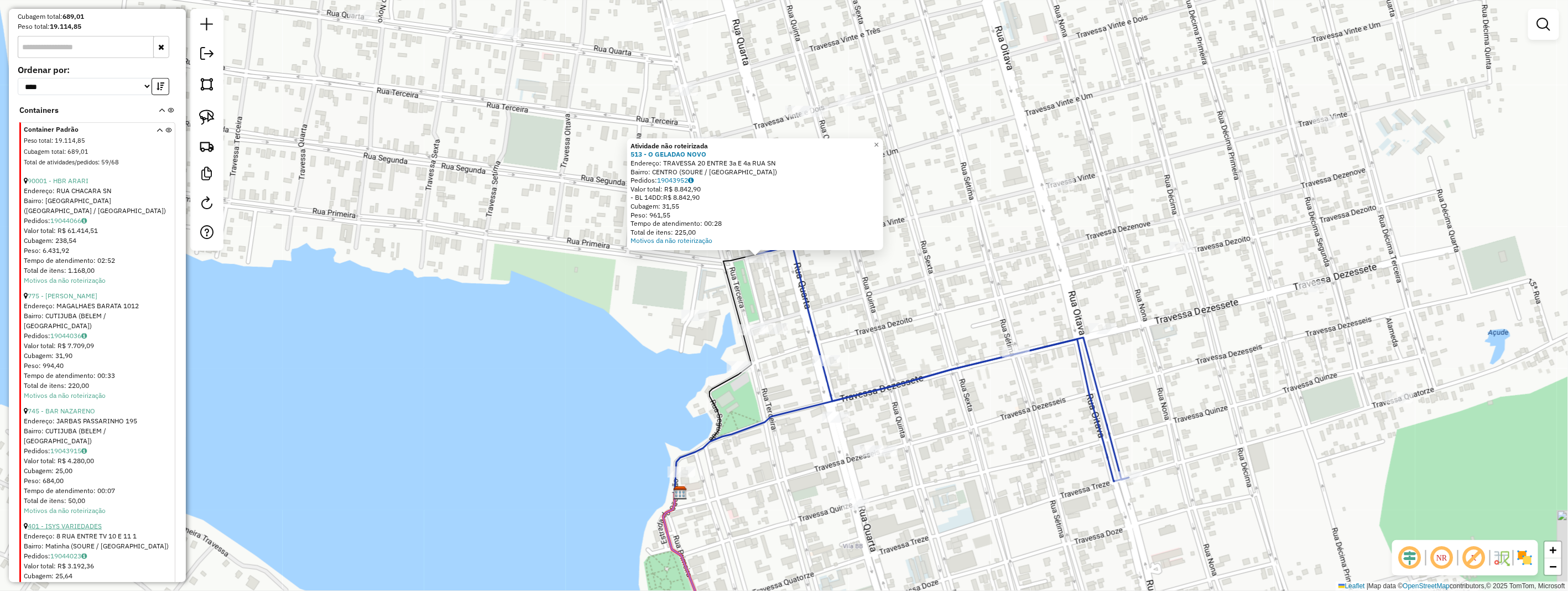
click at [73, 522] on link "401 - ISYS VARIEDADES" at bounding box center [64, 526] width 74 height 8
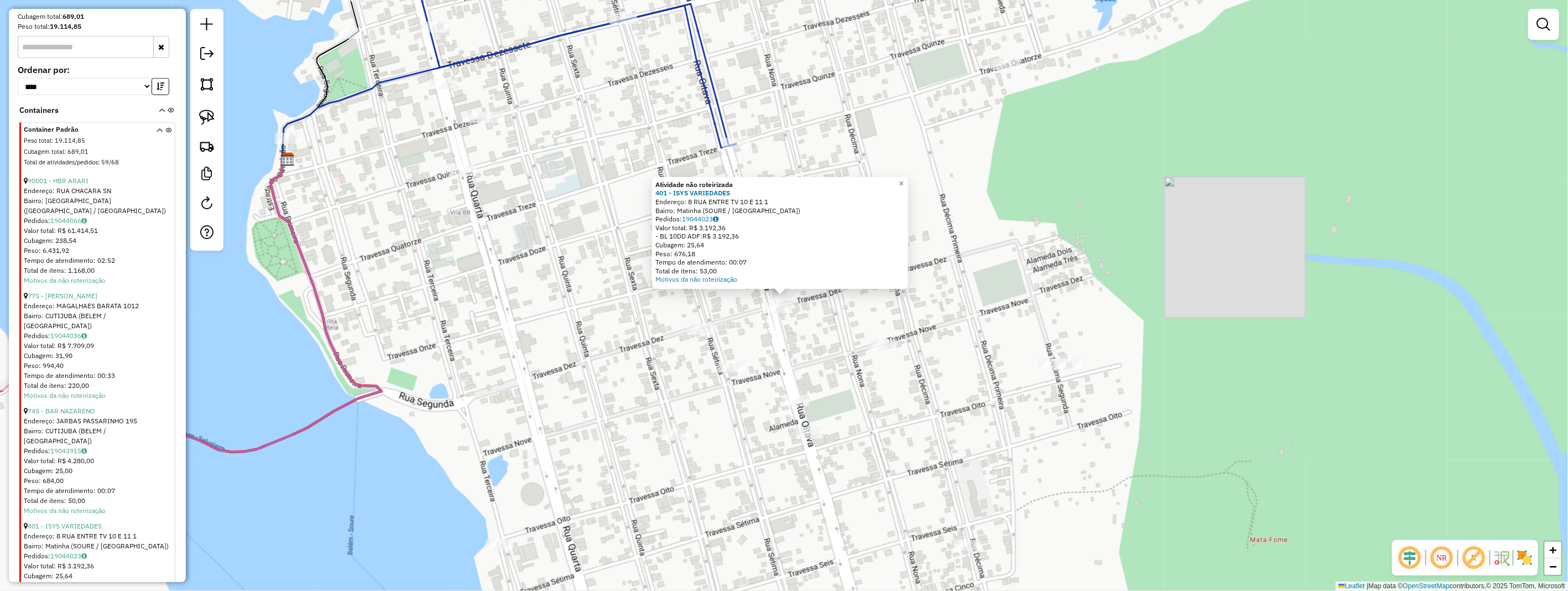
click at [740, 327] on div "Atividade não roteirizada 401 - ISYS VARIEDADES Endereço: 8 RUA ENTRE TV 10 E 1…" at bounding box center [784, 296] width 1568 height 591
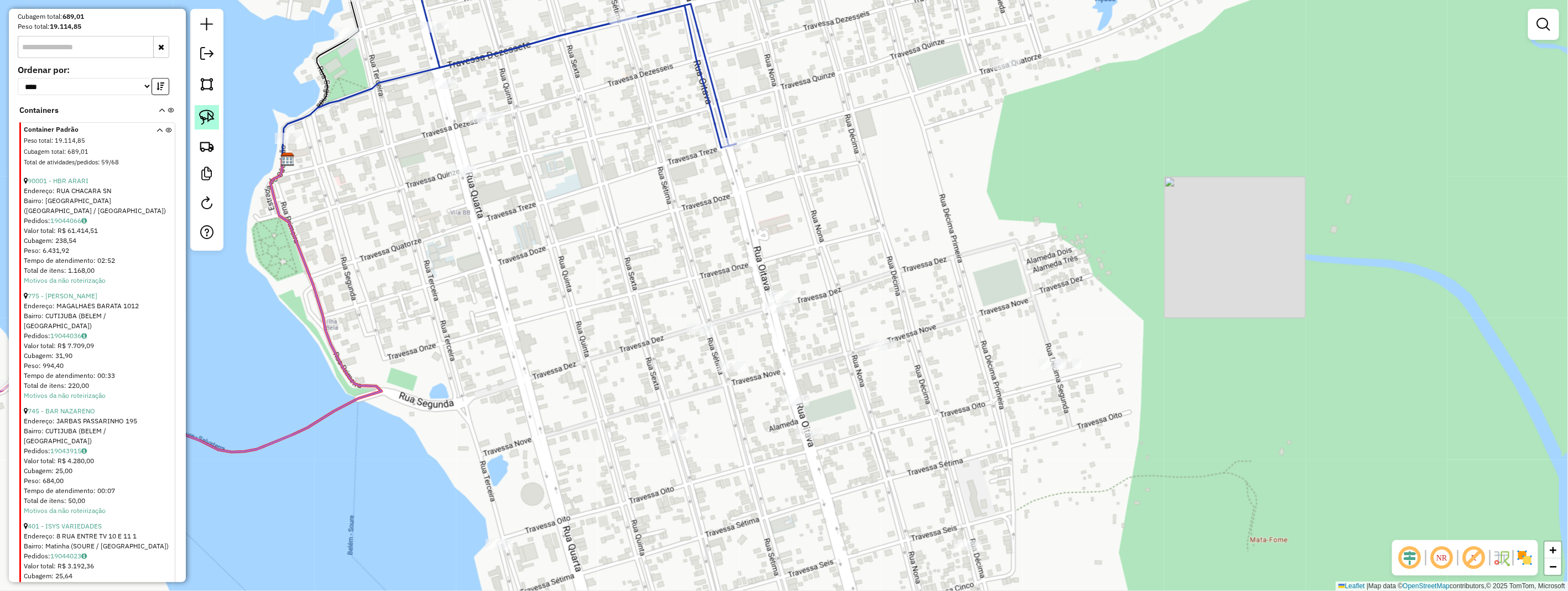
click at [206, 125] on img at bounding box center [206, 117] width 16 height 16
click at [206, 124] on img at bounding box center [206, 117] width 16 height 16
drag, startPoint x: 759, startPoint y: 282, endPoint x: 800, endPoint y: 312, distance: 50.8
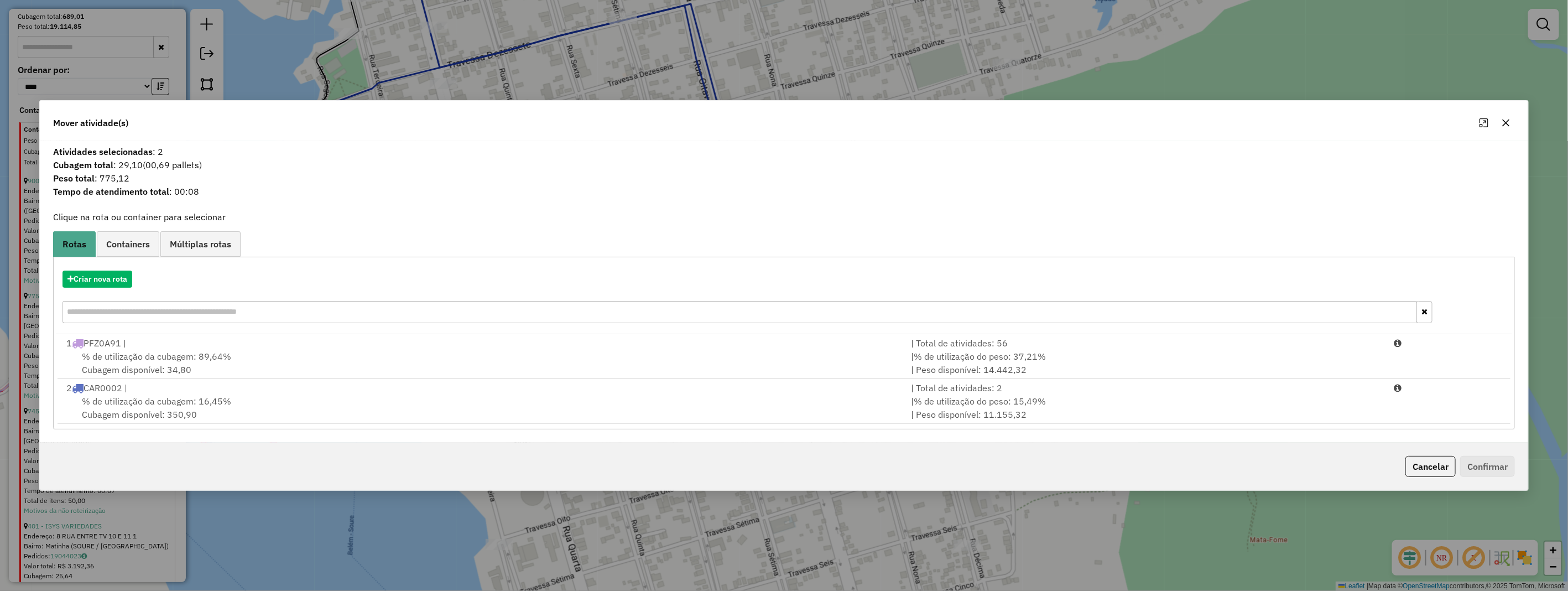
click at [295, 405] on div "% de utilização da cubagem: 16,45% Cubagem disponível: 350,90" at bounding box center [482, 407] width 845 height 27
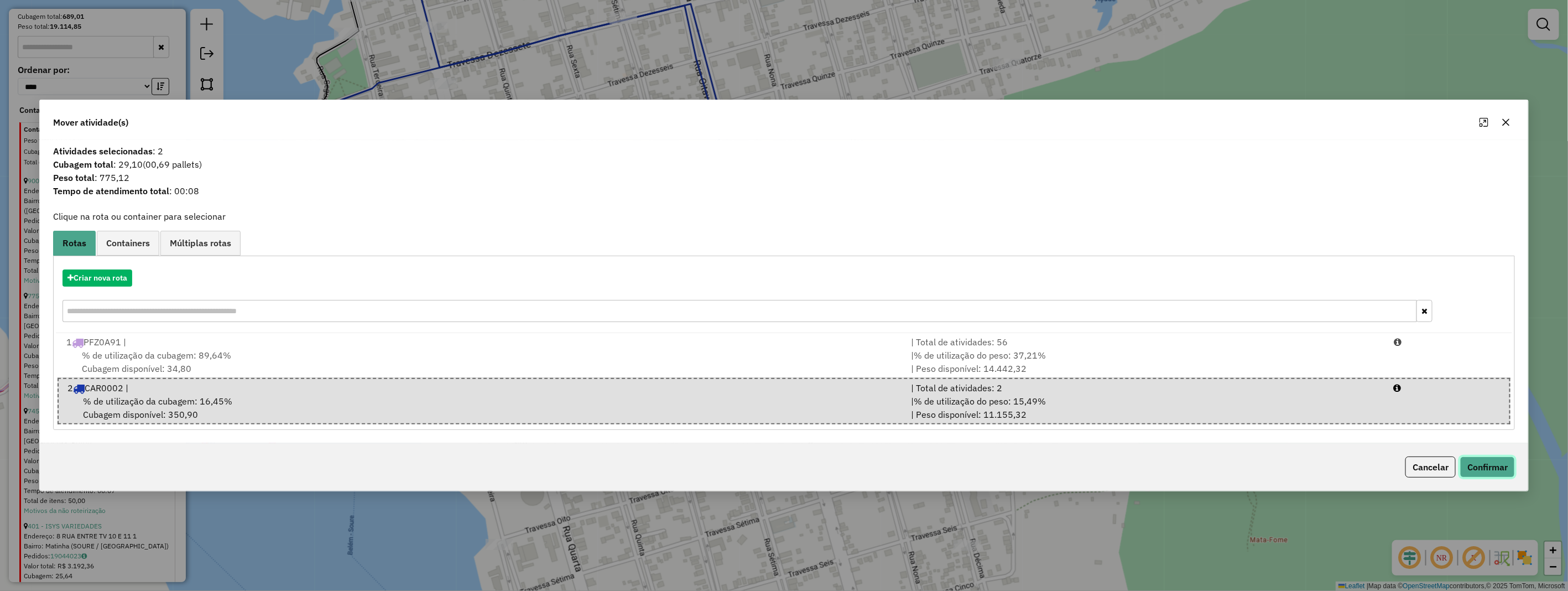
click at [1479, 465] on button "Confirmar" at bounding box center [1487, 467] width 55 height 21
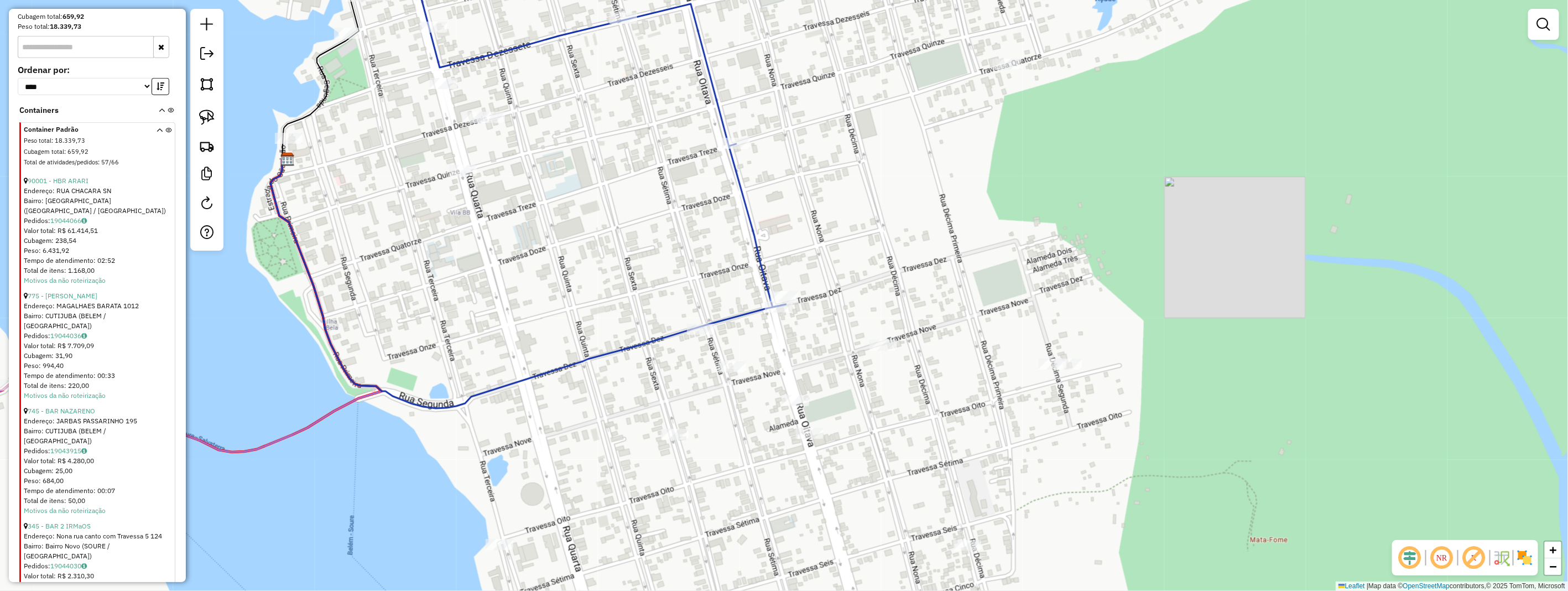
scroll to position [372, 0]
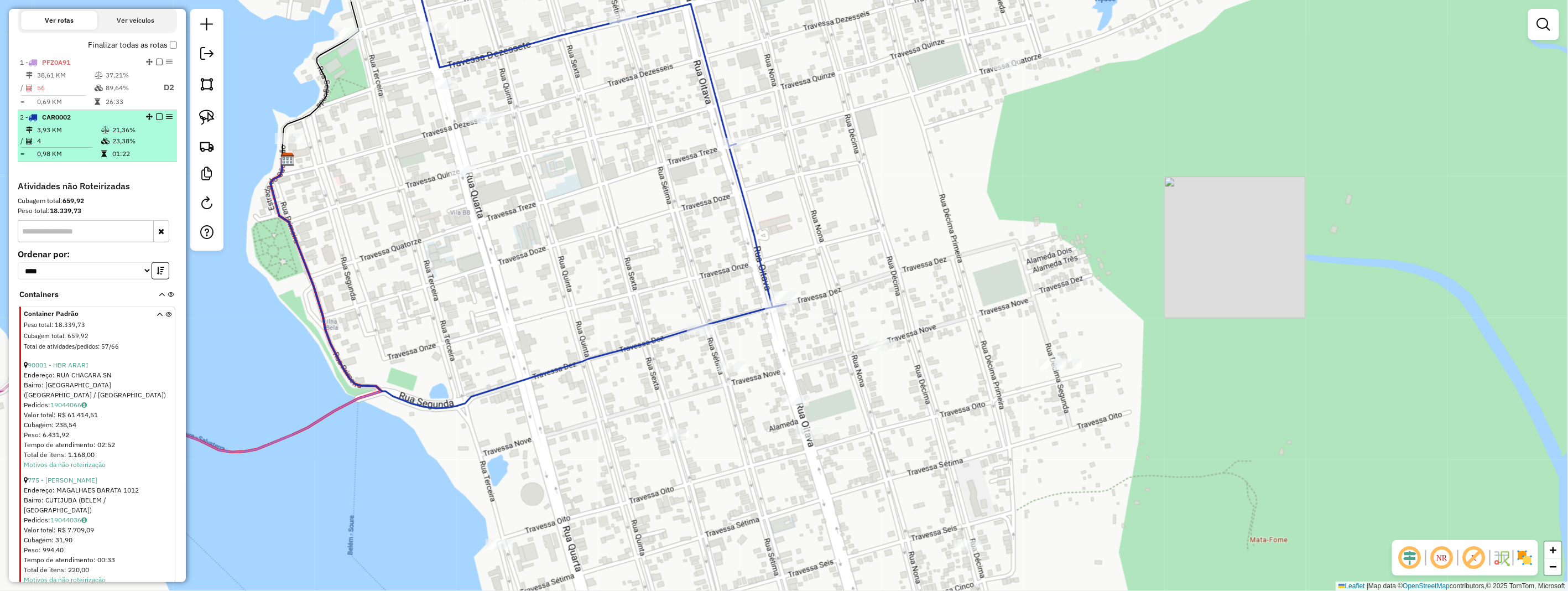
click at [92, 159] on td "0,98 KM" at bounding box center [69, 154] width 64 height 11
select select "**********"
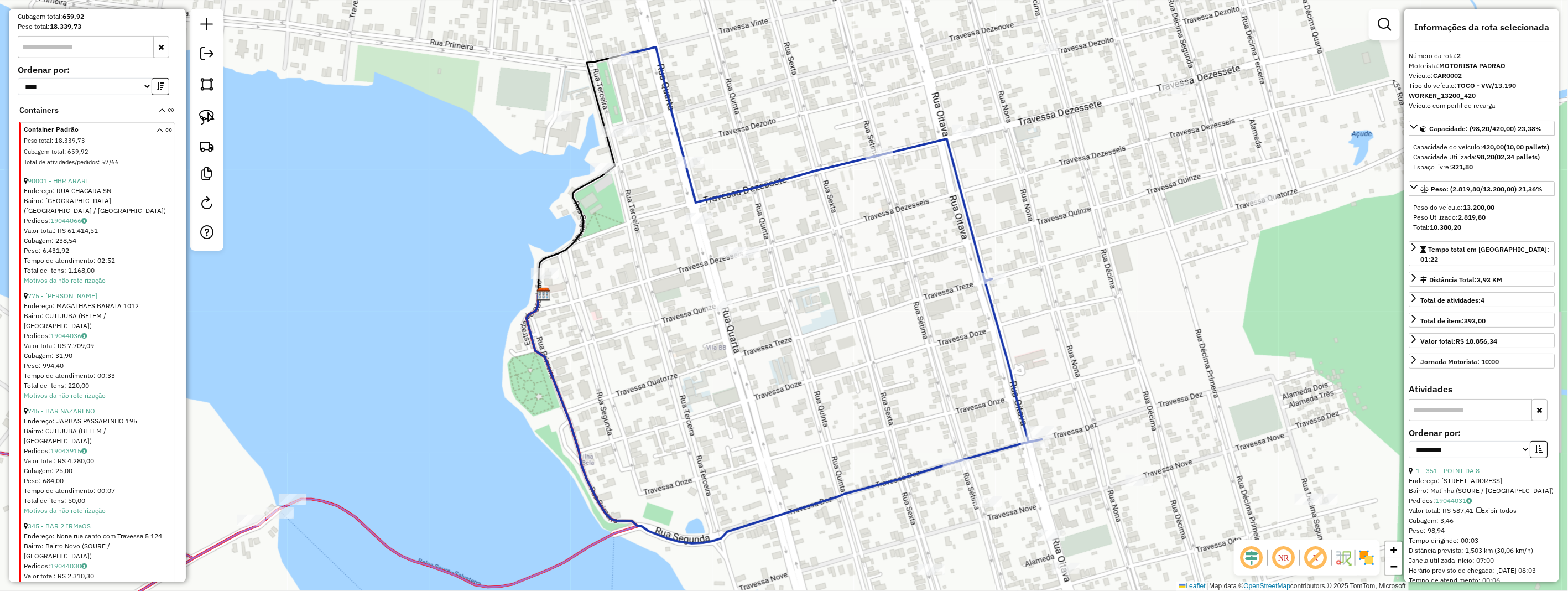
scroll to position [618, 0]
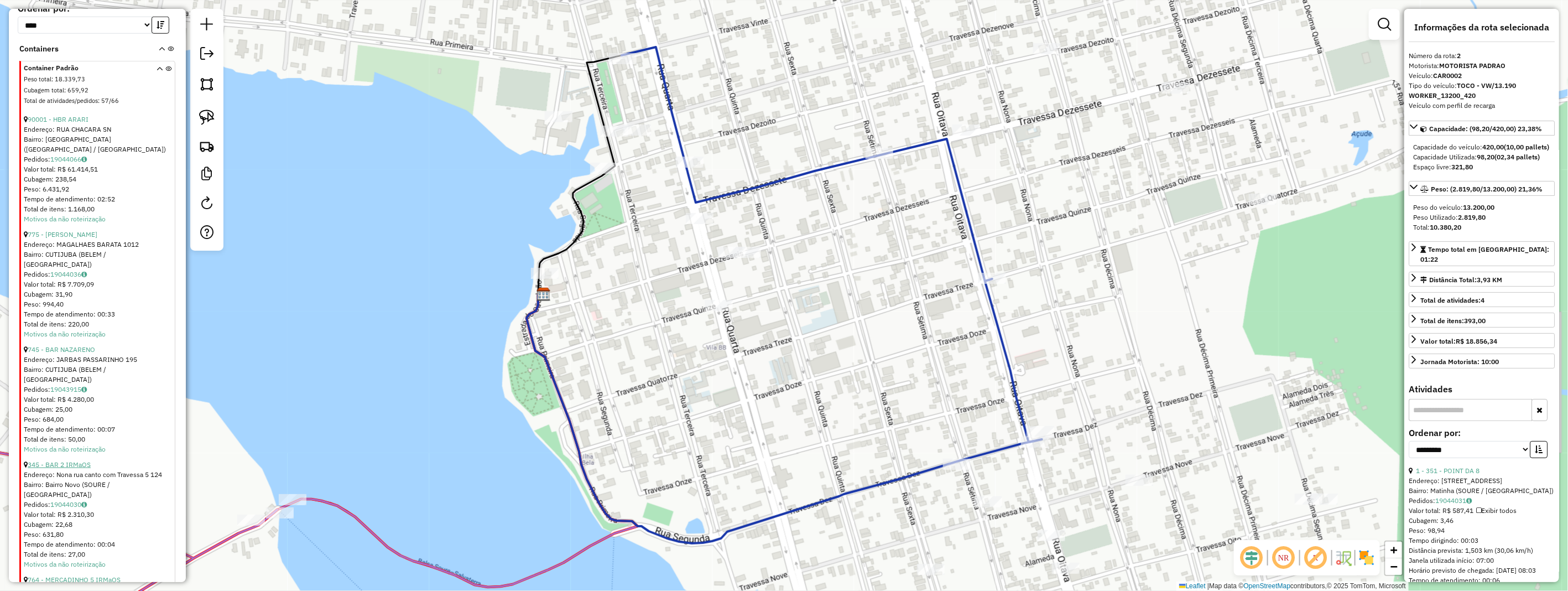
click at [79, 460] on link "345 - BAR 2 IRMaOS" at bounding box center [59, 464] width 63 height 8
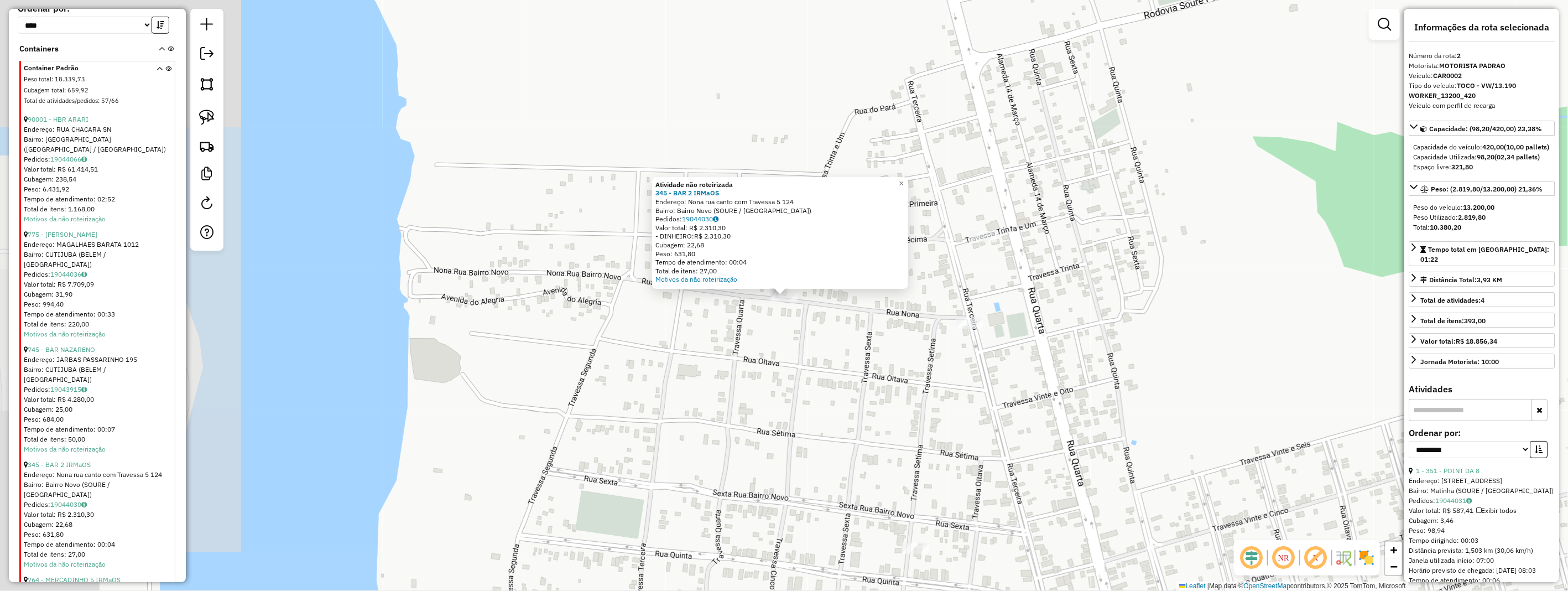
click at [839, 344] on div "Atividade não roteirizada 345 - BAR 2 IRMaOS Endereço: Nona rua canto com Trave…" at bounding box center [784, 296] width 1568 height 591
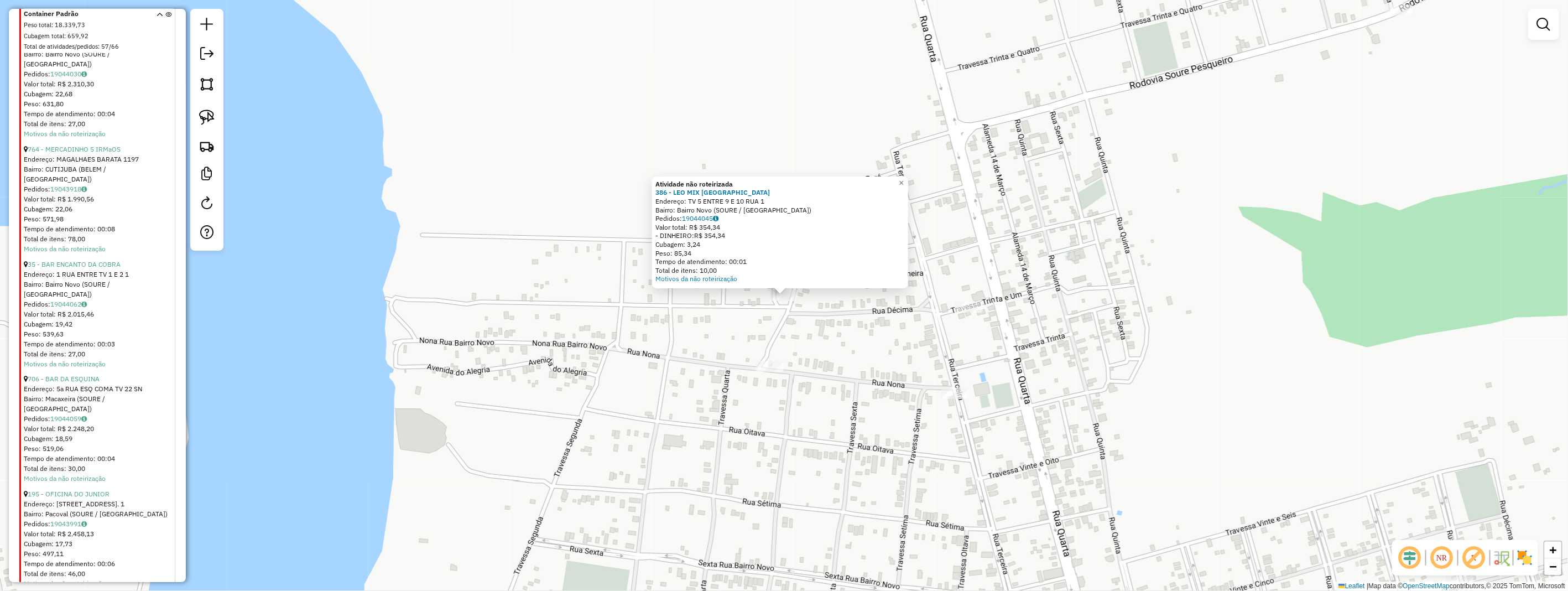
scroll to position [1110, 0]
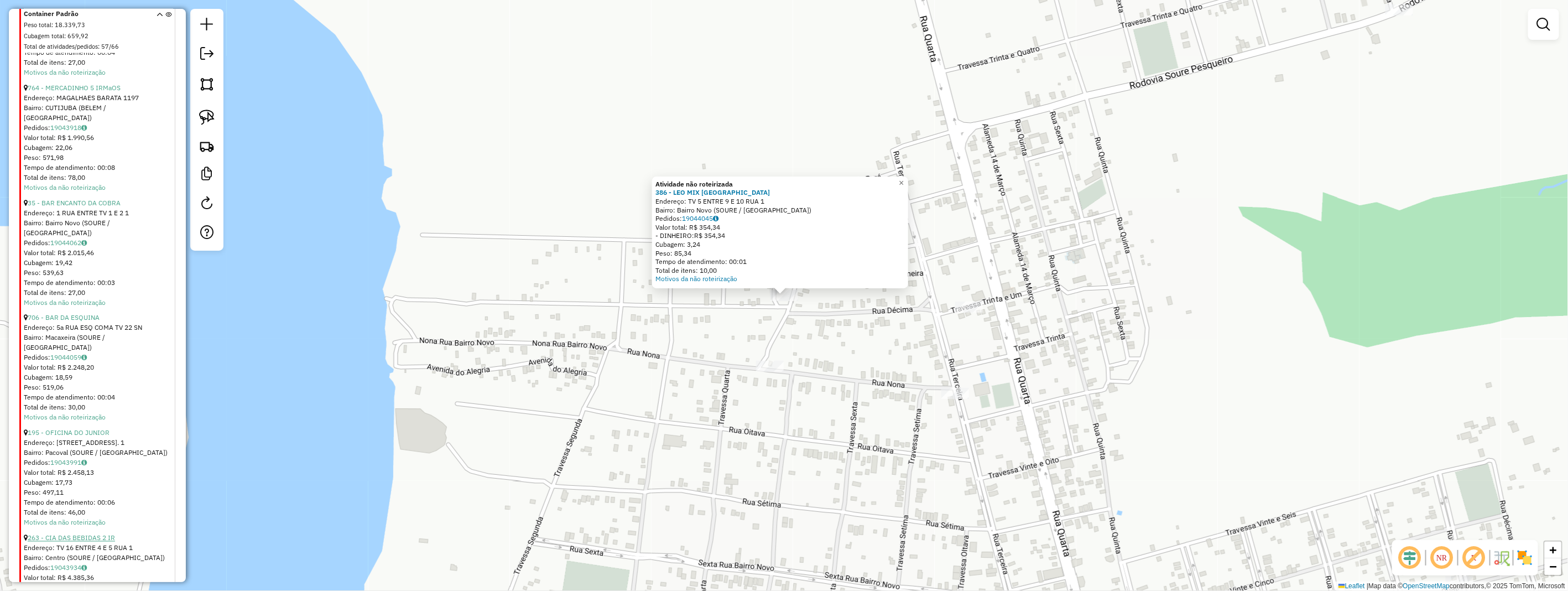
click at [79, 534] on link "263 - CIA DAS BEBIDAS 2 IR" at bounding box center [71, 538] width 87 height 8
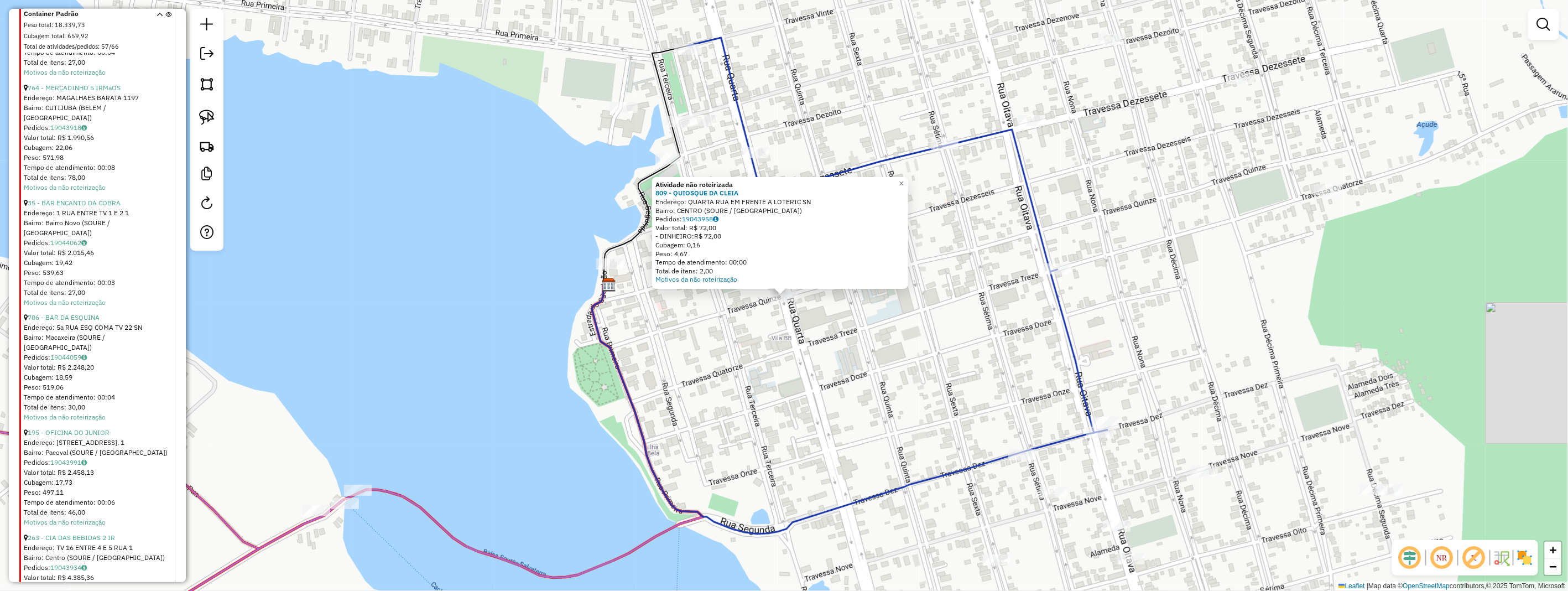
click at [831, 357] on div "Atividade não roteirizada 809 - QUIOSQUE DA CLEIA Endereço: QUARTA RUA EM FRENT…" at bounding box center [784, 296] width 1568 height 591
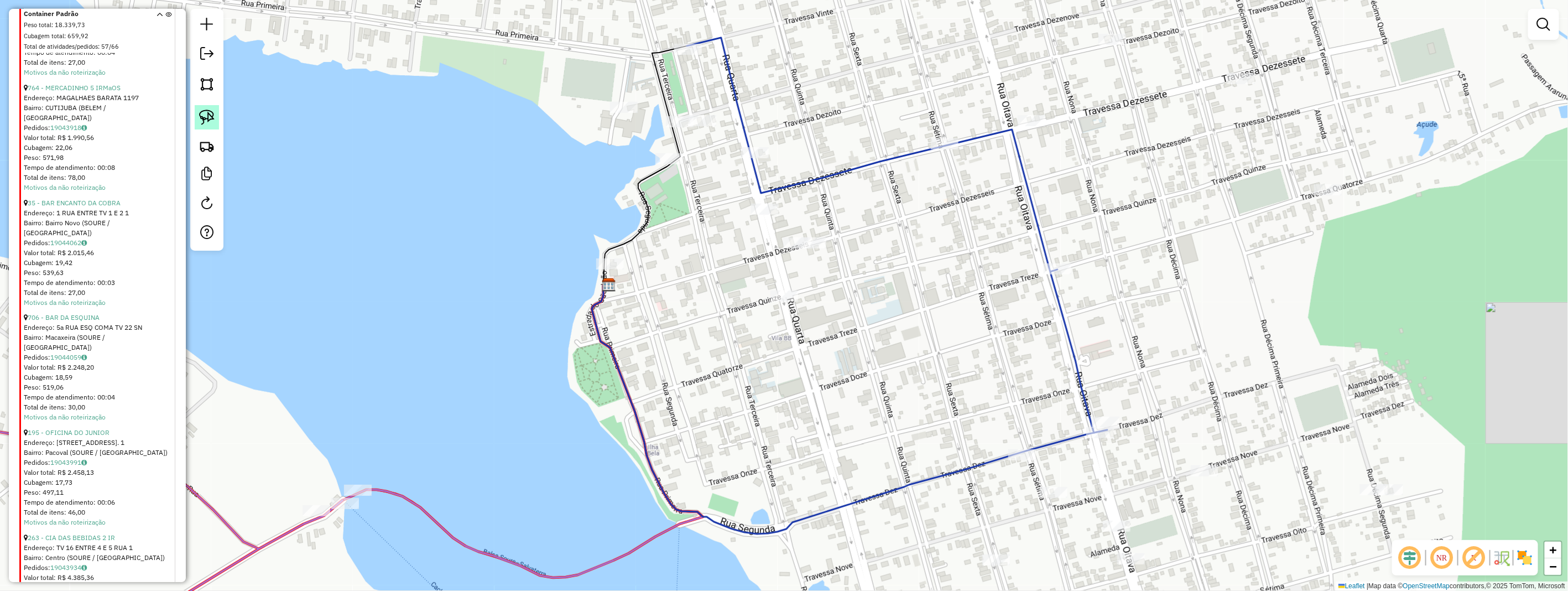
click at [203, 113] on img at bounding box center [206, 117] width 16 height 16
drag, startPoint x: 203, startPoint y: 113, endPoint x: 396, endPoint y: 180, distance: 204.3
click at [207, 123] on img at bounding box center [206, 117] width 16 height 16
drag, startPoint x: 824, startPoint y: 217, endPoint x: 842, endPoint y: 254, distance: 41.1
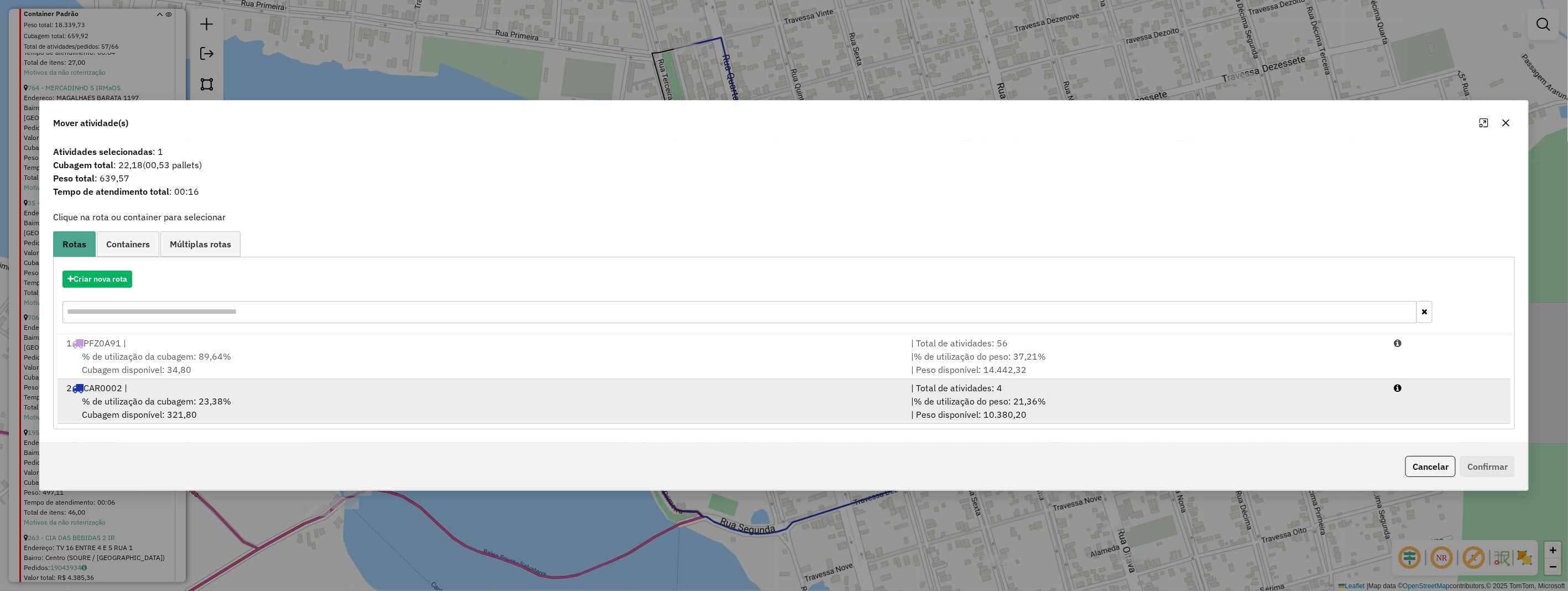
drag, startPoint x: 271, startPoint y: 408, endPoint x: 288, endPoint y: 416, distance: 18.8
click at [272, 408] on div "% de utilização da cubagem: 23,38% Cubagem disponível: 321,80" at bounding box center [482, 407] width 845 height 27
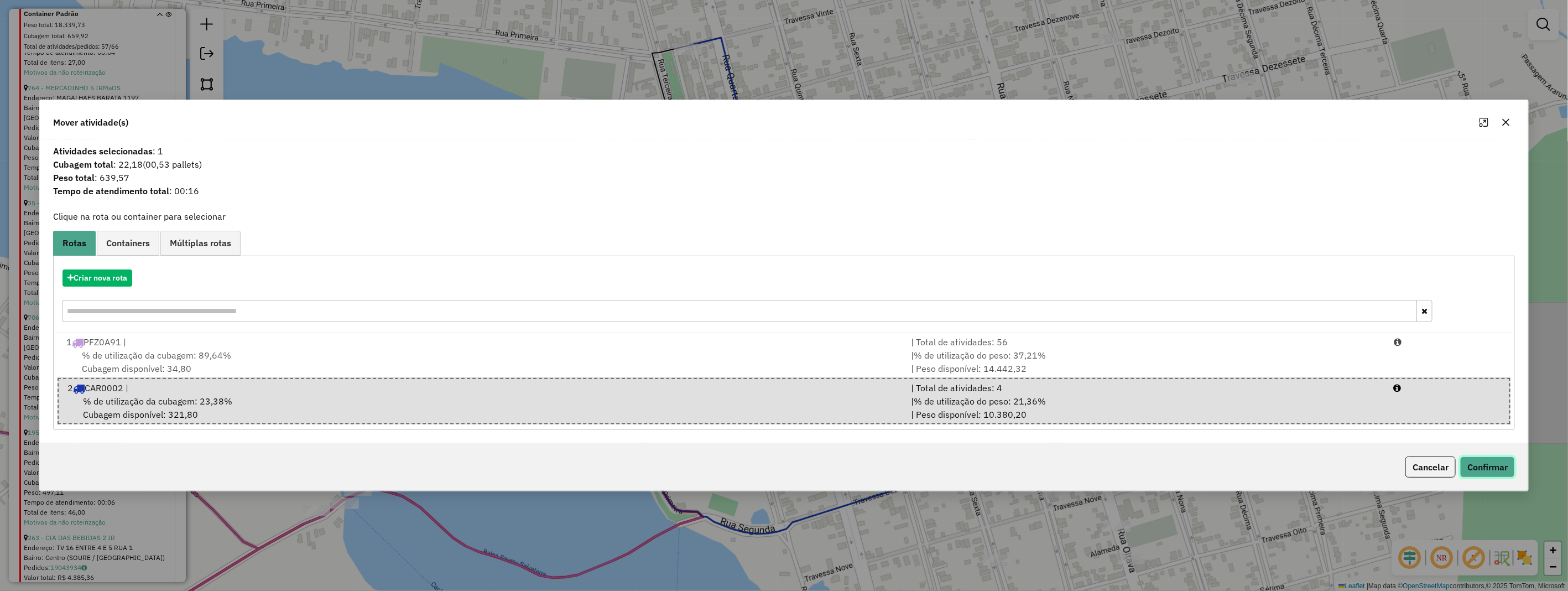
click at [1506, 473] on button "Confirmar" at bounding box center [1487, 467] width 55 height 21
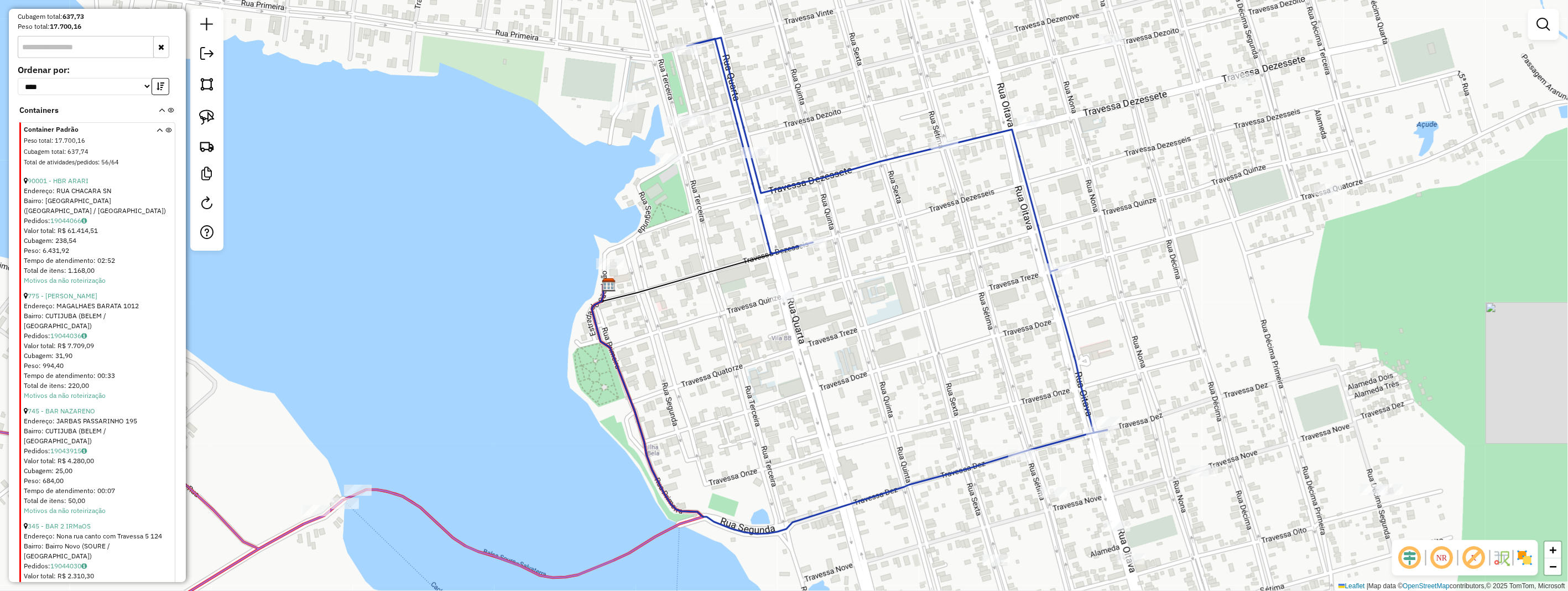
scroll to position [433, 0]
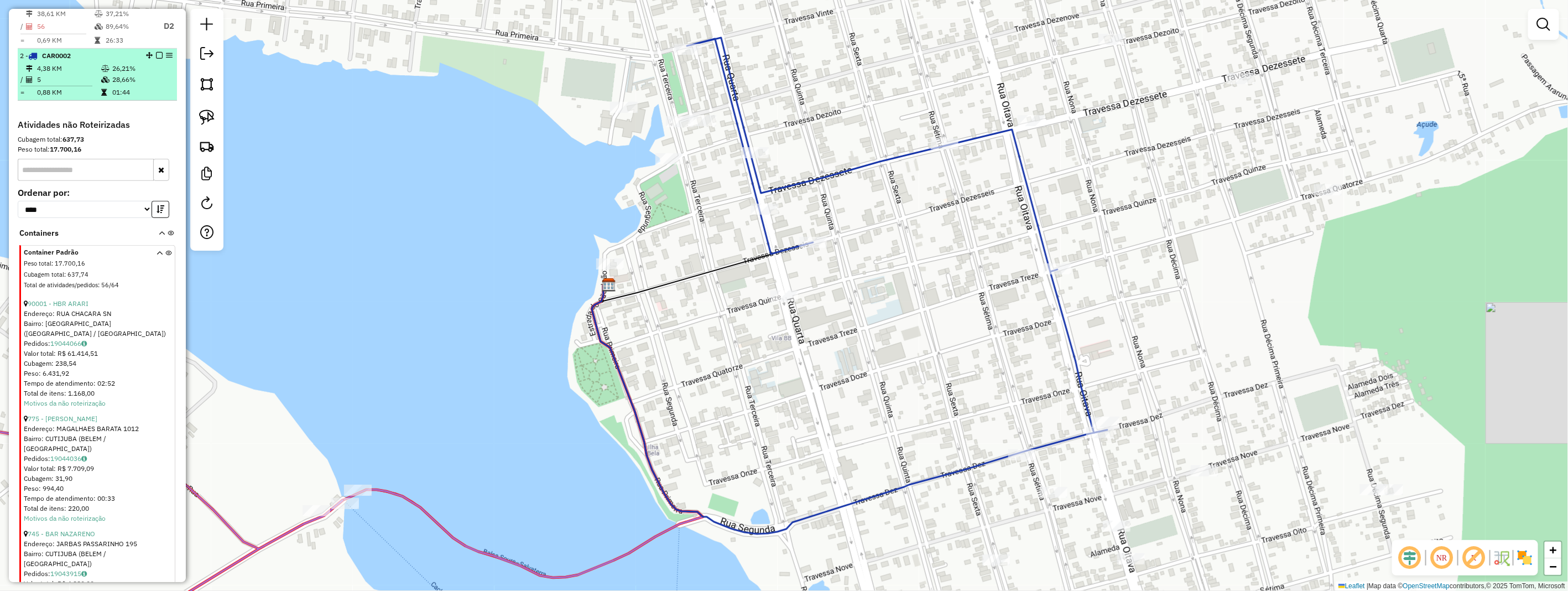
click at [95, 98] on td "0,88 KM" at bounding box center [69, 92] width 64 height 11
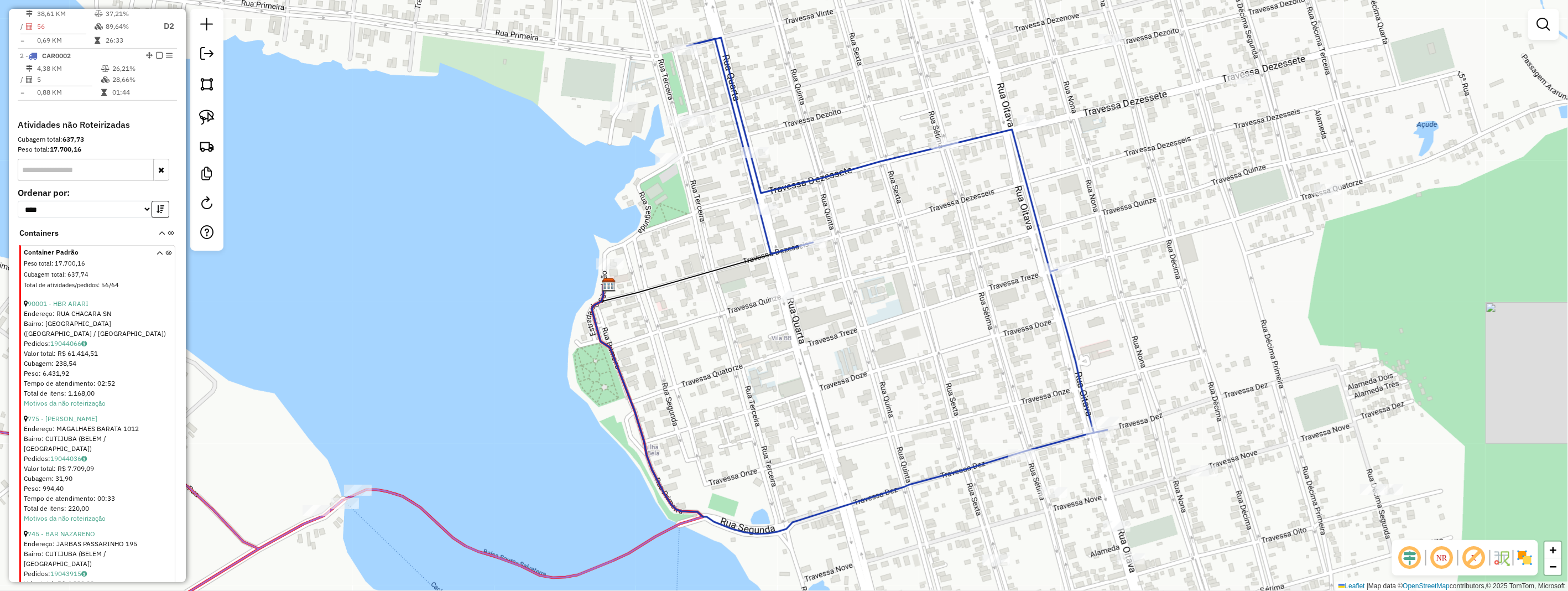
select select "**********"
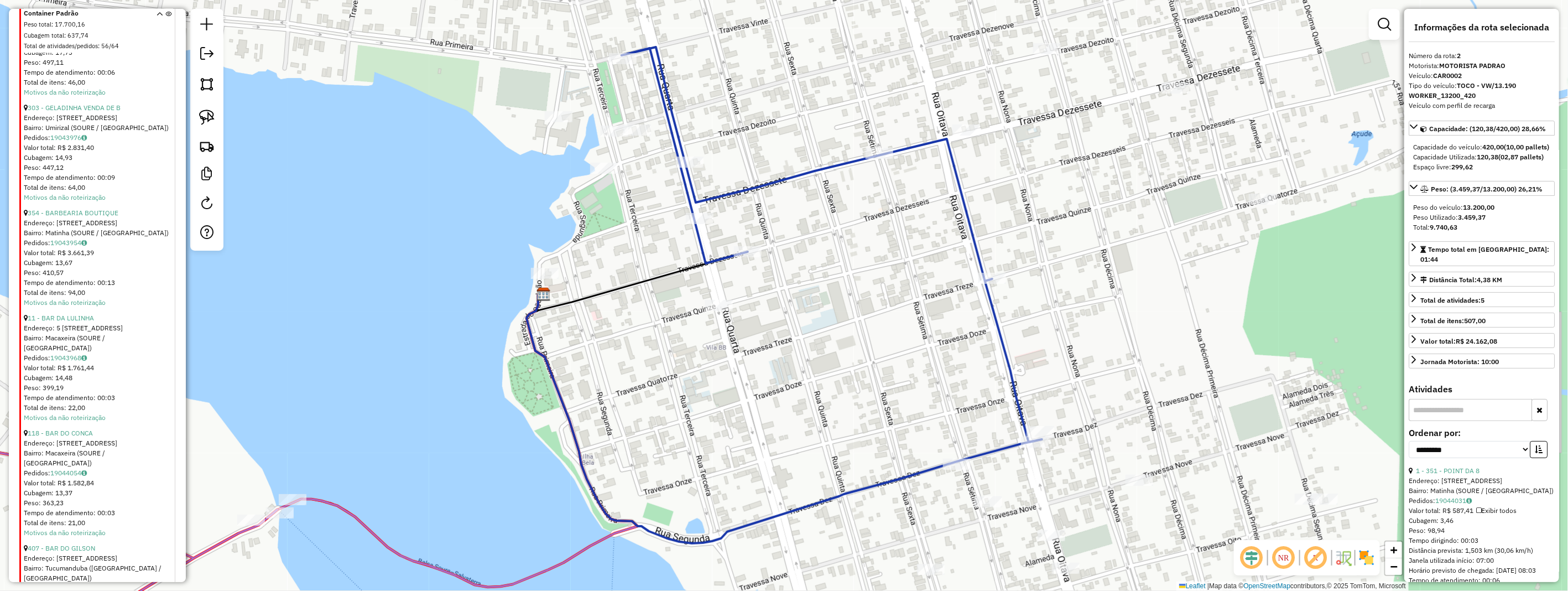
scroll to position [1479, 0]
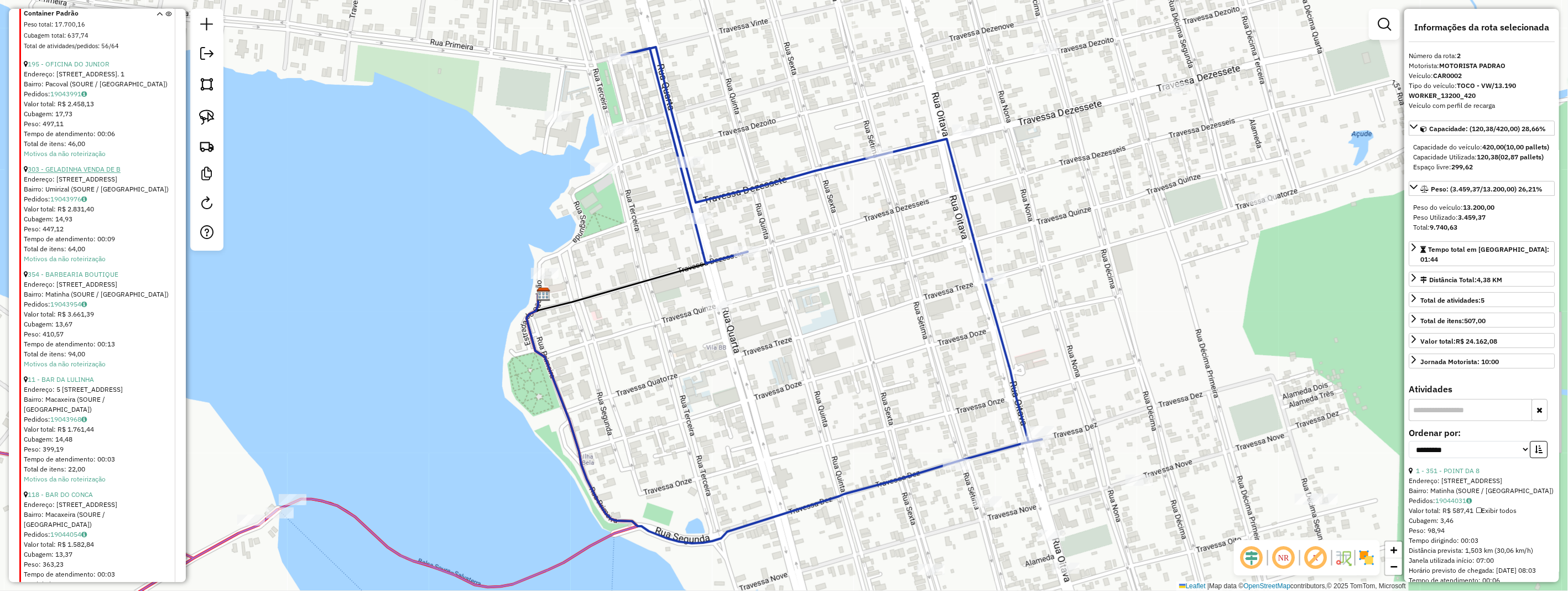
click at [98, 165] on link "303 - GELADINHA VENDA DE B" at bounding box center [74, 169] width 93 height 8
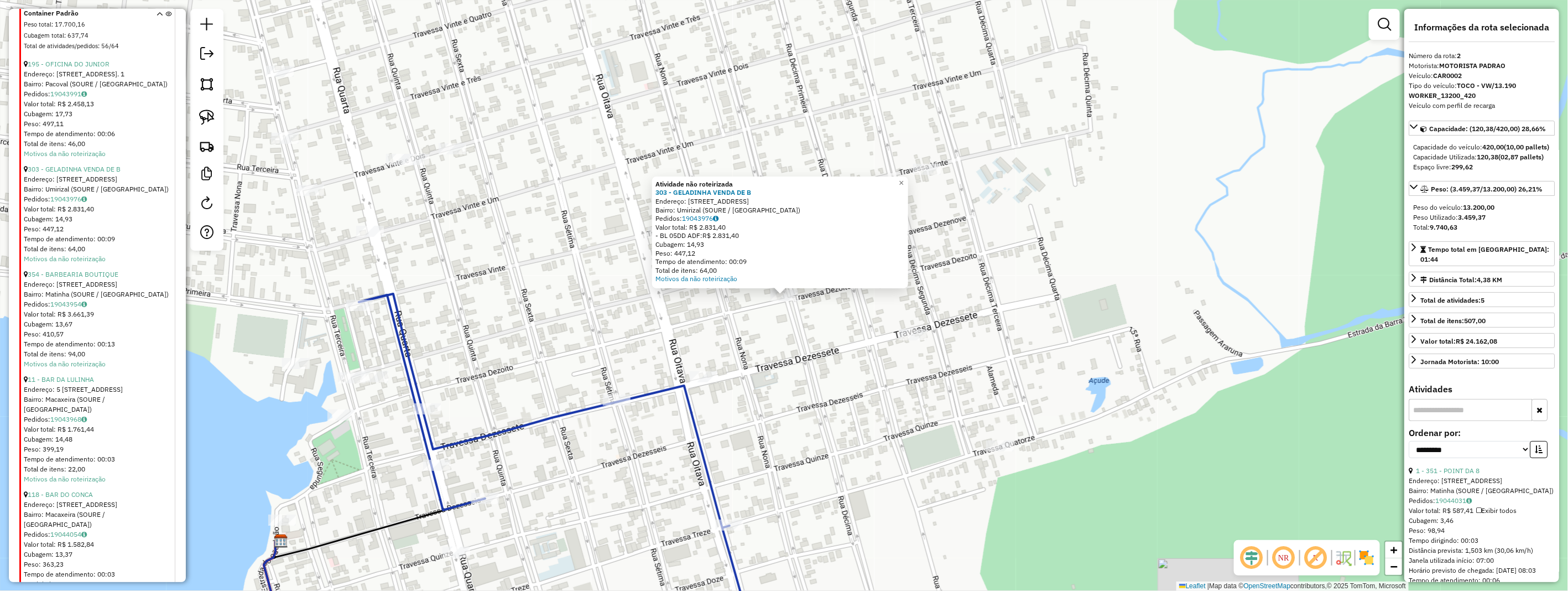
click at [716, 309] on div "Atividade não roteirizada 303 - GELADINHA VENDA DE B Endereço: 10 RUA ENTRE TV …" at bounding box center [784, 296] width 1568 height 591
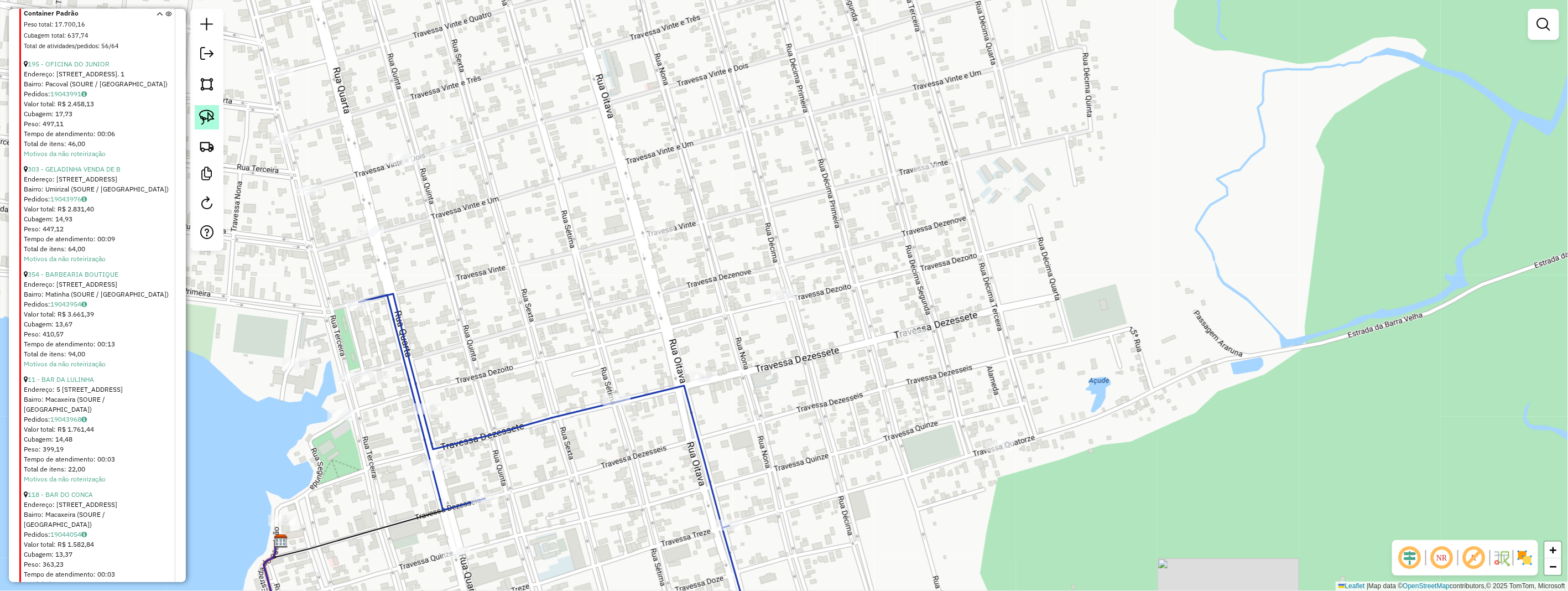
click at [207, 126] on link at bounding box center [207, 118] width 24 height 24
drag, startPoint x: 207, startPoint y: 126, endPoint x: 434, endPoint y: 218, distance: 244.9
click at [212, 135] on div at bounding box center [206, 130] width 33 height 242
drag, startPoint x: 785, startPoint y: 276, endPoint x: 797, endPoint y: 304, distance: 30.5
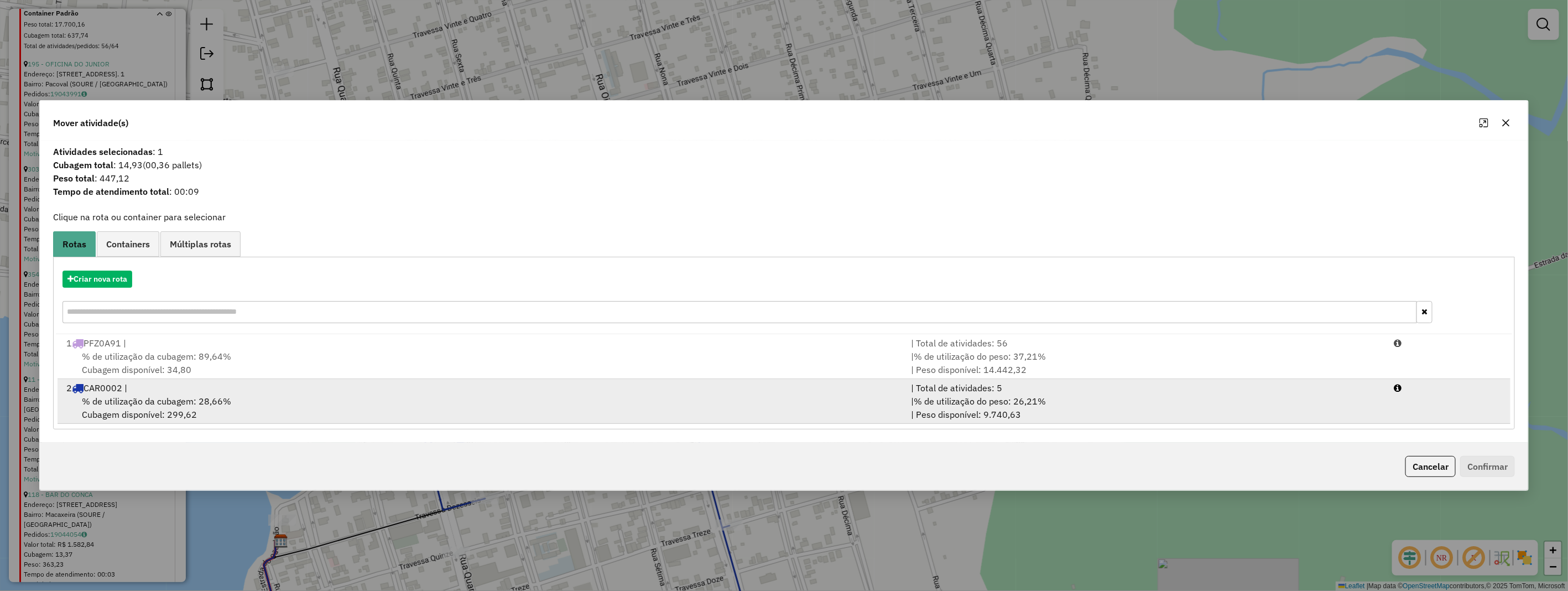
click at [253, 419] on div "% de utilização da cubagem: 28,66% Cubagem disponível: 299,62" at bounding box center [482, 407] width 845 height 27
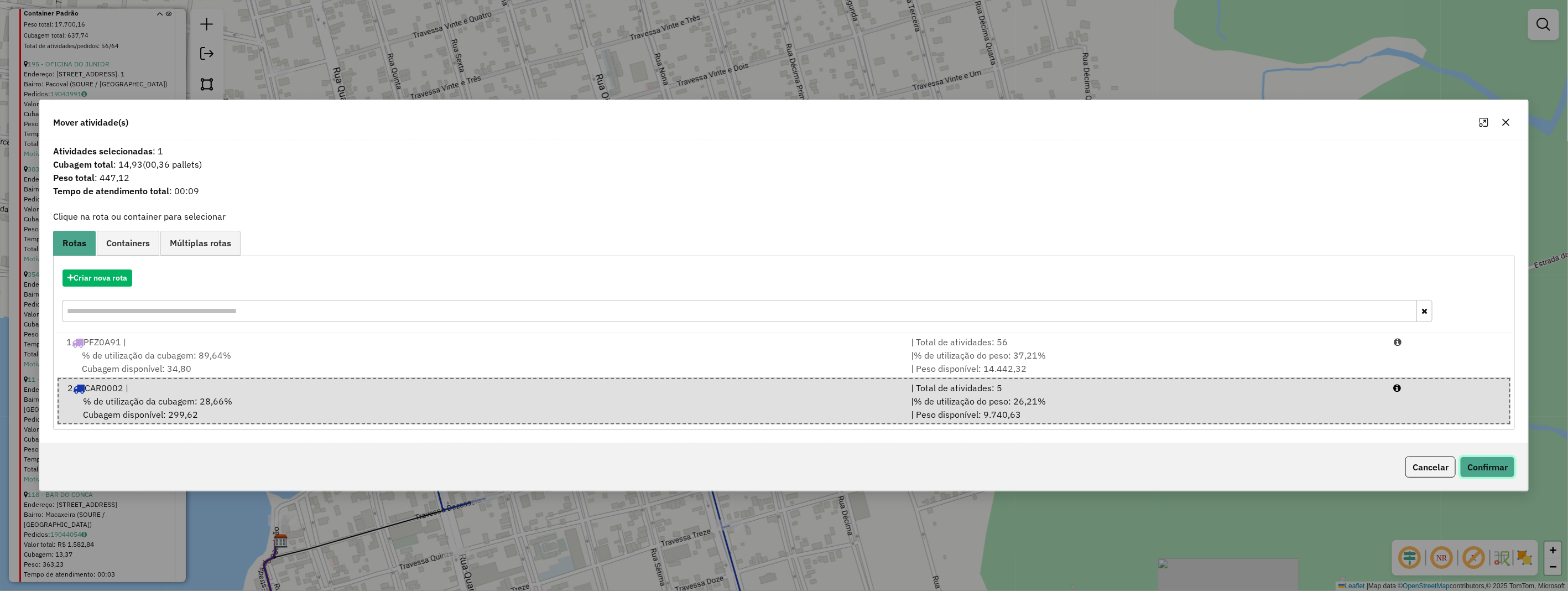
click at [1498, 461] on button "Confirmar" at bounding box center [1487, 467] width 55 height 21
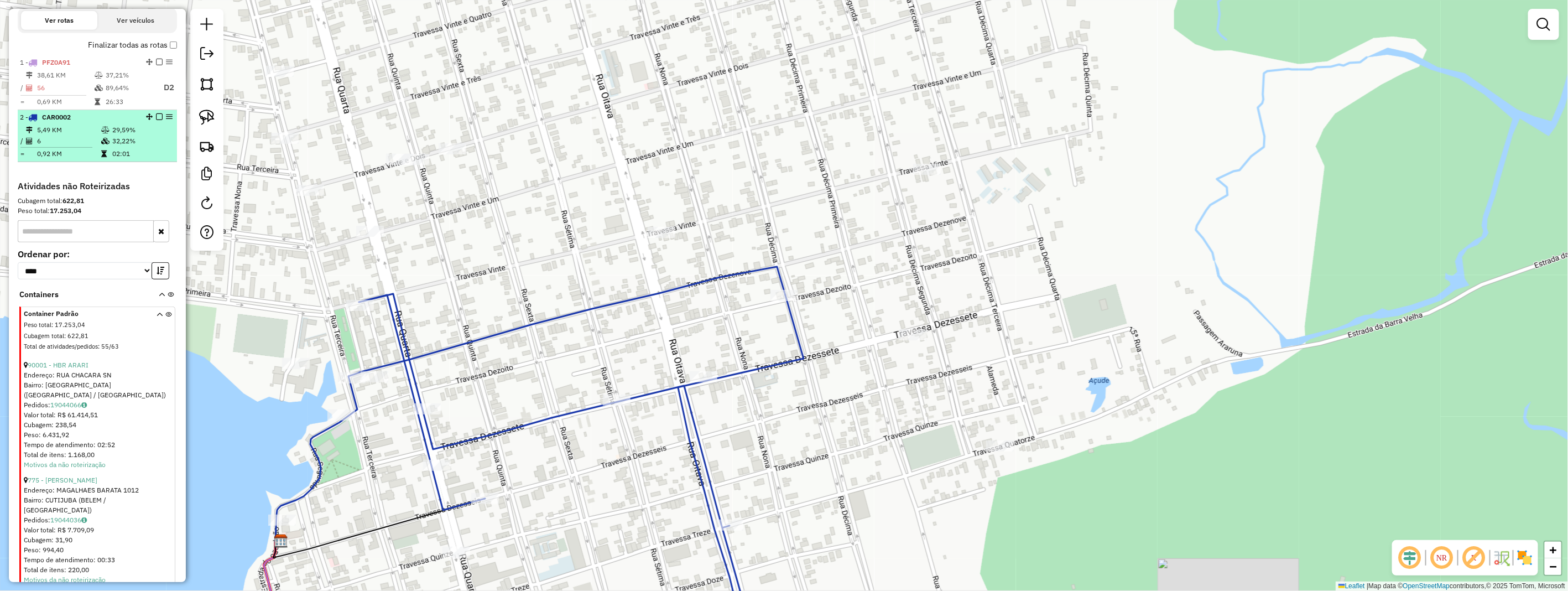
scroll to position [310, 0]
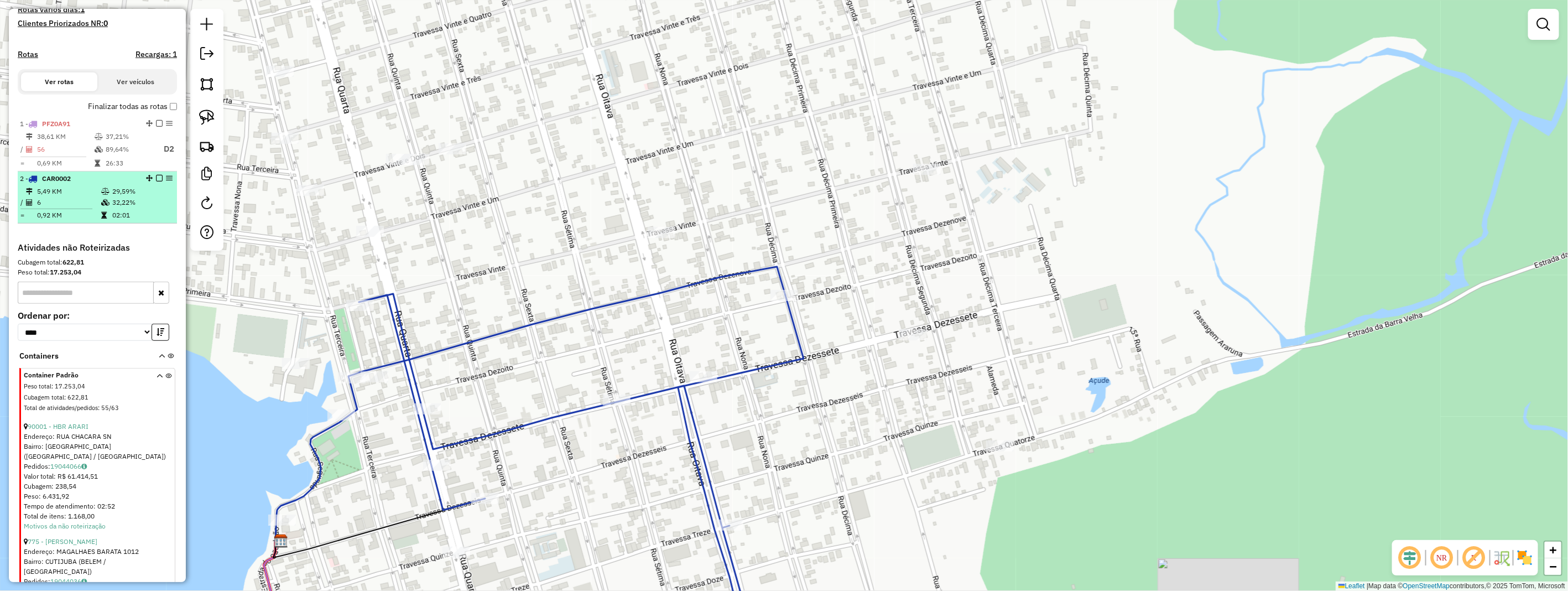
click at [80, 184] on div "2 - CAR0002" at bounding box center [78, 179] width 117 height 10
select select "**********"
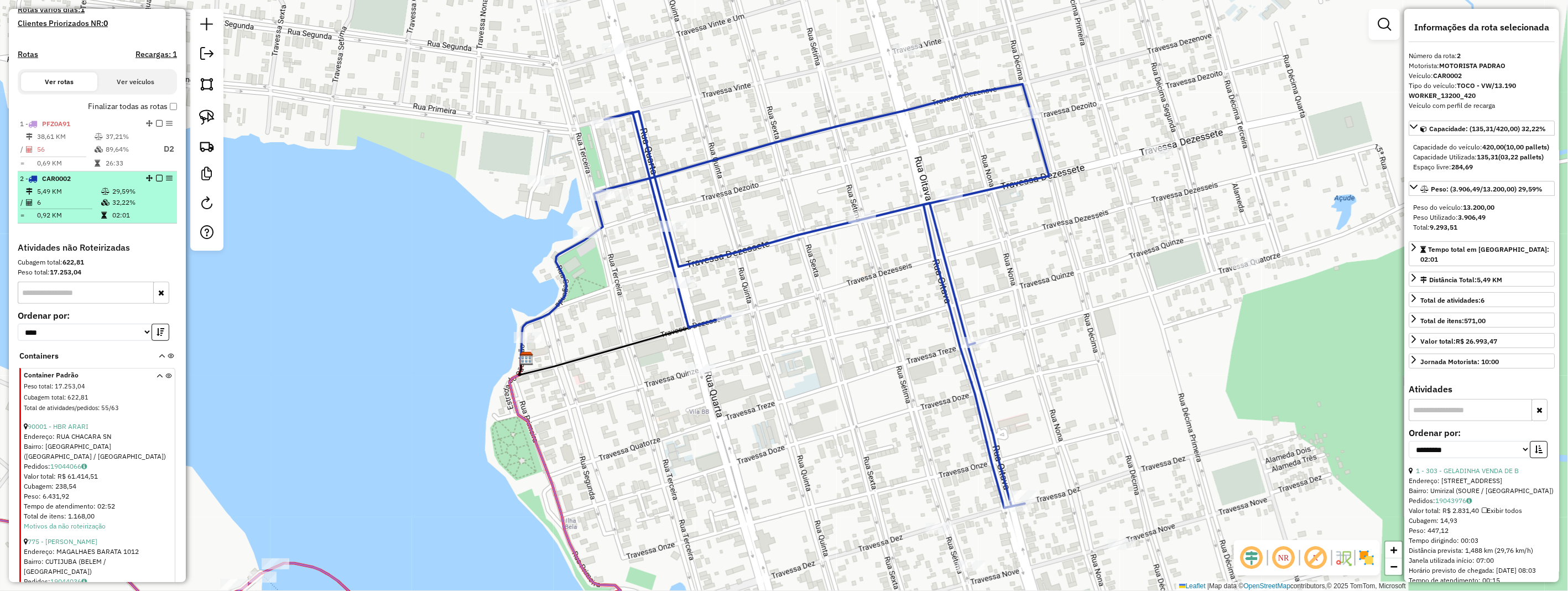
click at [156, 181] on em at bounding box center [159, 178] width 7 height 7
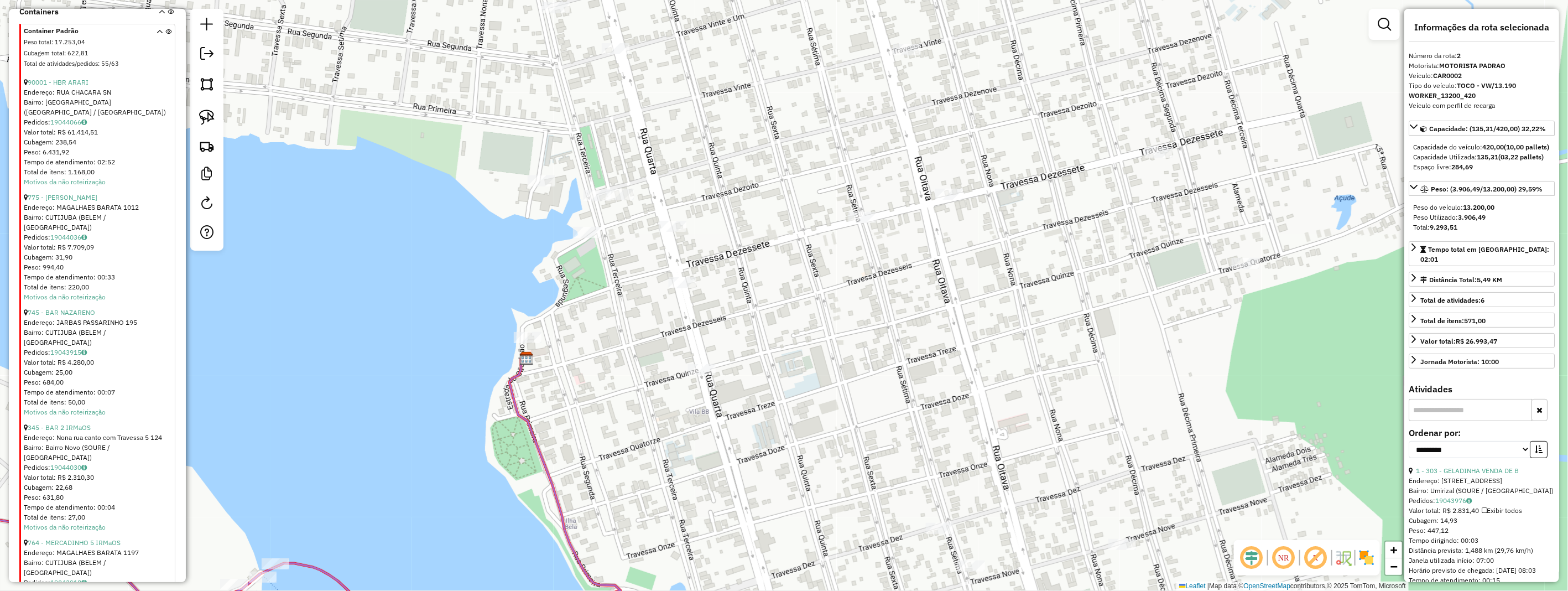
scroll to position [679, 0]
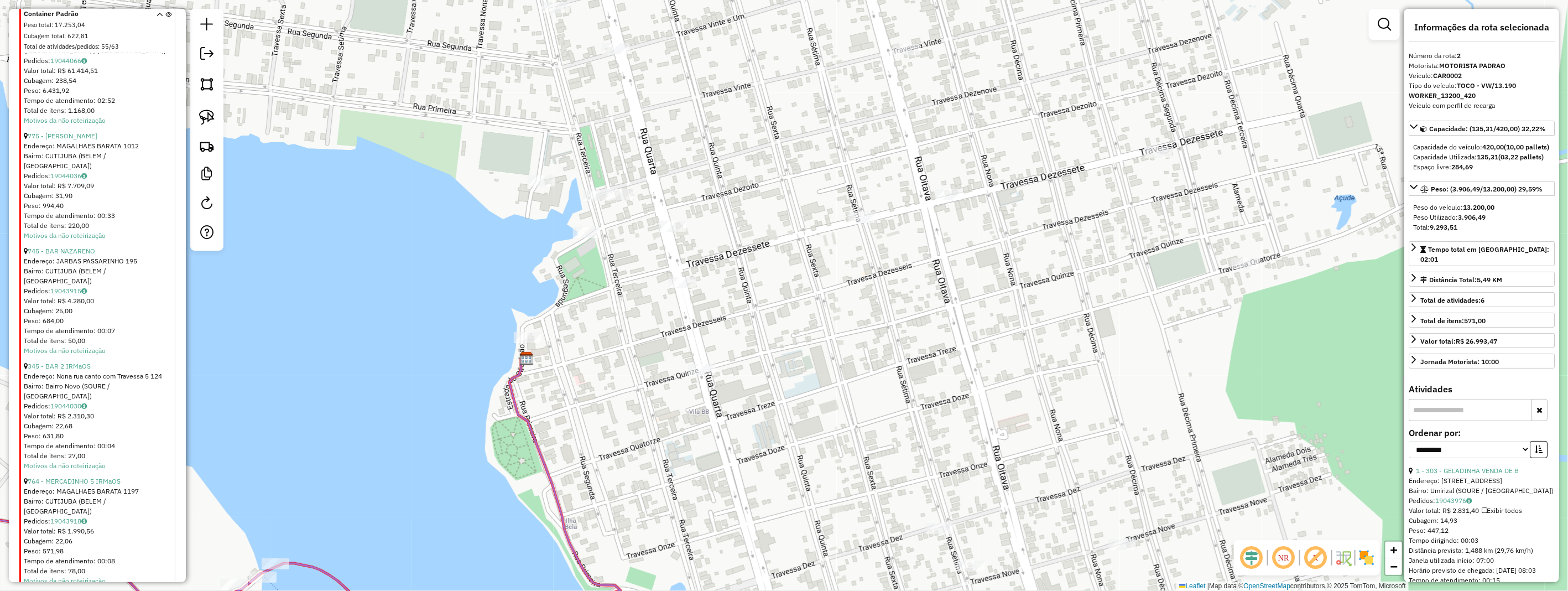
click at [423, 340] on div "Janela de atendimento Grade de atendimento Capacidade Transportadoras Veículos …" at bounding box center [784, 296] width 1568 height 591
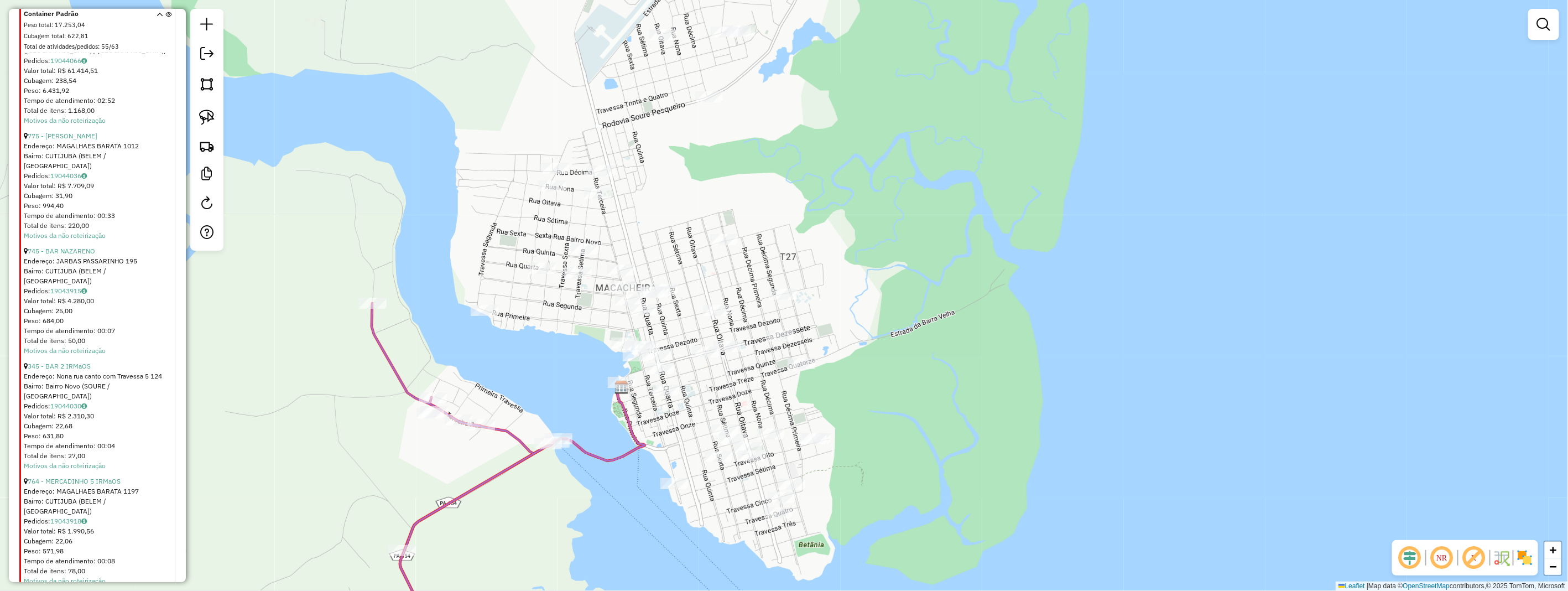
drag, startPoint x: 683, startPoint y: 265, endPoint x: 697, endPoint y: 372, distance: 107.9
click at [697, 372] on div "Janela de atendimento Grade de atendimento Capacidade Transportadoras Veículos …" at bounding box center [784, 296] width 1568 height 591
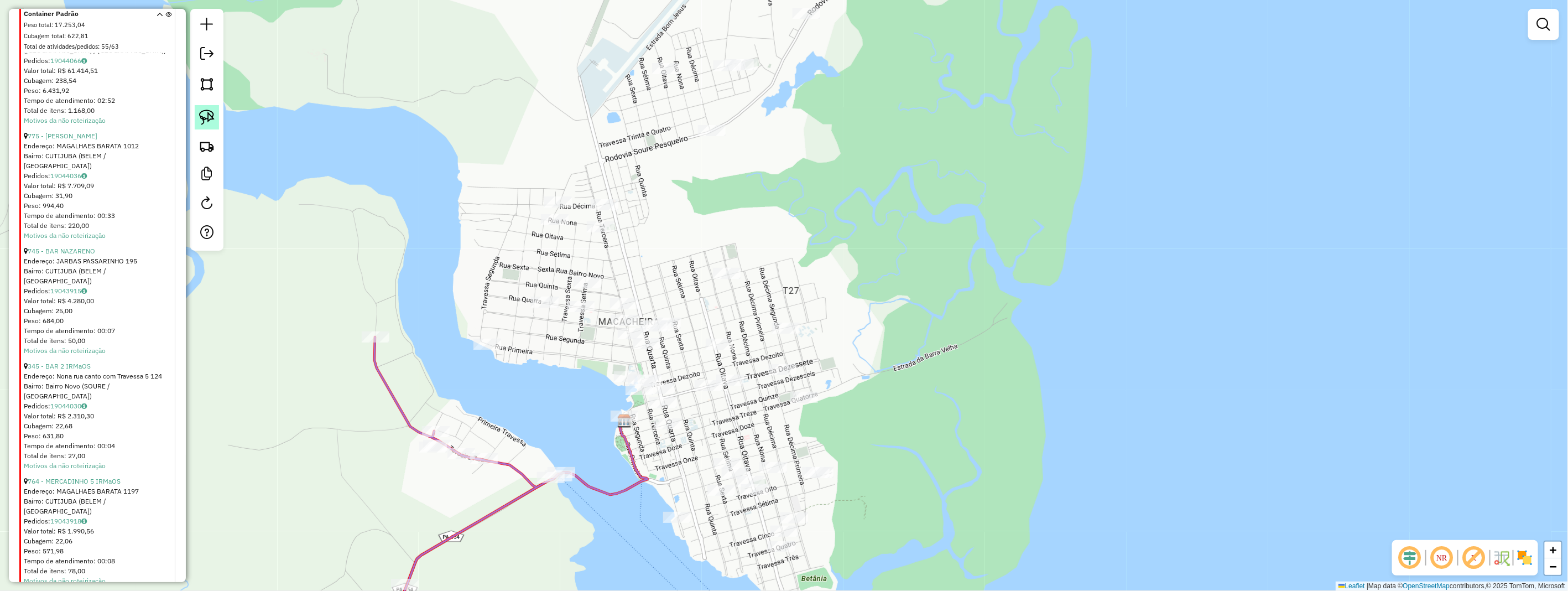
click at [213, 112] on img at bounding box center [206, 117] width 16 height 16
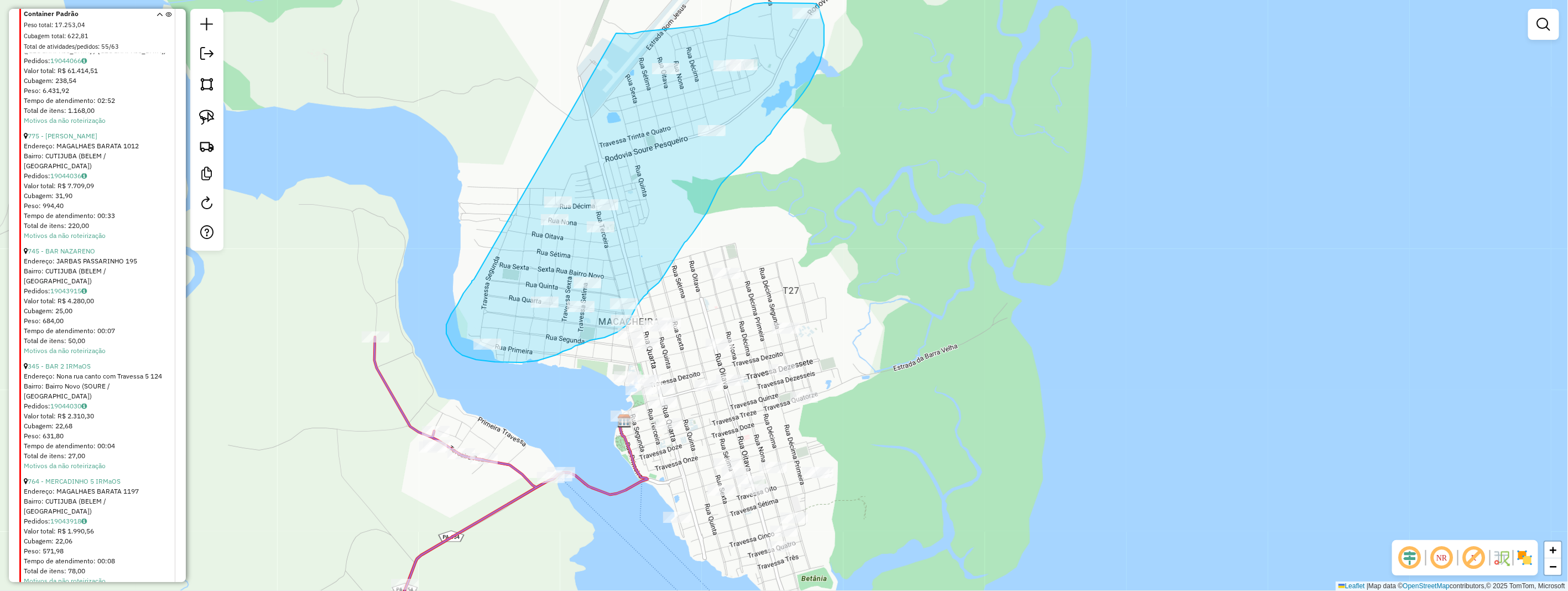
drag, startPoint x: 617, startPoint y: 33, endPoint x: 475, endPoint y: 279, distance: 284.0
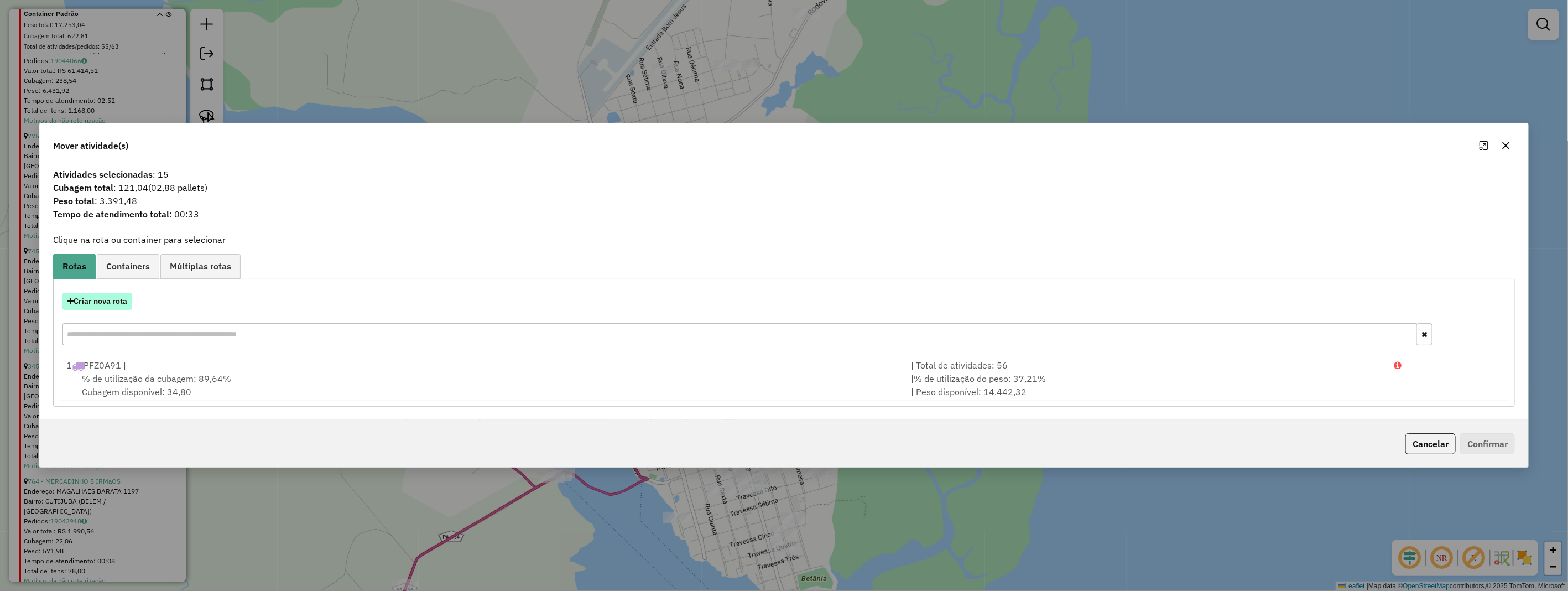
click at [81, 302] on button "Criar nova rota" at bounding box center [97, 301] width 69 height 17
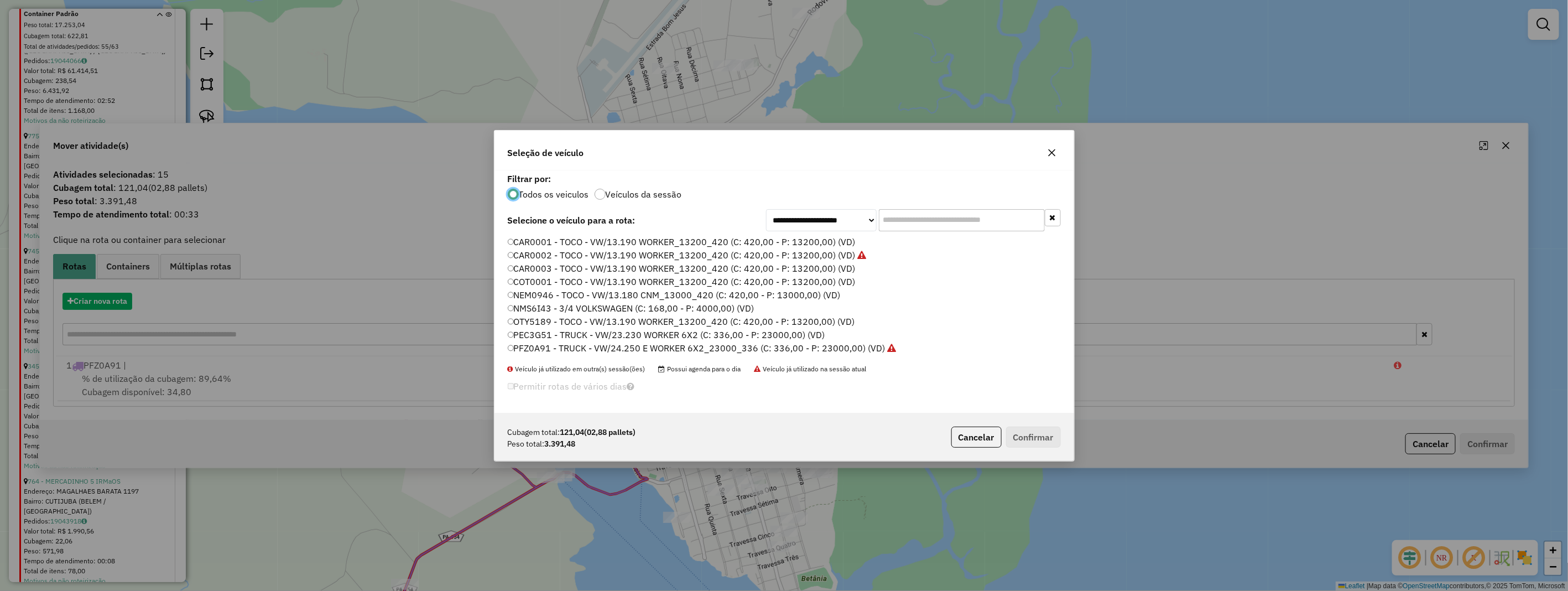
scroll to position [6, 2]
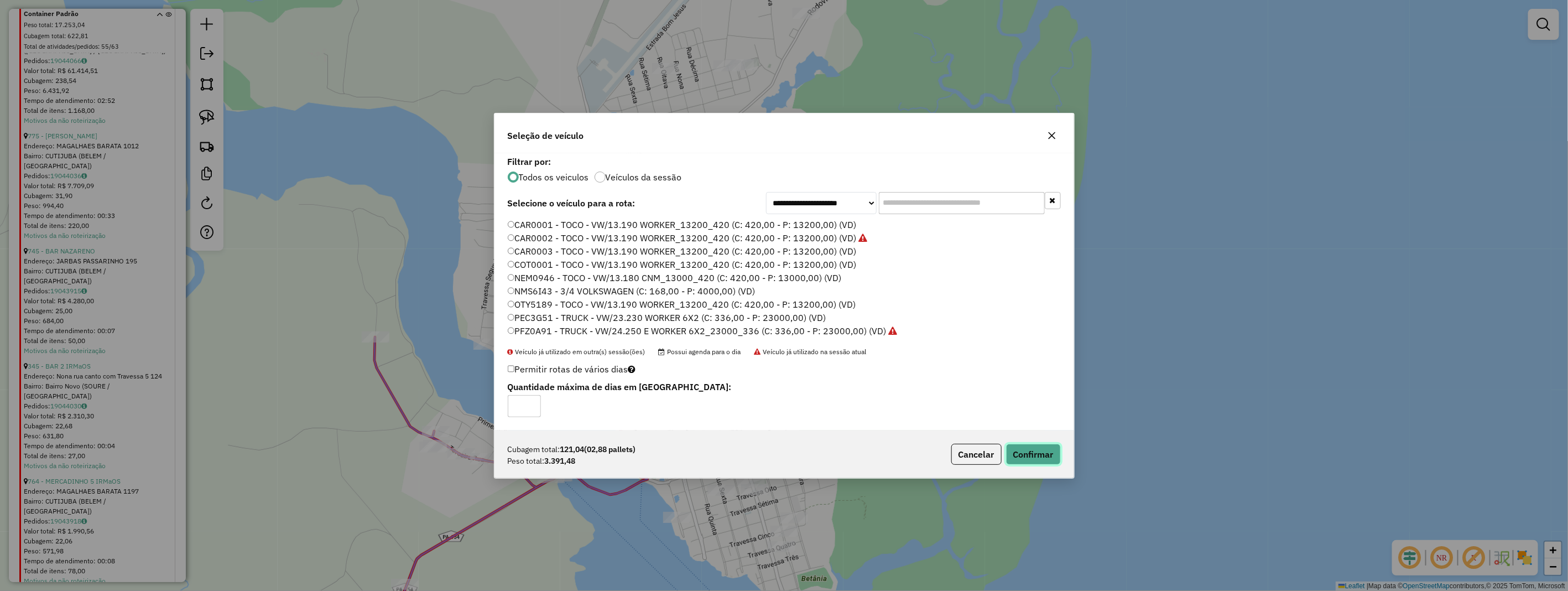
click at [1025, 455] on button "Confirmar" at bounding box center [1033, 455] width 55 height 21
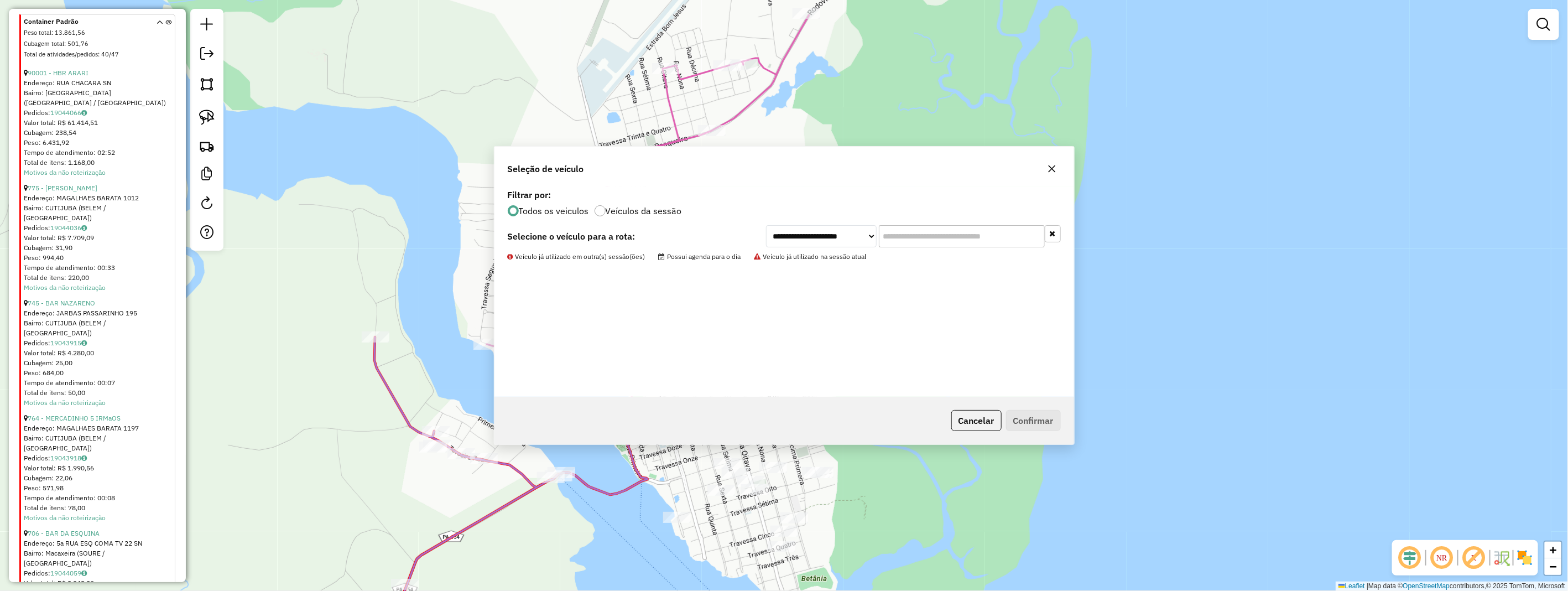
scroll to position [731, 0]
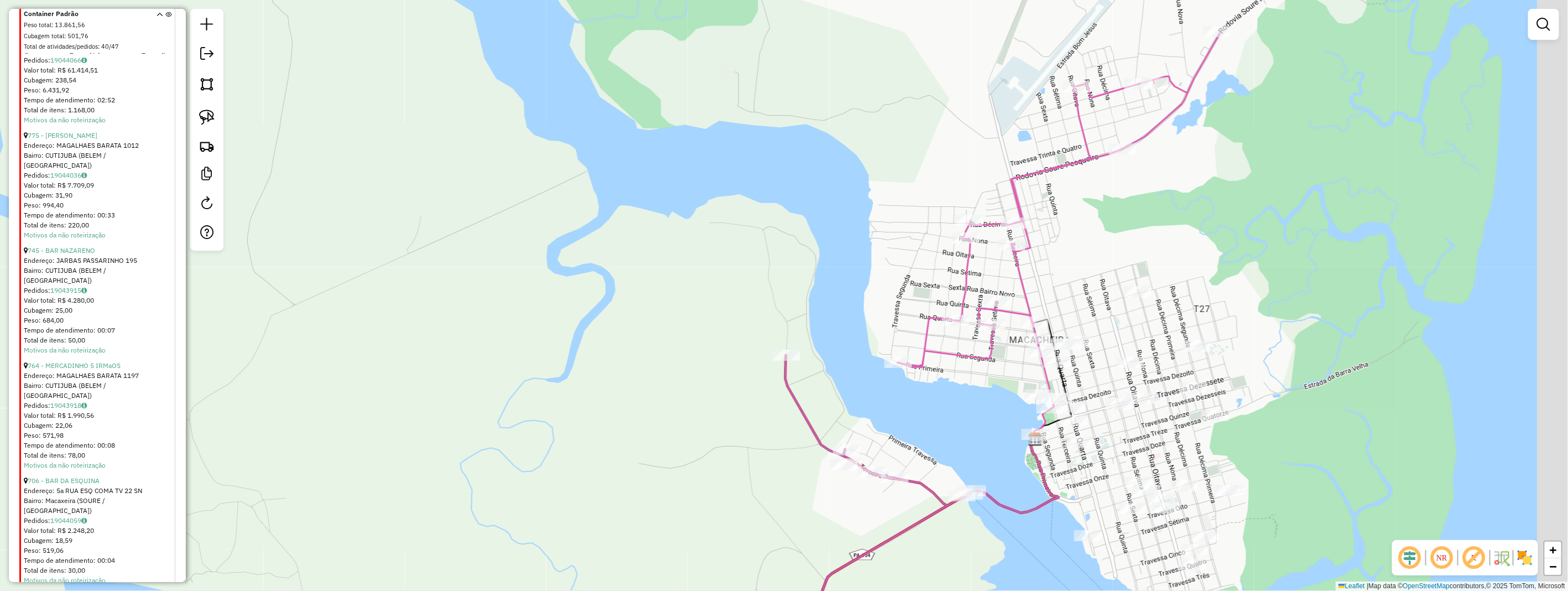
drag, startPoint x: 1082, startPoint y: 233, endPoint x: 789, endPoint y: 235, distance: 293.0
click at [844, 235] on div "Janela de atendimento Grade de atendimento Capacidade Transportadoras Veículos …" at bounding box center [784, 296] width 1568 height 591
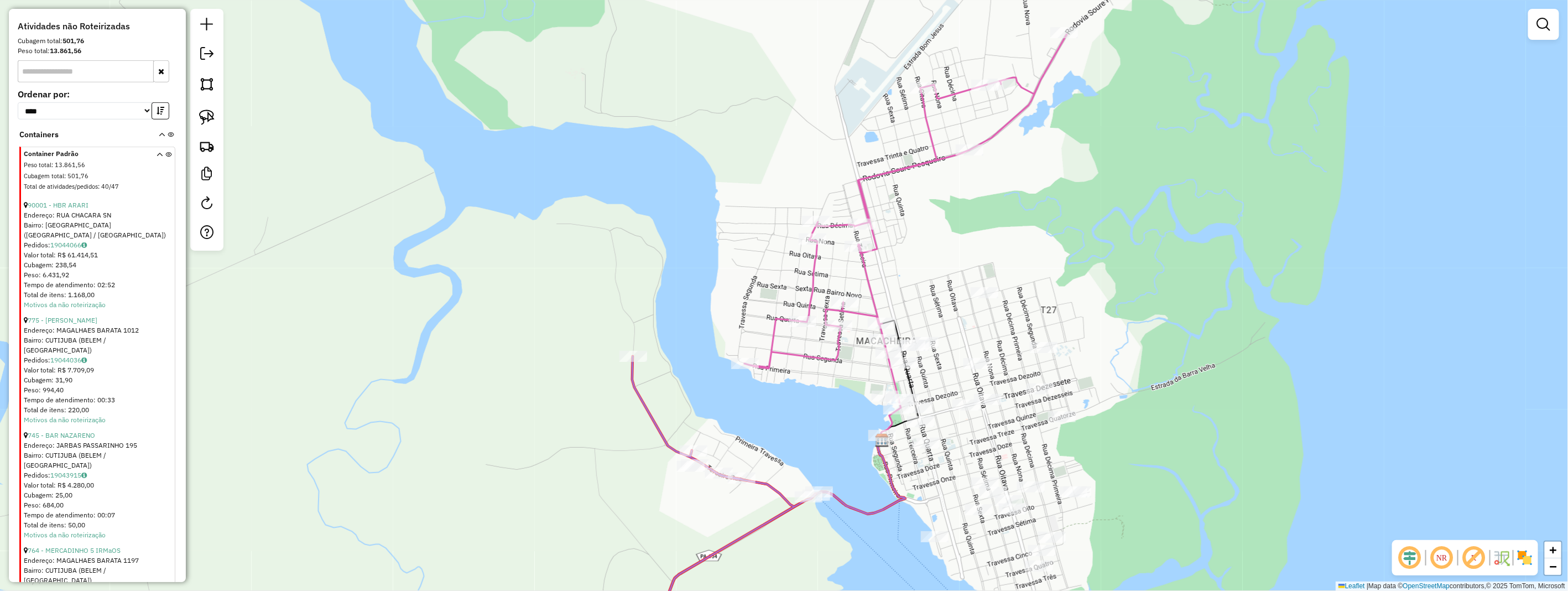
scroll to position [362, 0]
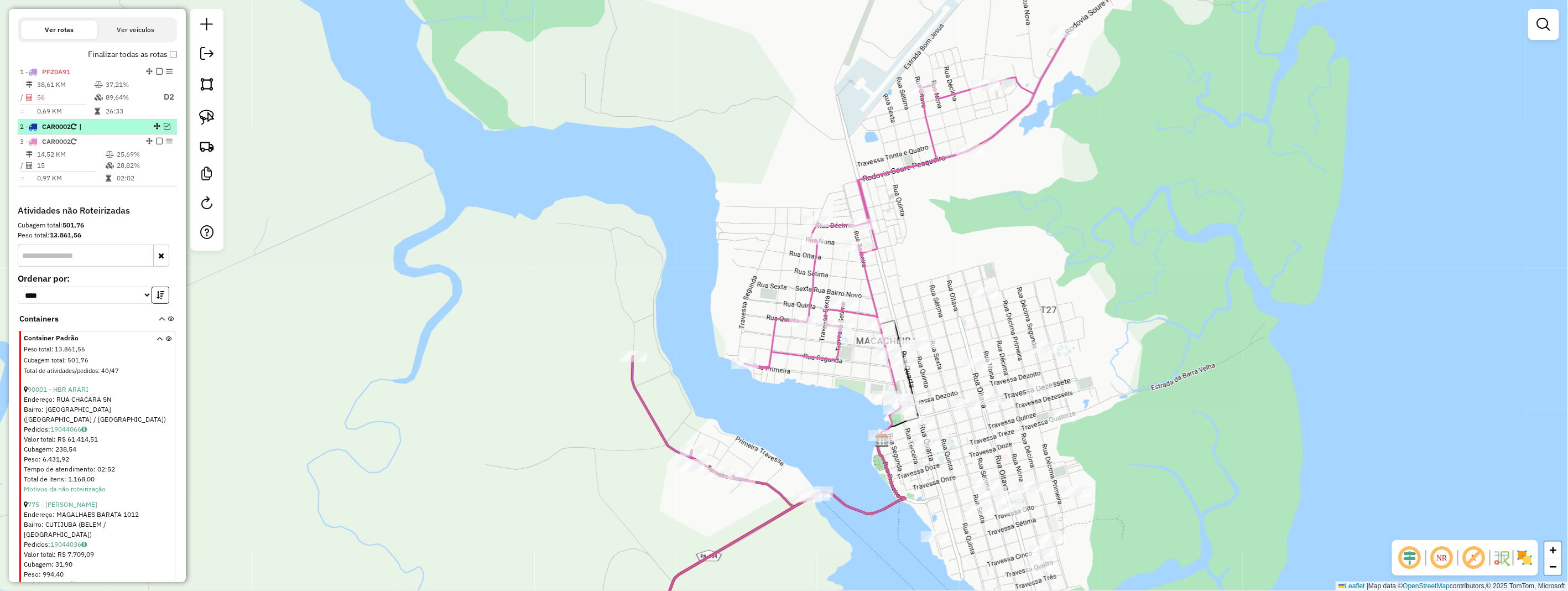
click at [164, 130] on em at bounding box center [167, 127] width 7 height 7
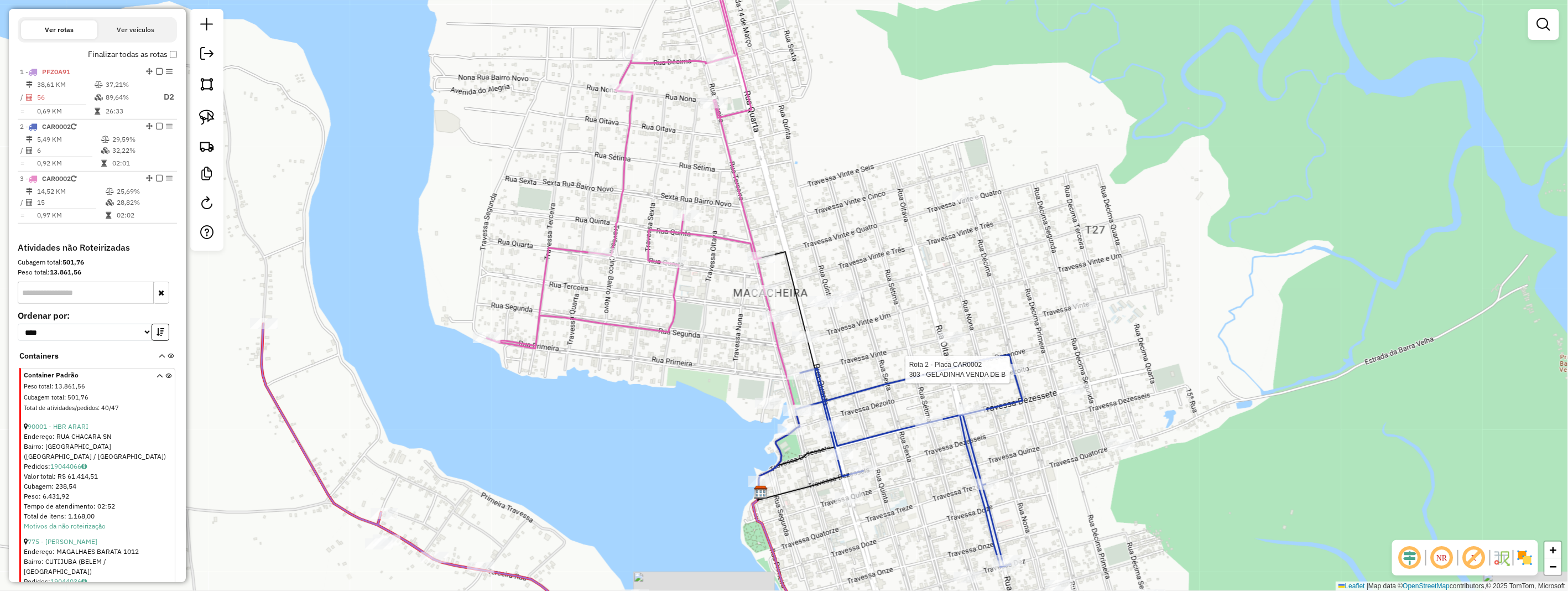
select select "**********"
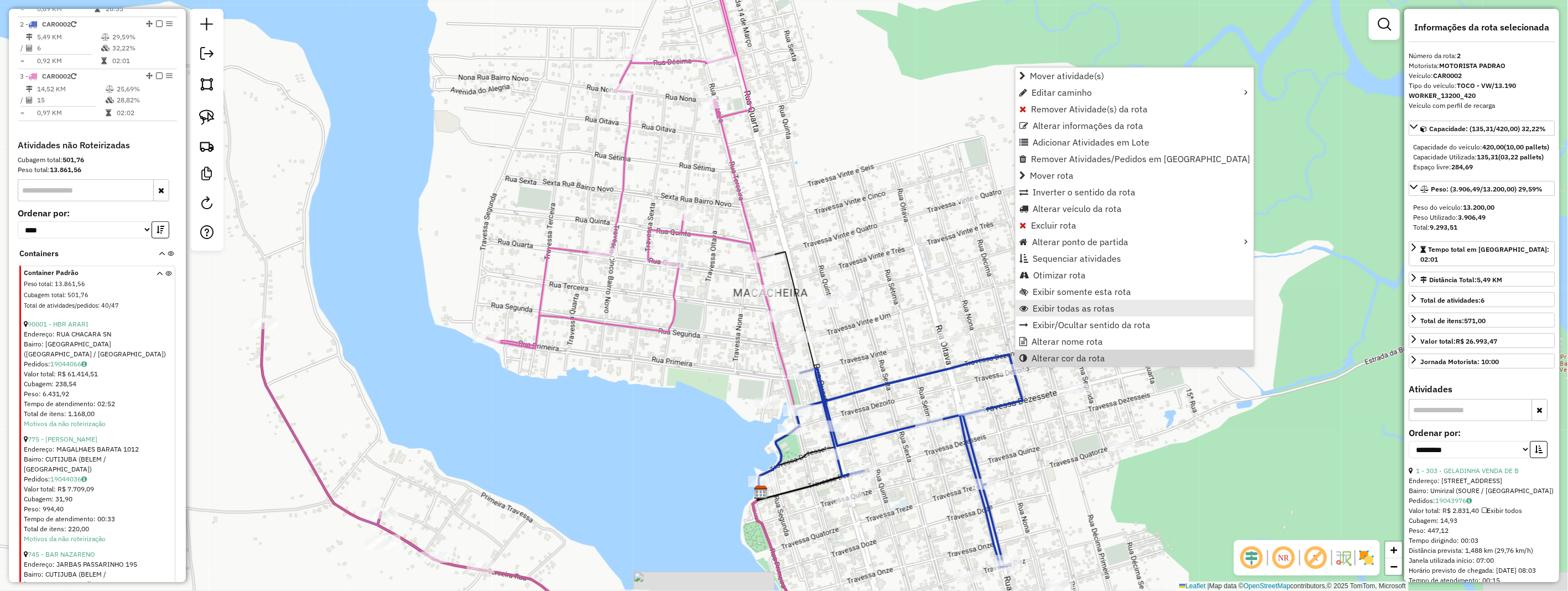
scroll to position [482, 0]
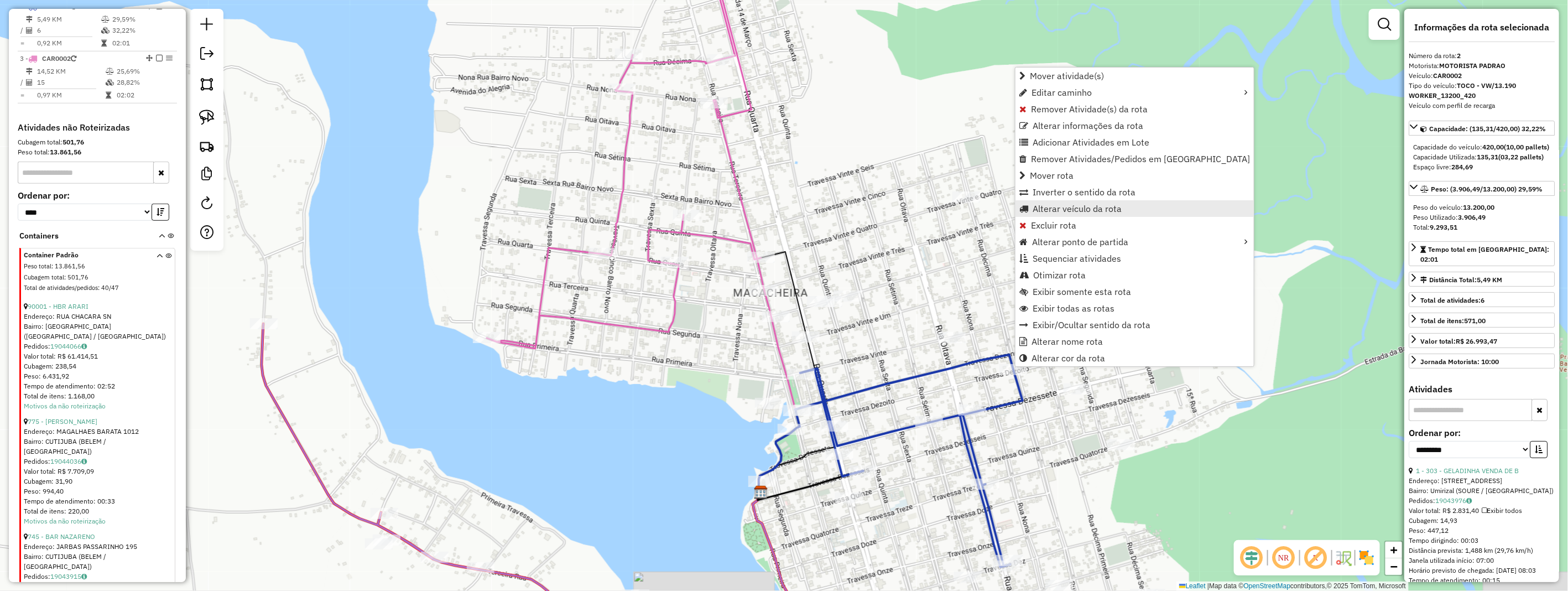
click at [1077, 209] on span "Alterar veículo da rota" at bounding box center [1077, 208] width 89 height 9
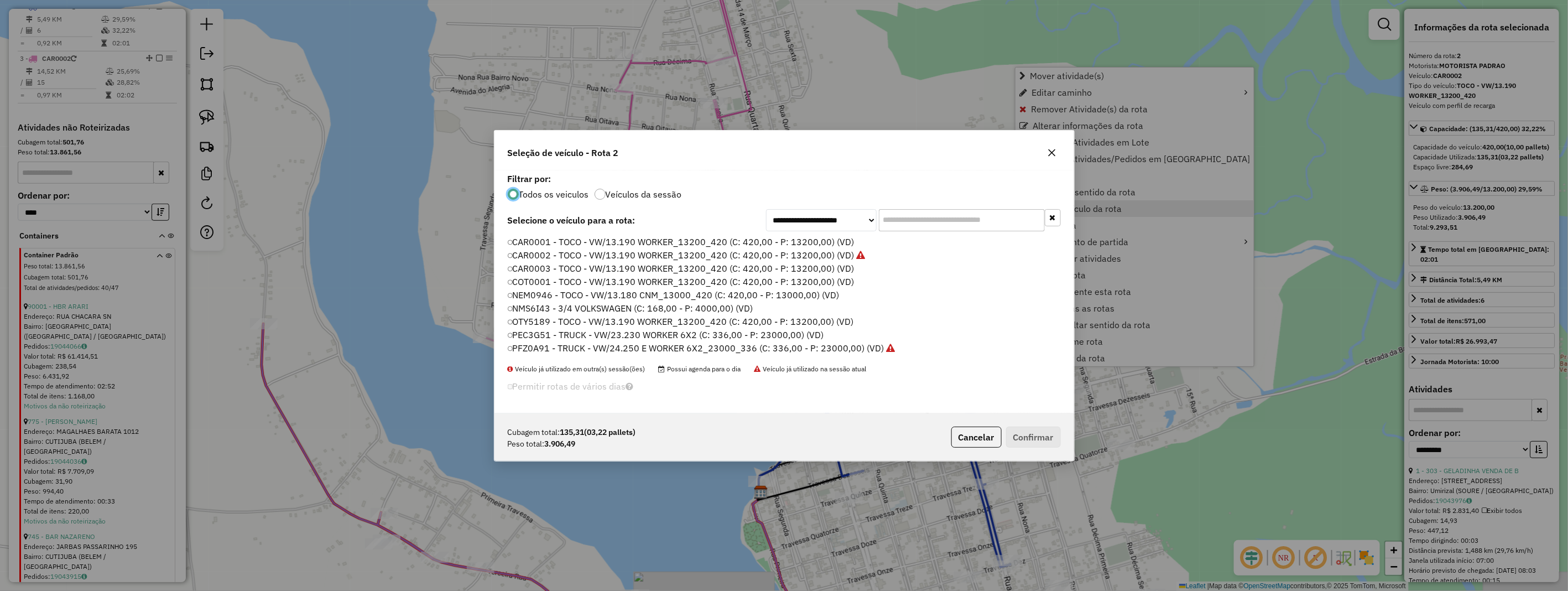
scroll to position [6, 2]
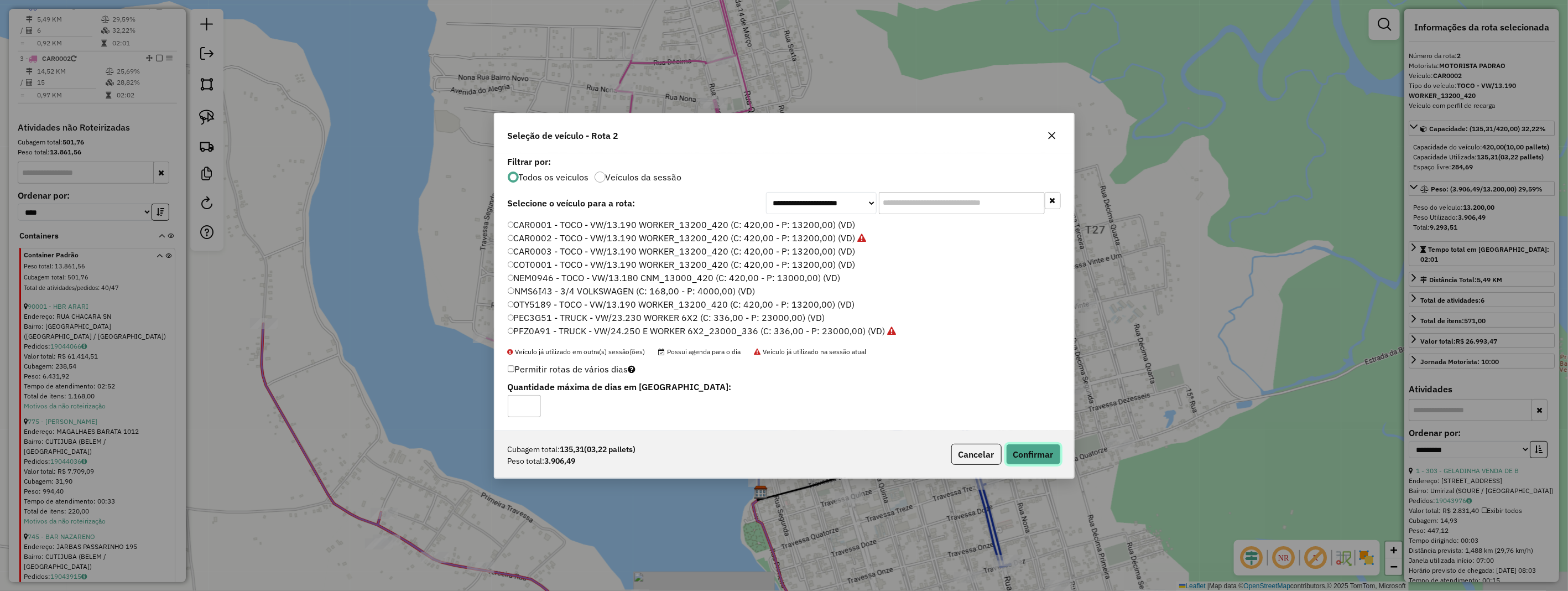
click at [1041, 451] on button "Confirmar" at bounding box center [1033, 455] width 55 height 21
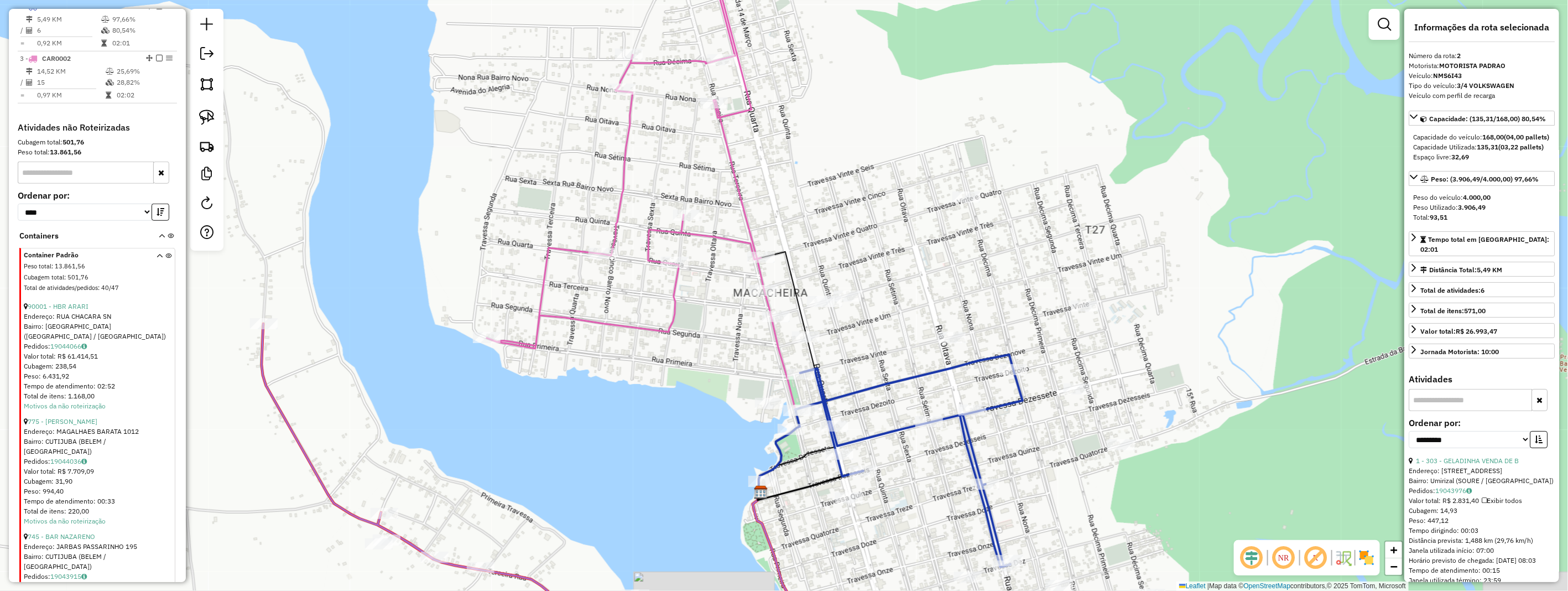
scroll to position [360, 0]
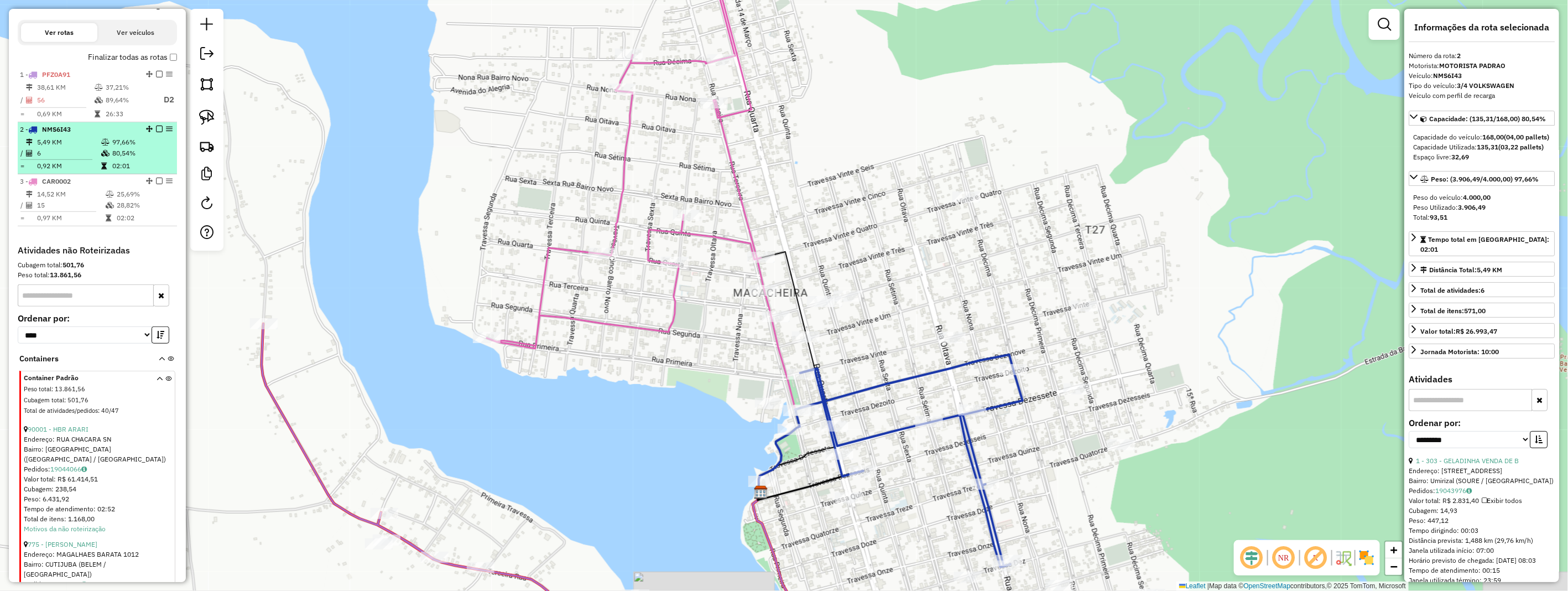
click at [96, 171] on td "0,92 KM" at bounding box center [69, 167] width 64 height 11
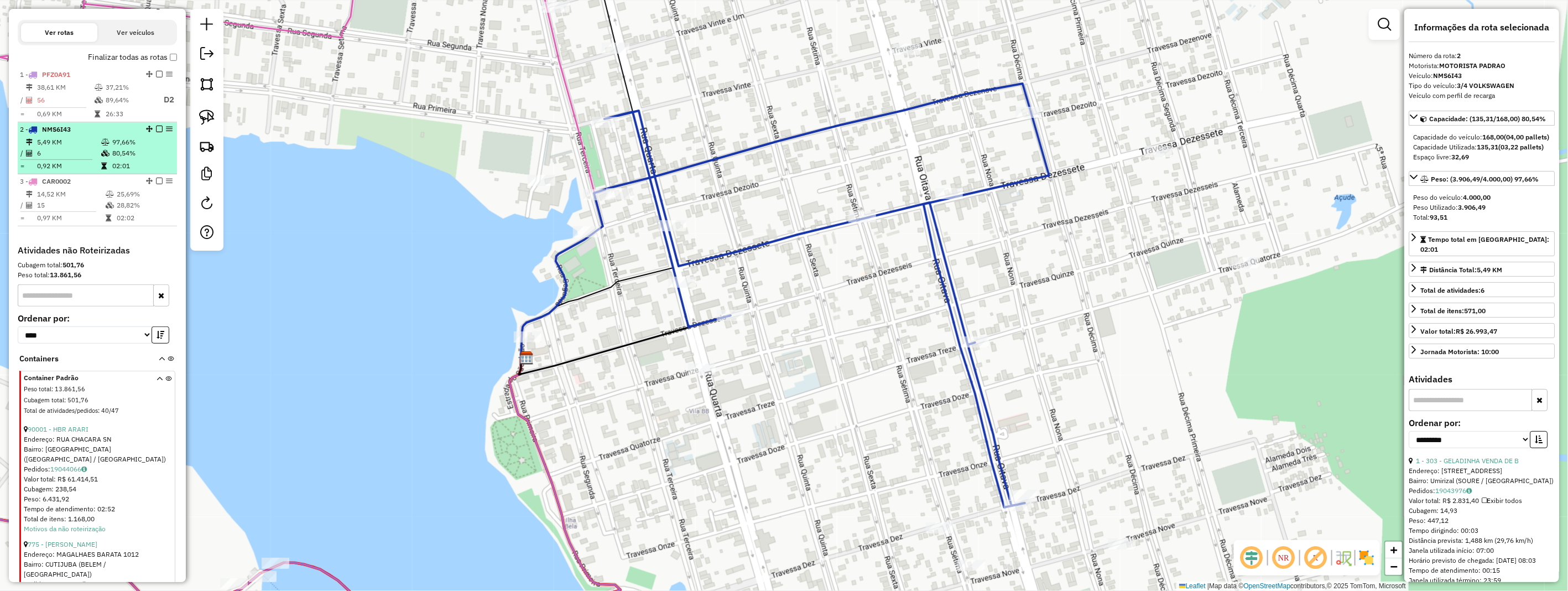
click at [156, 132] on em at bounding box center [159, 129] width 7 height 7
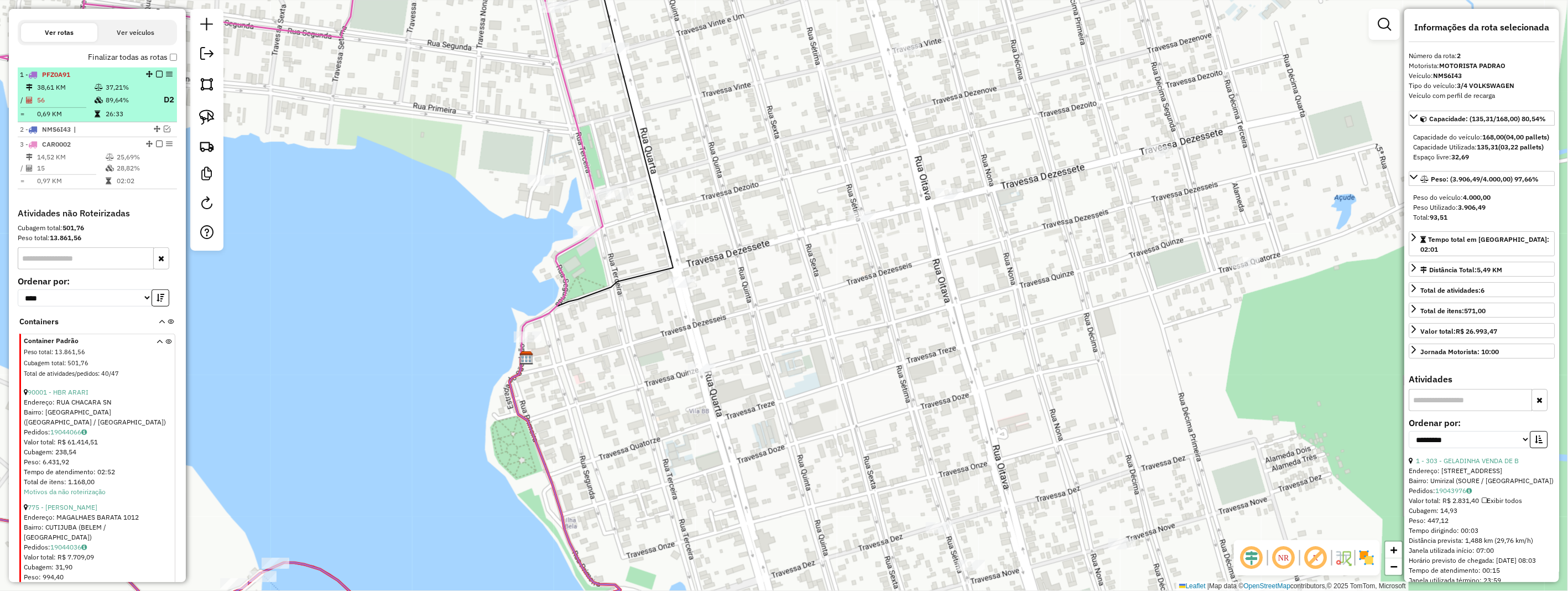
click at [61, 107] on td "56" at bounding box center [65, 100] width 58 height 14
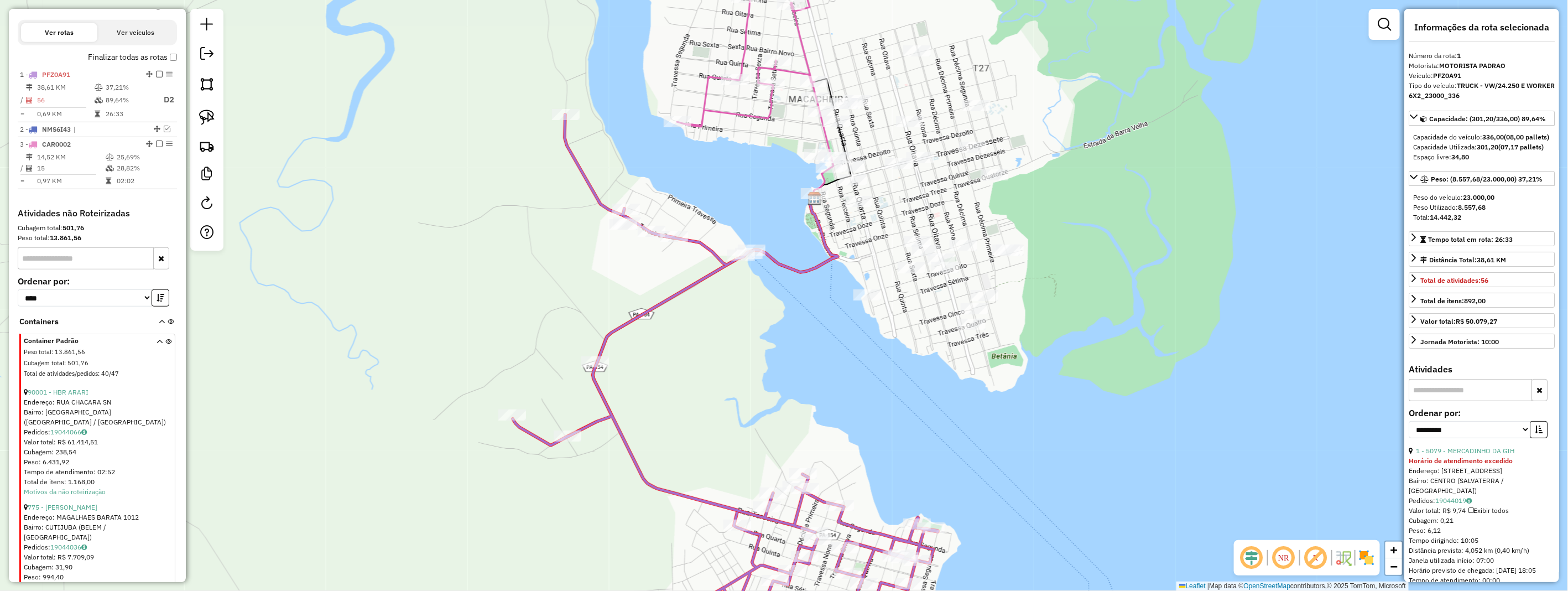
drag, startPoint x: 862, startPoint y: 151, endPoint x: 923, endPoint y: 242, distance: 109.6
click at [923, 242] on div "Janela de atendimento Grade de atendimento Capacidade Transportadoras Veículos …" at bounding box center [784, 296] width 1568 height 591
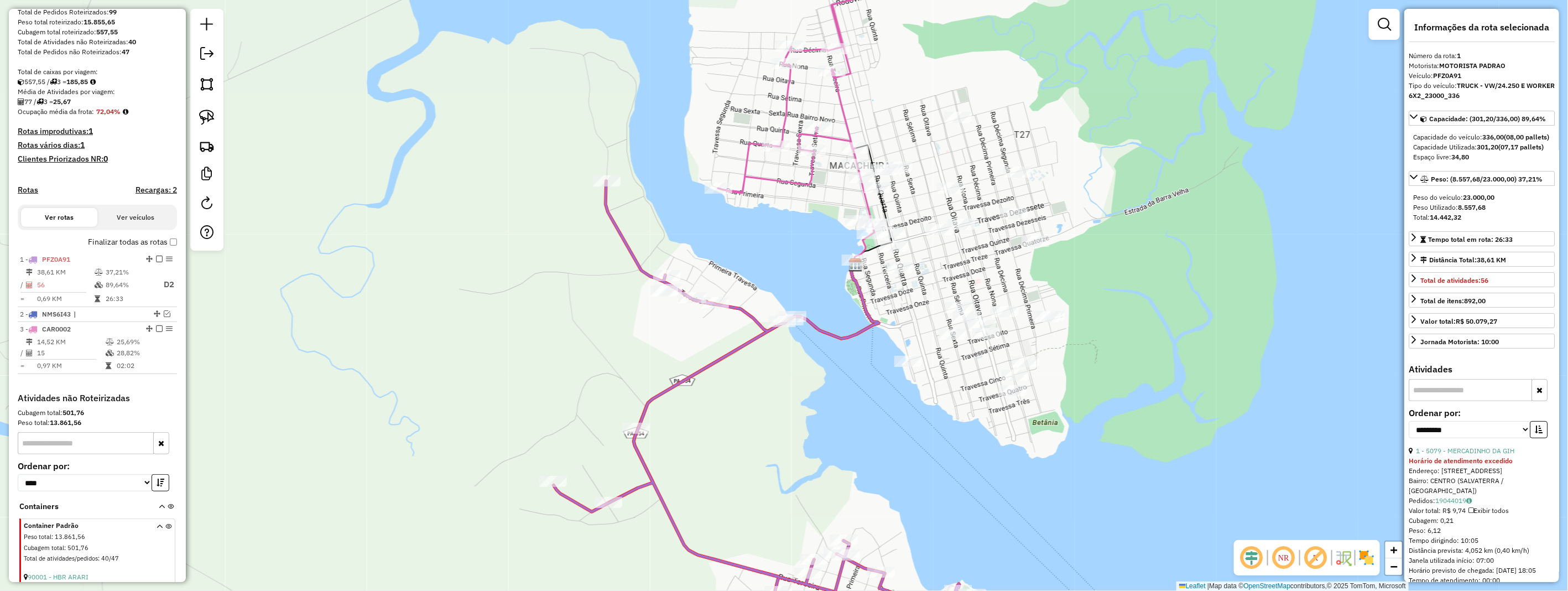
scroll to position [0, 0]
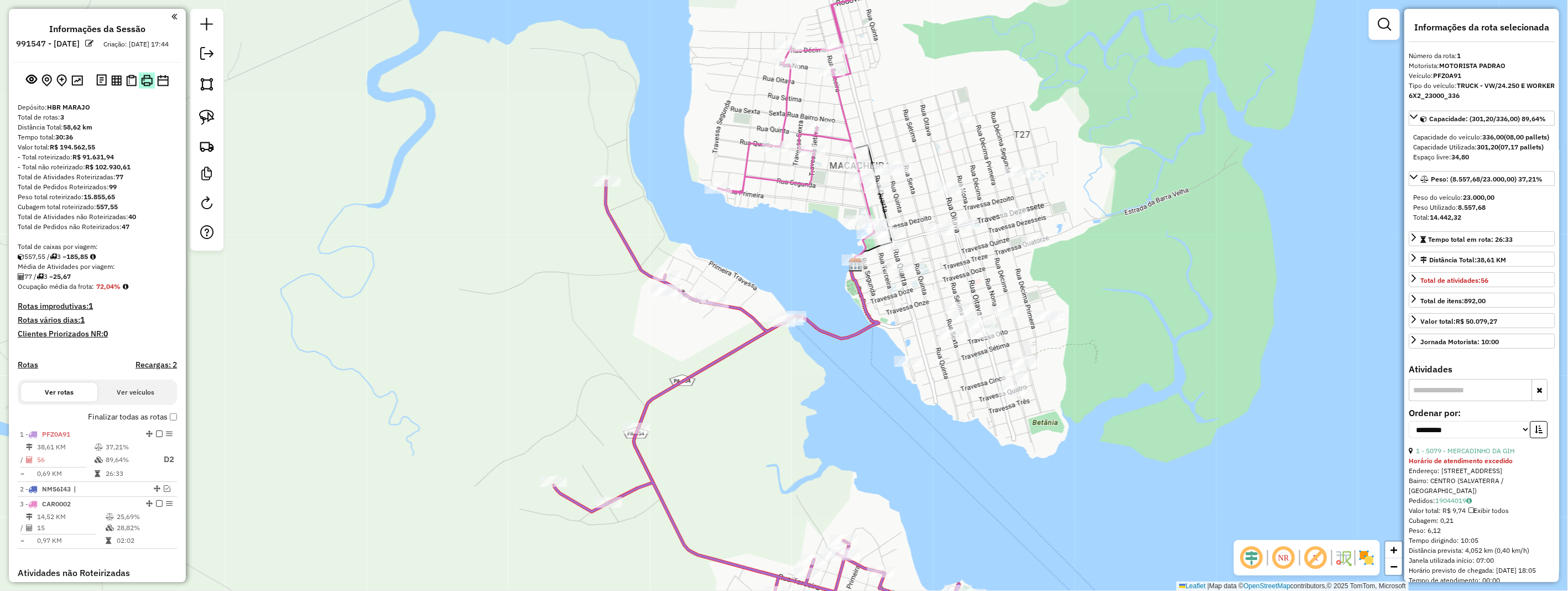
click at [143, 87] on img at bounding box center [147, 81] width 11 height 11
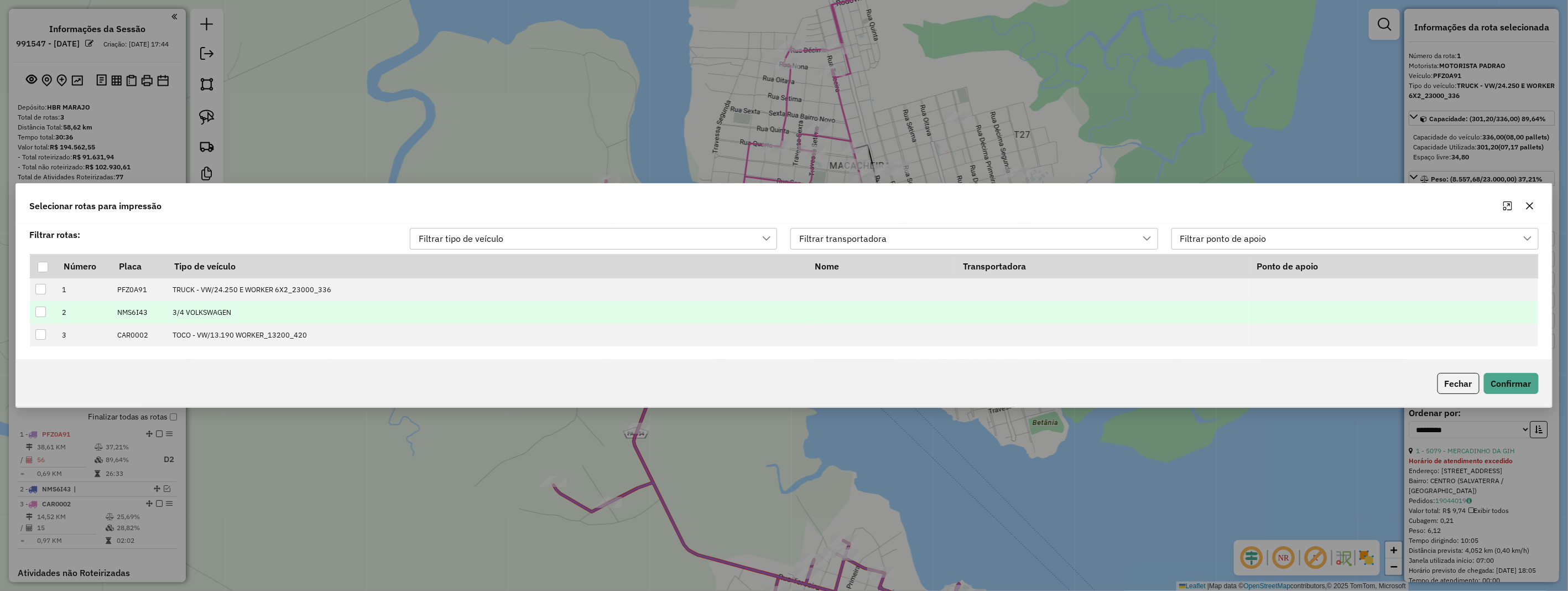
scroll to position [7, 49]
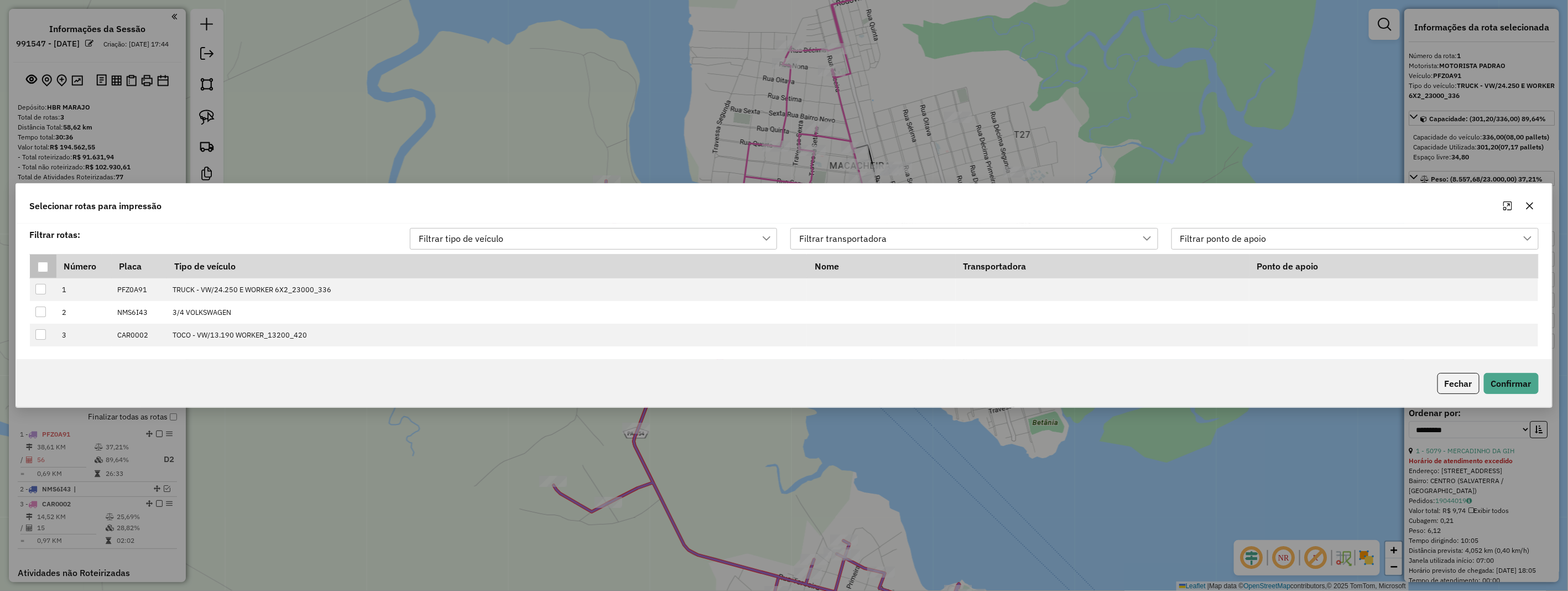
click at [45, 268] on div at bounding box center [42, 267] width 11 height 11
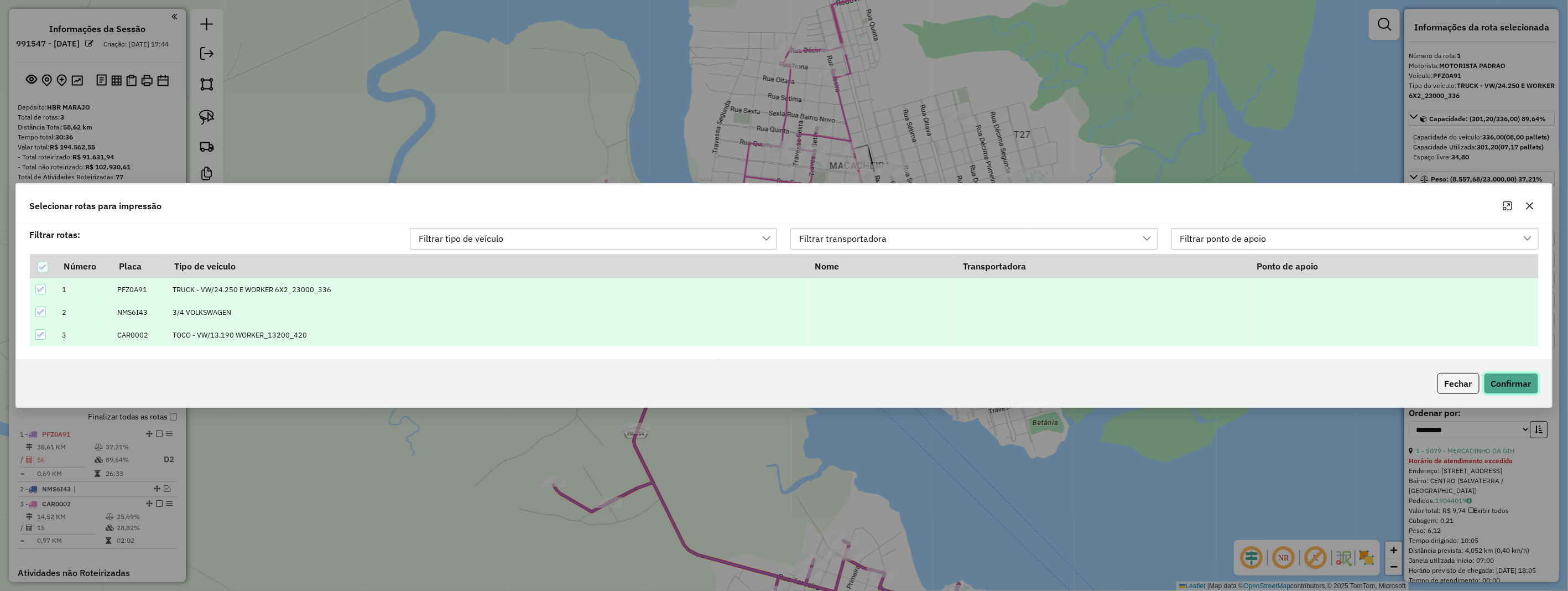
click at [1507, 382] on button "Confirmar" at bounding box center [1511, 384] width 55 height 21
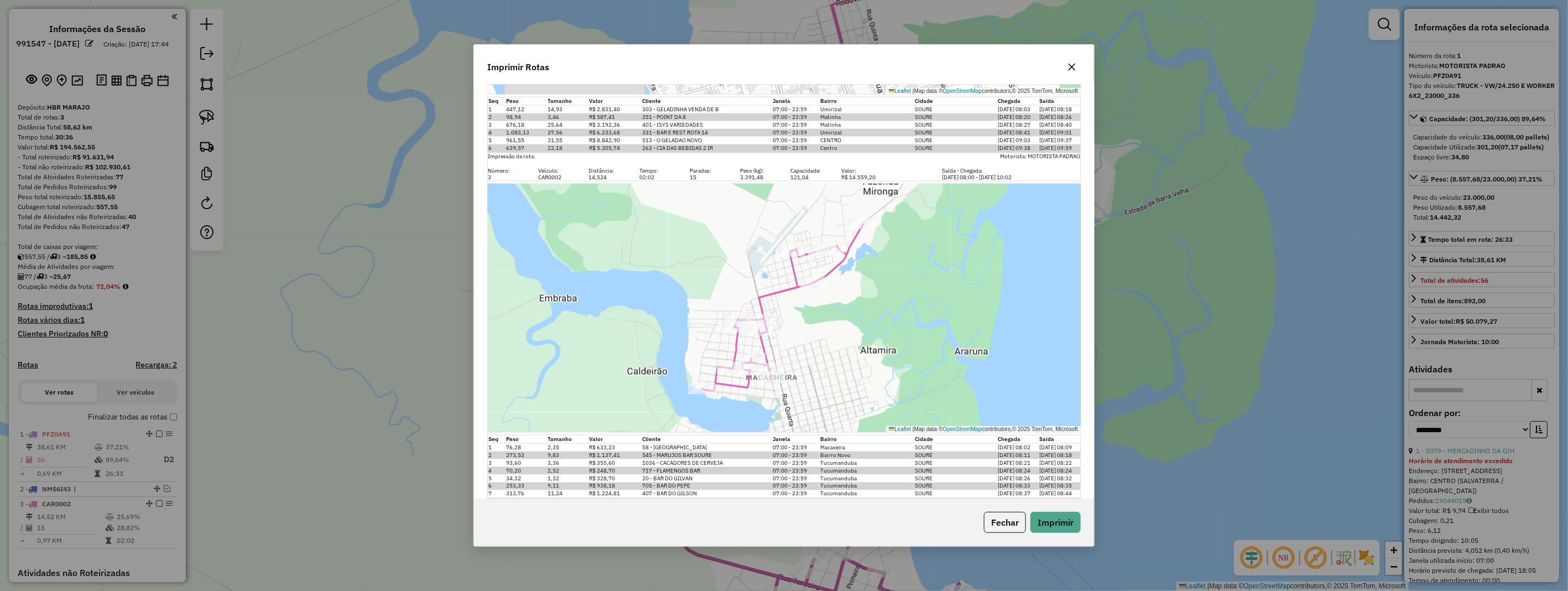
scroll to position [1075, 0]
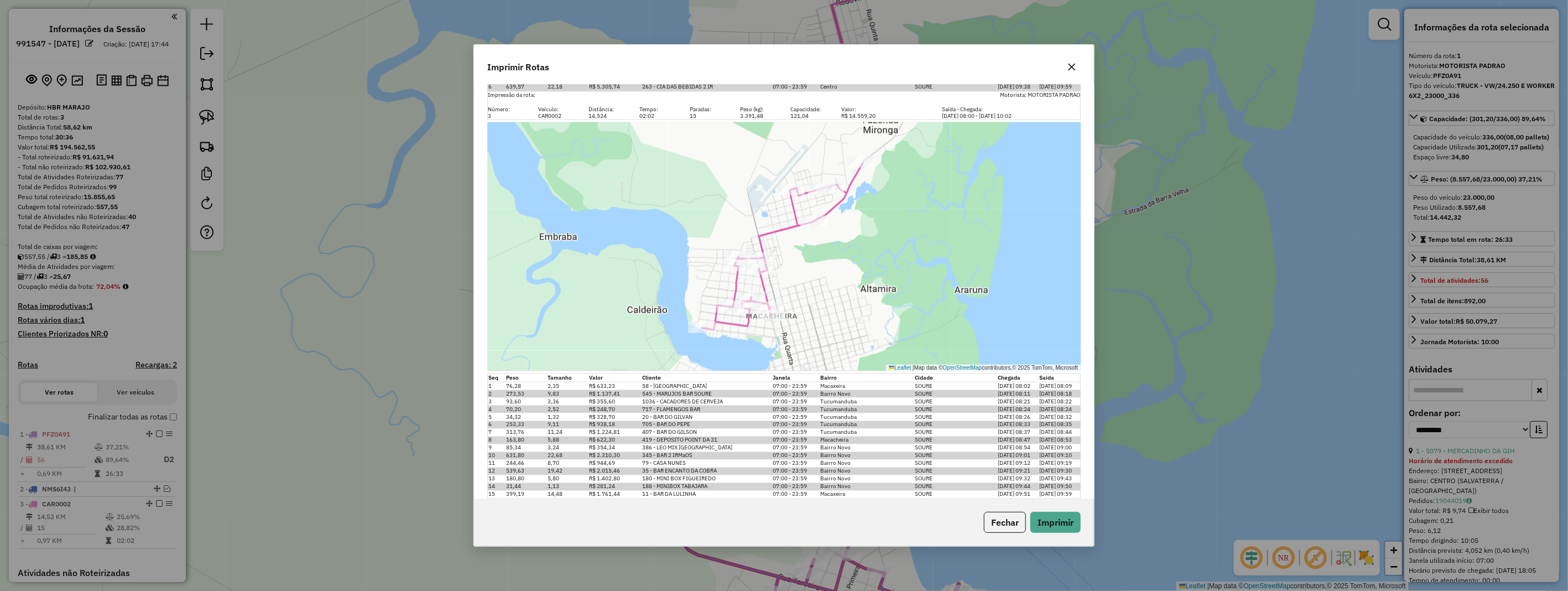
click at [1068, 67] on icon "button" at bounding box center [1072, 67] width 9 height 9
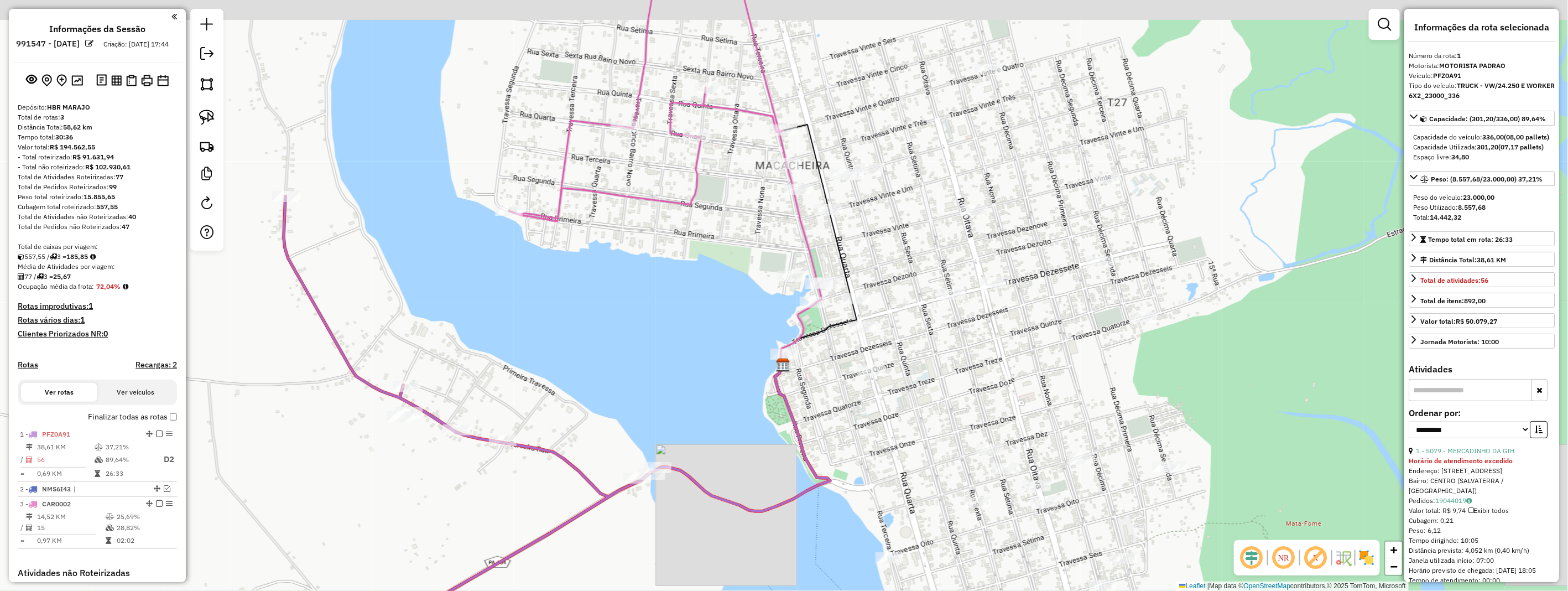
click at [914, 217] on div "Janela de atendimento Grade de atendimento Capacidade Transportadoras Veículos …" at bounding box center [784, 296] width 1568 height 591
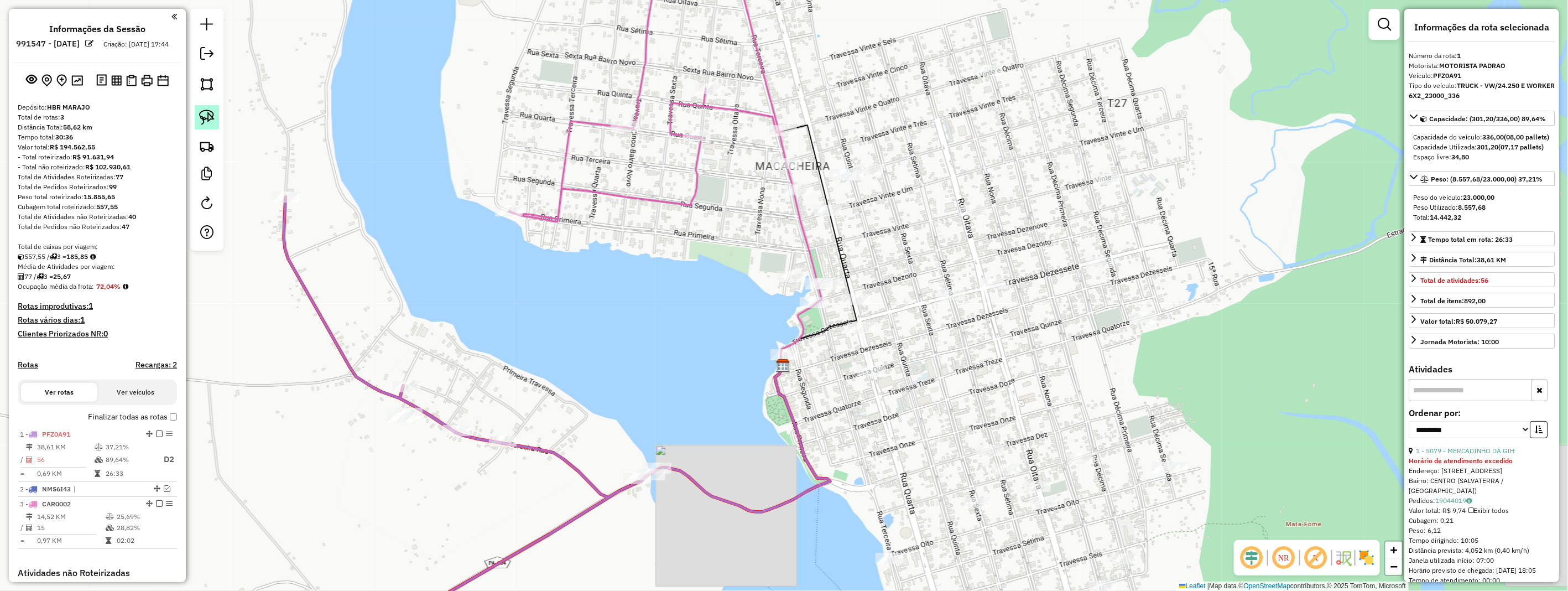
click at [215, 114] on link at bounding box center [207, 118] width 24 height 24
click at [214, 111] on img at bounding box center [206, 117] width 16 height 16
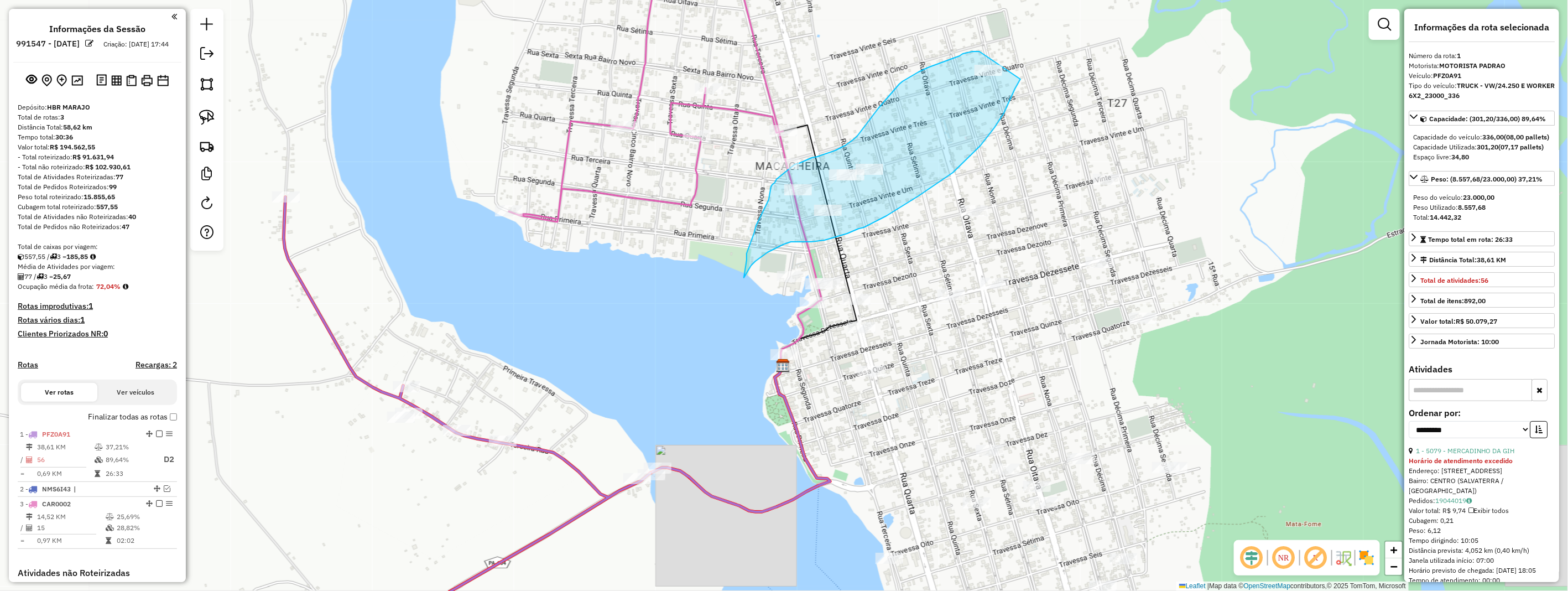
drag, startPoint x: 972, startPoint y: 51, endPoint x: 1037, endPoint y: 51, distance: 65.0
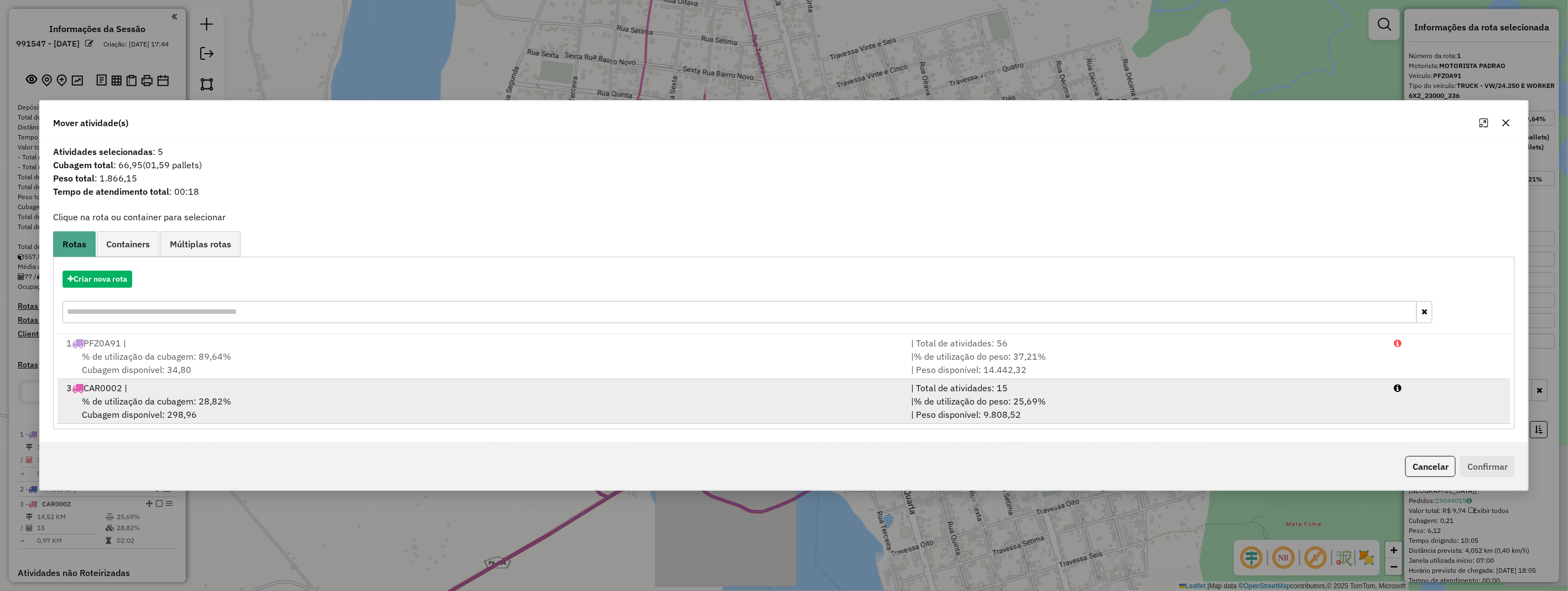
click at [149, 380] on li "3 CAR0002 | | Total de atividades: 15 % de utilização da cubagem: 28,82% Cubage…" at bounding box center [784, 402] width 1453 height 45
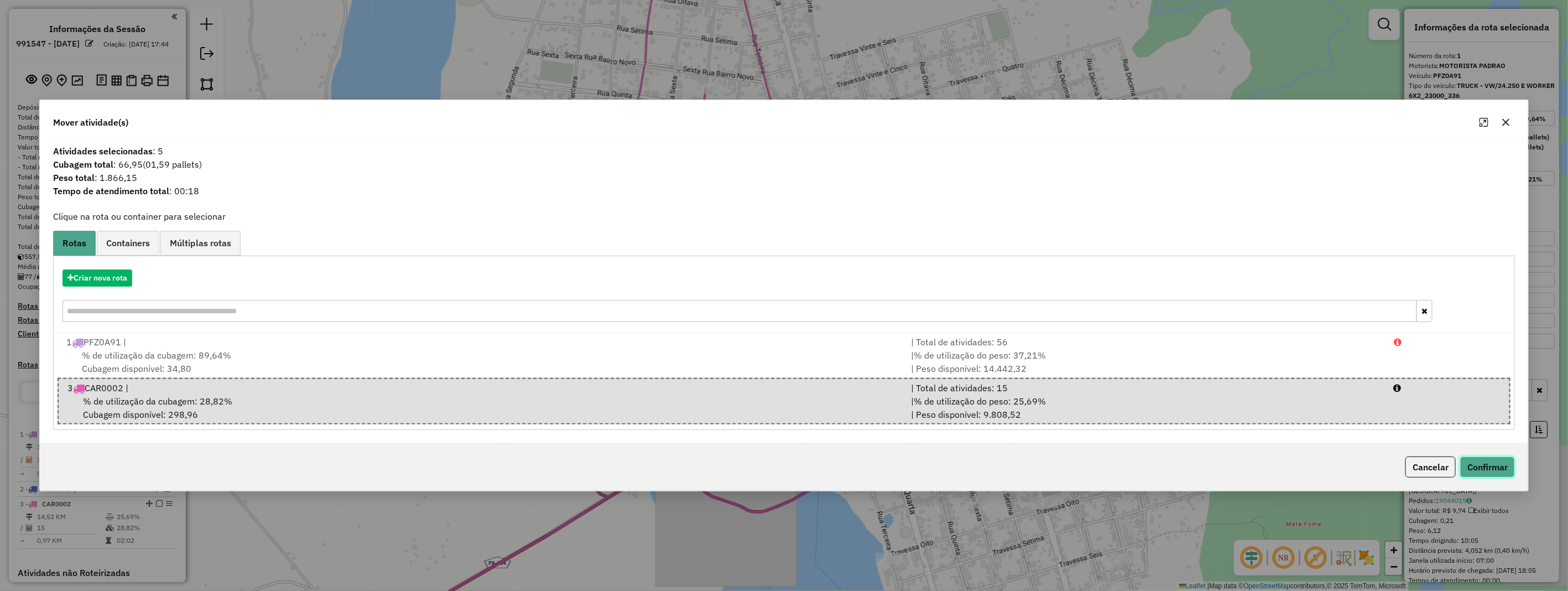
click at [1491, 460] on button "Confirmar" at bounding box center [1487, 467] width 55 height 21
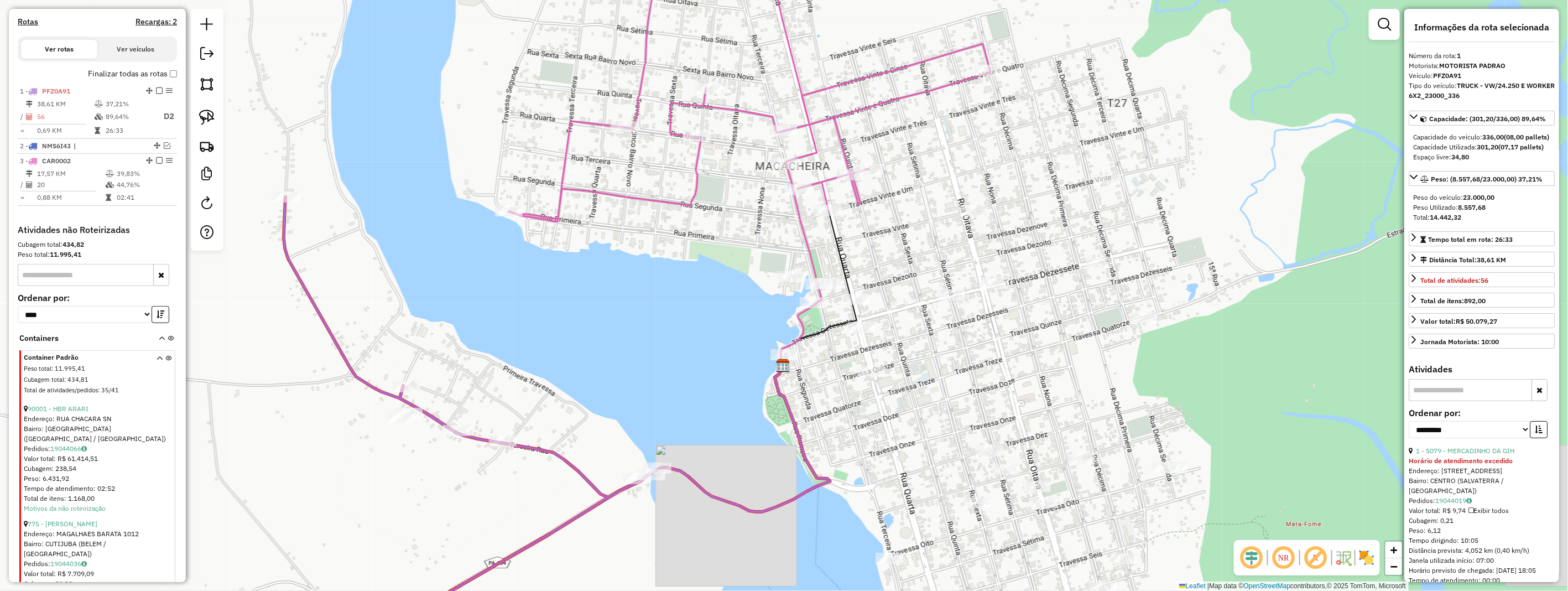
scroll to position [428, 0]
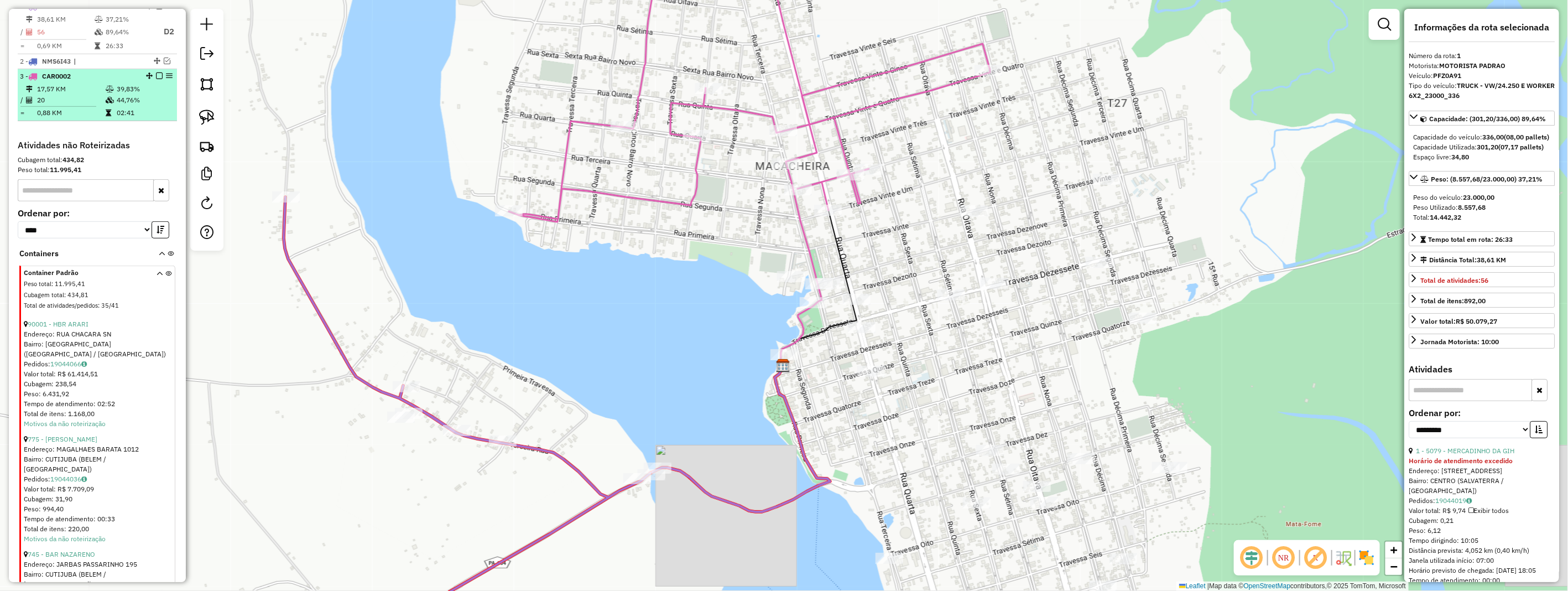
click at [122, 106] on td "44,76%" at bounding box center [144, 100] width 55 height 11
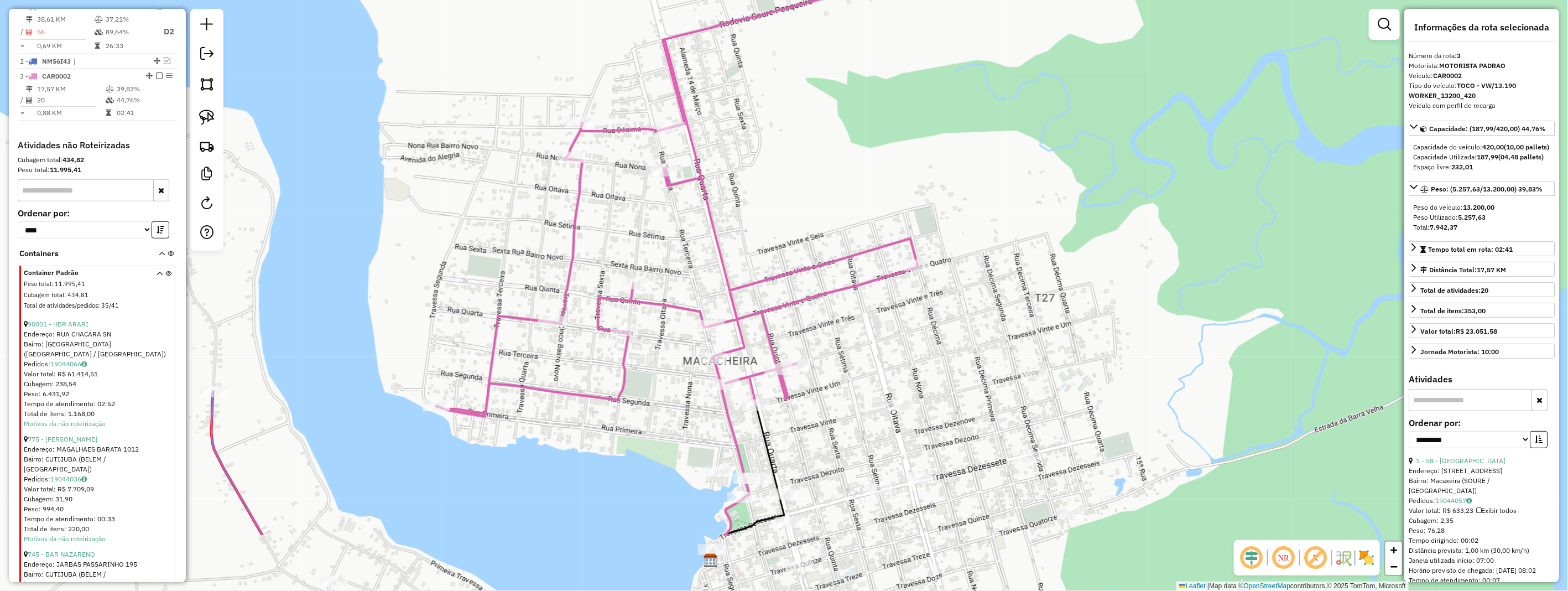
drag, startPoint x: 815, startPoint y: 322, endPoint x: 831, endPoint y: 203, distance: 120.1
click at [831, 205] on div "Janela de atendimento Grade de atendimento Capacidade Transportadoras Veículos …" at bounding box center [784, 296] width 1568 height 591
click at [214, 119] on link at bounding box center [207, 118] width 24 height 24
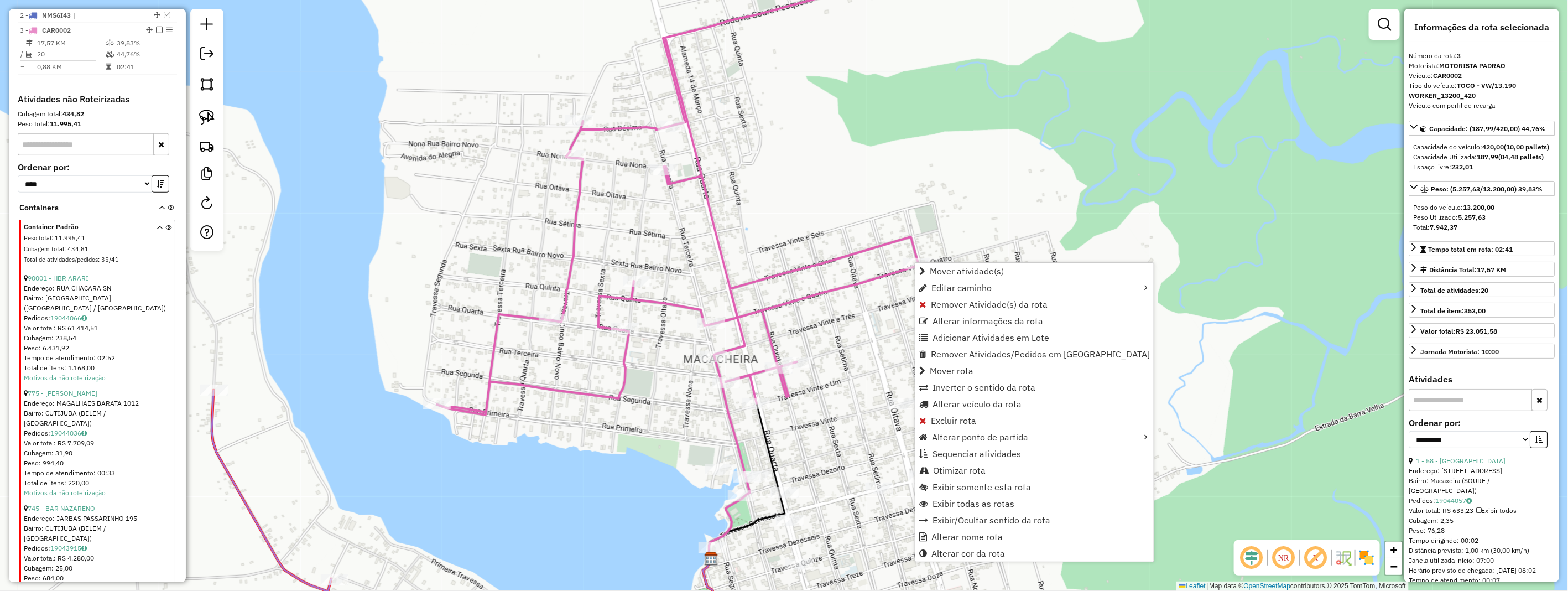
scroll to position [497, 0]
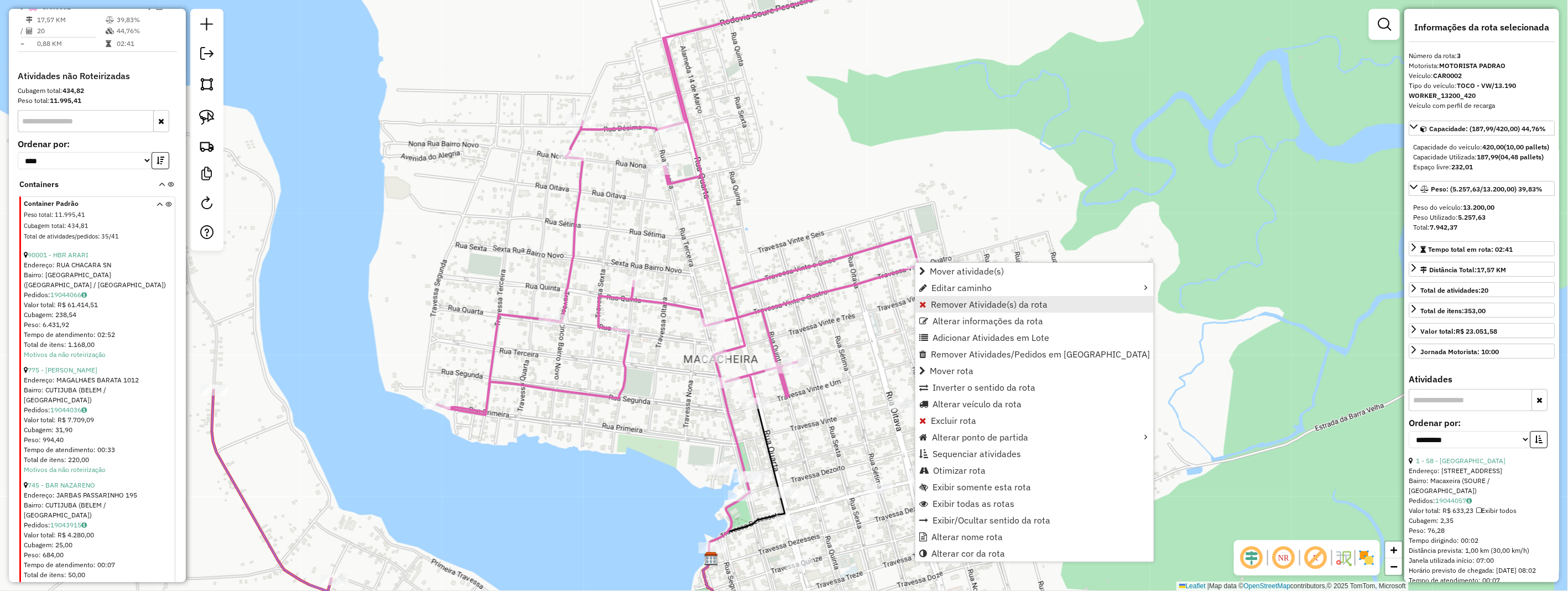
click at [966, 310] on link "Remover Atividade(s) da rota" at bounding box center [1034, 304] width 238 height 16
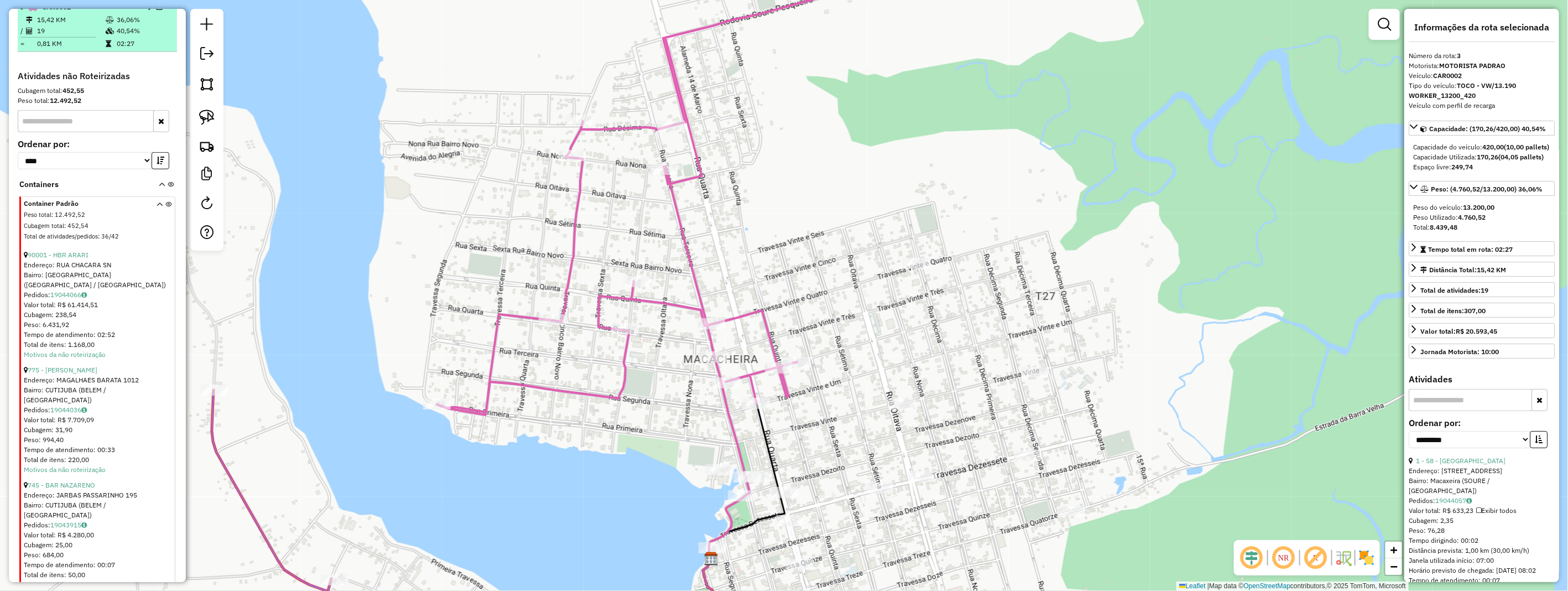
click at [97, 37] on td "19" at bounding box center [71, 31] width 69 height 11
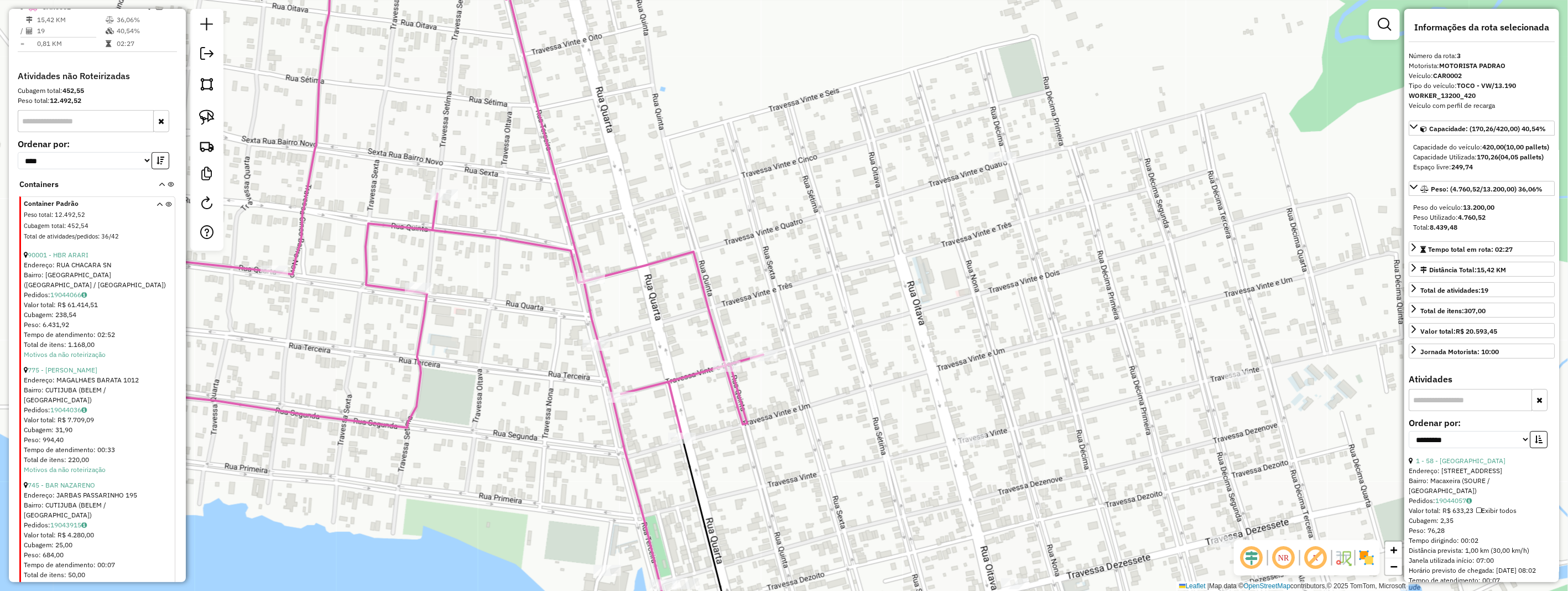
drag, startPoint x: 796, startPoint y: 403, endPoint x: 798, endPoint y: 366, distance: 37.1
click at [802, 367] on div "Janela de atendimento Grade de atendimento Capacidade Transportadoras Veículos …" at bounding box center [784, 296] width 1568 height 591
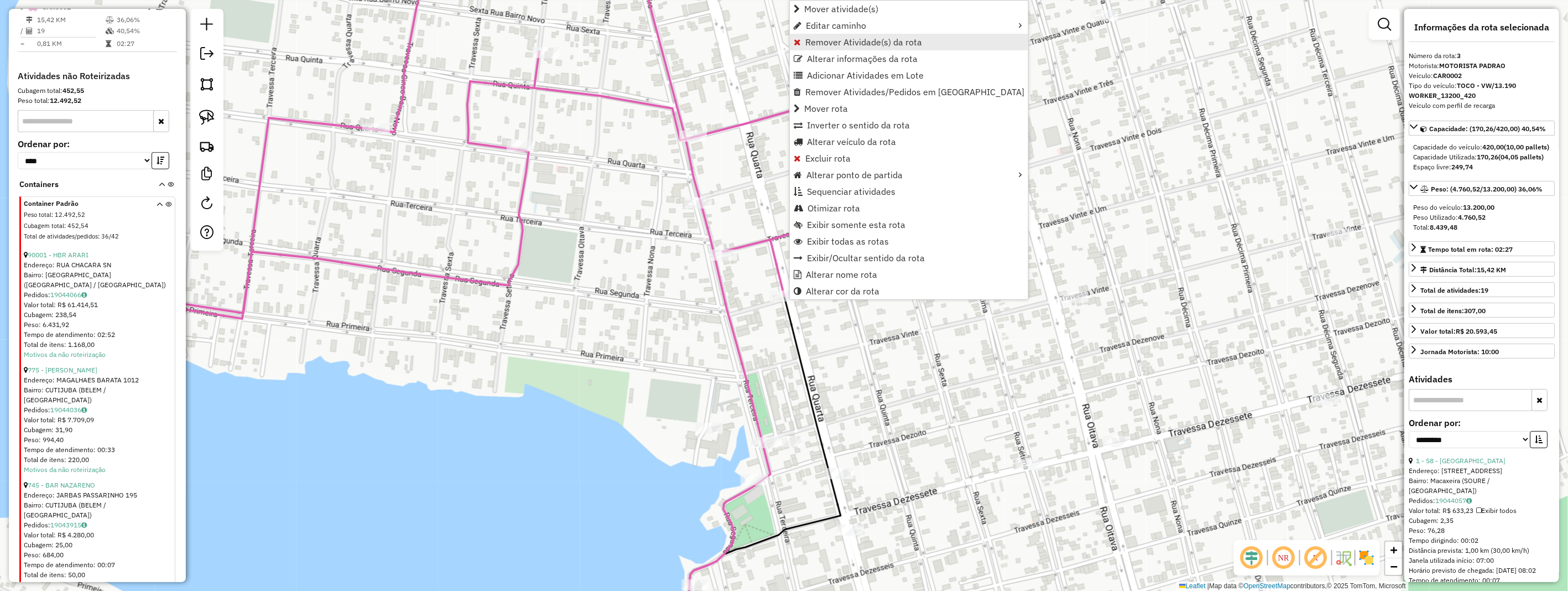
click at [870, 46] on span "Remover Atividade(s) da rota" at bounding box center [863, 42] width 117 height 9
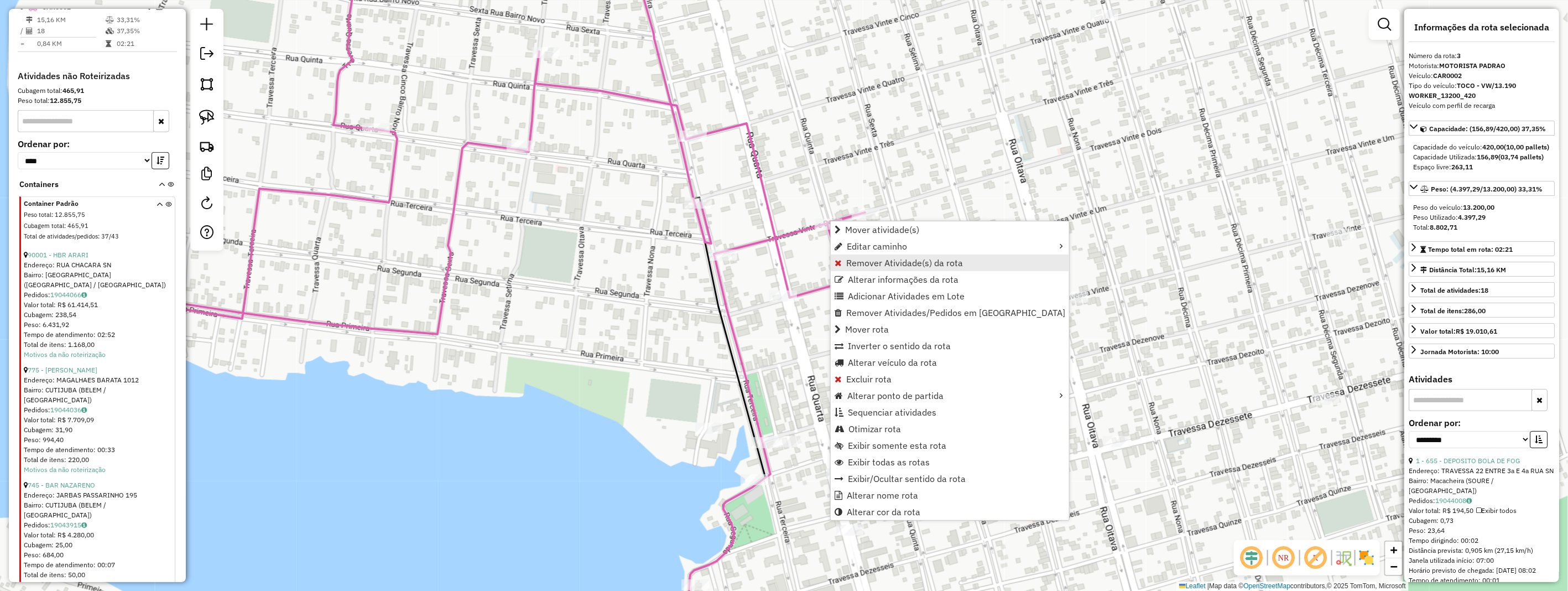
click at [887, 266] on span "Remover Atividade(s) da rota" at bounding box center [905, 263] width 117 height 9
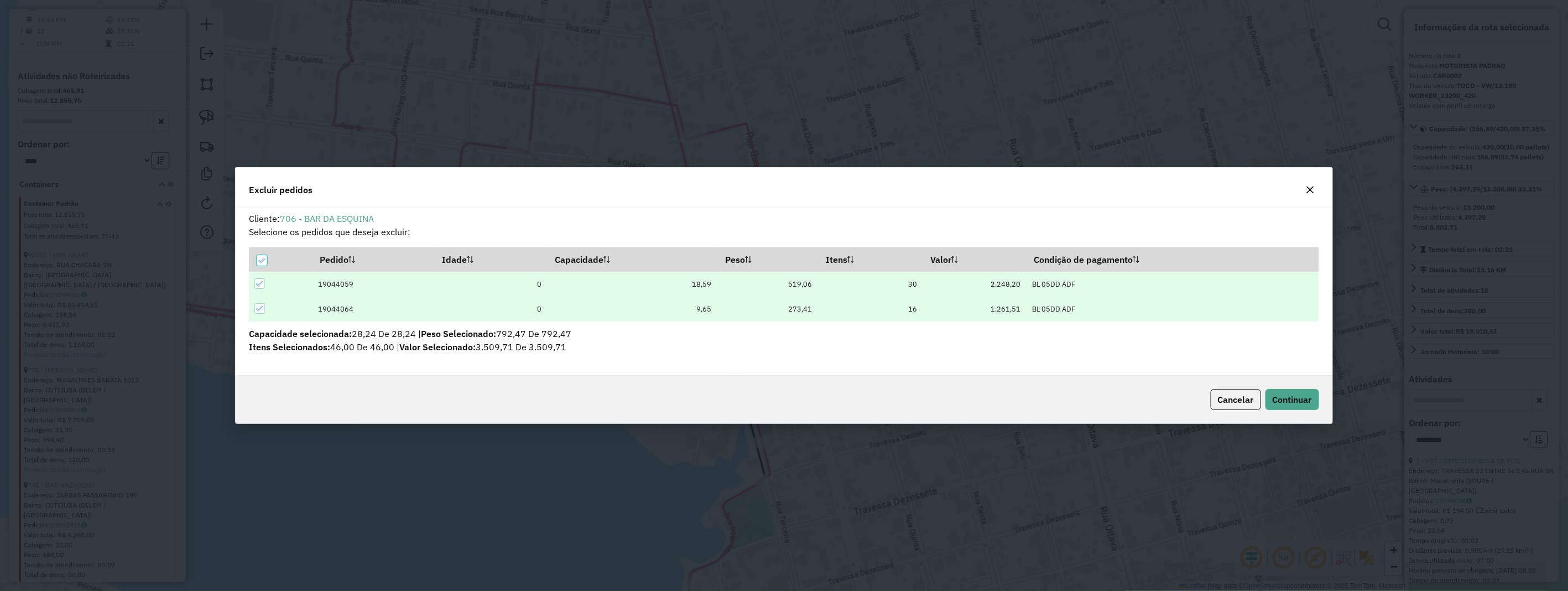
scroll to position [6, 2]
click at [1302, 402] on span "Continuar" at bounding box center [1292, 400] width 39 height 11
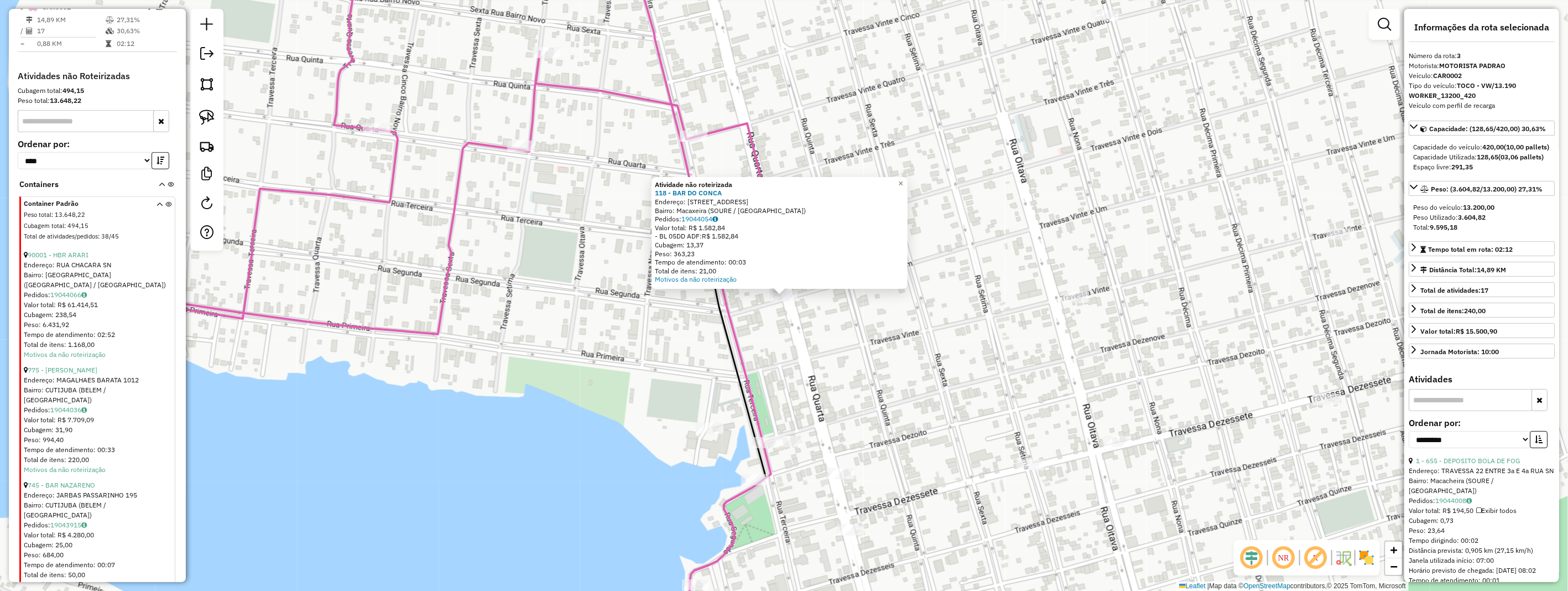
click at [740, 322] on div "Atividade não roteirizada 118 - BAR DO CONCA Endereço: 4 RUA TV 21 3 Bairro: Ma…" at bounding box center [784, 296] width 1568 height 591
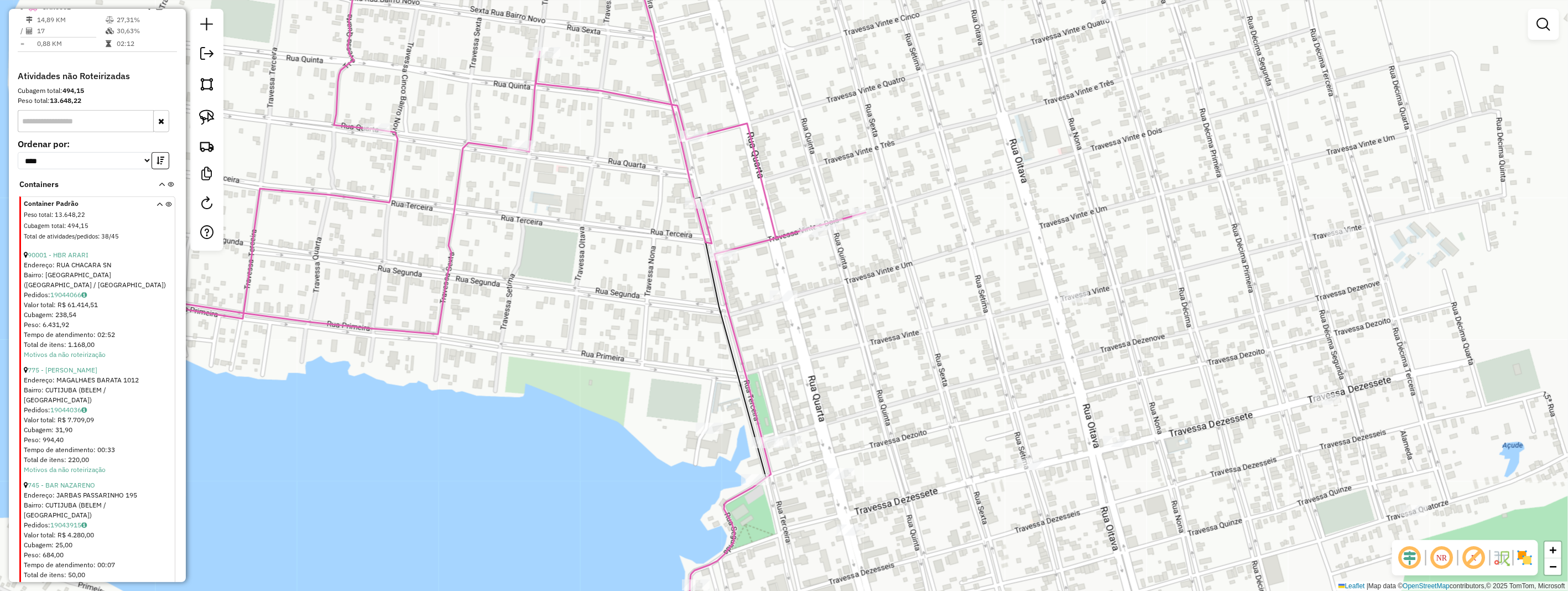
drag, startPoint x: 207, startPoint y: 111, endPoint x: 577, endPoint y: 318, distance: 424.0
click at [207, 113] on img at bounding box center [206, 117] width 16 height 16
drag, startPoint x: 795, startPoint y: 273, endPoint x: 794, endPoint y: 309, distance: 36.0
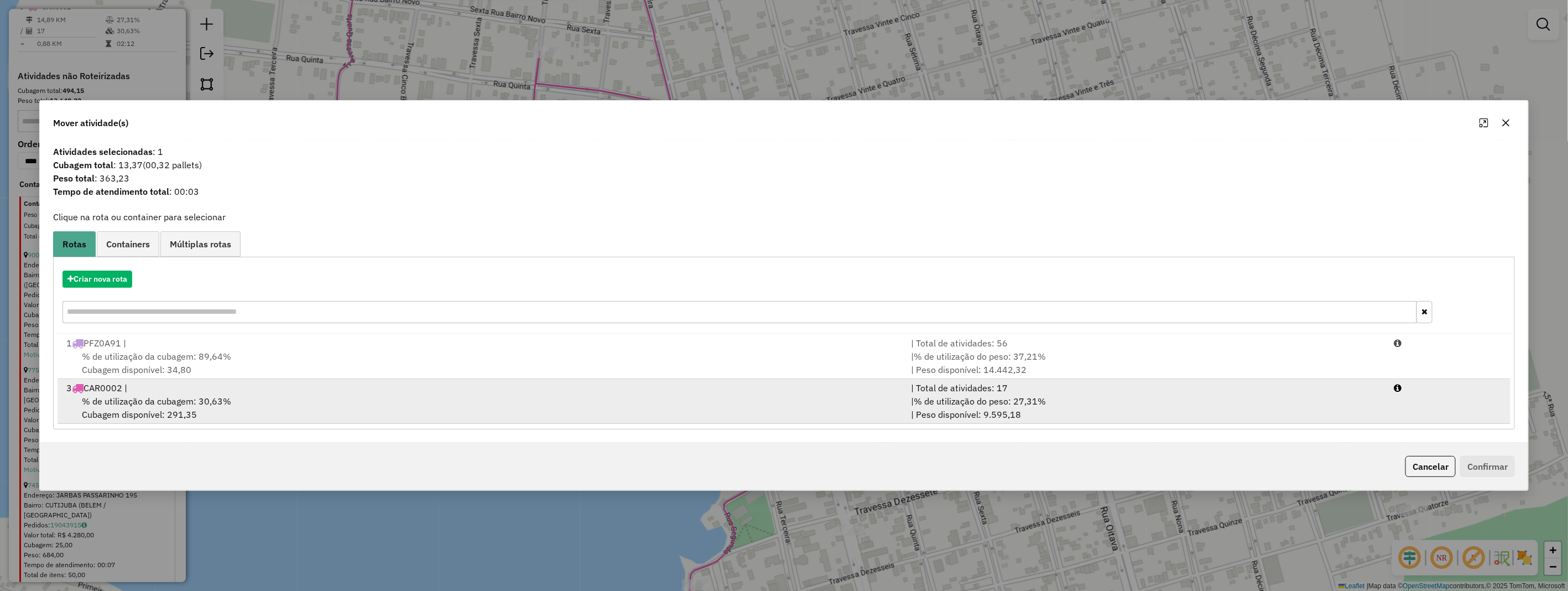
click at [410, 410] on div "% de utilização da cubagem: 30,63% Cubagem disponível: 291,35" at bounding box center [482, 407] width 845 height 27
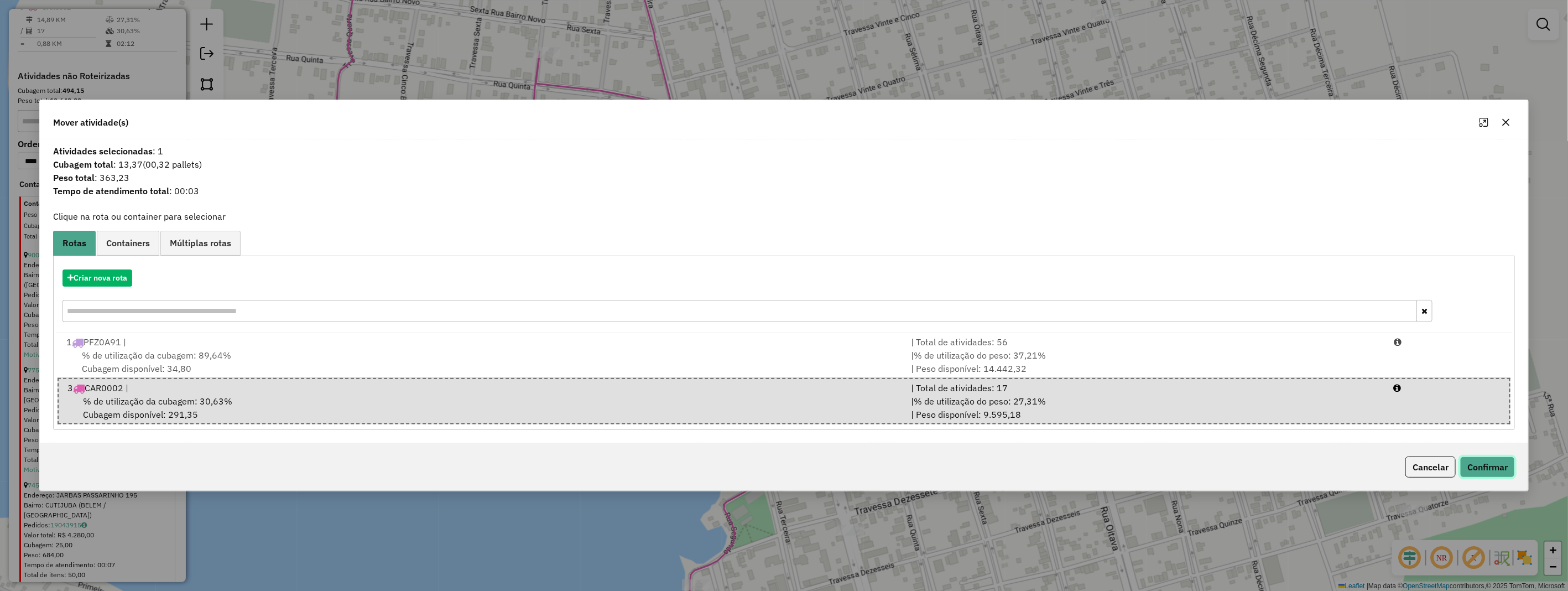
click at [1482, 461] on button "Confirmar" at bounding box center [1487, 467] width 55 height 21
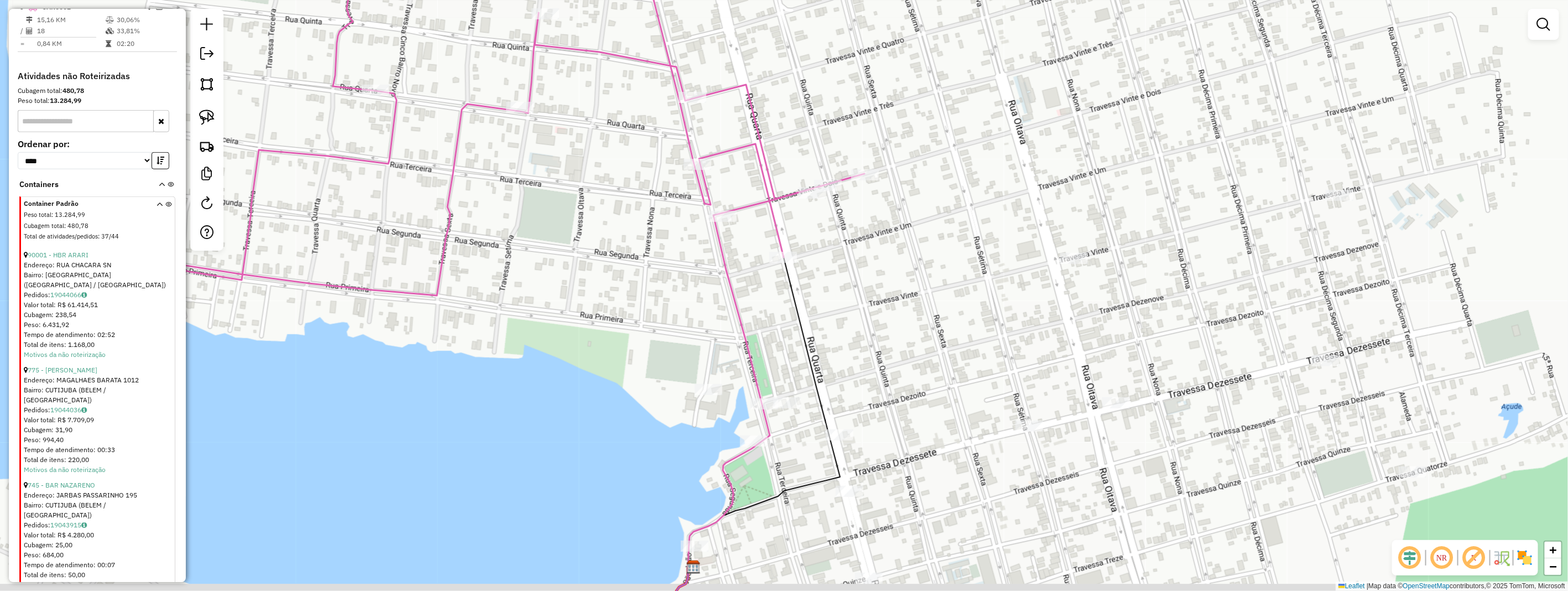
drag, startPoint x: 855, startPoint y: 408, endPoint x: 854, endPoint y: 370, distance: 38.0
click at [854, 370] on div "Janela de atendimento Grade de atendimento Capacidade Transportadoras Veículos …" at bounding box center [784, 296] width 1568 height 591
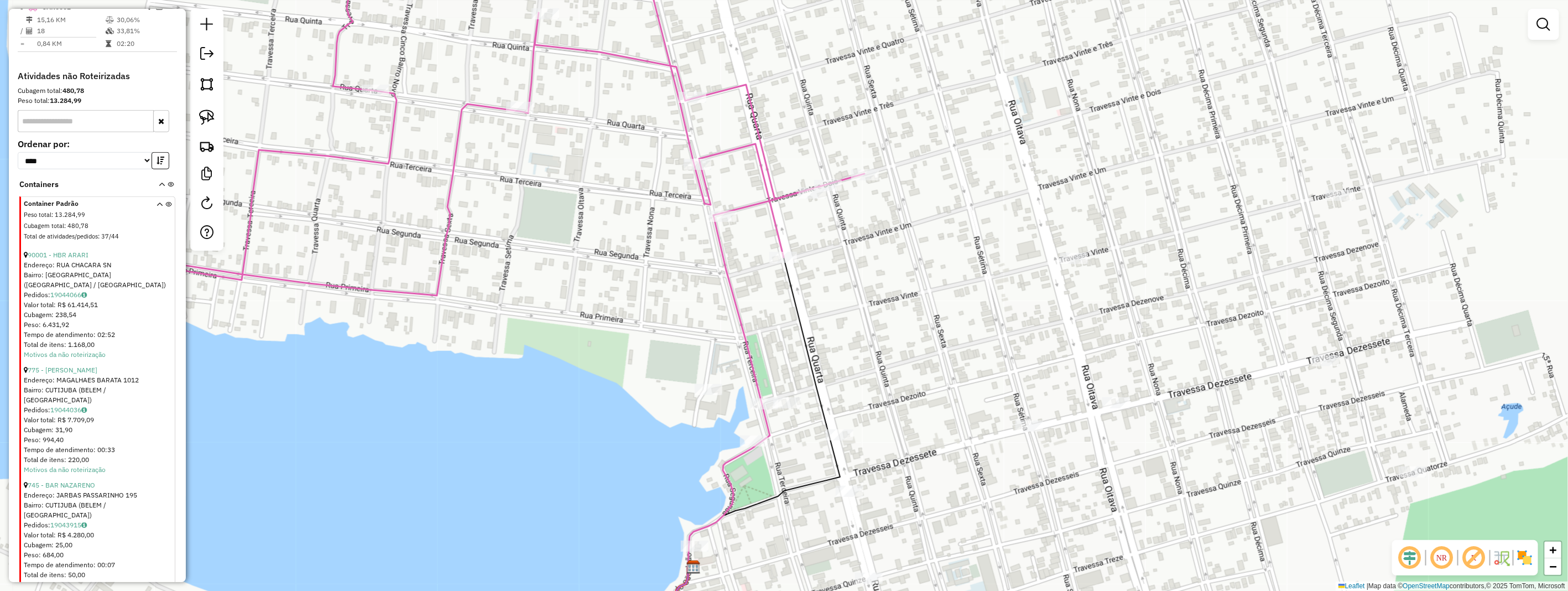
scroll to position [436, 0]
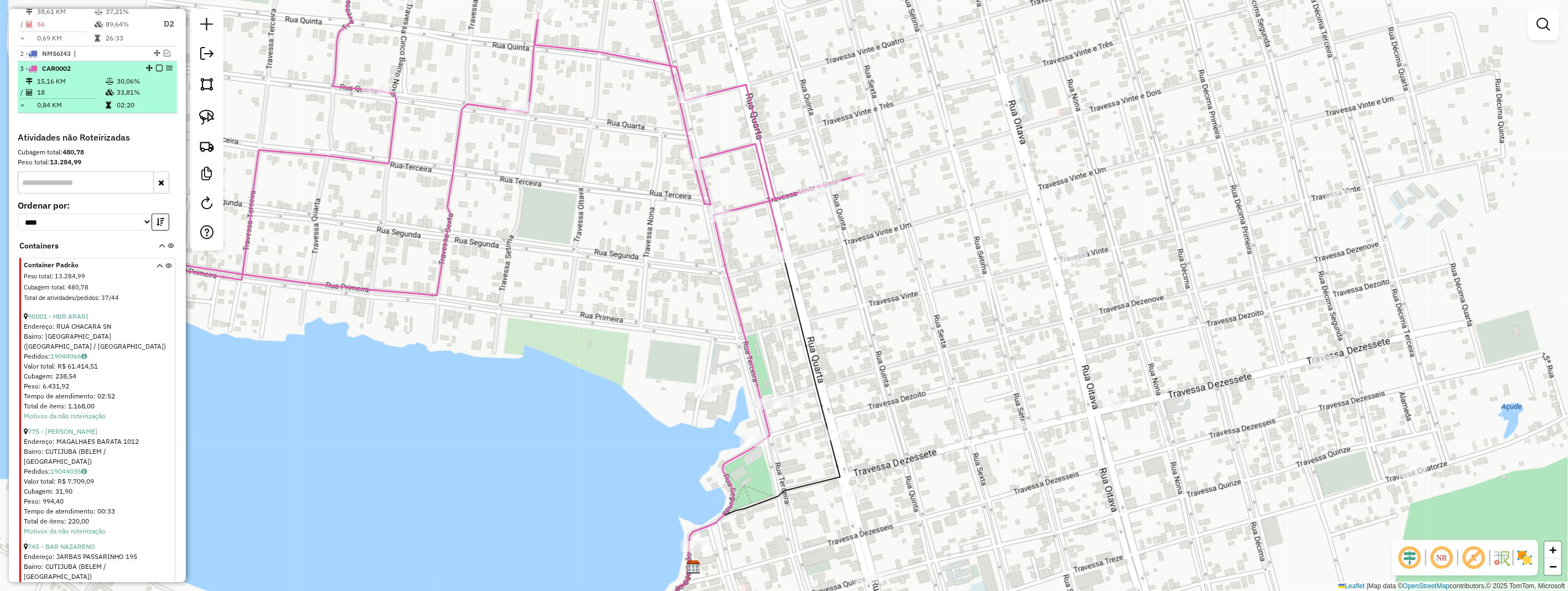
click at [113, 85] on td at bounding box center [111, 82] width 11 height 11
select select "**********"
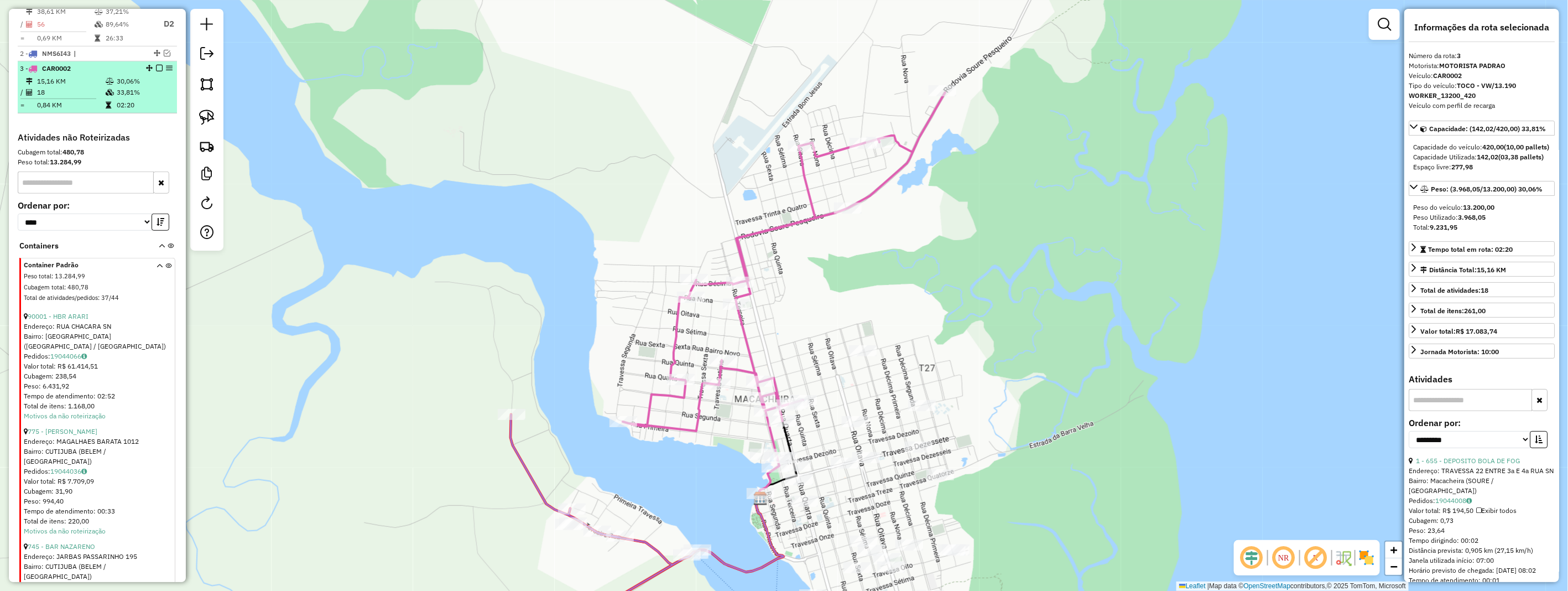
click at [156, 71] on em at bounding box center [159, 68] width 7 height 7
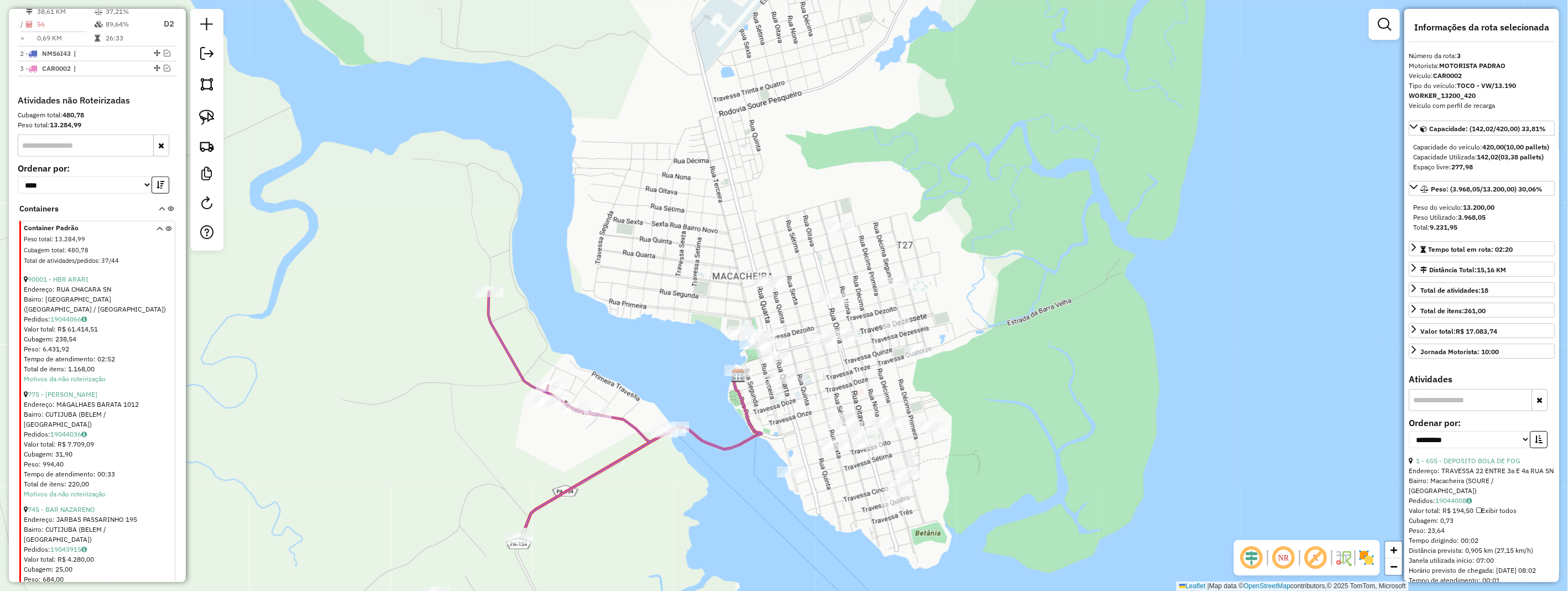
drag, startPoint x: 946, startPoint y: 363, endPoint x: 922, endPoint y: 233, distance: 132.2
click at [922, 236] on div "Janela de atendimento Grade de atendimento Capacidade Transportadoras Veículos …" at bounding box center [784, 296] width 1568 height 591
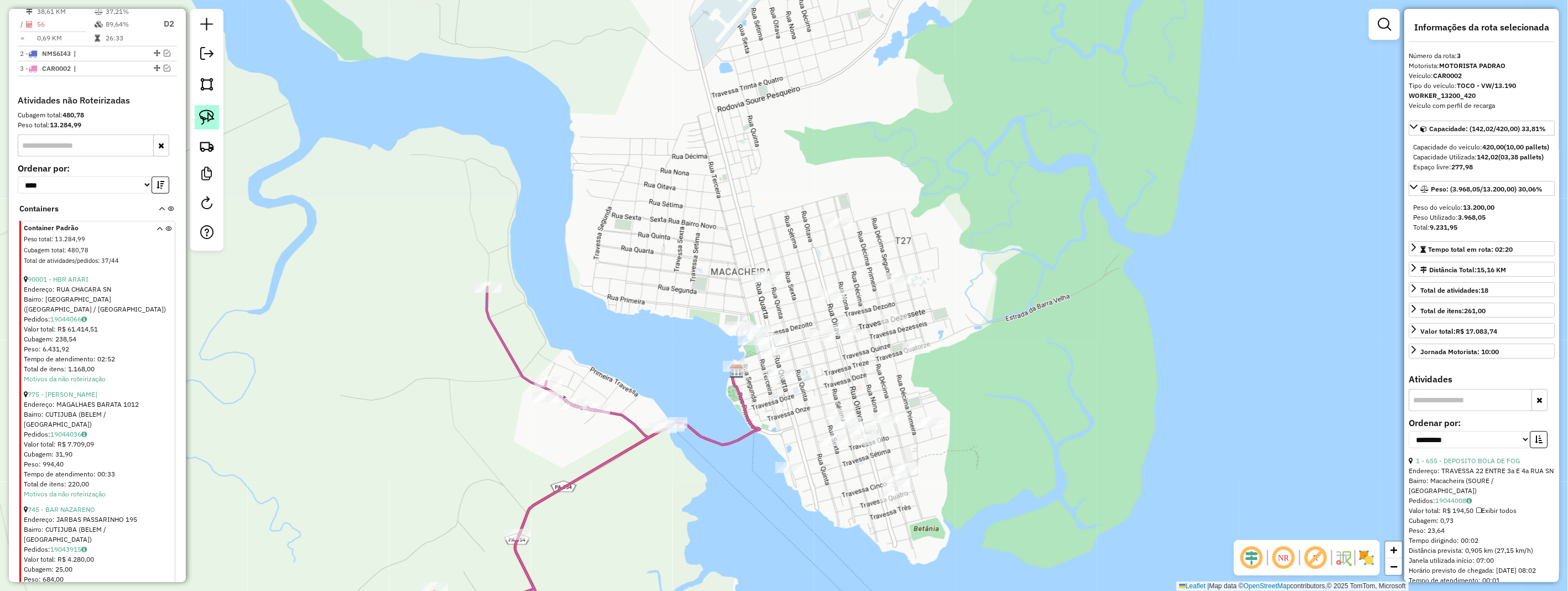
click at [214, 119] on img at bounding box center [206, 117] width 16 height 16
click at [213, 118] on img at bounding box center [206, 117] width 16 height 16
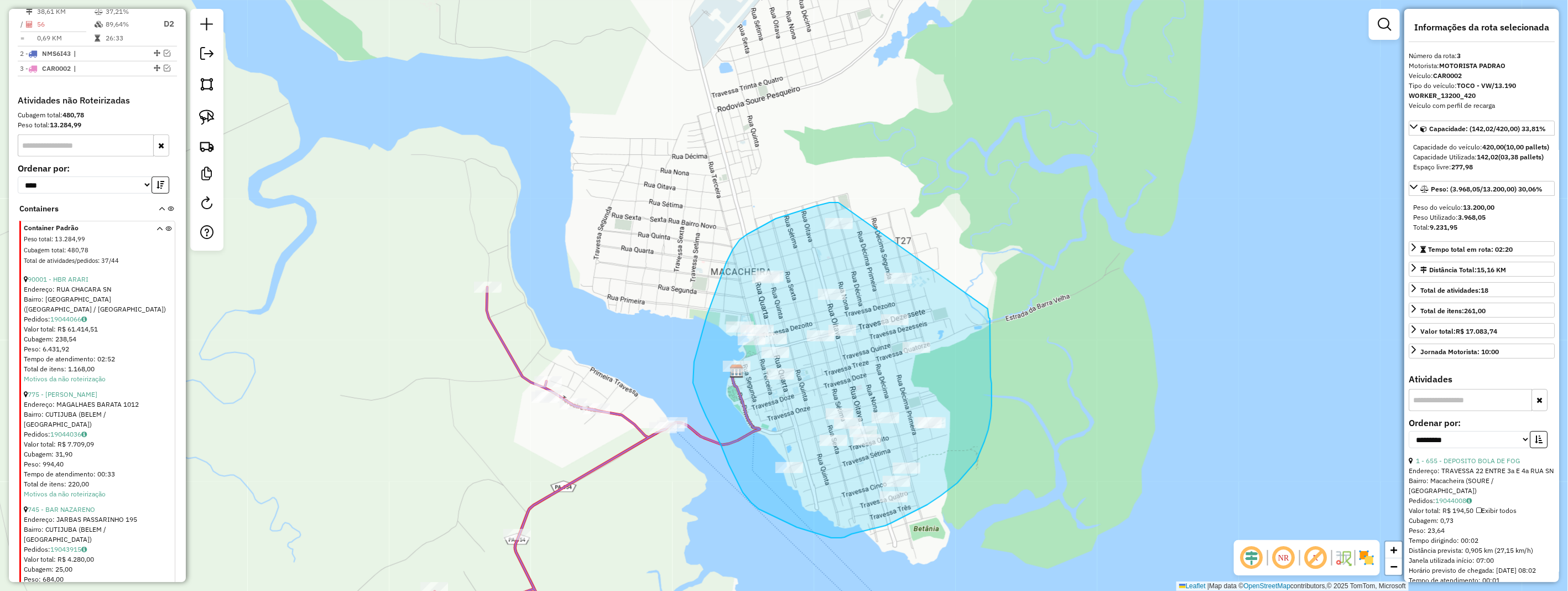
drag, startPoint x: 839, startPoint y: 202, endPoint x: 987, endPoint y: 308, distance: 182.0
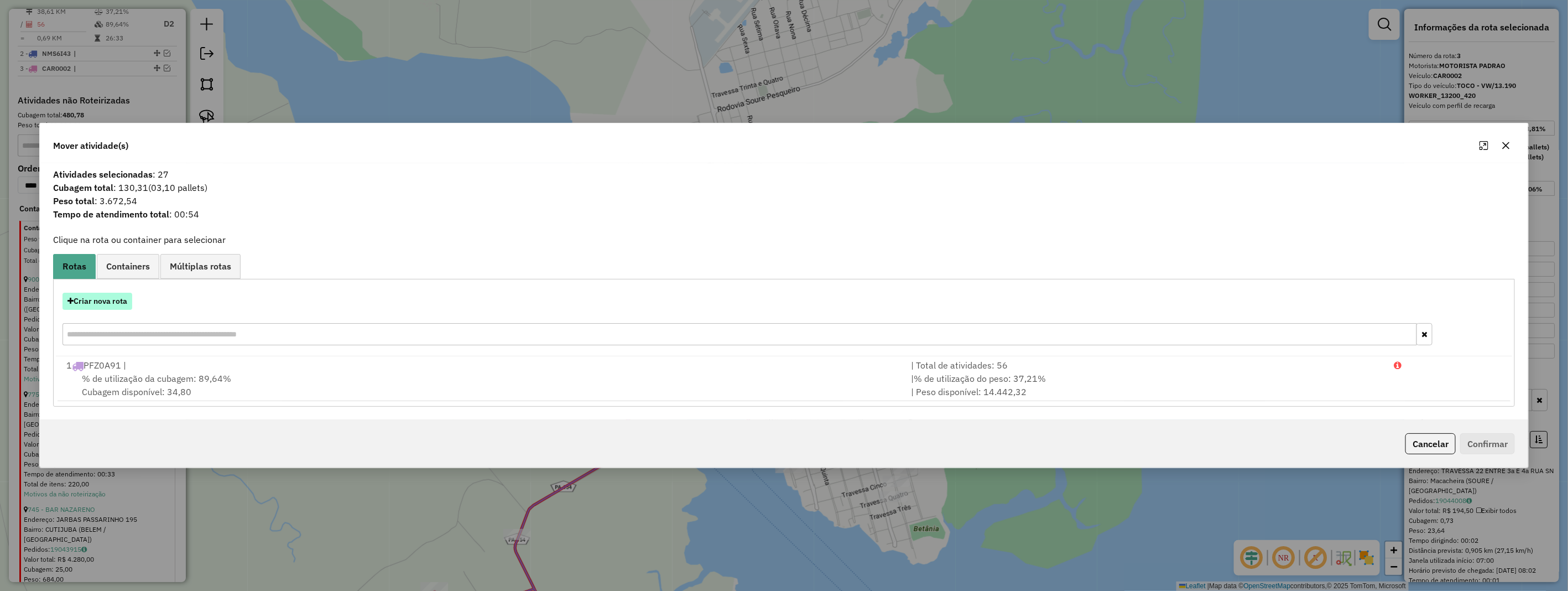
click at [74, 305] on button "Criar nova rota" at bounding box center [97, 301] width 69 height 17
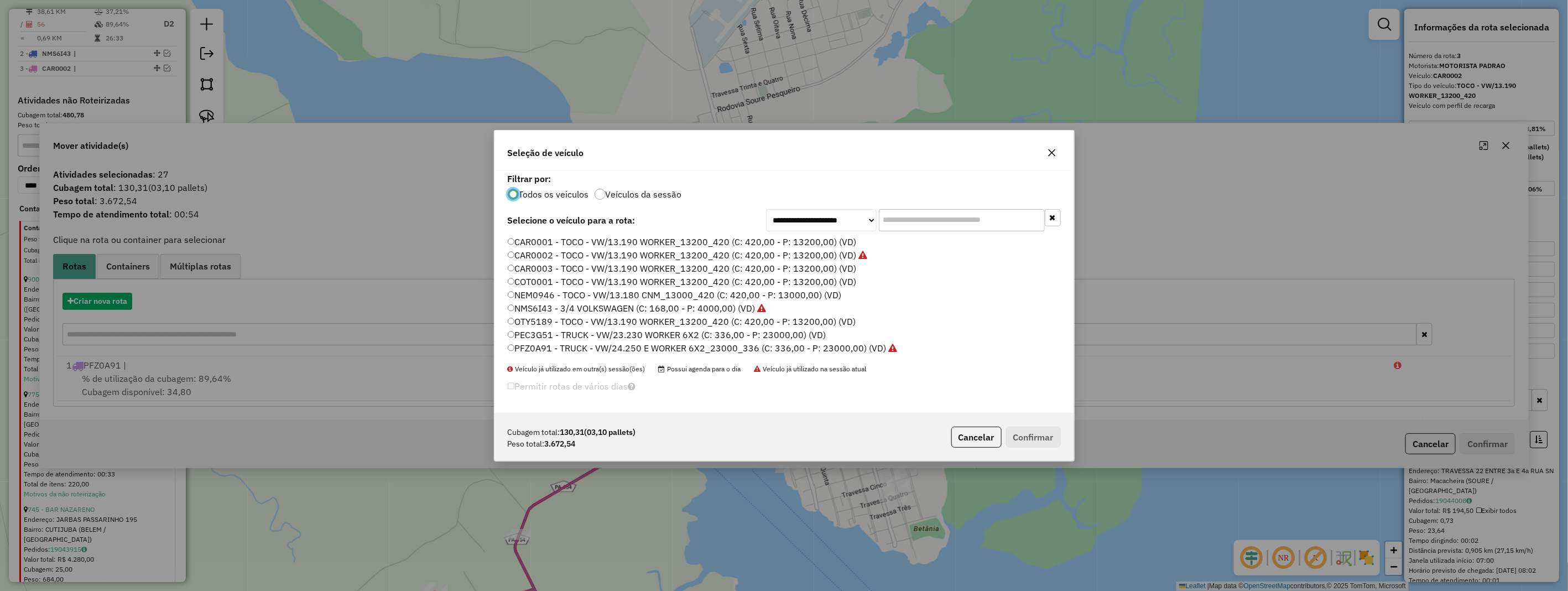
scroll to position [6, 2]
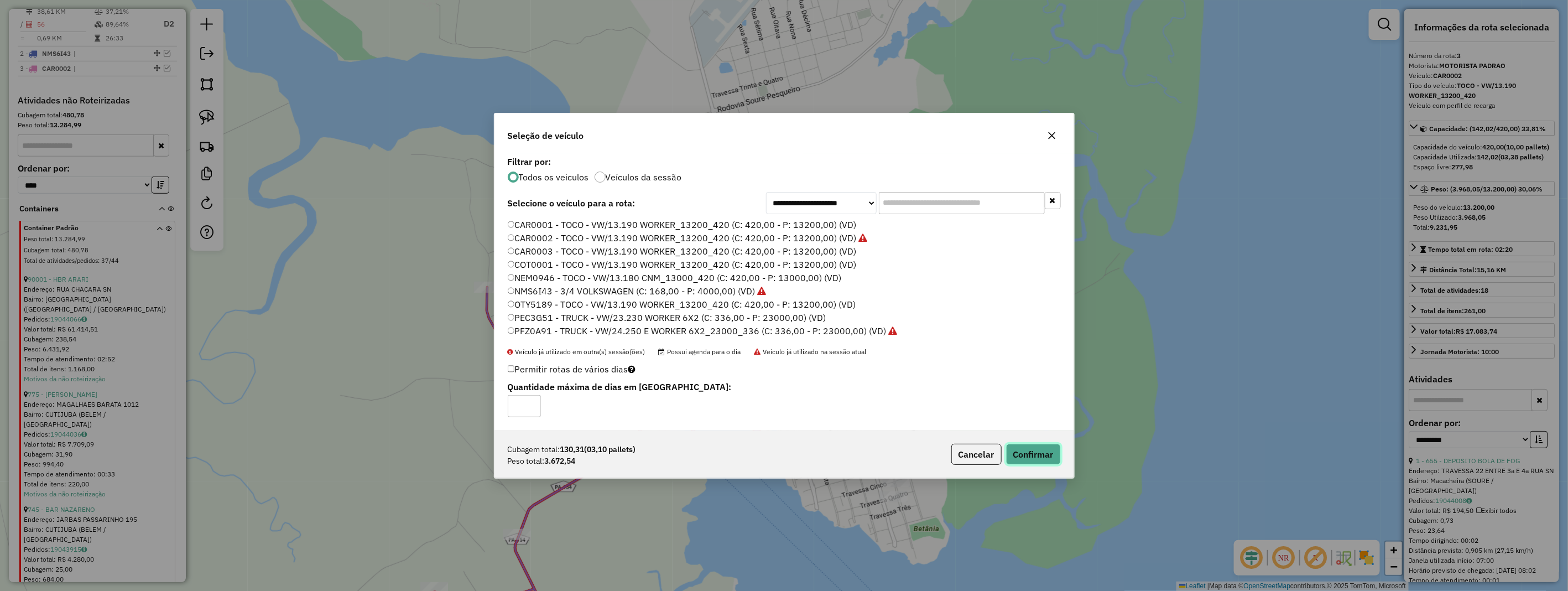
click at [1020, 448] on button "Confirmar" at bounding box center [1033, 455] width 55 height 21
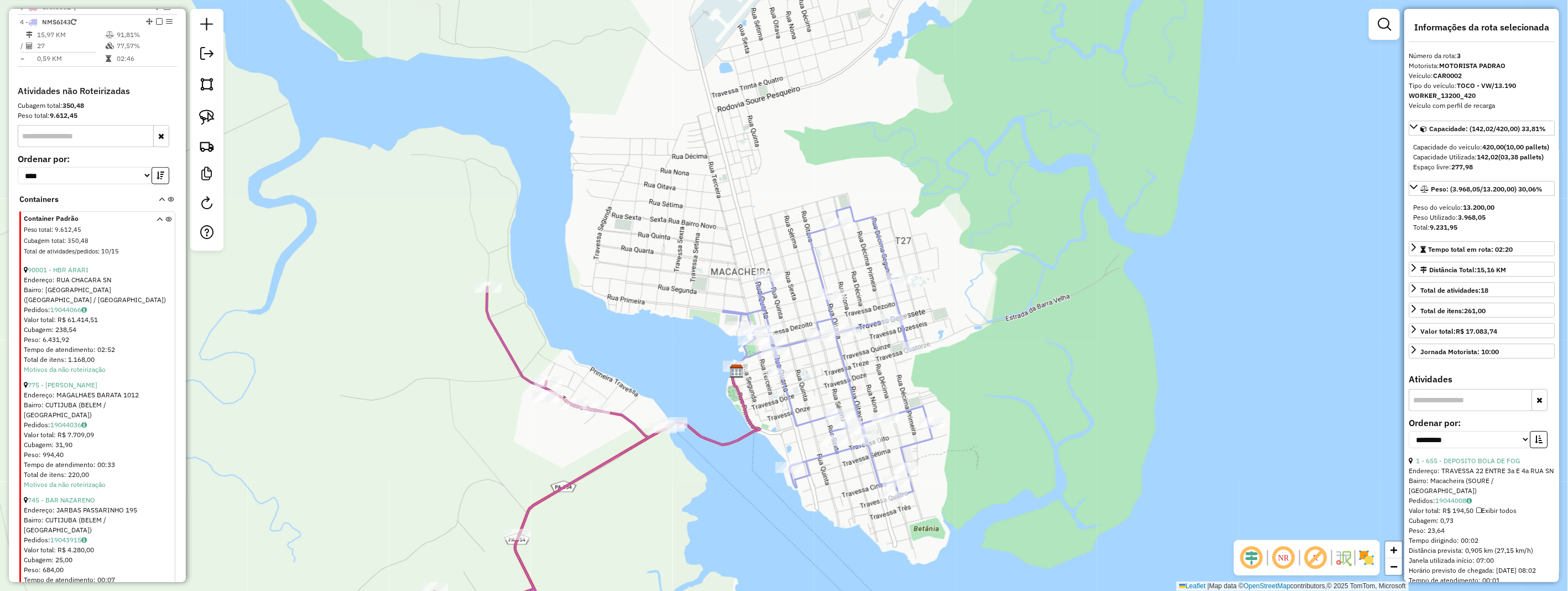
scroll to position [313, 0]
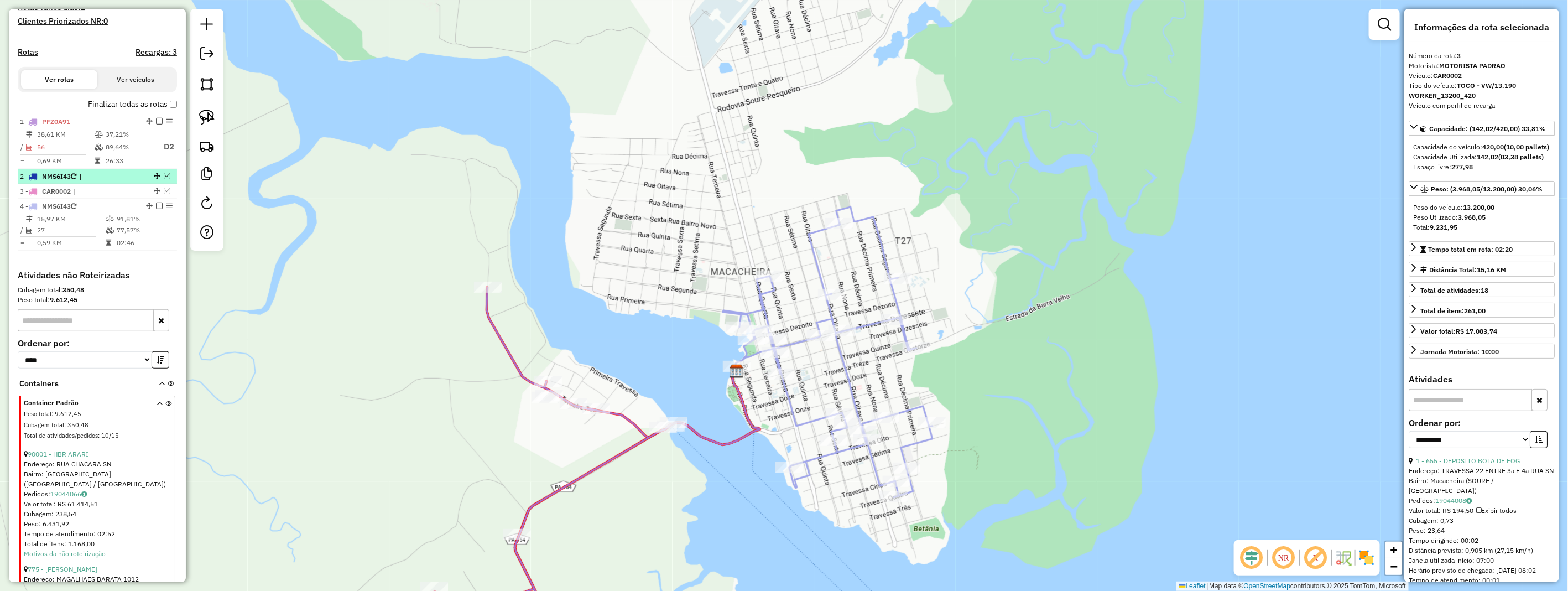
click at [164, 180] on em at bounding box center [167, 176] width 7 height 7
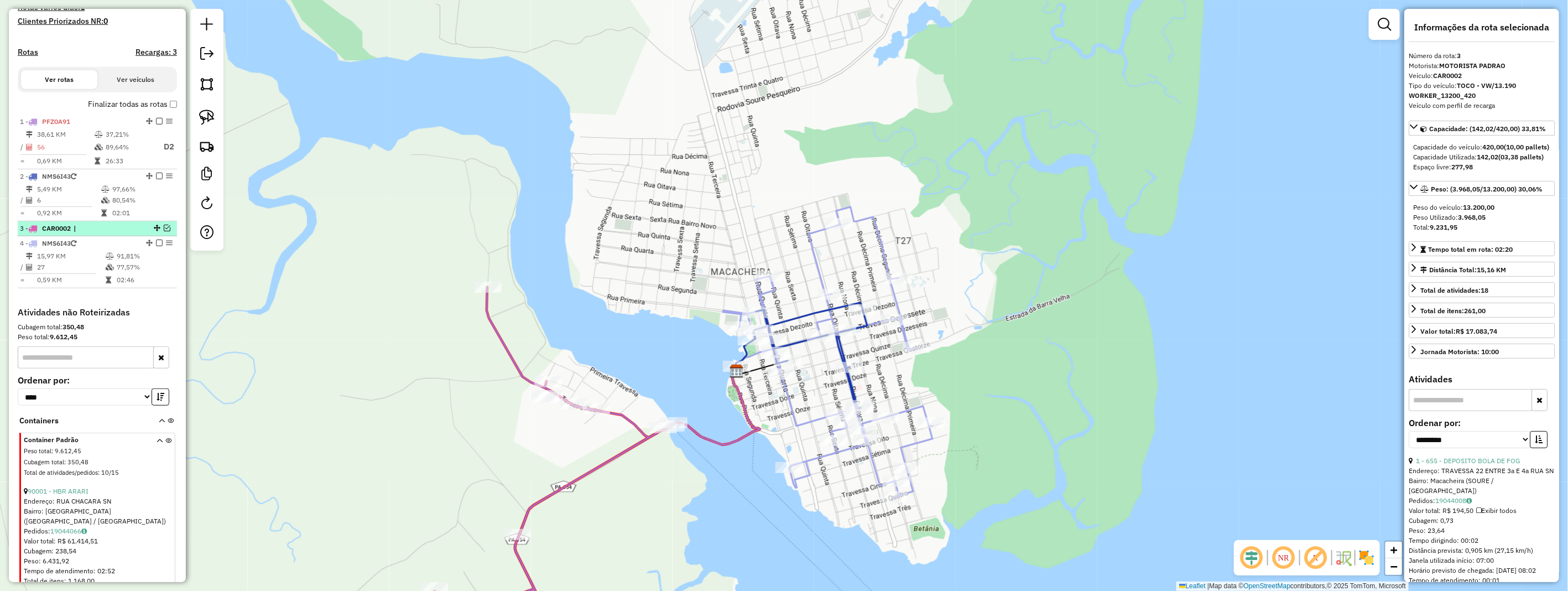
click at [166, 231] on em at bounding box center [167, 228] width 7 height 7
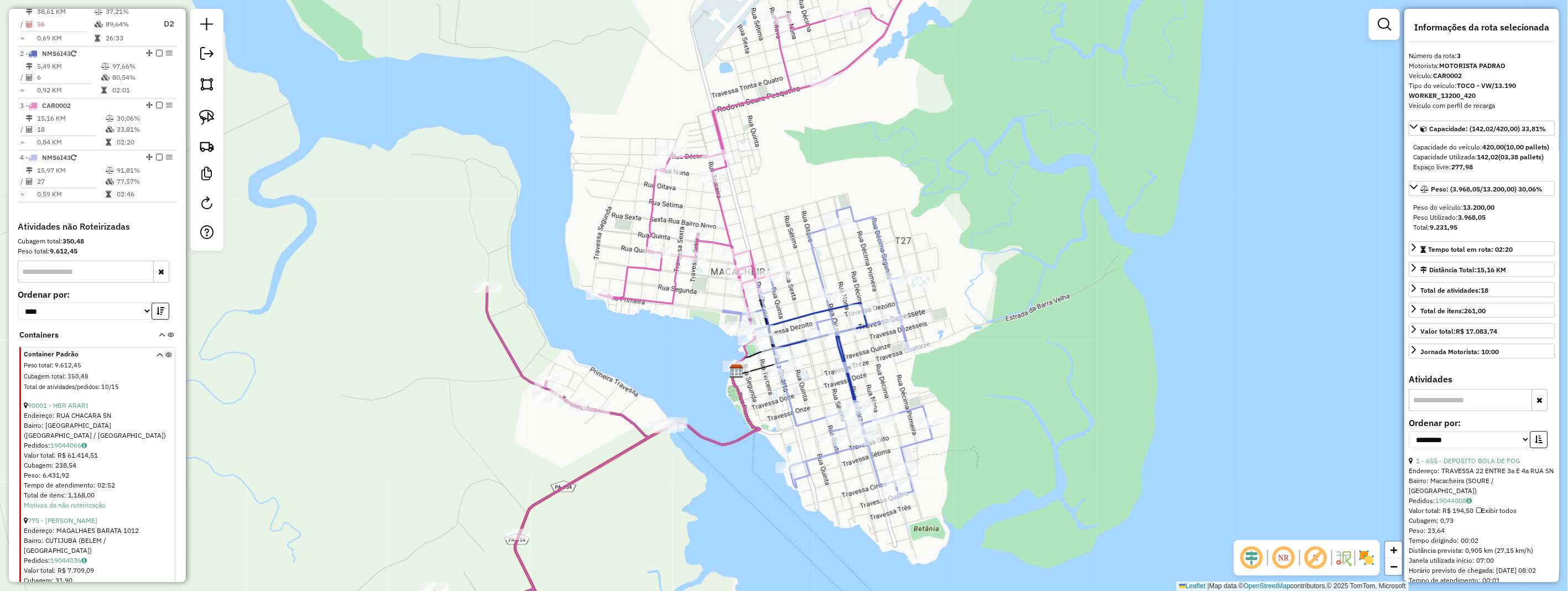
scroll to position [497, 0]
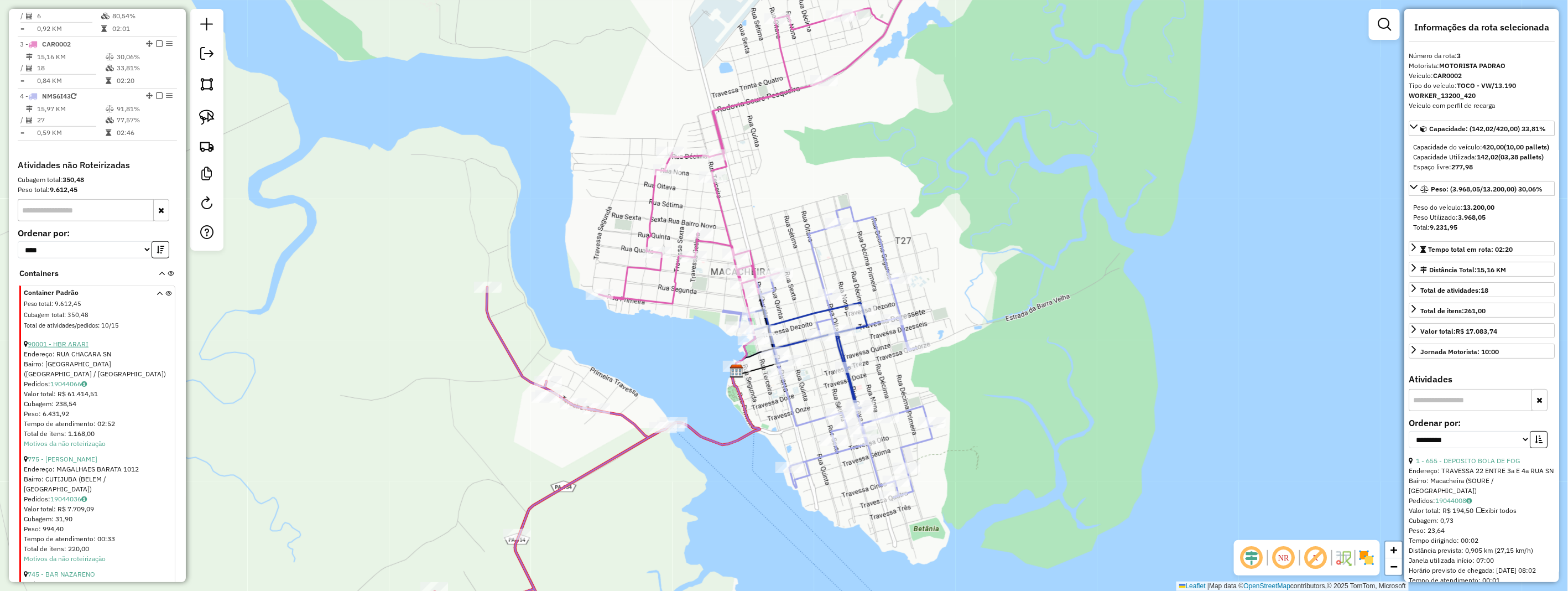
click at [78, 349] on link "90001 - HBR ARARI" at bounding box center [58, 344] width 61 height 8
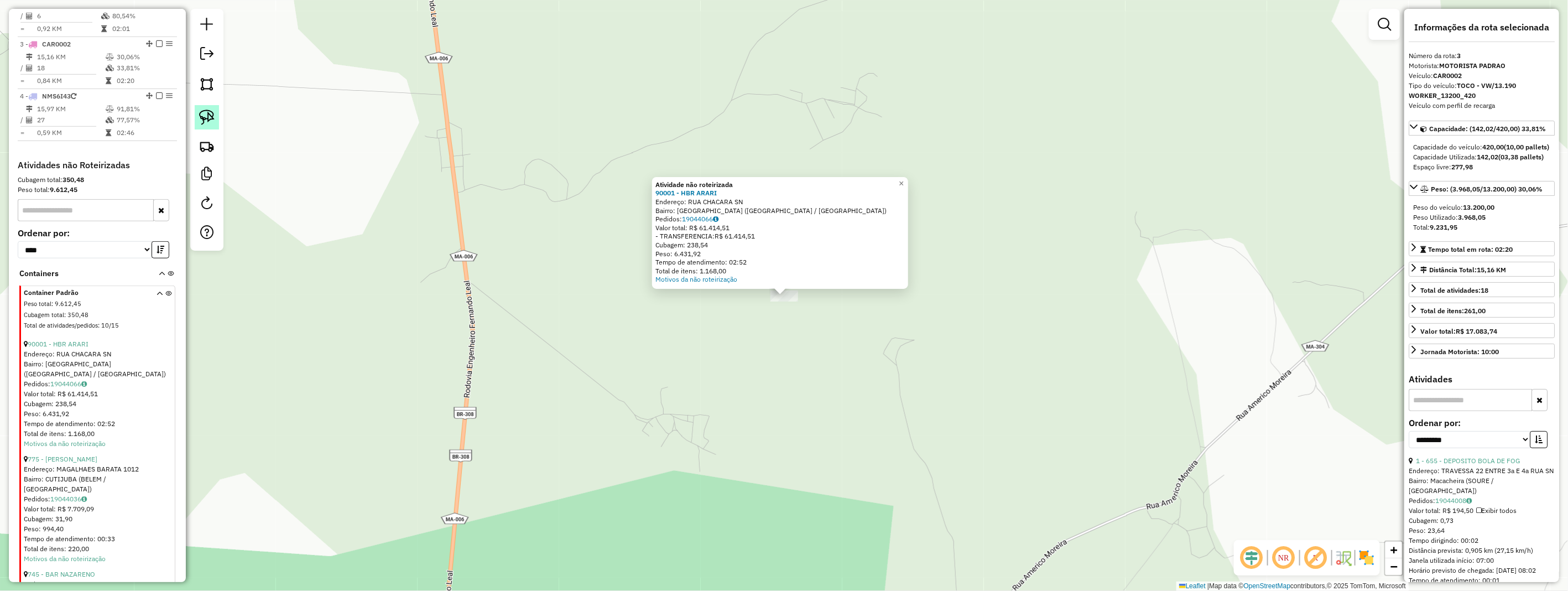
click at [213, 113] on img at bounding box center [206, 117] width 16 height 16
drag, startPoint x: 760, startPoint y: 295, endPoint x: 795, endPoint y: 287, distance: 35.9
click at [795, 287] on div "Atividade não roteirizada 90001 - HBR ARARI Endereço: RUA CHACARA SN Bairro: [G…" at bounding box center [784, 296] width 1568 height 591
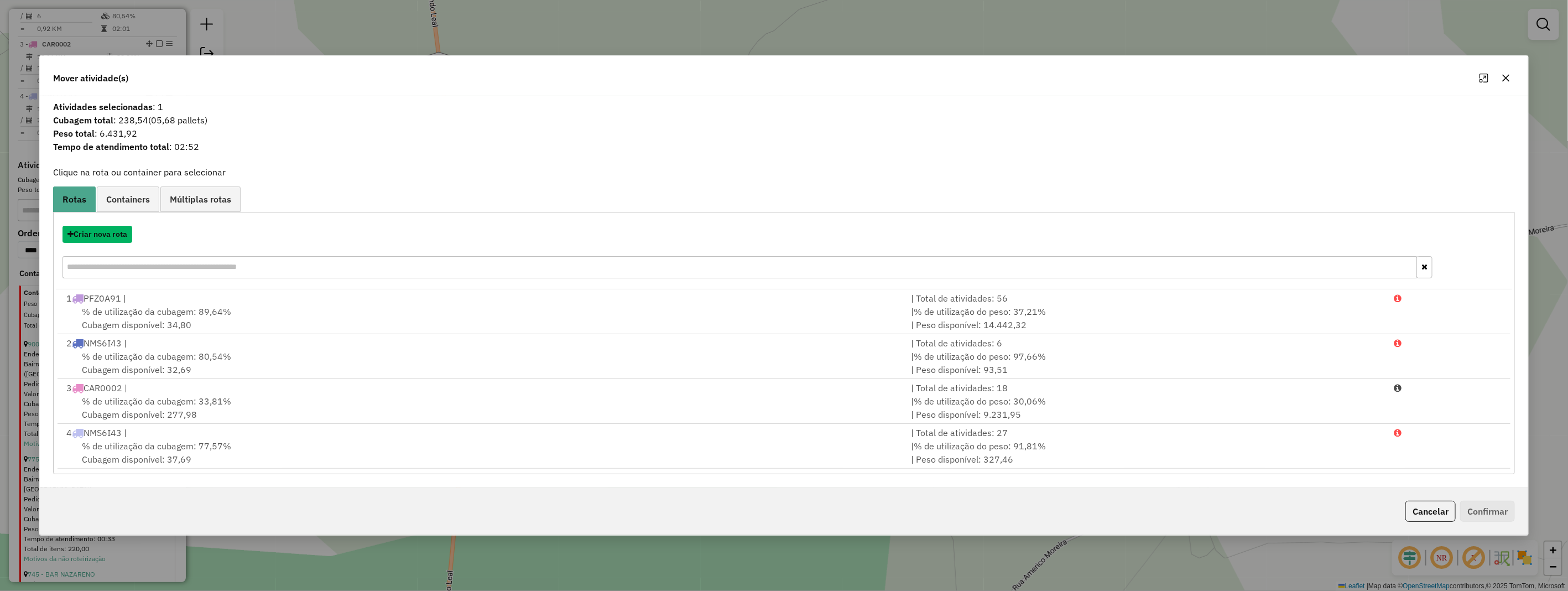
click at [122, 233] on button "Criar nova rota" at bounding box center [97, 234] width 69 height 17
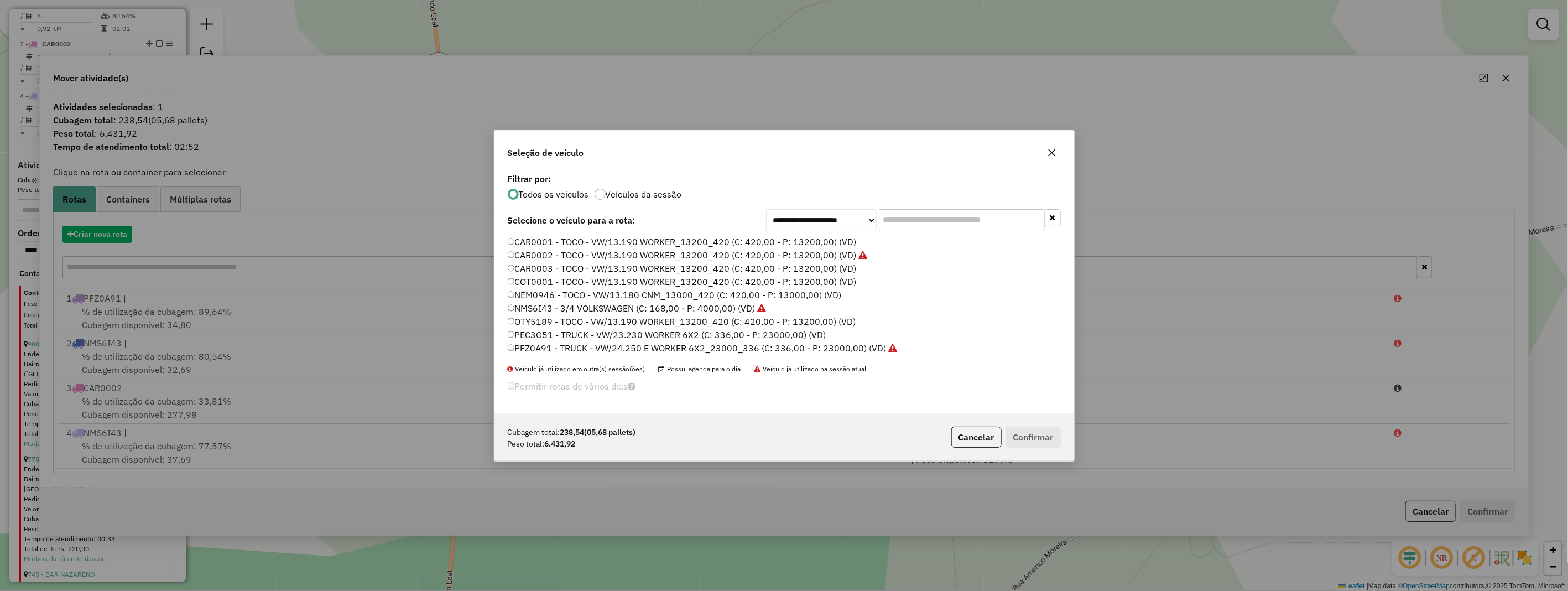
scroll to position [6, 2]
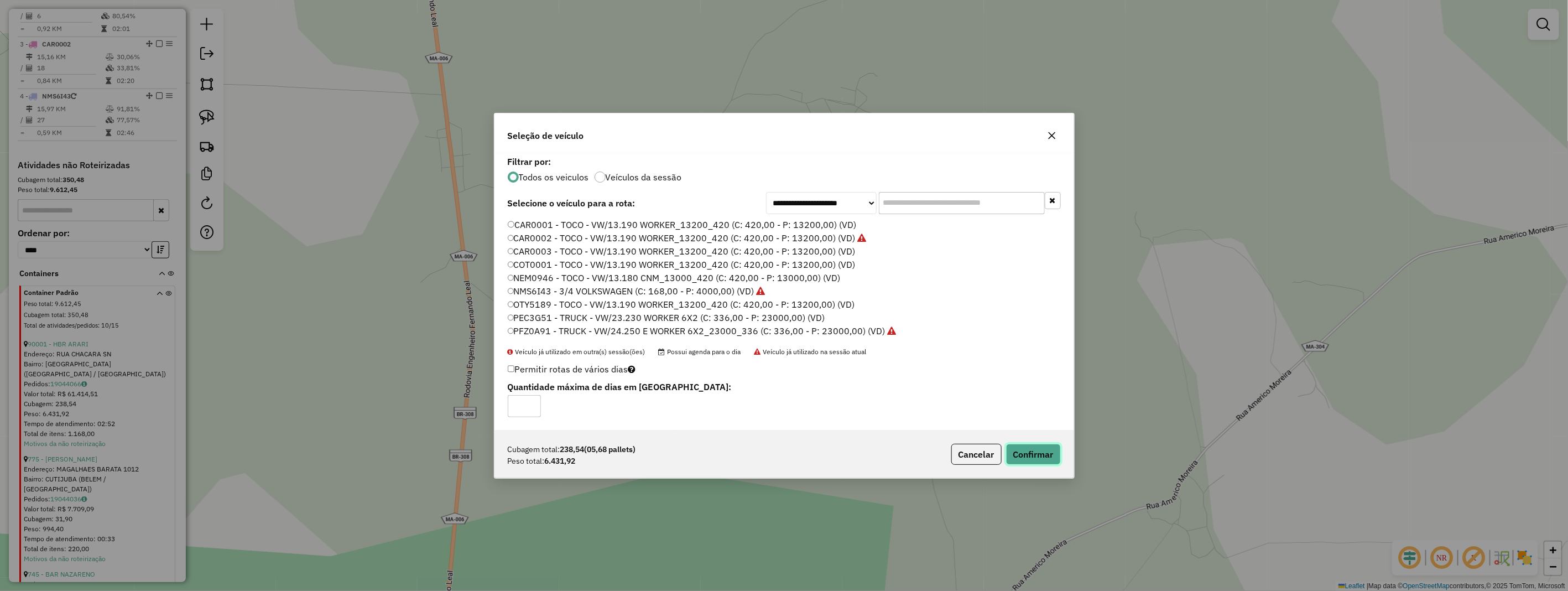
click at [1033, 454] on button "Confirmar" at bounding box center [1033, 455] width 55 height 21
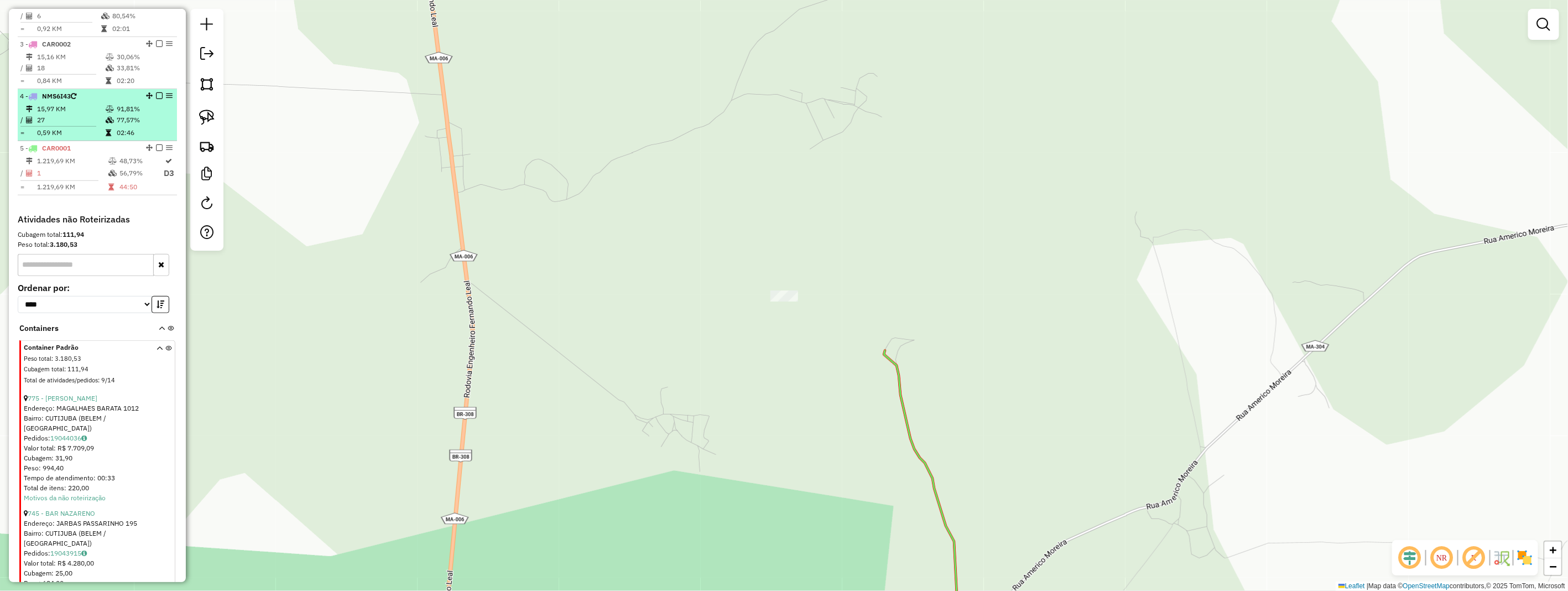
scroll to position [374, 0]
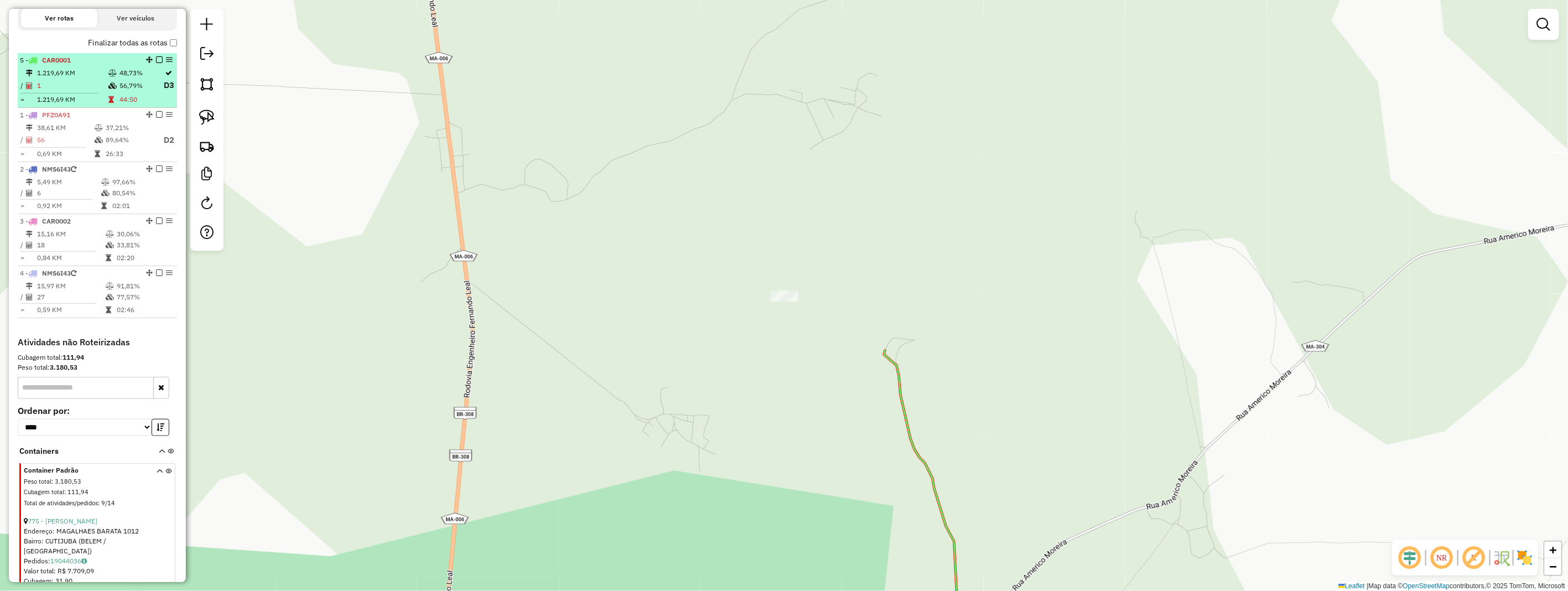
drag, startPoint x: 147, startPoint y: 278, endPoint x: 140, endPoint y: 73, distance: 205.1
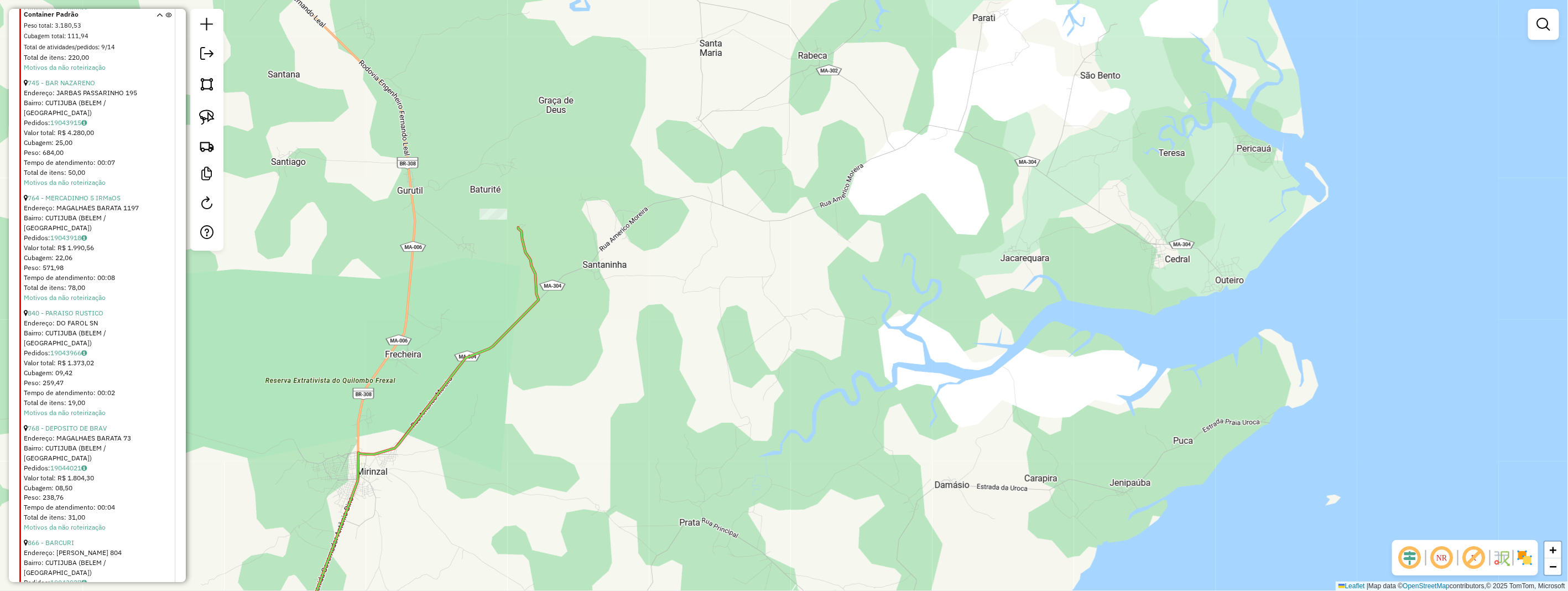
scroll to position [620, 0]
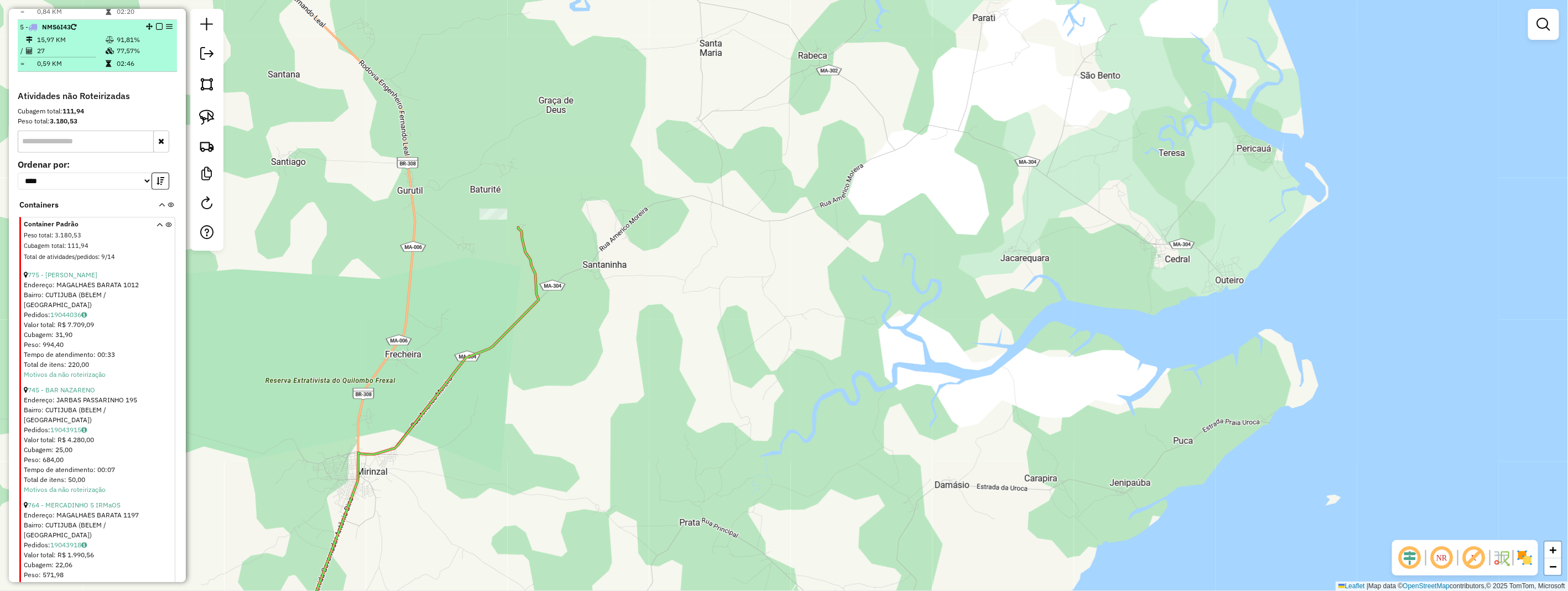
click at [97, 69] on td "0,59 KM" at bounding box center [71, 64] width 69 height 11
select select "**********"
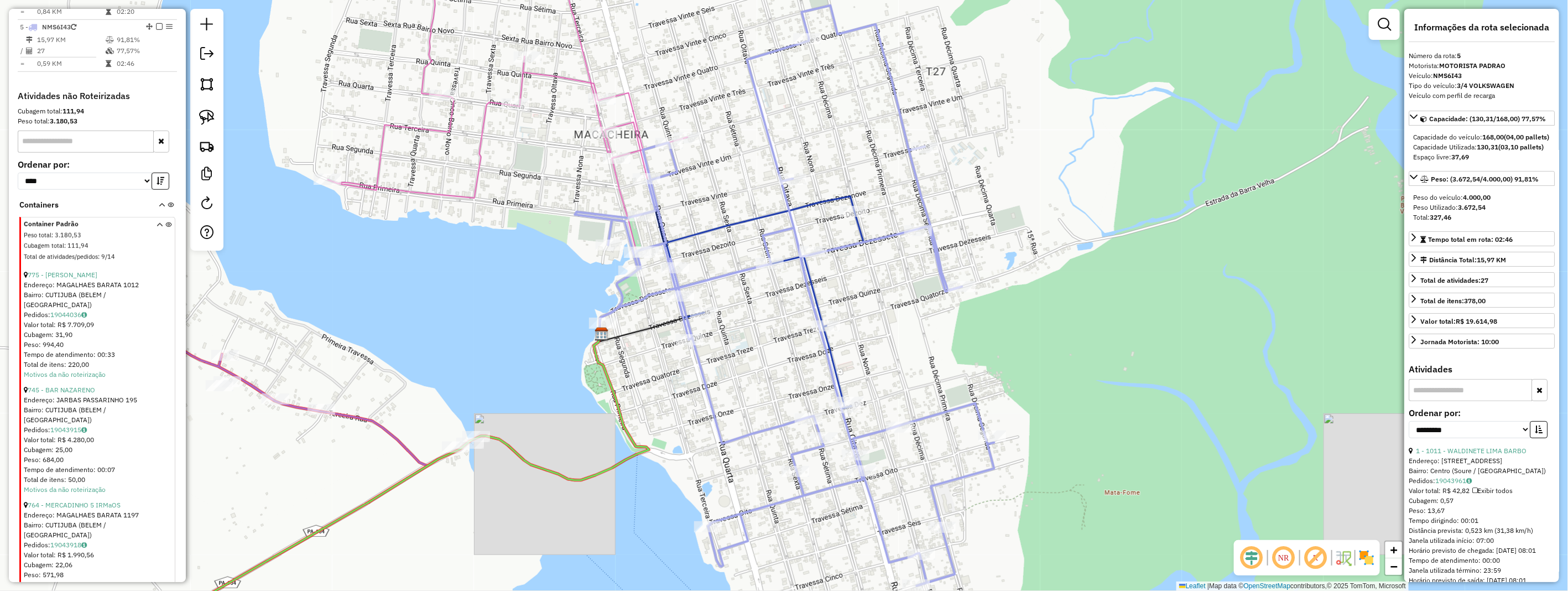
click at [91, 148] on input "text" at bounding box center [86, 141] width 136 height 22
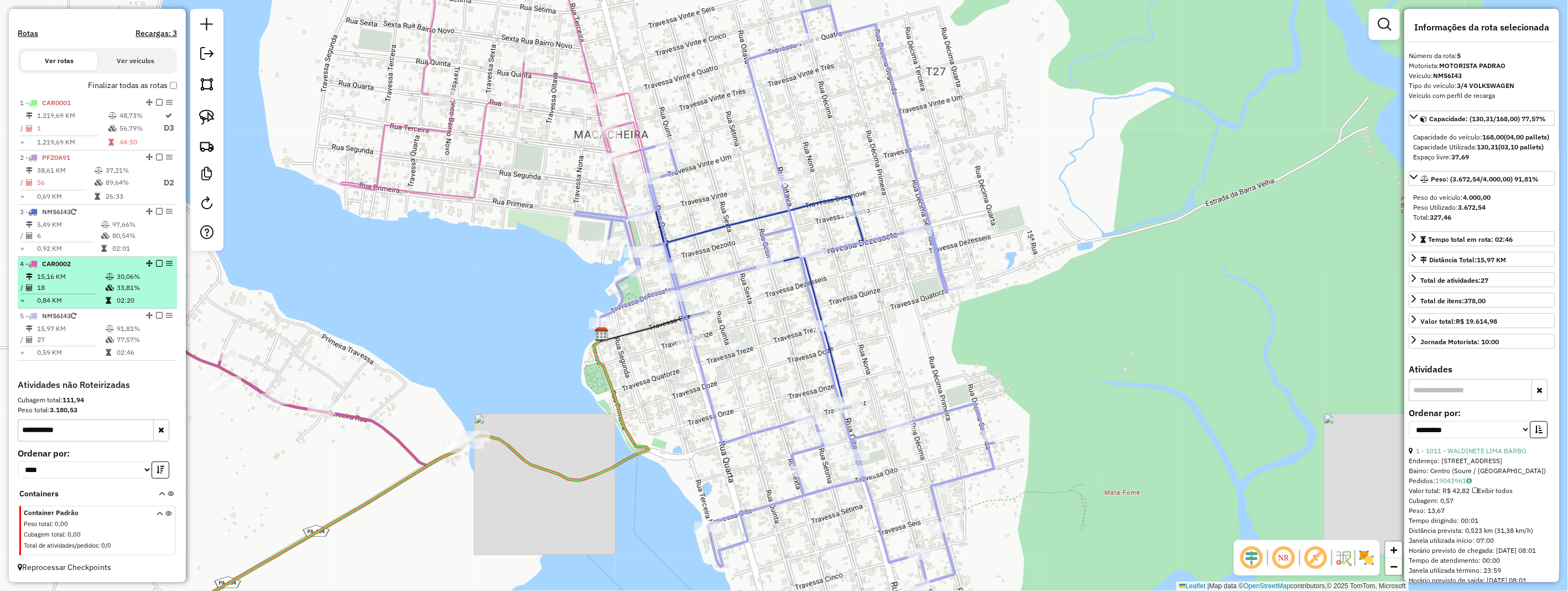
type input "**********"
click at [86, 285] on td "18" at bounding box center [71, 288] width 69 height 11
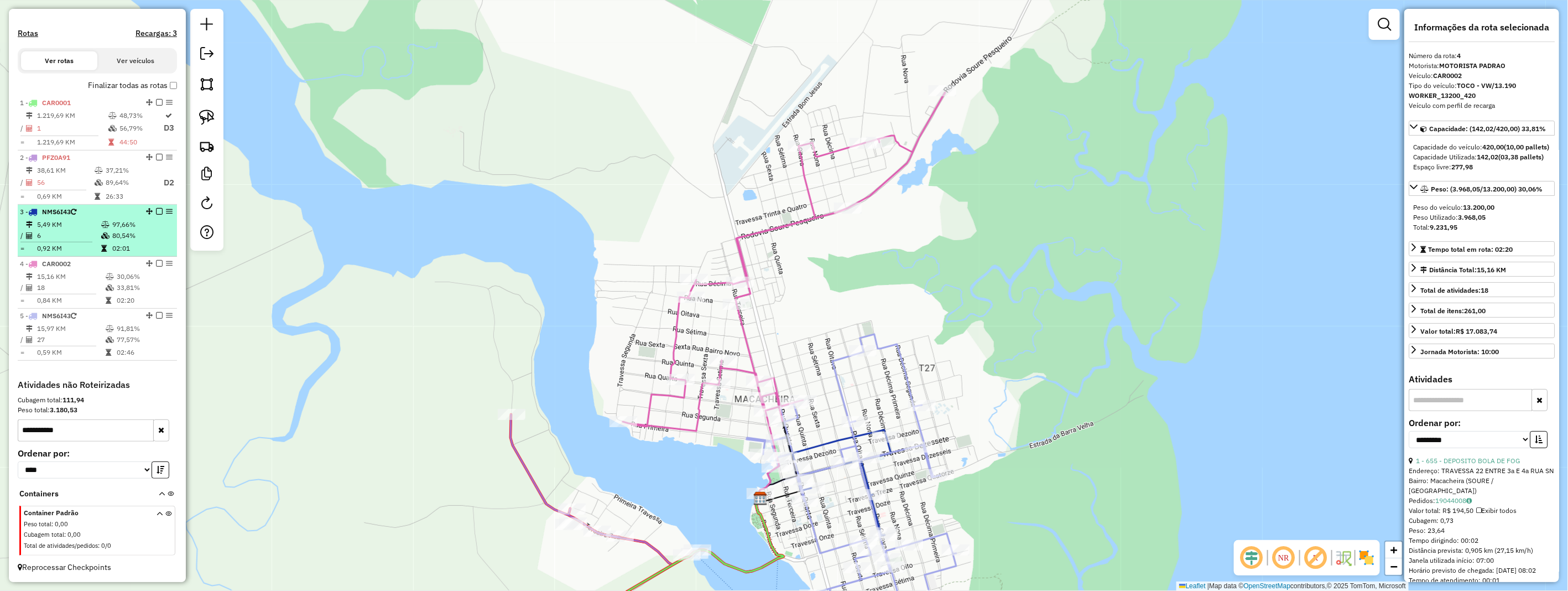
click at [83, 245] on td "0,92 KM" at bounding box center [69, 249] width 64 height 11
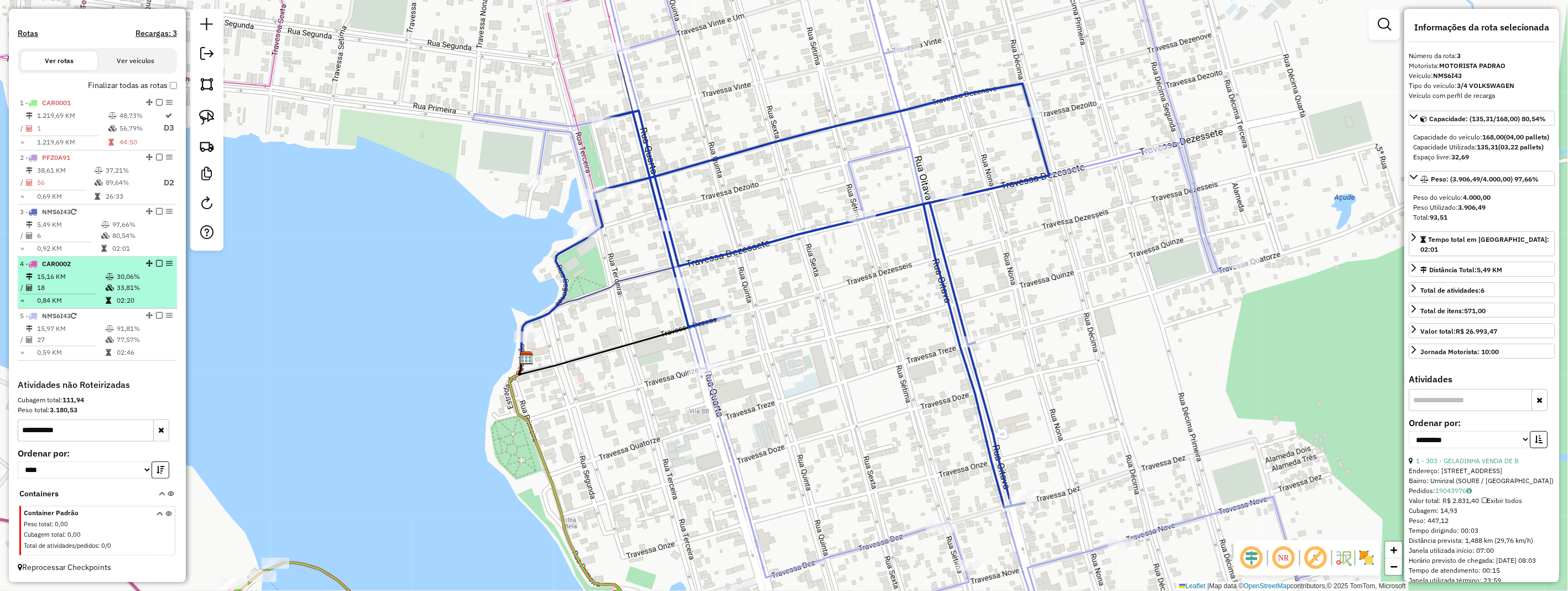
click at [69, 291] on td "18" at bounding box center [71, 288] width 69 height 11
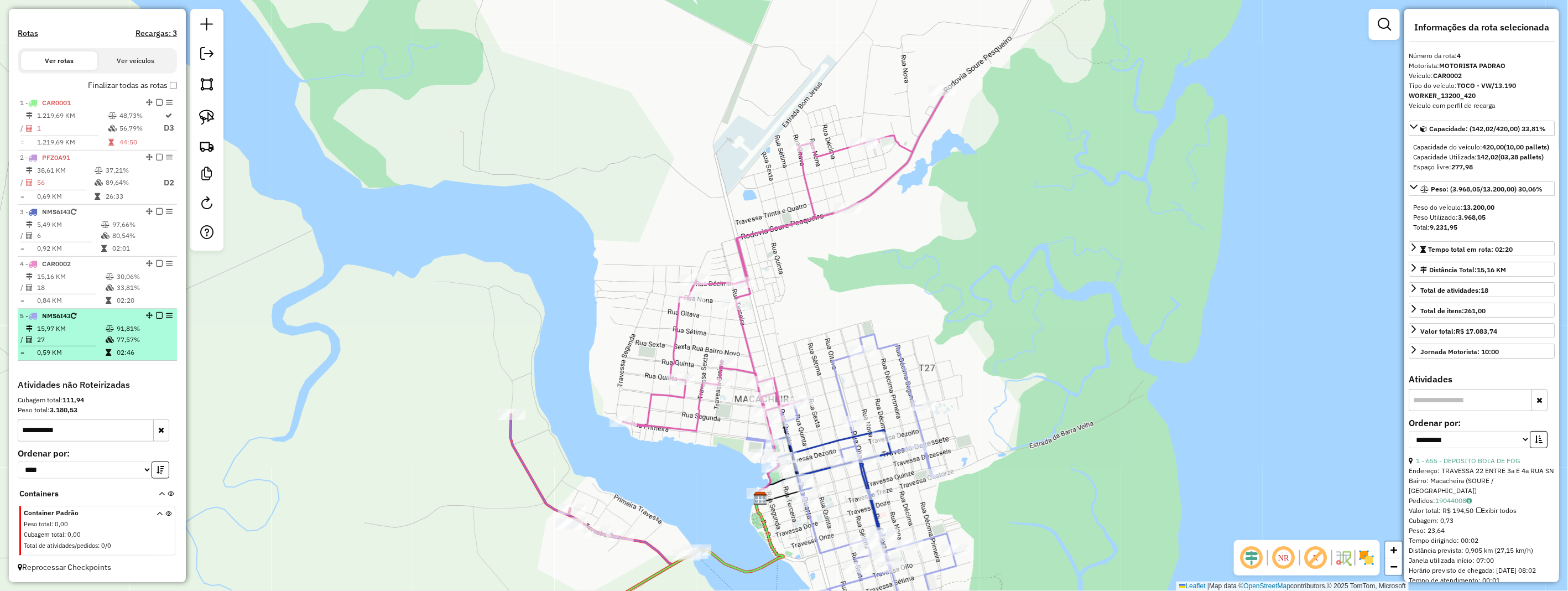
click at [86, 333] on td "15,97 KM" at bounding box center [71, 329] width 69 height 11
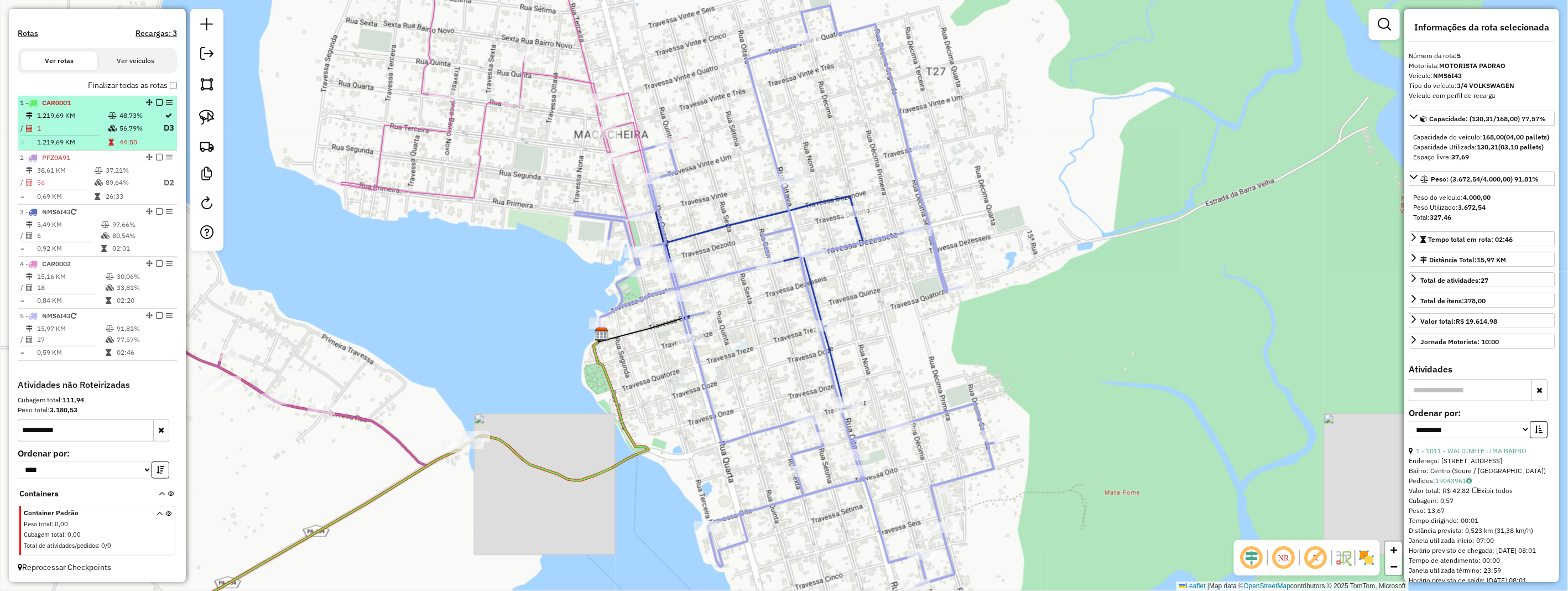
click at [74, 131] on td "1" at bounding box center [72, 128] width 71 height 14
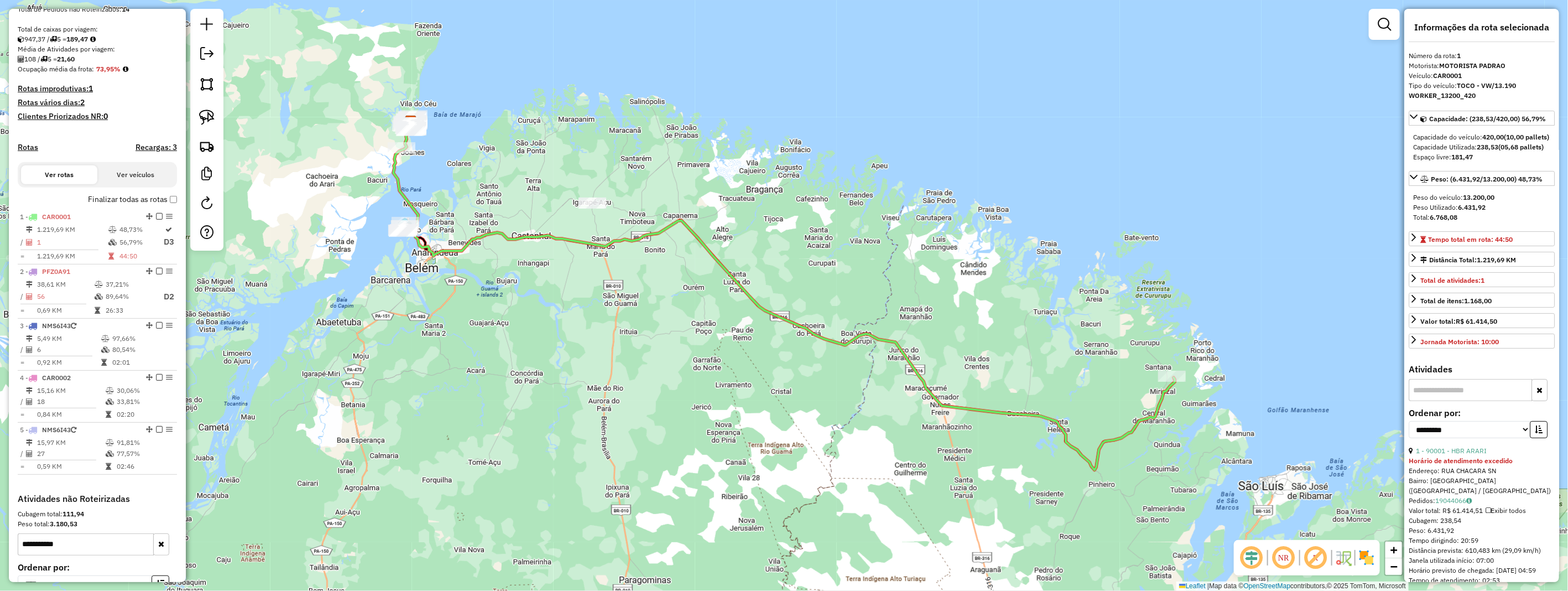
scroll to position [33, 0]
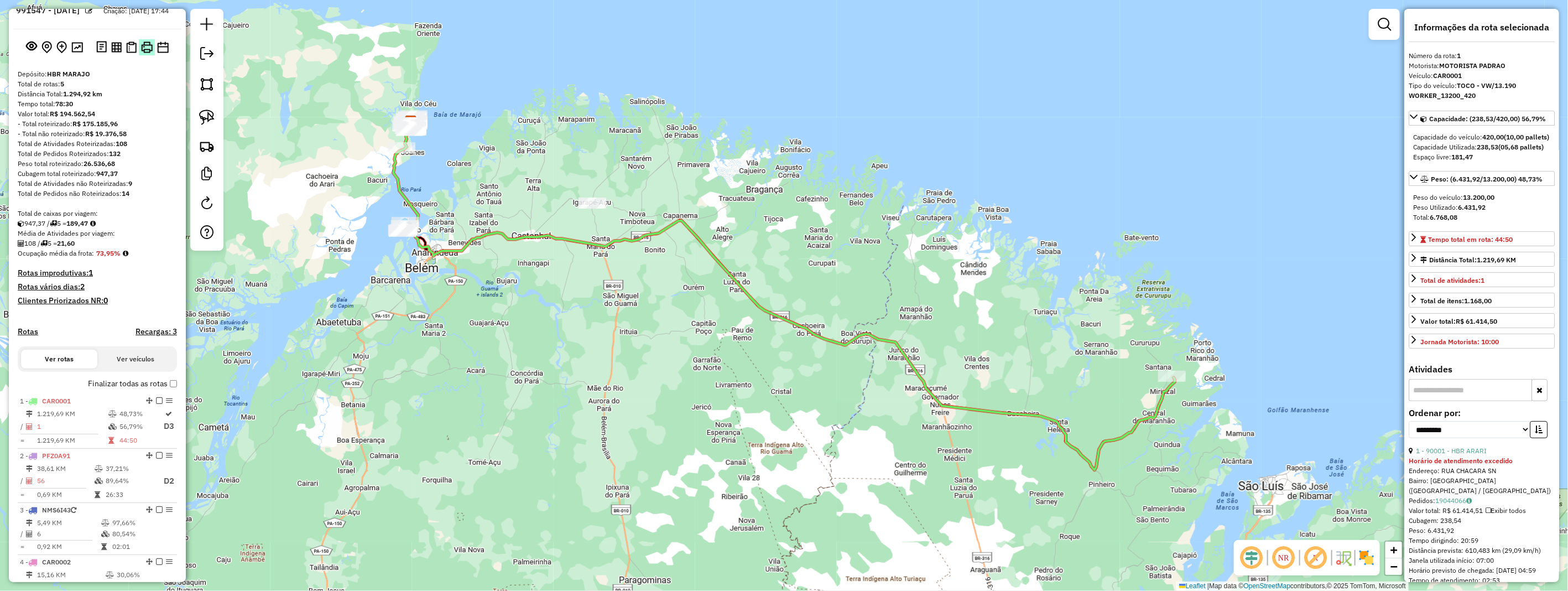
click at [147, 53] on img at bounding box center [147, 47] width 11 height 11
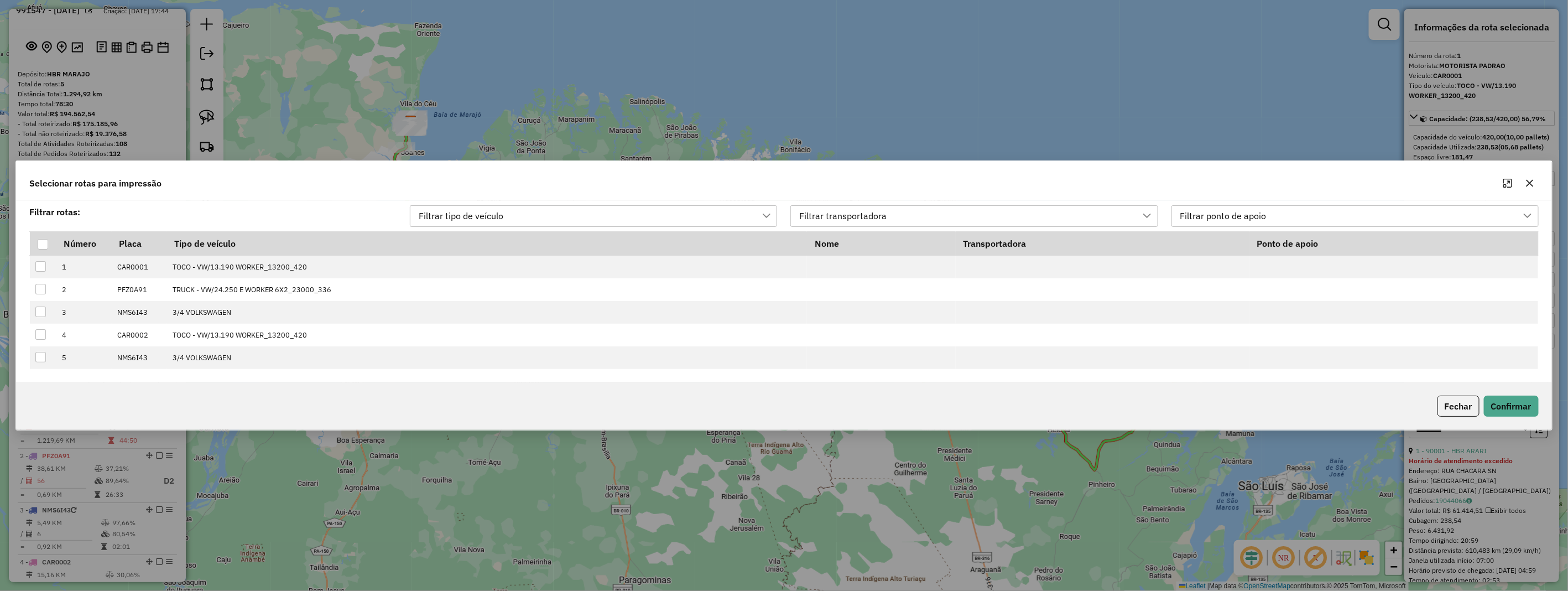
scroll to position [7, 49]
click at [43, 242] on div at bounding box center [42, 244] width 11 height 11
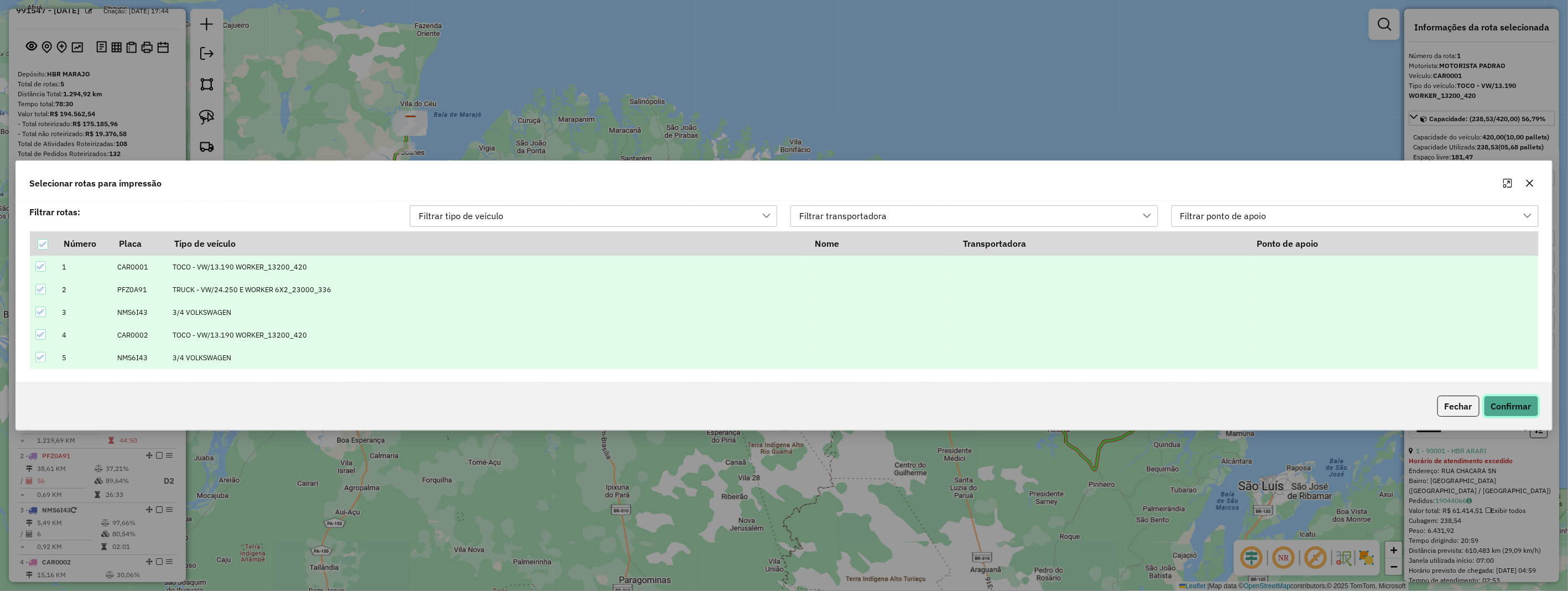
click at [1495, 405] on button "Confirmar" at bounding box center [1511, 407] width 55 height 21
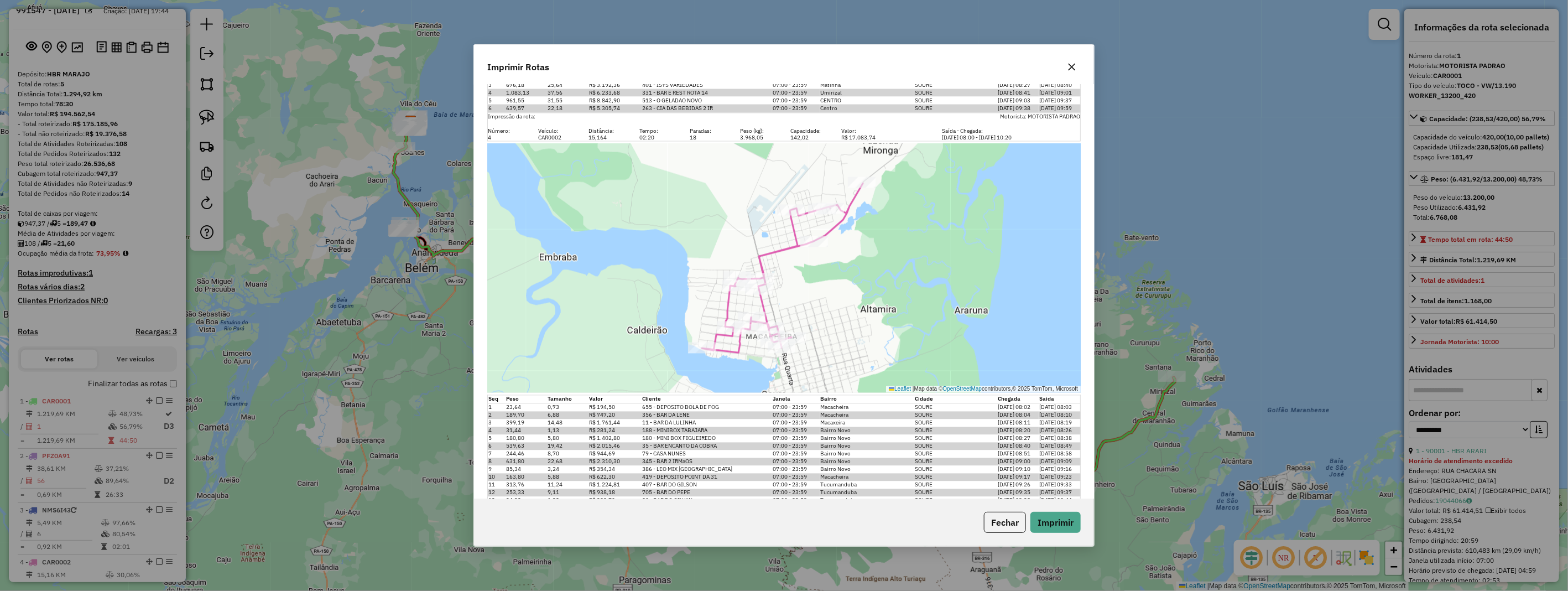
scroll to position [1415, 0]
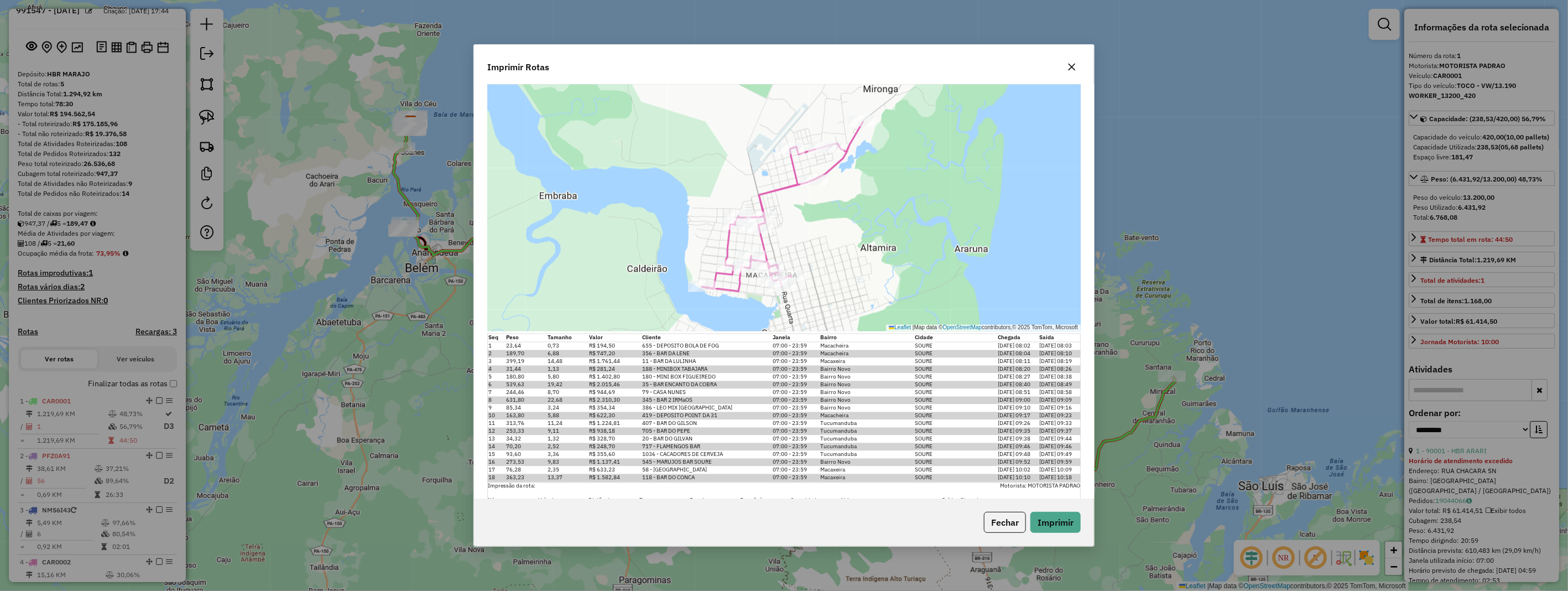
click at [1070, 64] on icon "button" at bounding box center [1072, 67] width 7 height 7
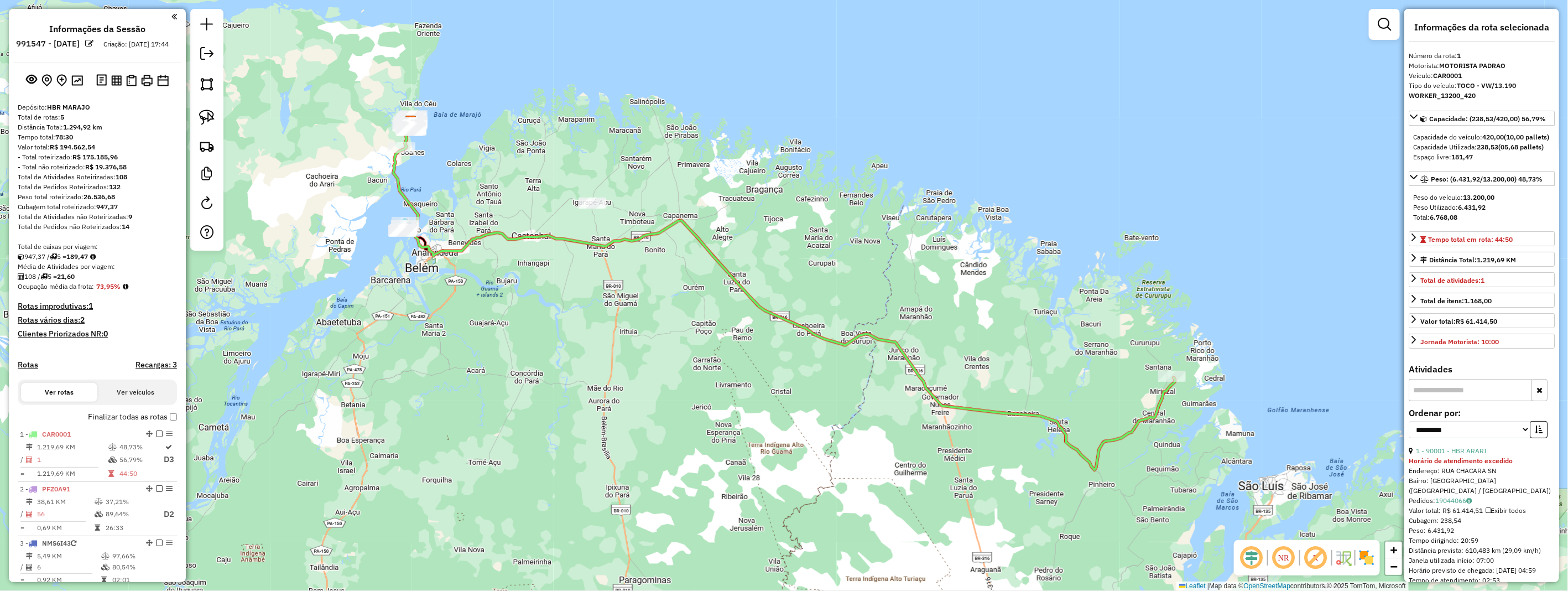
scroll to position [246, 0]
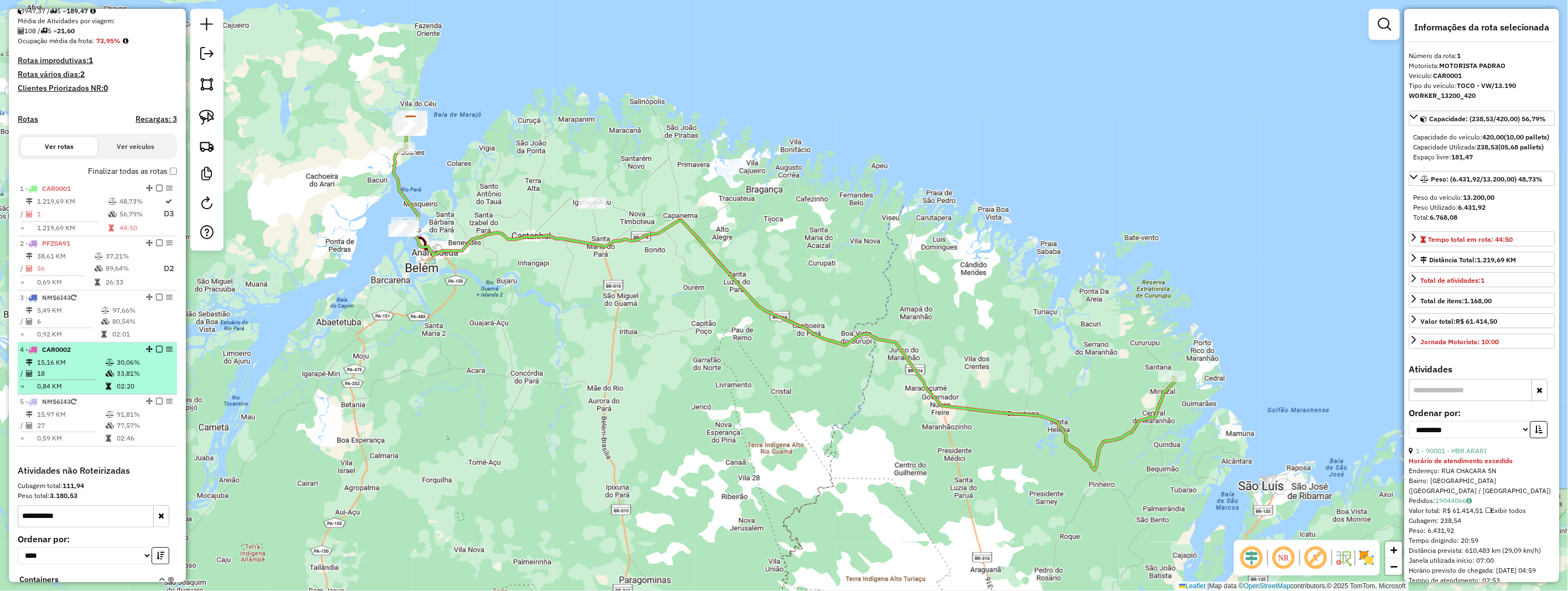
click at [94, 355] on div "4 - CAR0002" at bounding box center [78, 349] width 117 height 10
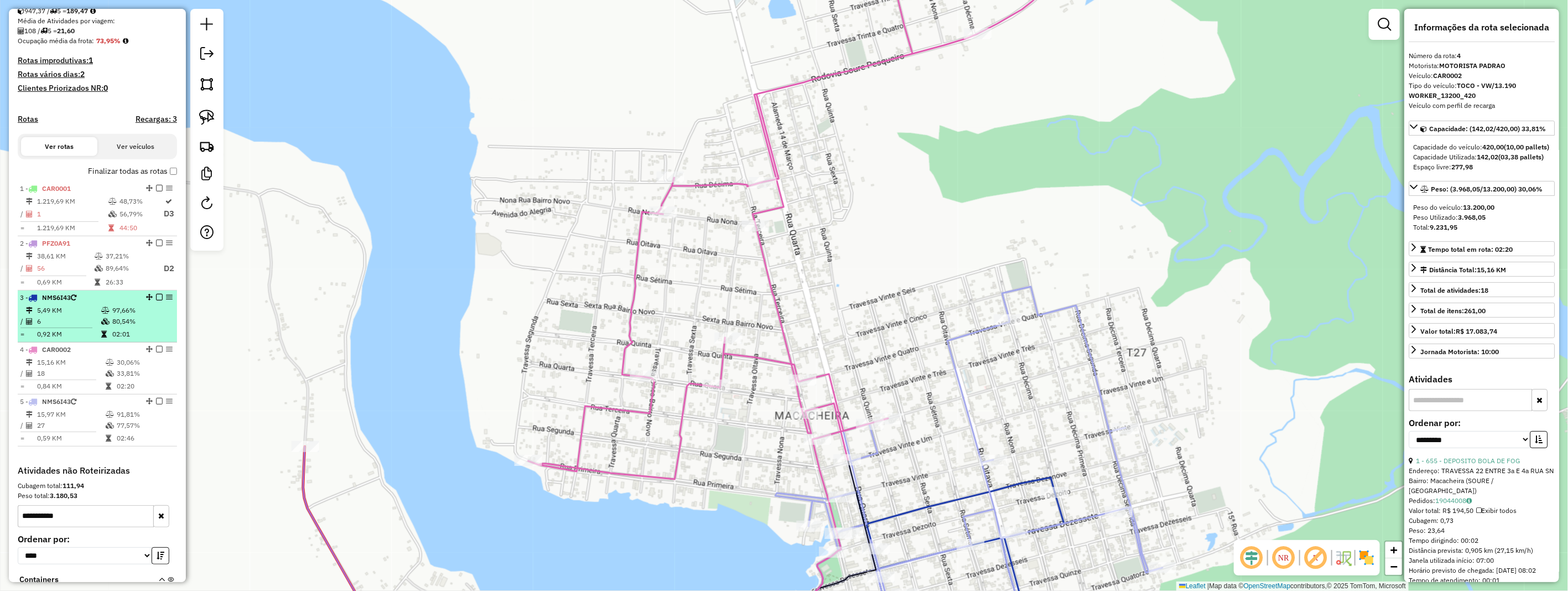
click at [97, 303] on div "3 - NMS6I43" at bounding box center [78, 298] width 117 height 10
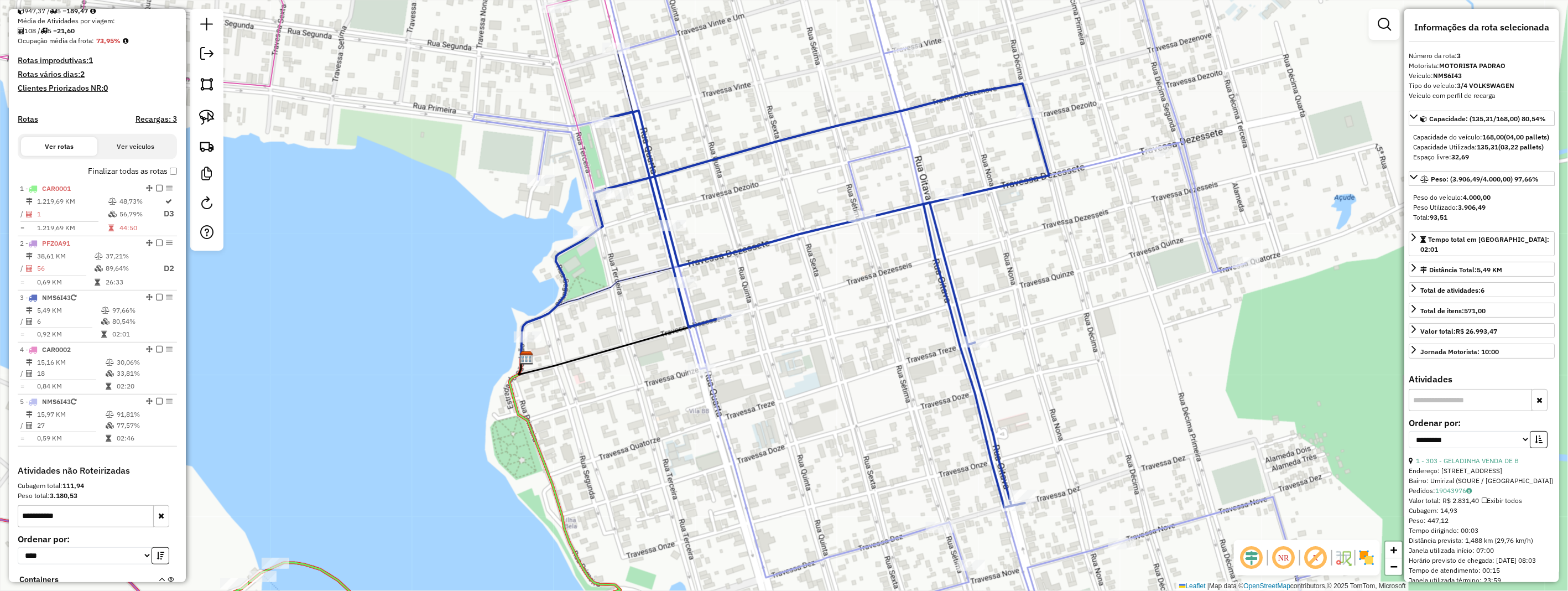
click at [591, 140] on div "Janela de atendimento Grade de atendimento Capacidade Transportadoras Veículos …" at bounding box center [784, 296] width 1568 height 591
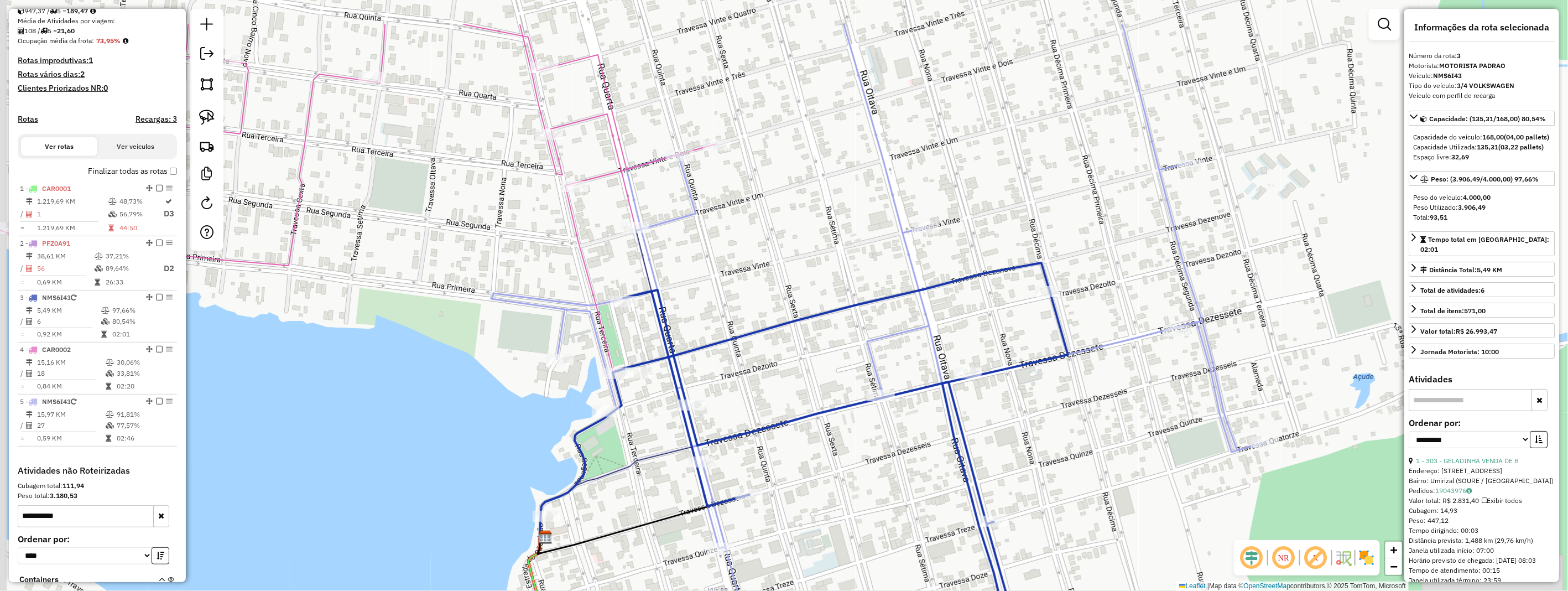
drag, startPoint x: 494, startPoint y: 109, endPoint x: 537, endPoint y: 185, distance: 87.3
click at [537, 185] on div "Janela de atendimento Grade de atendimento Capacidade Transportadoras Veículos …" at bounding box center [784, 296] width 1568 height 591
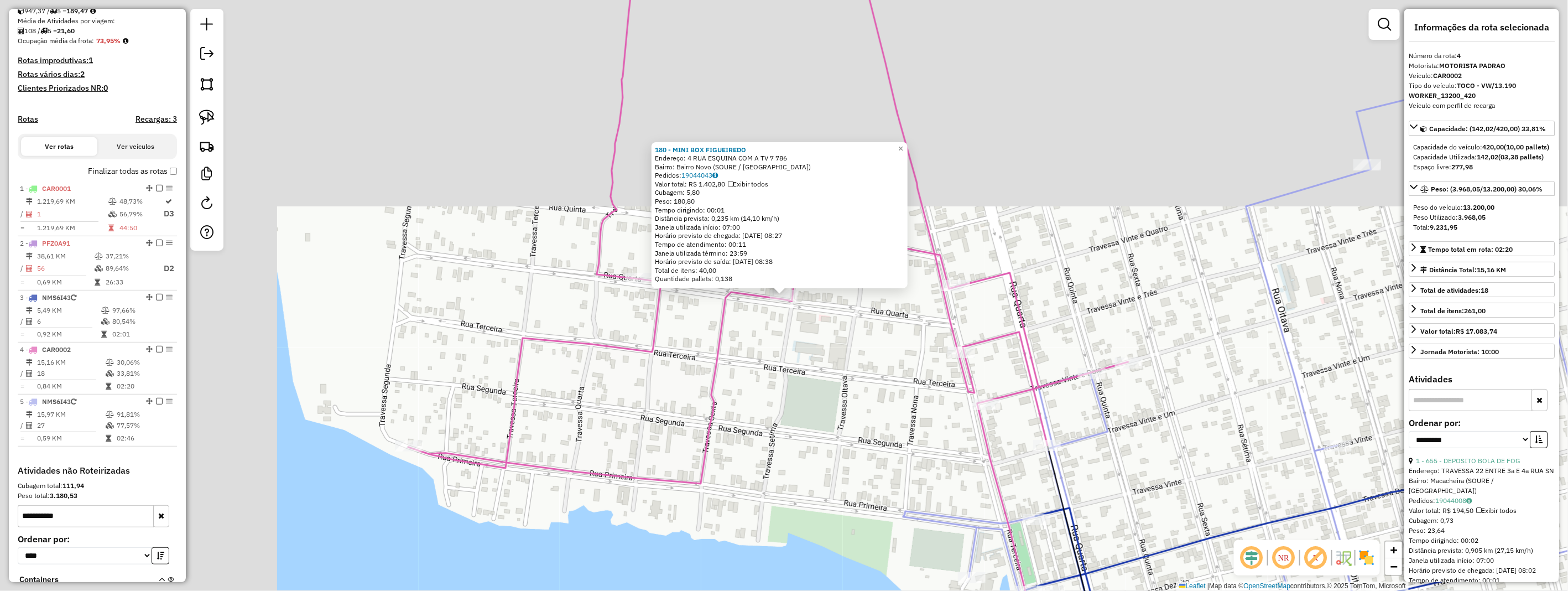
scroll to position [340, 0]
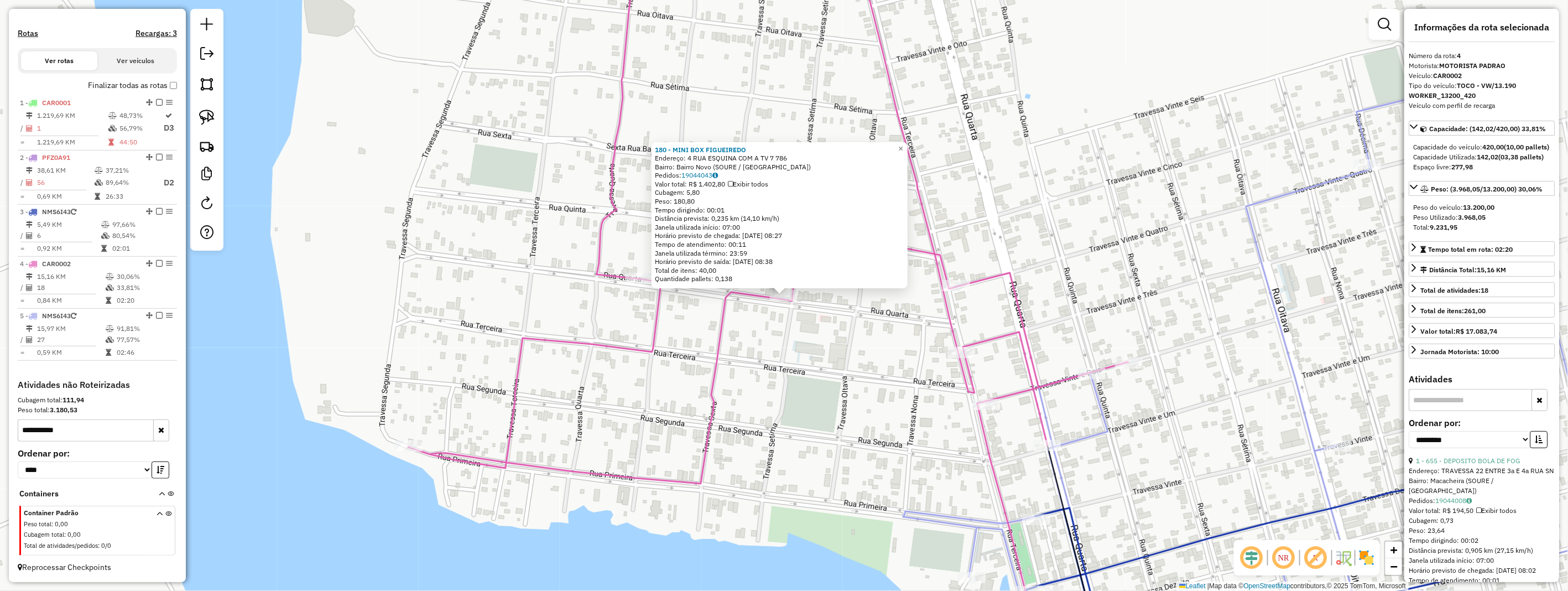
click at [769, 334] on div "180 - MINI BOX FIGUEIREDO Endereço: 4 RUA ESQUINA COM A TV 7 786 Bairro: [GEOGR…" at bounding box center [784, 296] width 1568 height 591
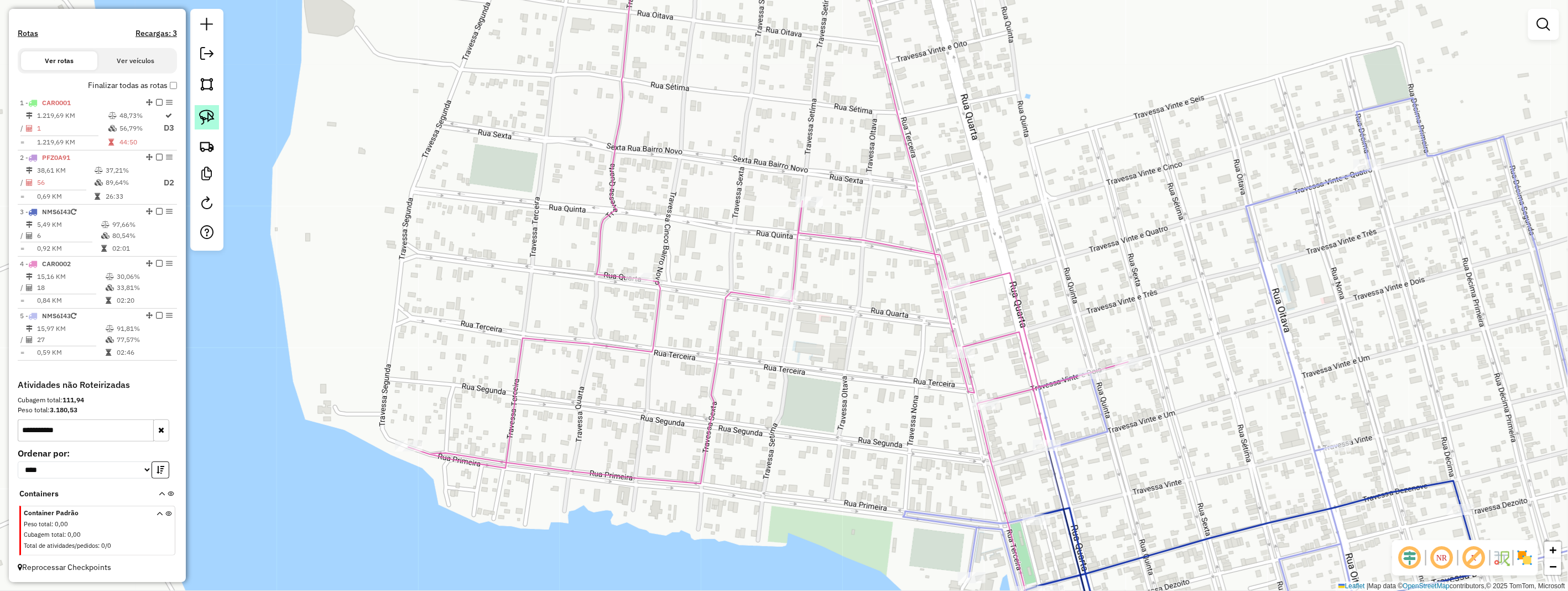
click at [212, 118] on img at bounding box center [206, 117] width 16 height 16
drag, startPoint x: 799, startPoint y: 281, endPoint x: 821, endPoint y: 302, distance: 30.4
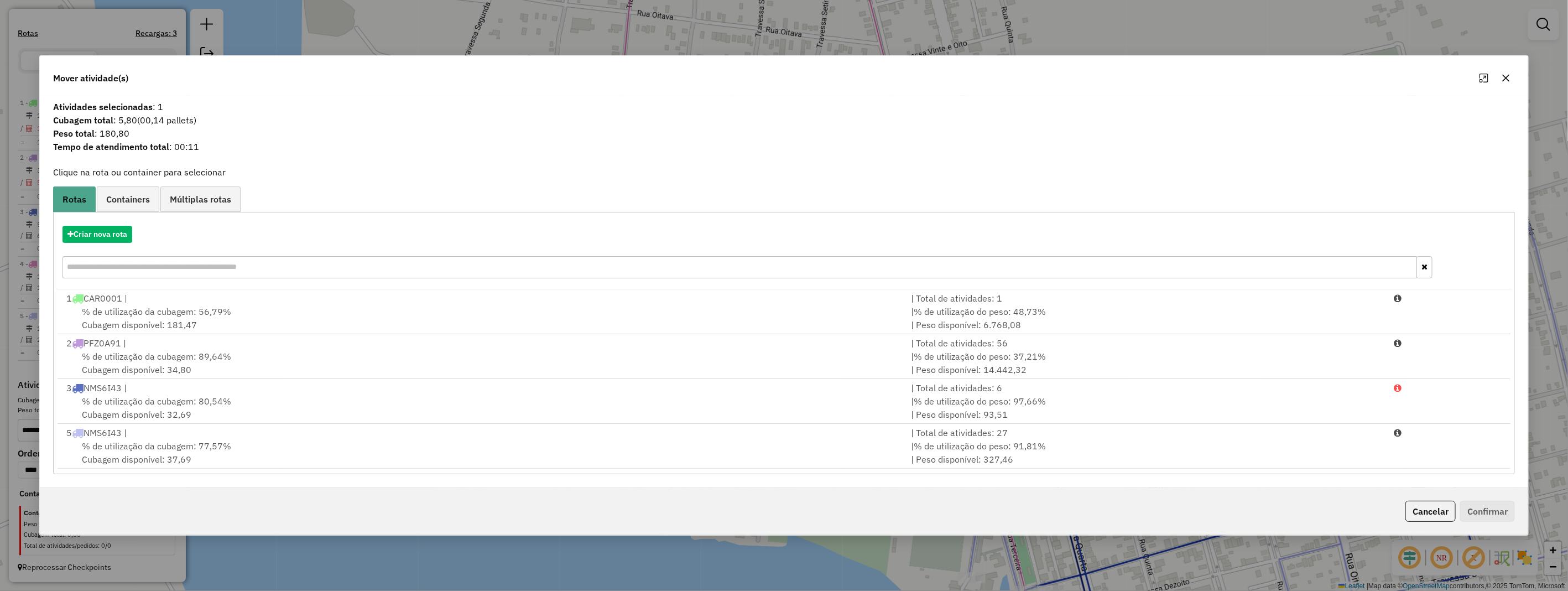
click at [228, 397] on span "% de utilização da cubagem: 80,54%" at bounding box center [156, 402] width 149 height 11
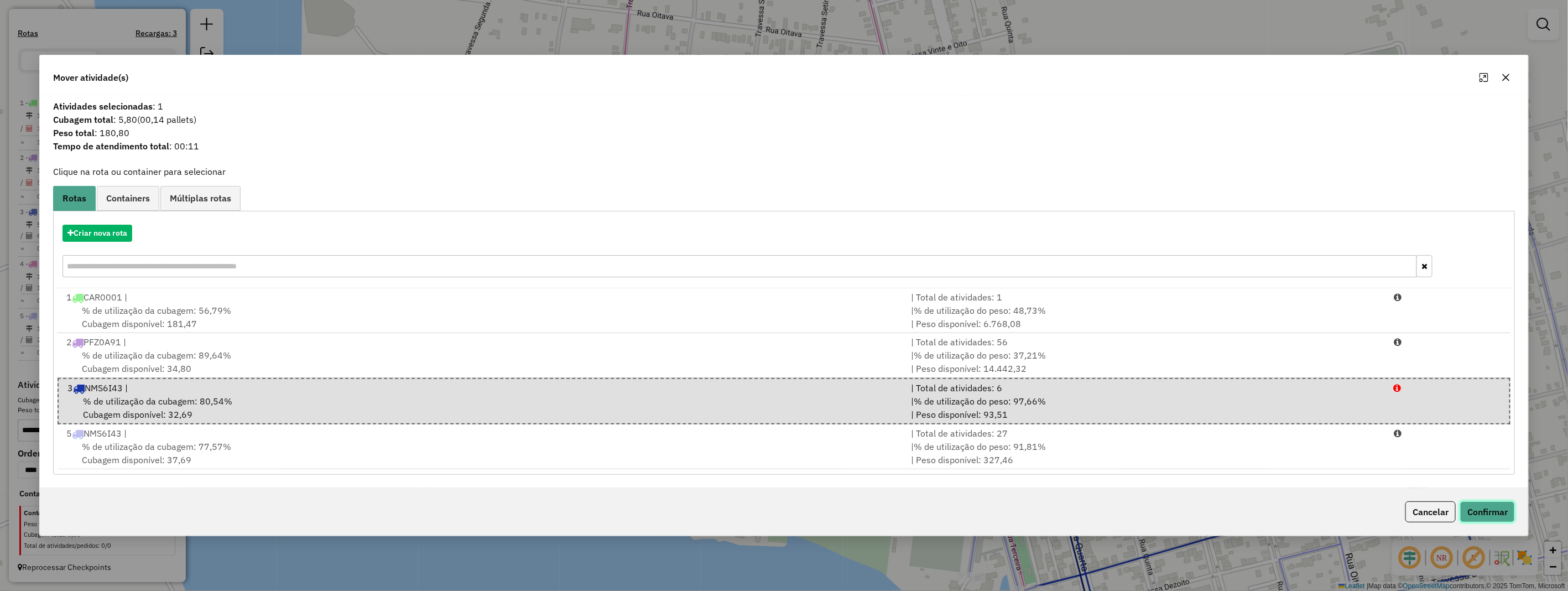
click at [1490, 515] on button "Confirmar" at bounding box center [1487, 512] width 55 height 21
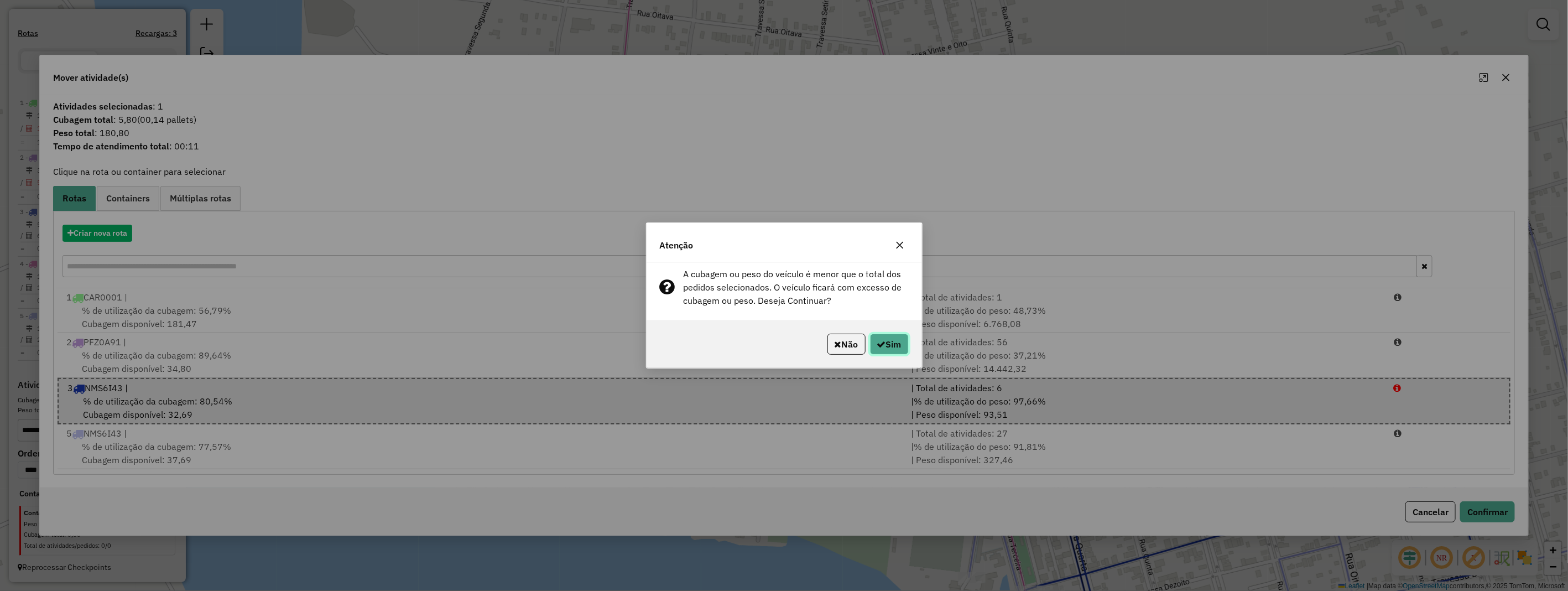
click at [891, 345] on button "Sim" at bounding box center [889, 344] width 38 height 21
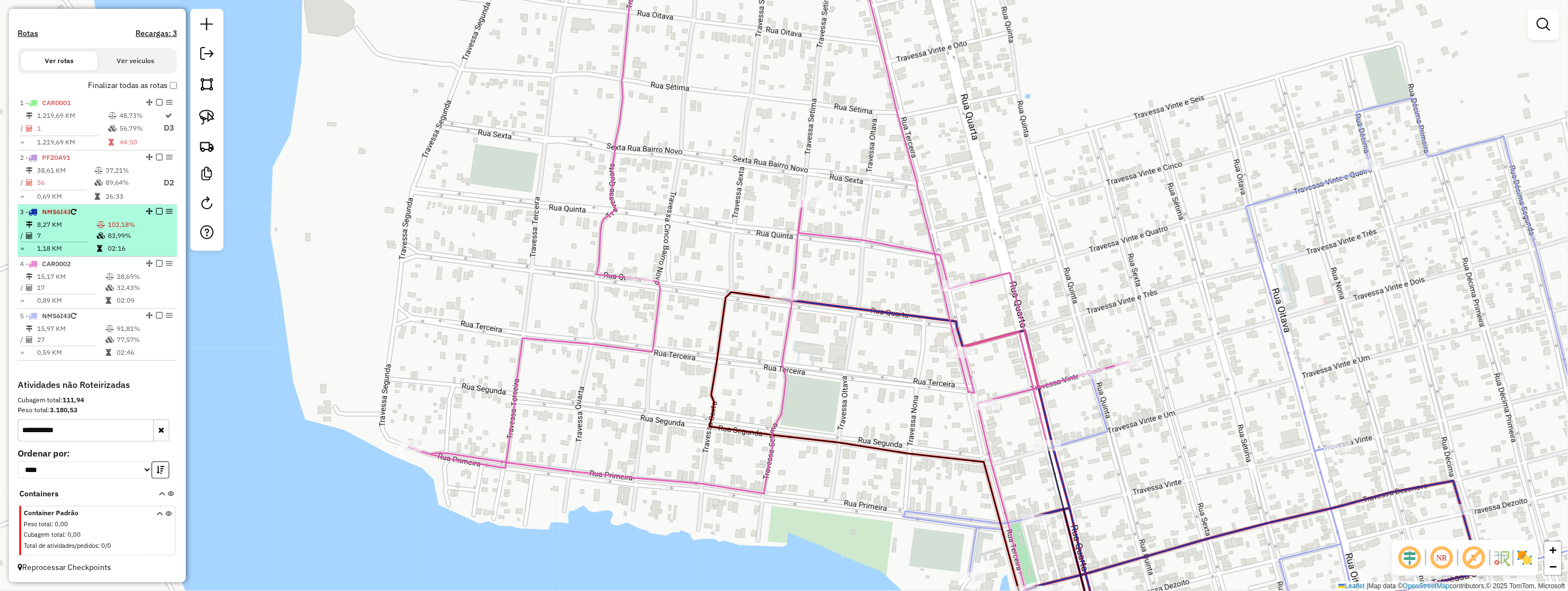
click at [97, 235] on icon at bounding box center [101, 236] width 8 height 7
select select "**********"
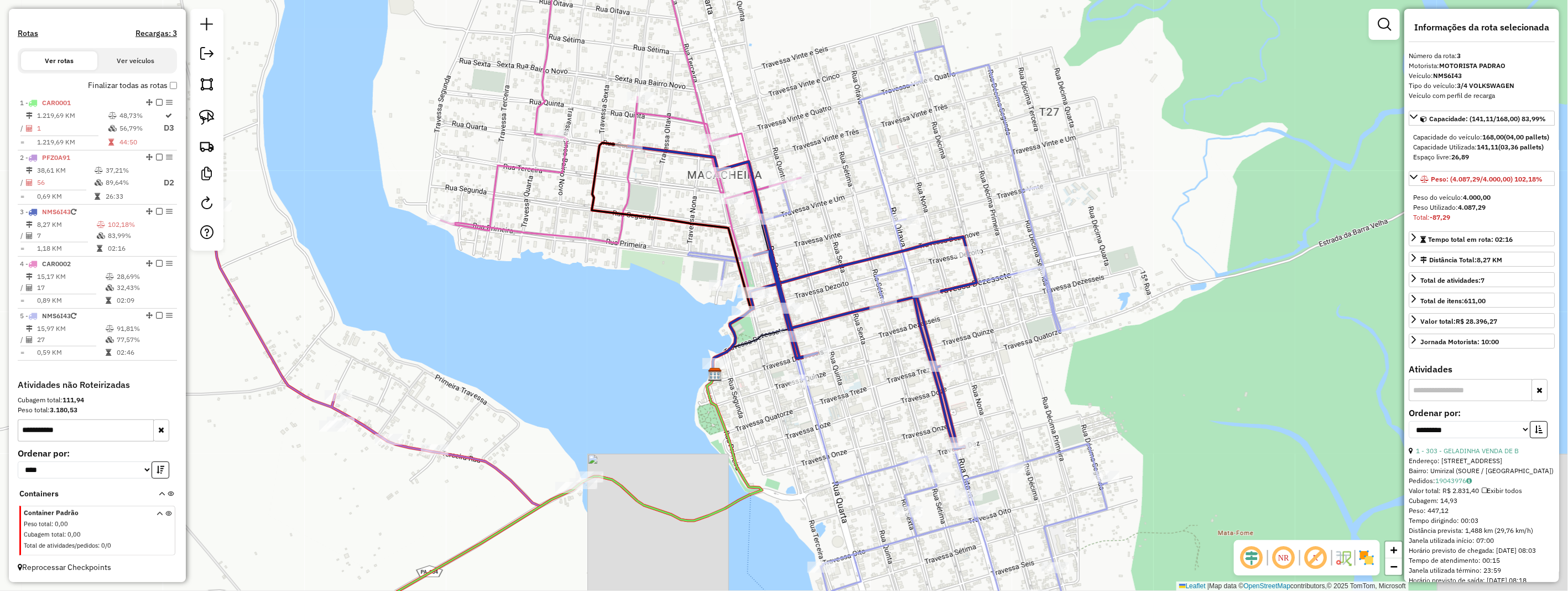
click at [82, 428] on input "**********" at bounding box center [86, 430] width 136 height 22
type input "*"
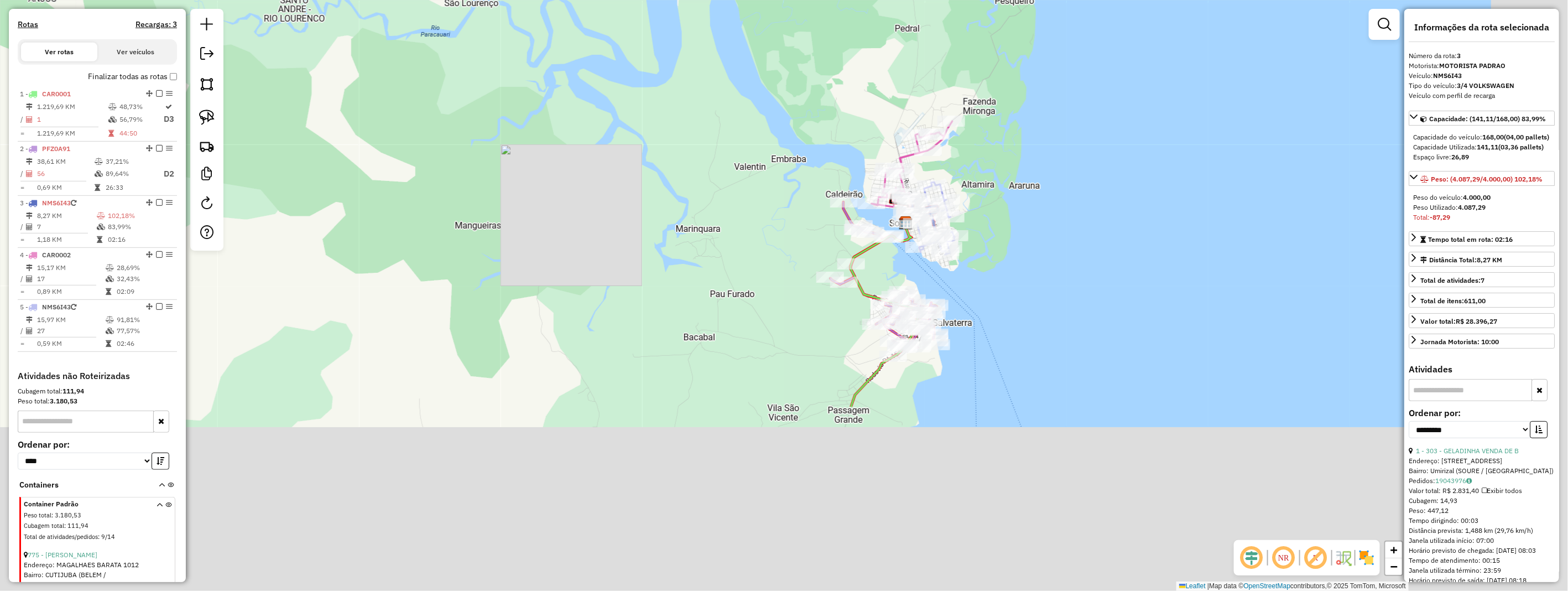
drag, startPoint x: 1164, startPoint y: 417, endPoint x: 862, endPoint y: 175, distance: 387.0
click at [893, 161] on div "Janela de atendimento Grade de atendimento Capacidade Transportadoras Veículos …" at bounding box center [784, 296] width 1568 height 591
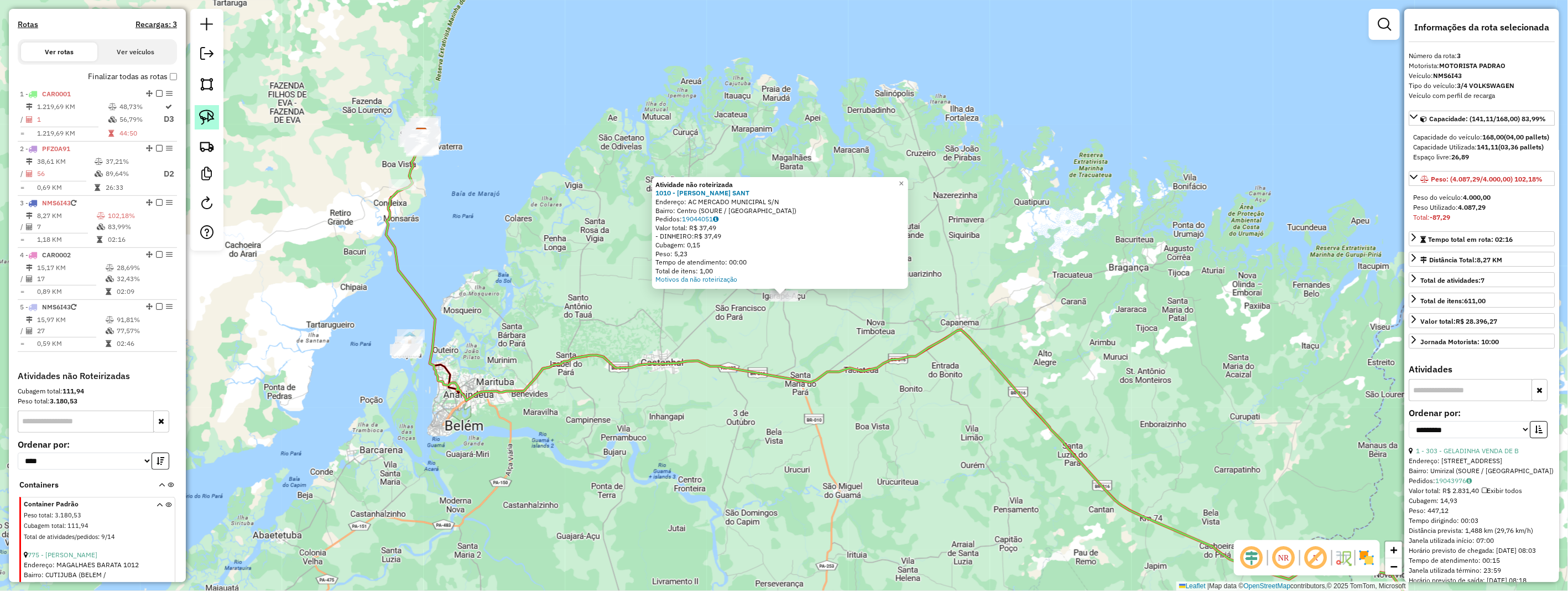
click at [208, 107] on link at bounding box center [207, 118] width 24 height 24
drag, startPoint x: 757, startPoint y: 294, endPoint x: 804, endPoint y: 273, distance: 51.5
click at [808, 278] on div "Atividade não roteirizada 1010 - [PERSON_NAME] SANT Endereço: AC MERCADO MUNICI…" at bounding box center [784, 296] width 1568 height 591
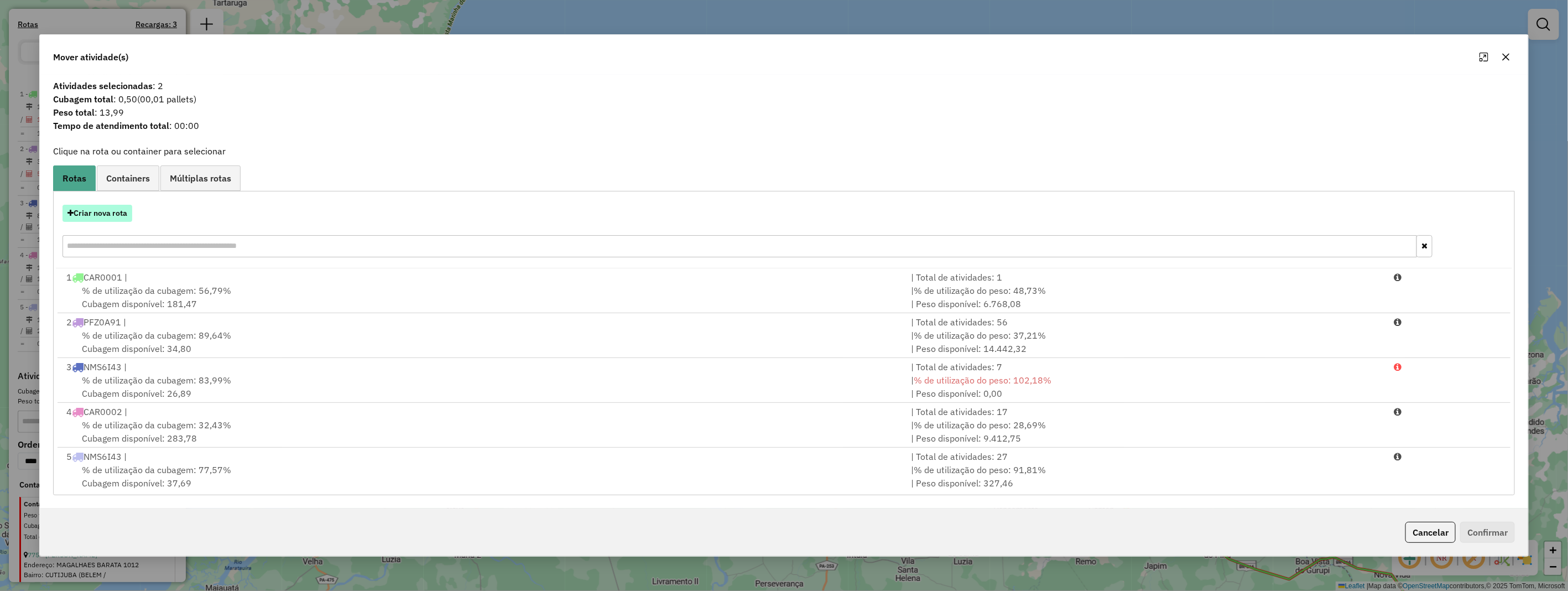
click at [102, 215] on button "Criar nova rota" at bounding box center [97, 213] width 69 height 17
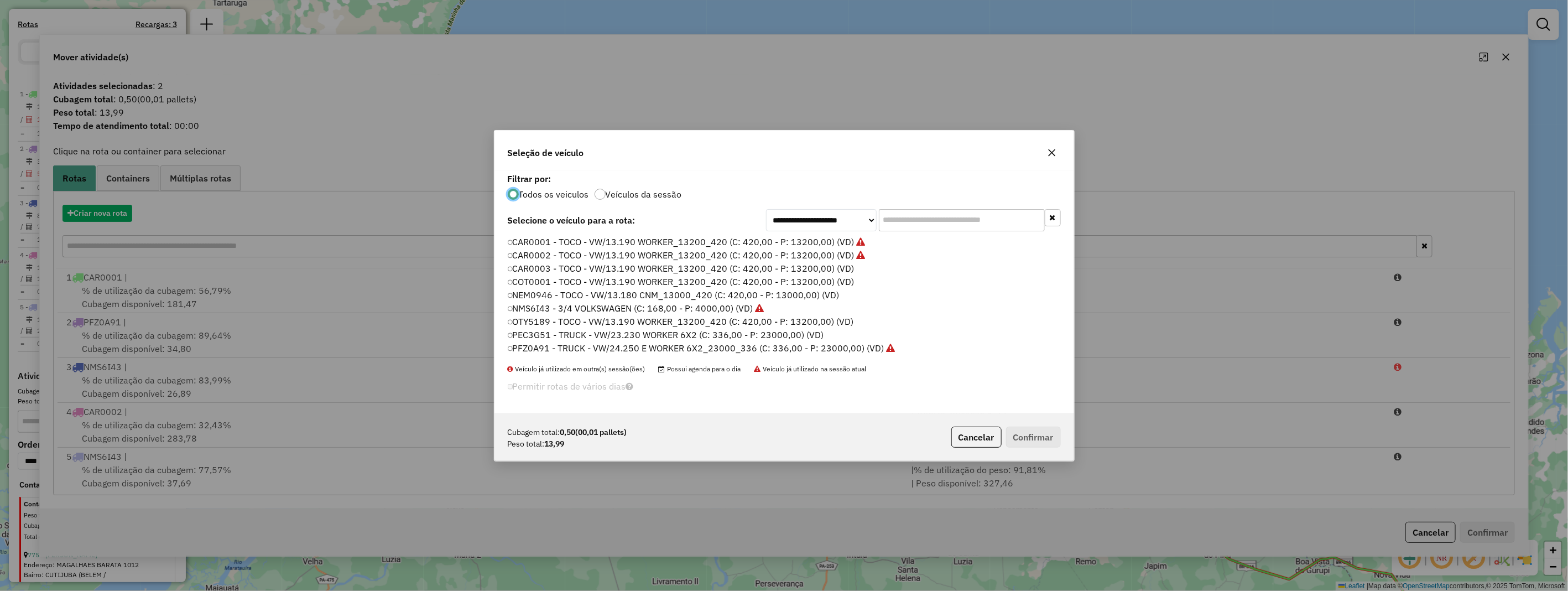
scroll to position [6, 2]
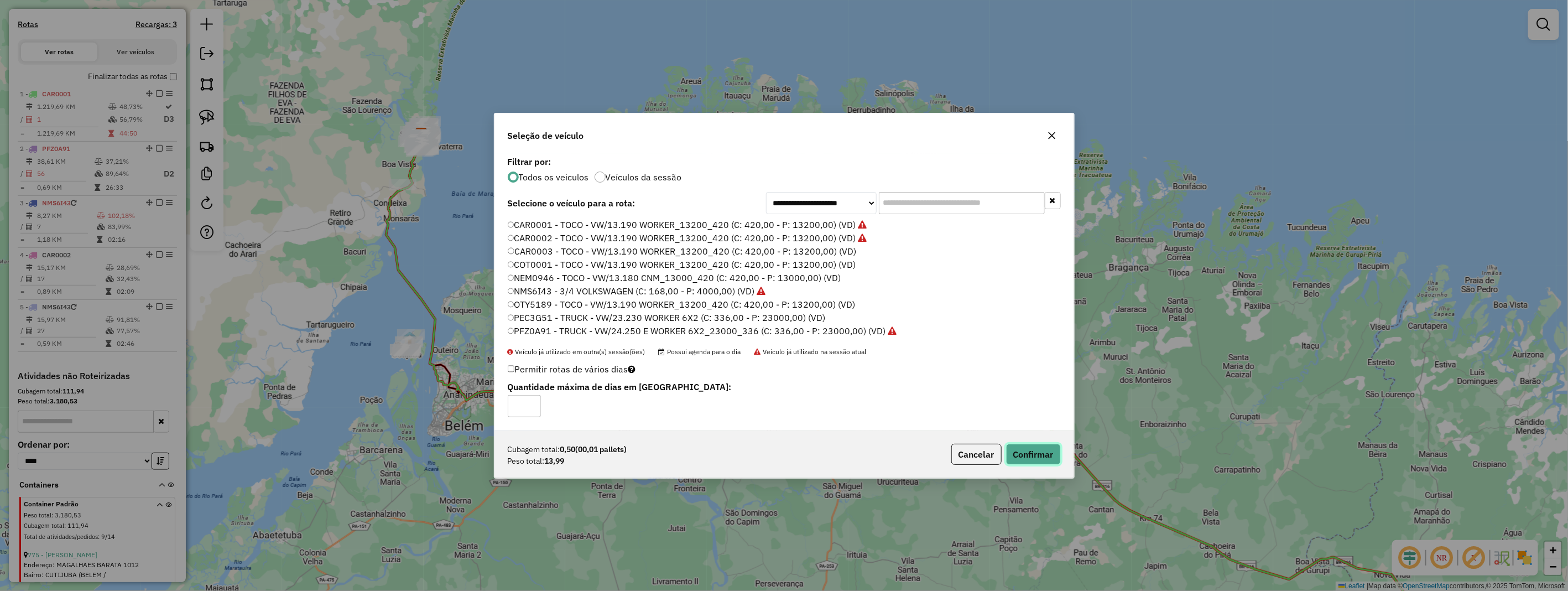
click at [1028, 460] on button "Confirmar" at bounding box center [1033, 455] width 55 height 21
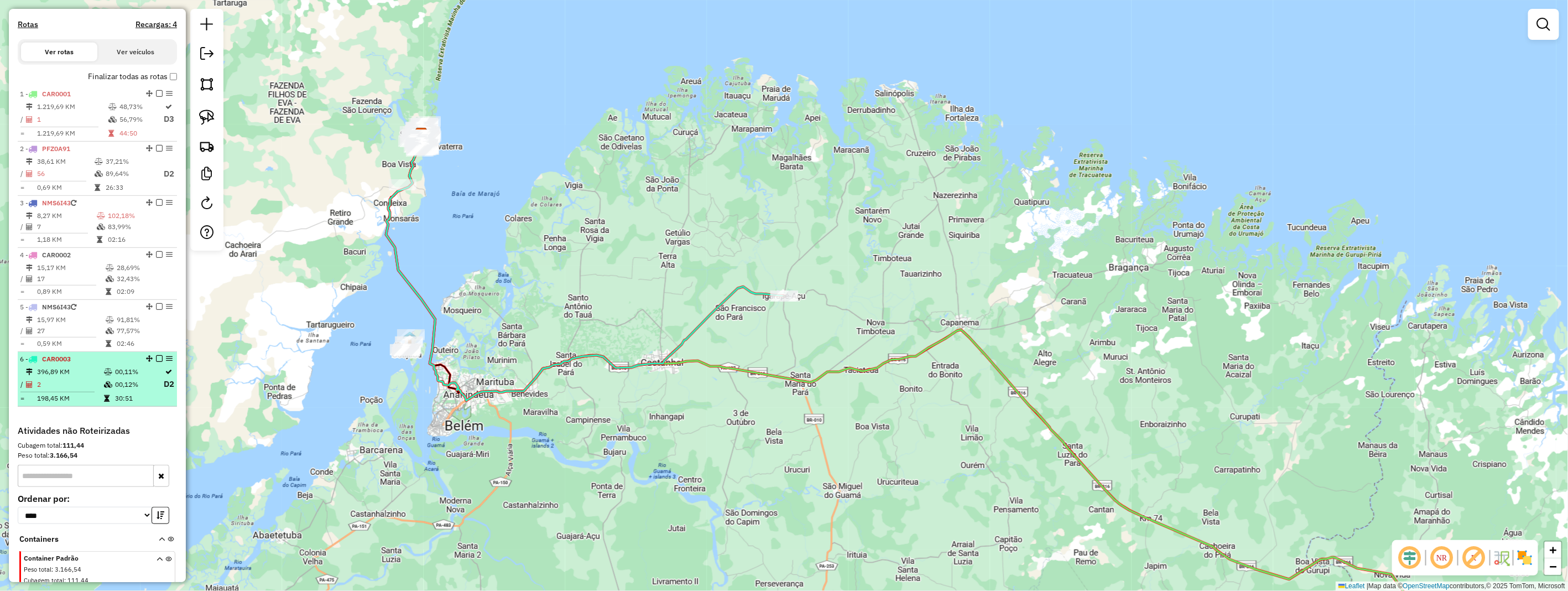
click at [104, 377] on td at bounding box center [109, 372] width 11 height 11
select select "**********"
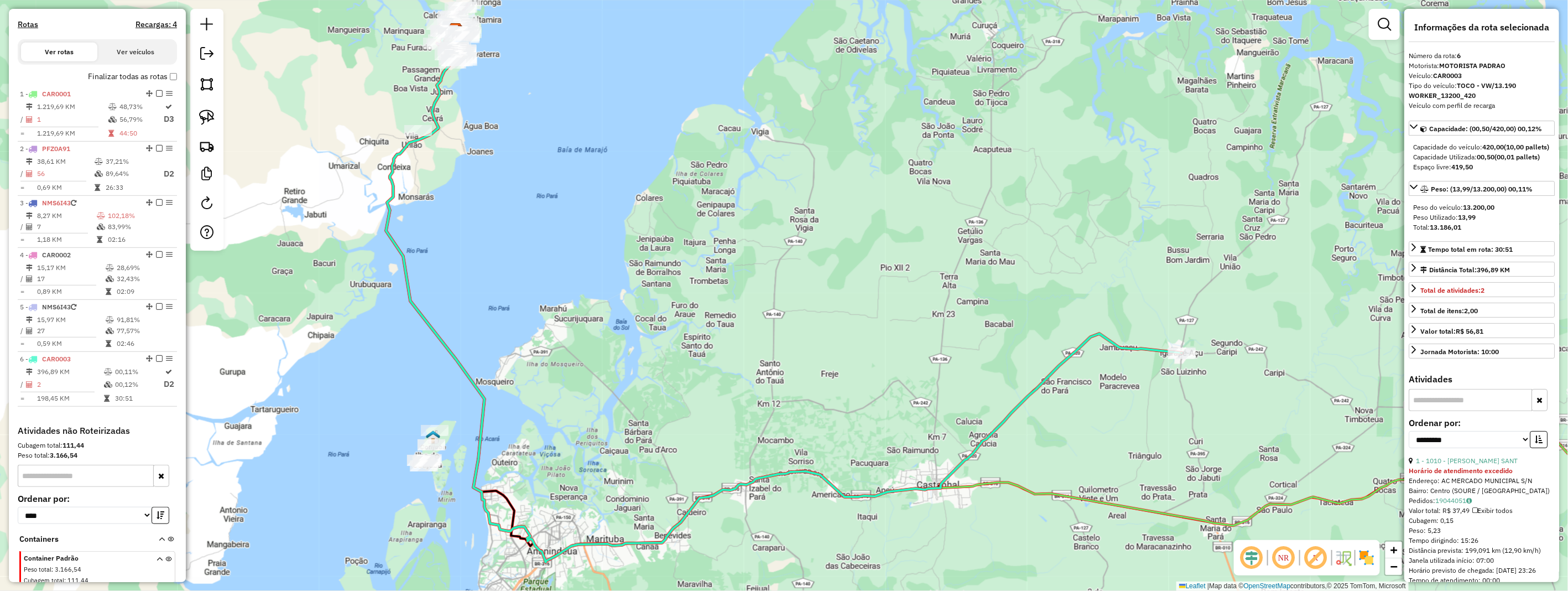
scroll to position [61, 0]
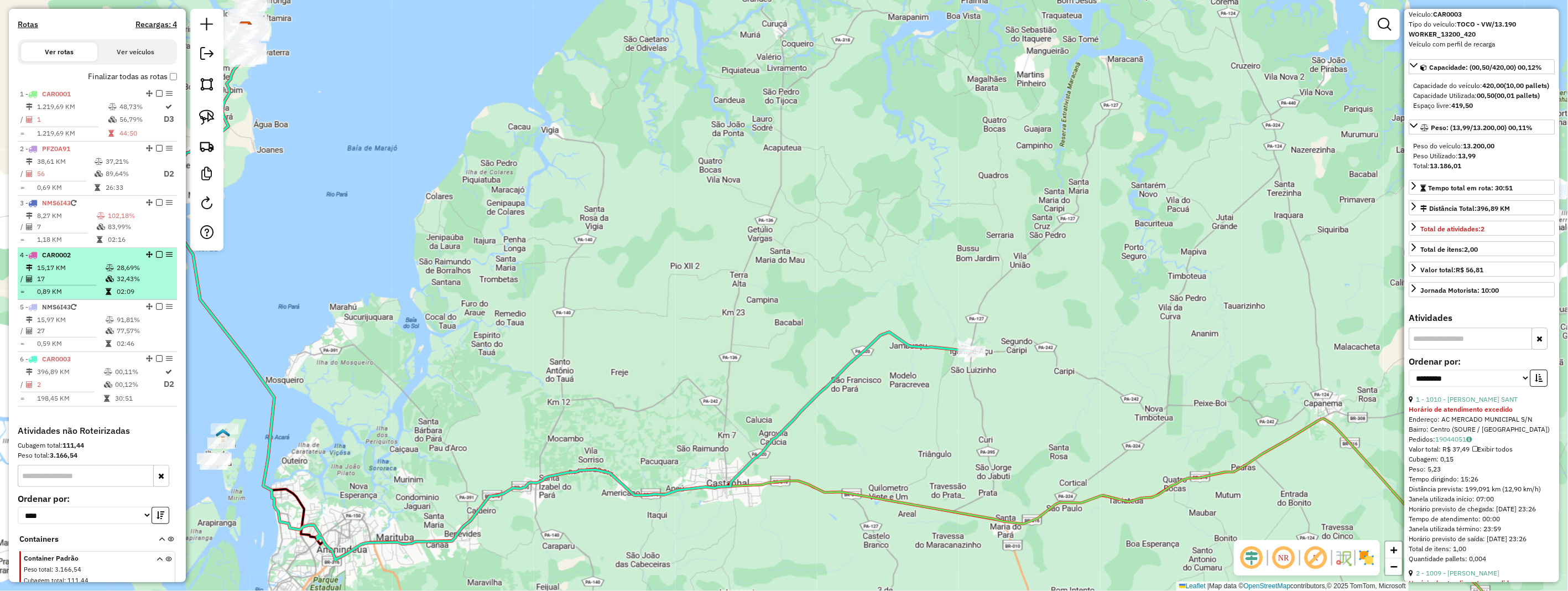
click at [109, 260] on div "4 - CAR0002" at bounding box center [78, 256] width 117 height 10
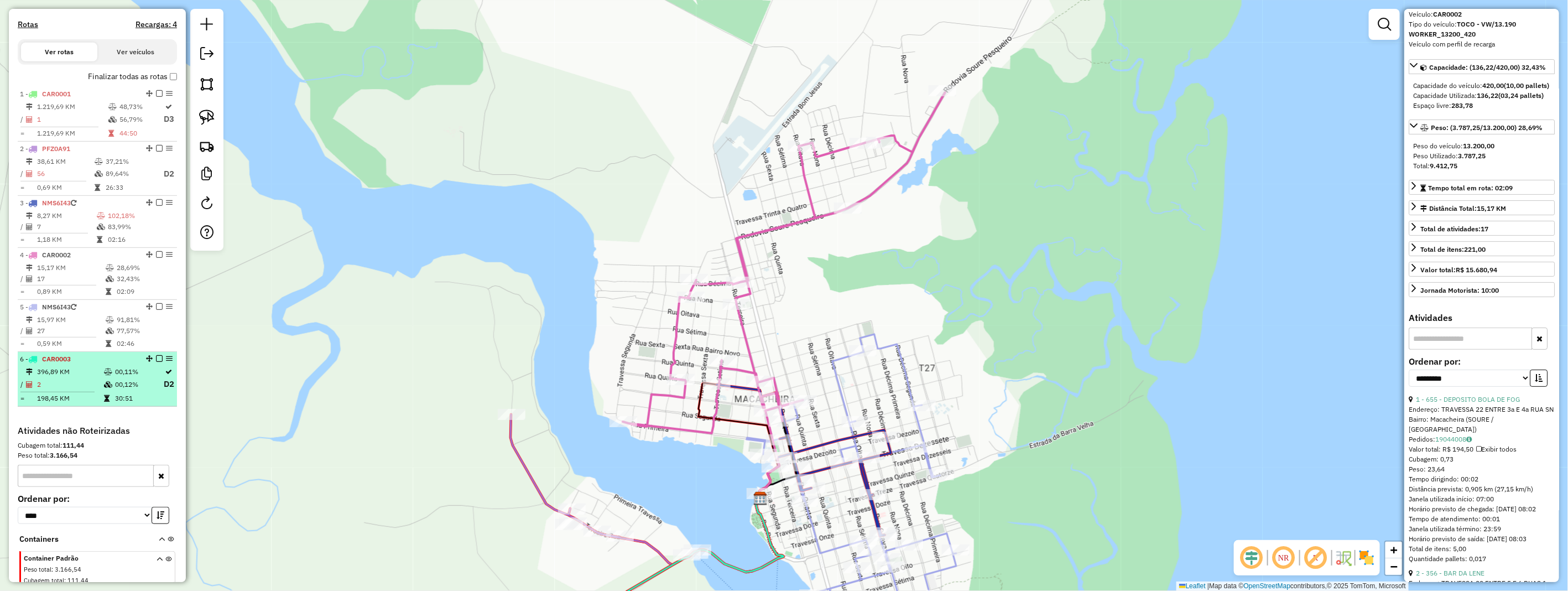
click at [158, 362] on em at bounding box center [159, 358] width 7 height 7
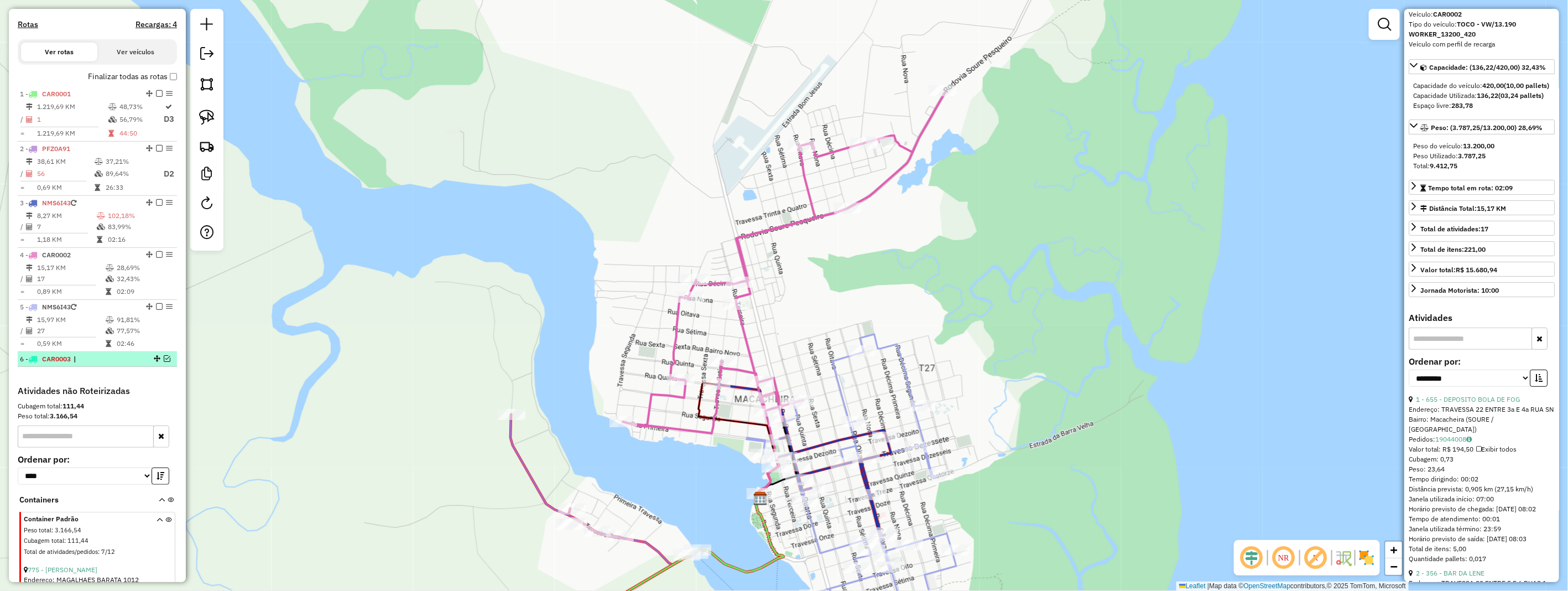
click at [164, 362] on em at bounding box center [167, 358] width 7 height 7
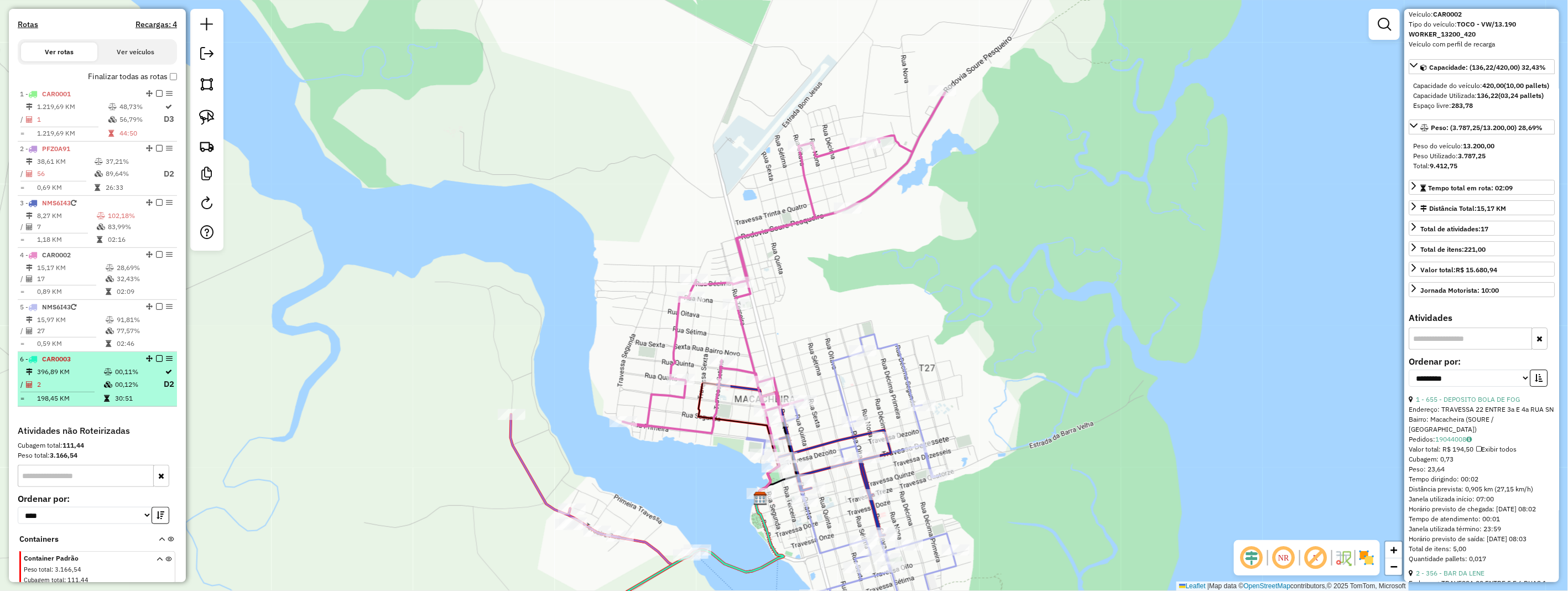
click at [123, 377] on td "00,11%" at bounding box center [139, 372] width 49 height 11
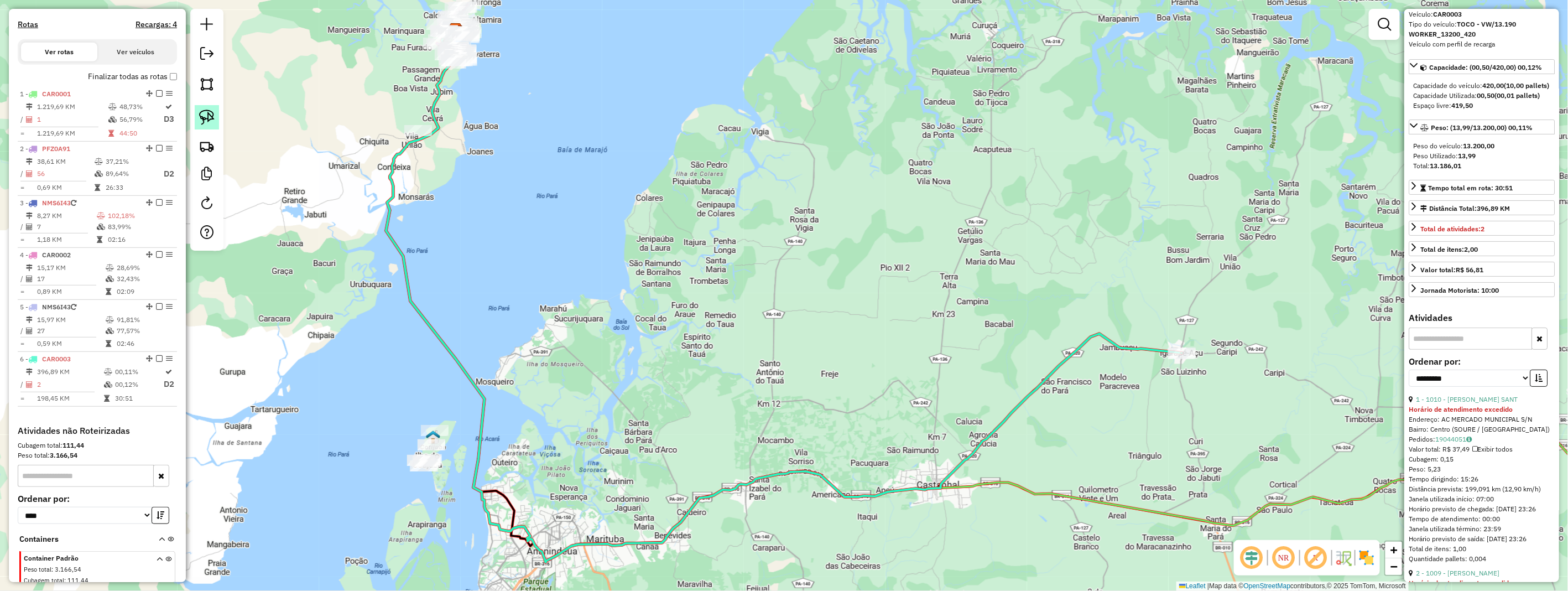
click at [209, 119] on img at bounding box center [206, 117] width 16 height 16
click at [210, 119] on img at bounding box center [206, 117] width 16 height 16
drag, startPoint x: 1196, startPoint y: 344, endPoint x: 1231, endPoint y: 374, distance: 46.1
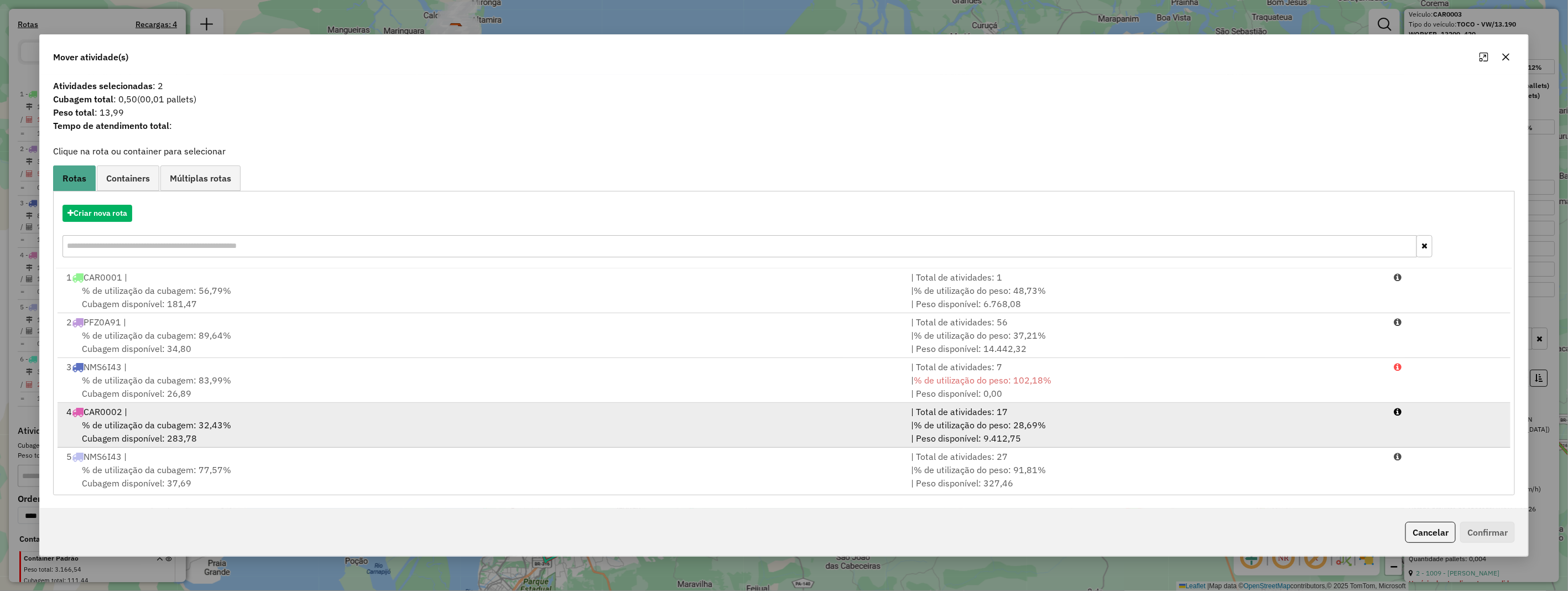
drag, startPoint x: 106, startPoint y: 415, endPoint x: 463, endPoint y: 417, distance: 357.0
click at [106, 416] on div "4 CAR0002 |" at bounding box center [482, 411] width 845 height 13
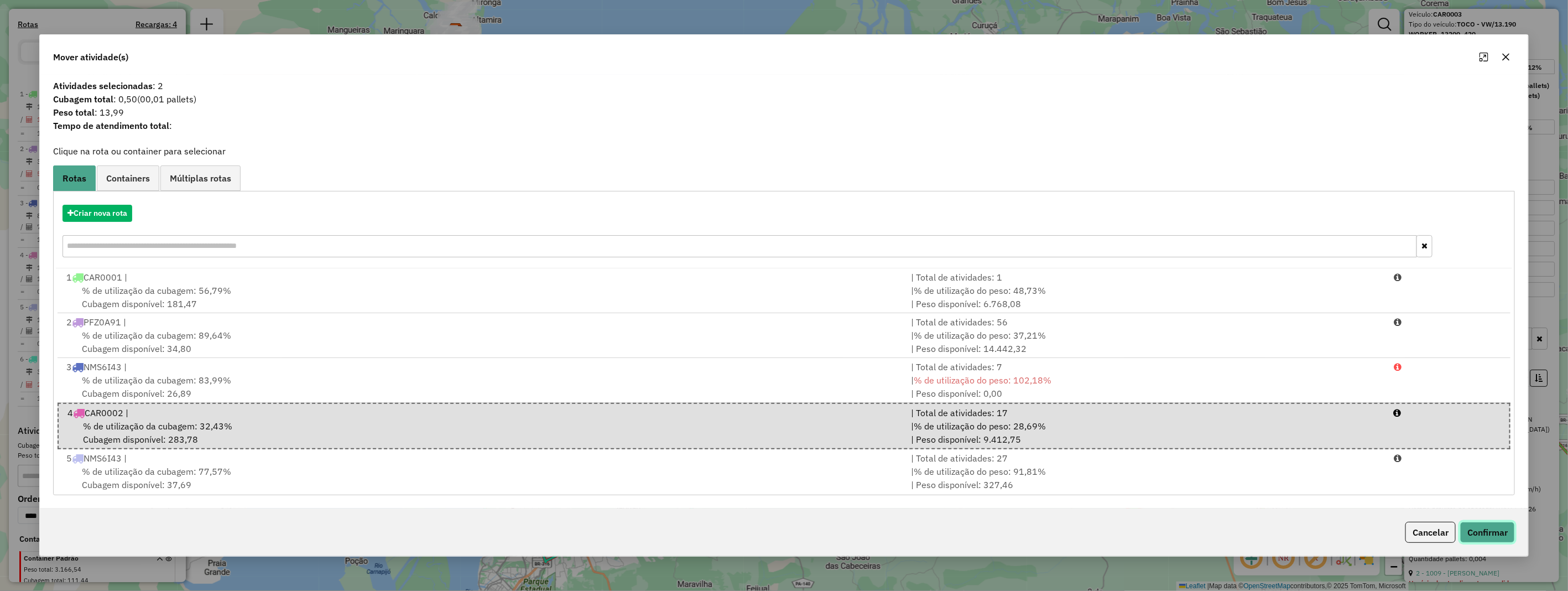
click at [1477, 527] on button "Confirmar" at bounding box center [1487, 532] width 55 height 21
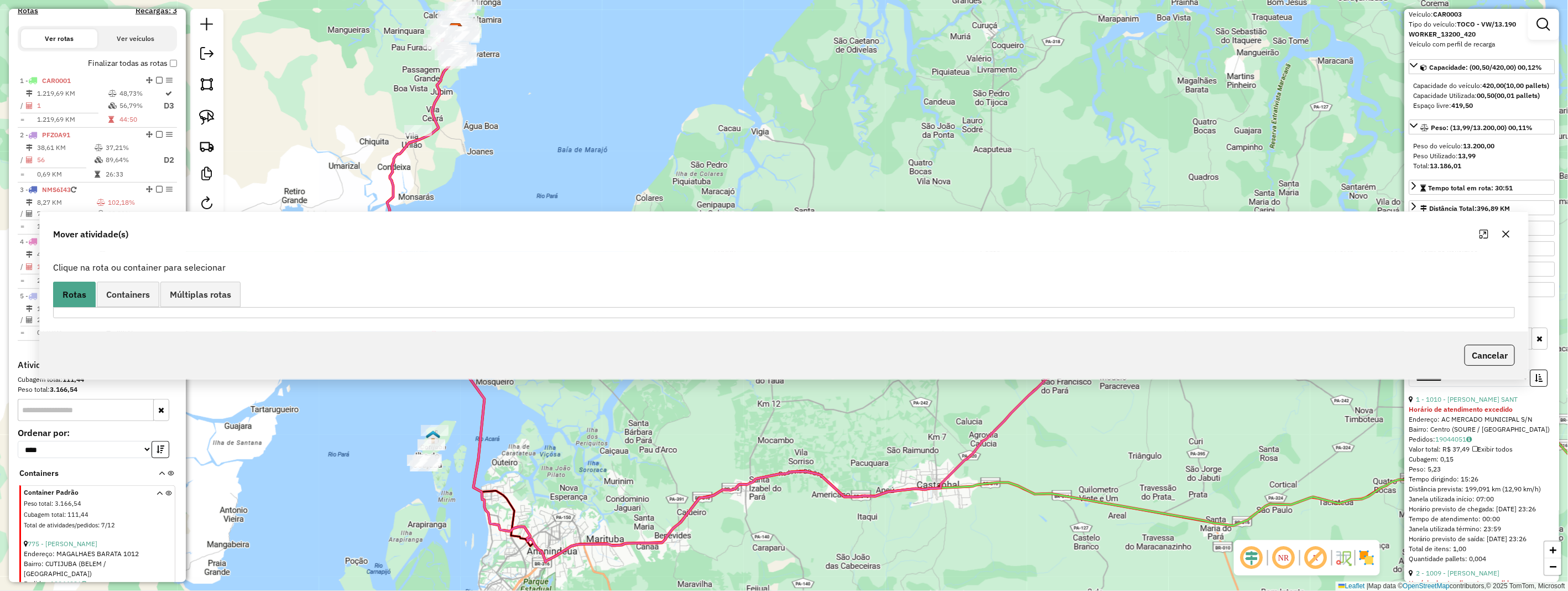
scroll to position [327, 0]
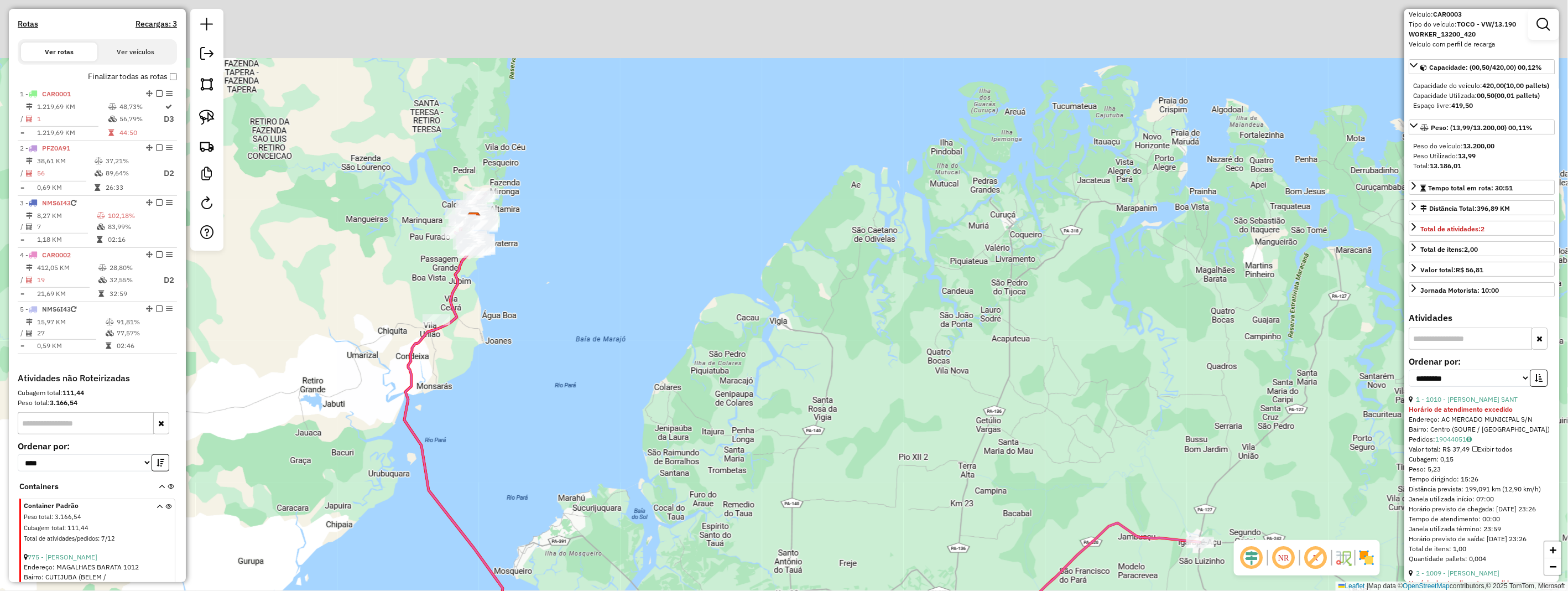
drag, startPoint x: 513, startPoint y: 201, endPoint x: 478, endPoint y: 322, distance: 126.0
click at [520, 338] on div "Janela de atendimento Grade de atendimento Capacidade Transportadoras Veículos …" at bounding box center [784, 296] width 1568 height 591
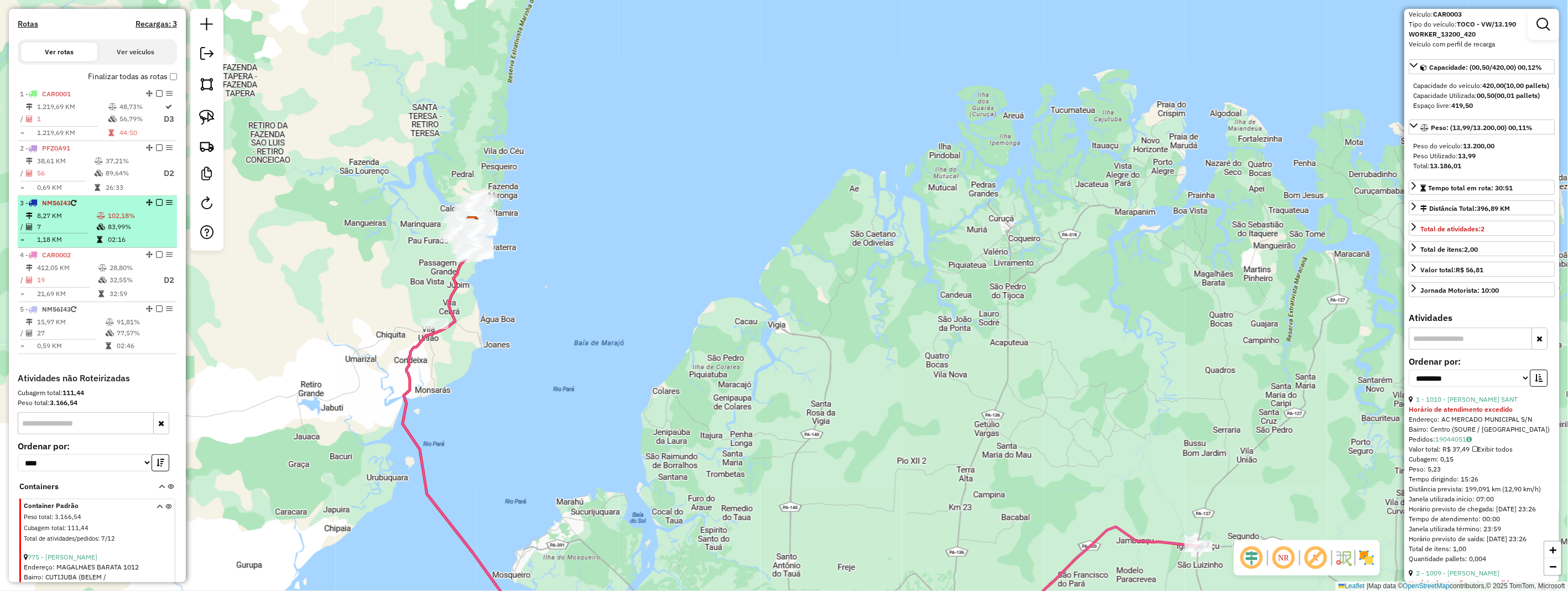
click at [77, 233] on td "7" at bounding box center [66, 227] width 60 height 11
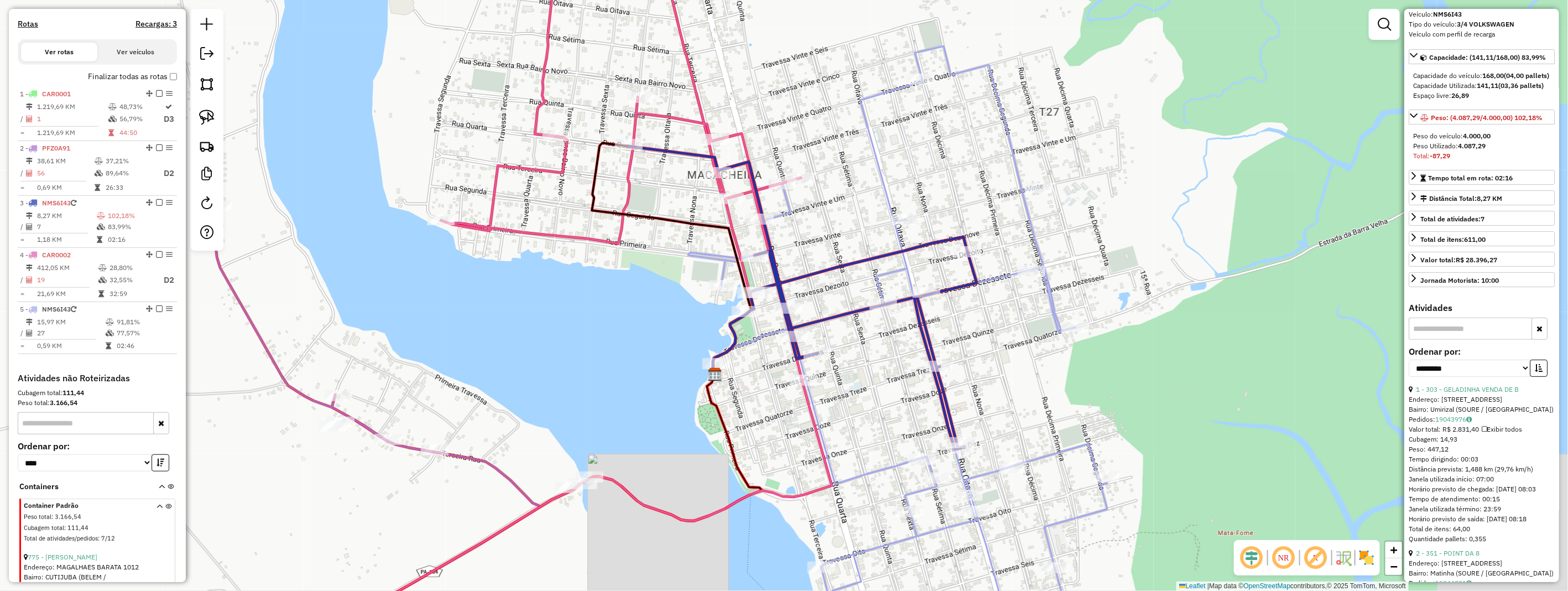
click at [78, 434] on input "text" at bounding box center [86, 423] width 136 height 22
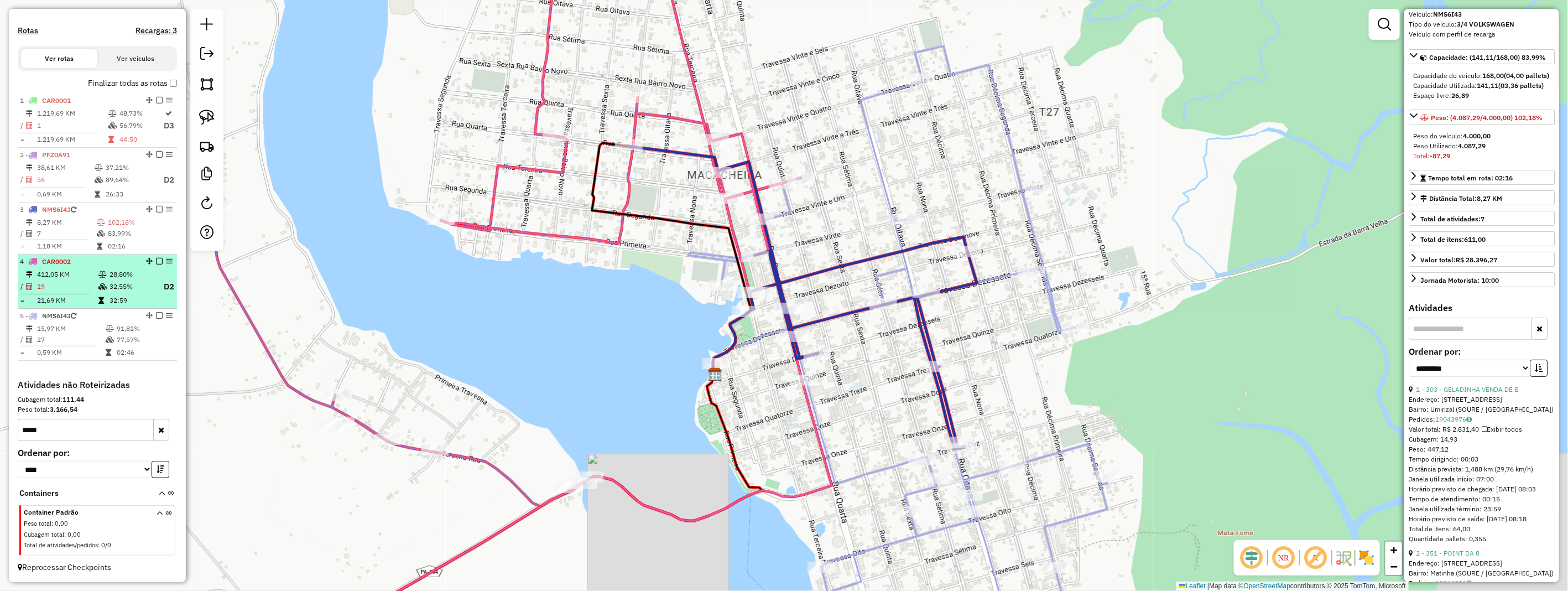
click at [77, 295] on hr at bounding box center [55, 294] width 69 height 1
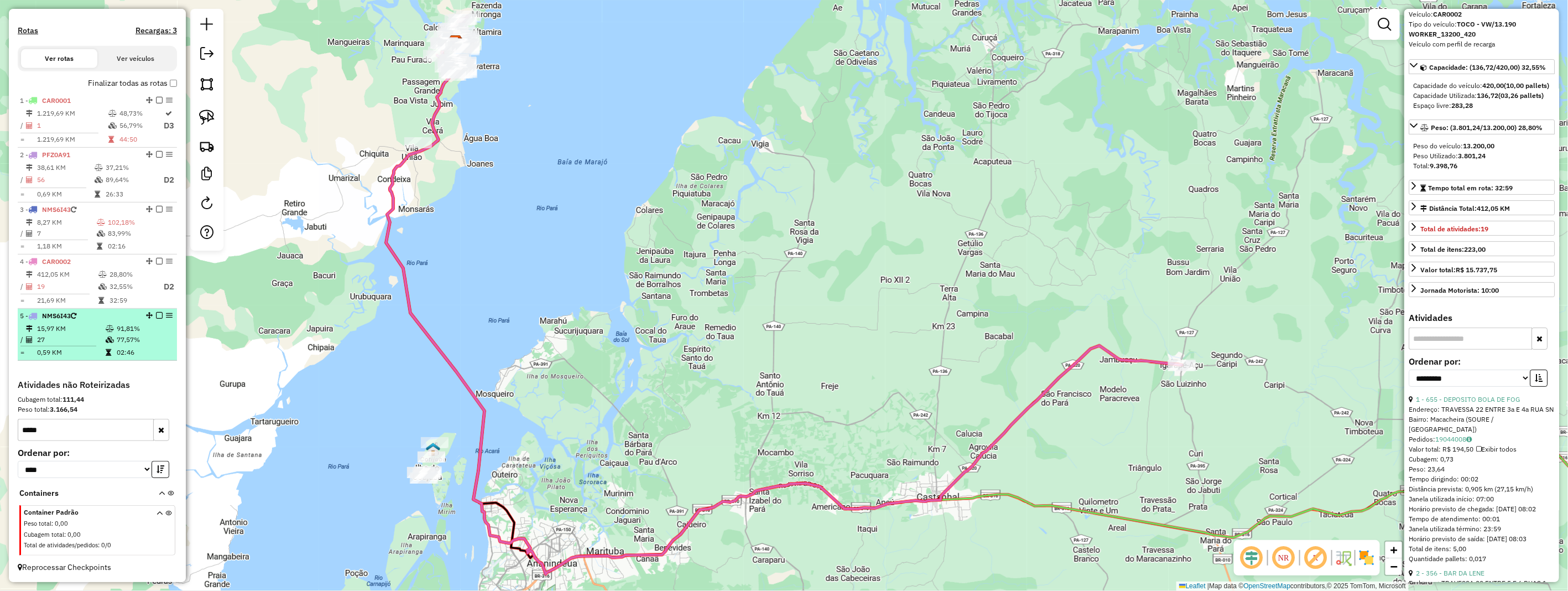
click at [99, 347] on td at bounding box center [62, 346] width 85 height 2
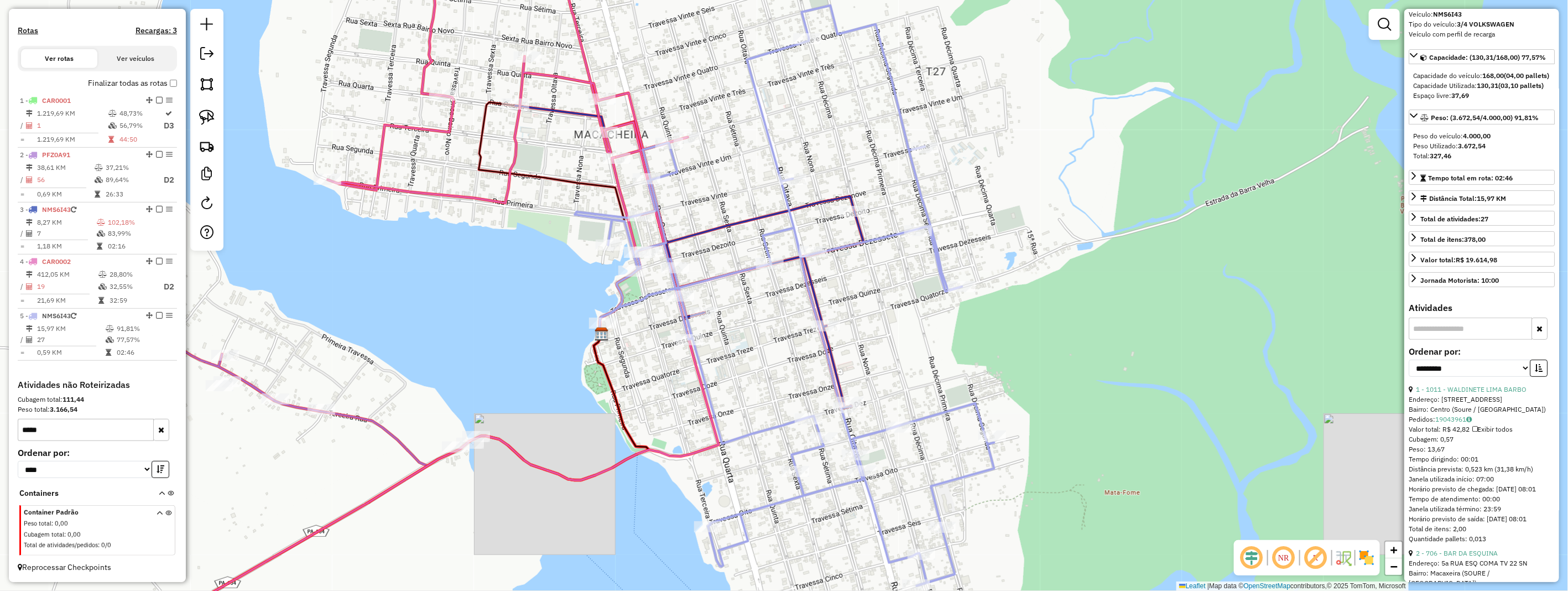
click at [89, 431] on input "****" at bounding box center [86, 429] width 136 height 22
type input "*"
click at [1459, 340] on input "text" at bounding box center [1470, 328] width 123 height 22
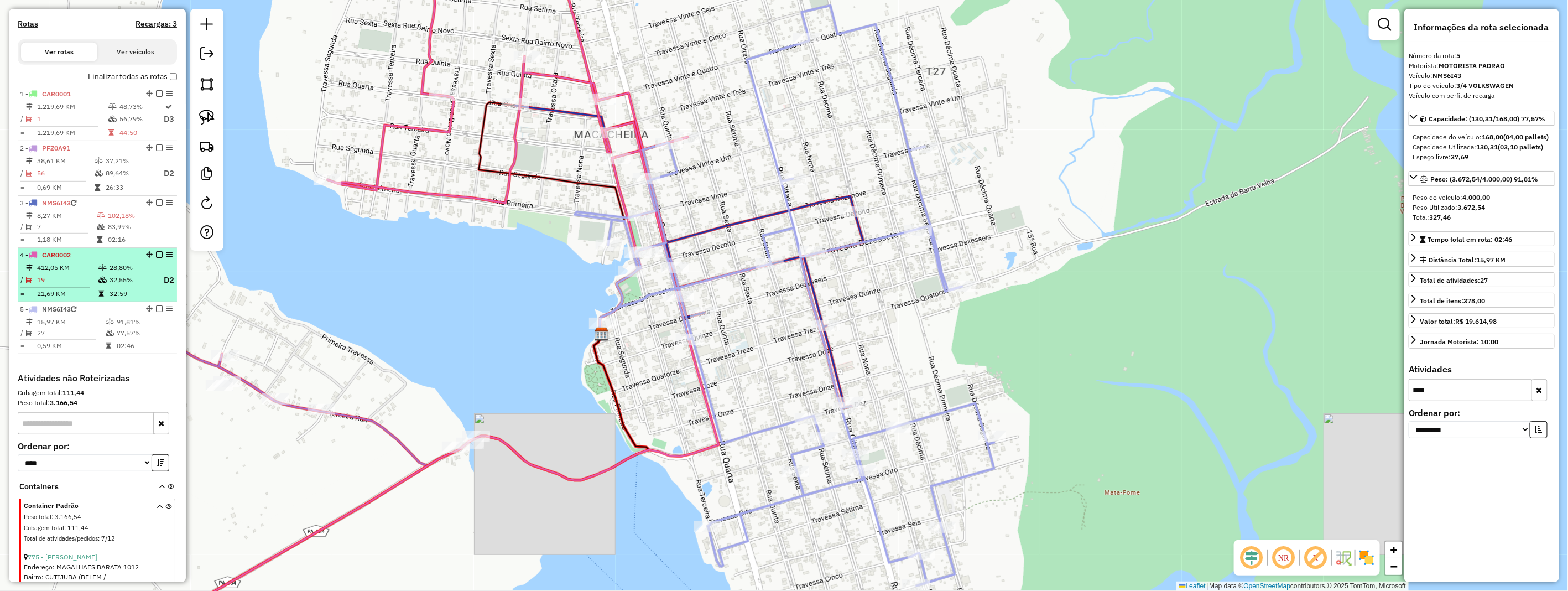
click at [116, 260] on div "4 - CAR0002" at bounding box center [78, 256] width 117 height 10
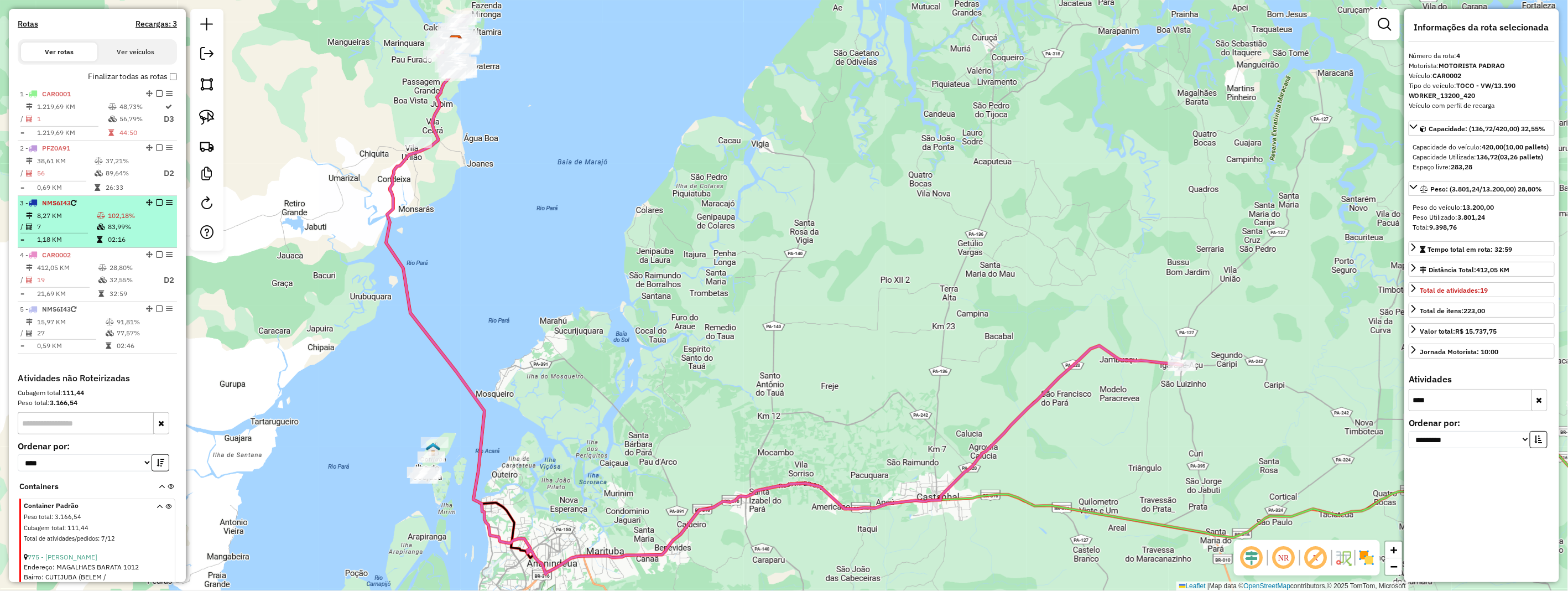
click at [102, 230] on icon at bounding box center [101, 227] width 8 height 7
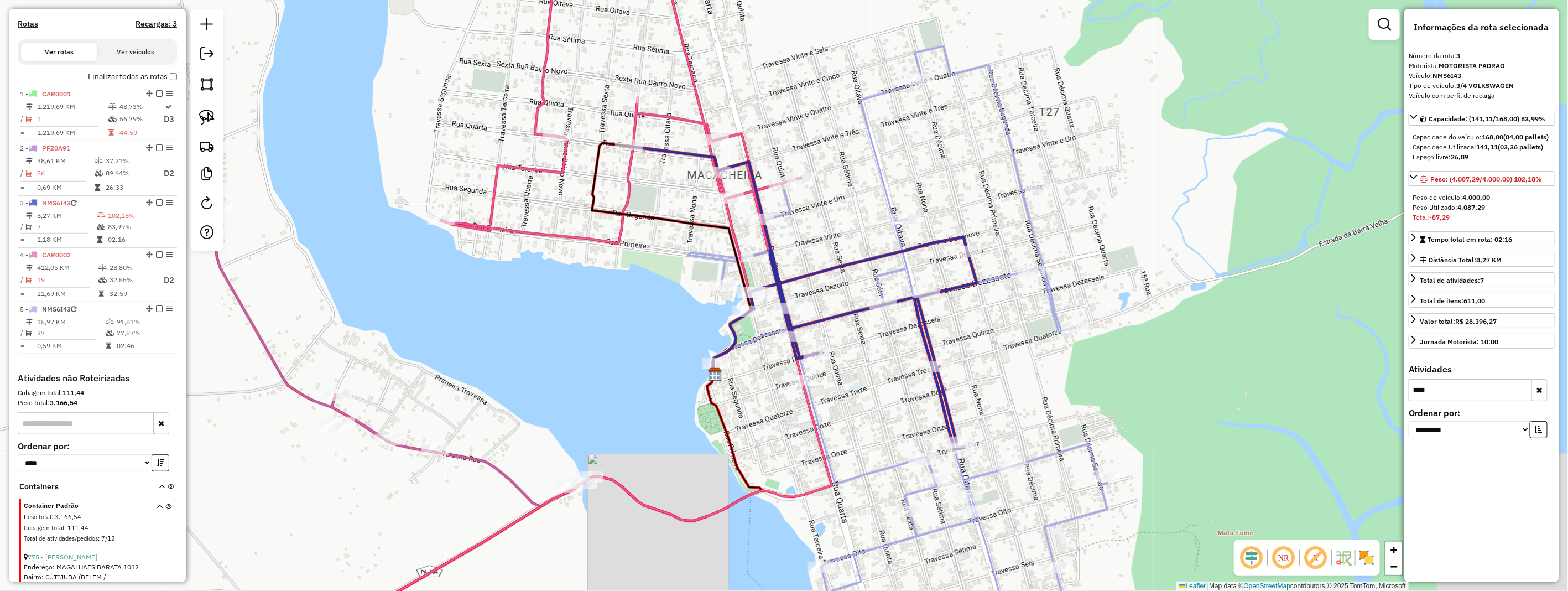
click at [1466, 400] on input "****" at bounding box center [1470, 390] width 123 height 22
type input "*****"
click at [157, 339] on td "77,57%" at bounding box center [144, 333] width 55 height 11
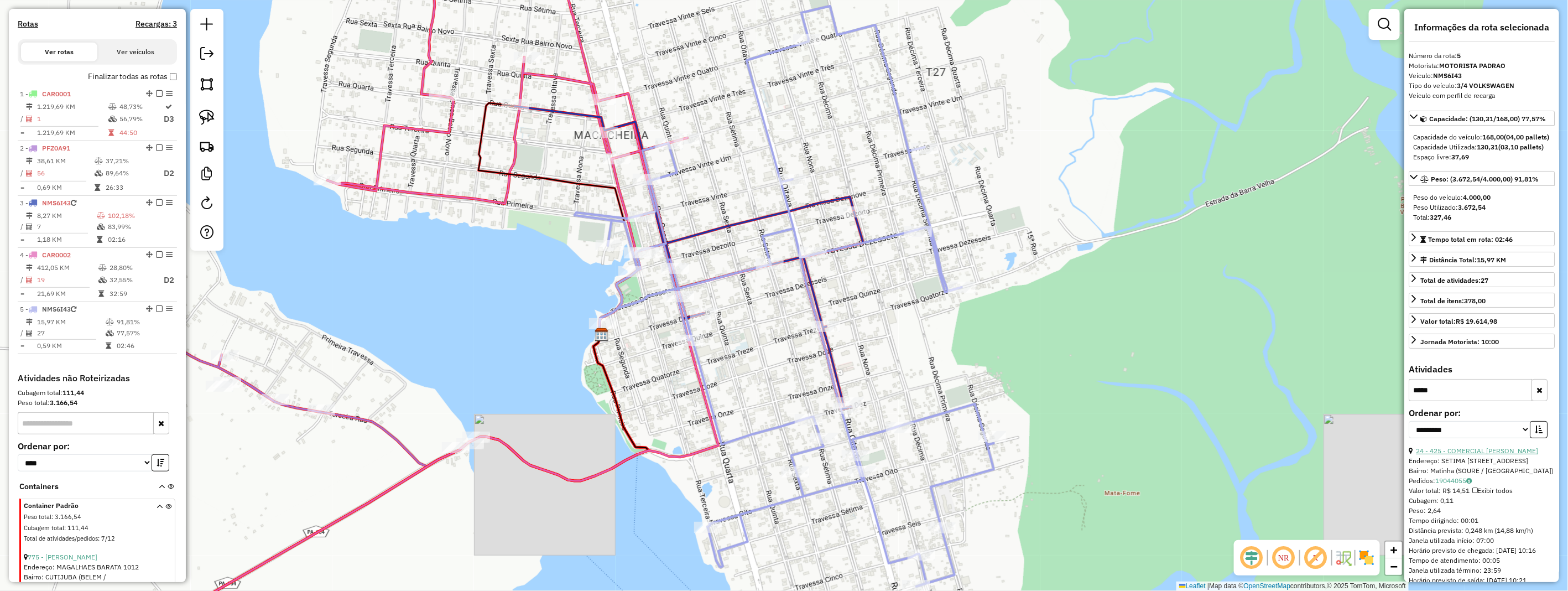
click at [1460, 455] on link "24 - 425 - COMERCIAL [PERSON_NAME]" at bounding box center [1477, 451] width 122 height 8
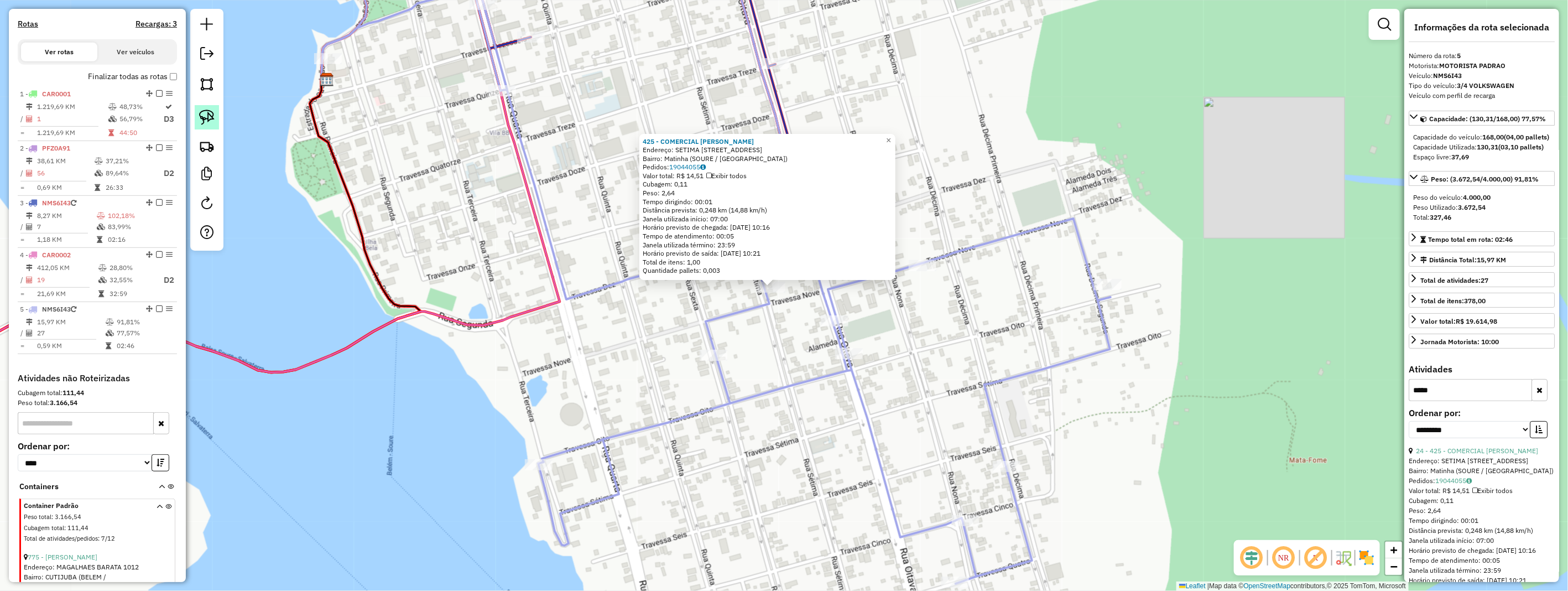
click at [202, 118] on img at bounding box center [206, 117] width 16 height 16
drag, startPoint x: 202, startPoint y: 118, endPoint x: 320, endPoint y: 194, distance: 140.4
click at [206, 124] on img at bounding box center [206, 117] width 16 height 16
drag, startPoint x: 746, startPoint y: 287, endPoint x: 795, endPoint y: 279, distance: 49.6
click at [795, 279] on div "425 - COMERCIAL [PERSON_NAME]: SETIMA RUA ENTRE TV 10 E 11 9795 Bairro: Matinha…" at bounding box center [784, 296] width 1568 height 591
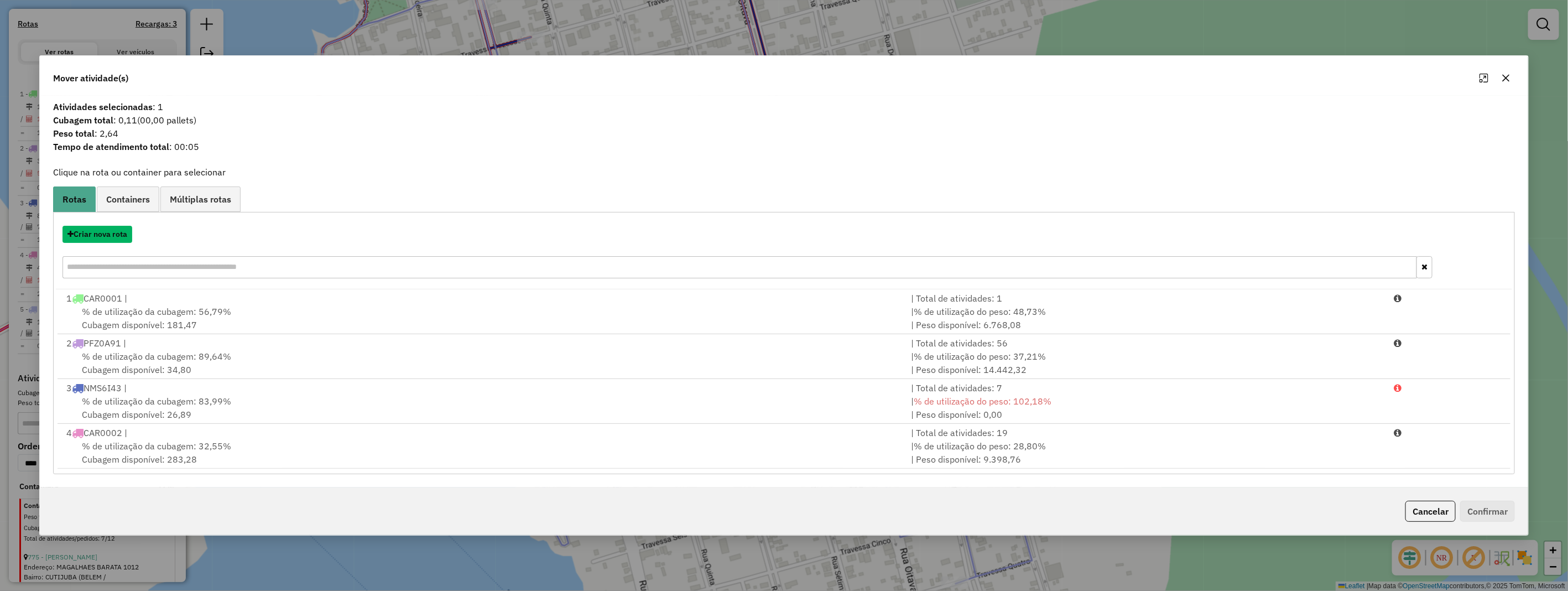
click at [117, 235] on button "Criar nova rota" at bounding box center [97, 234] width 69 height 17
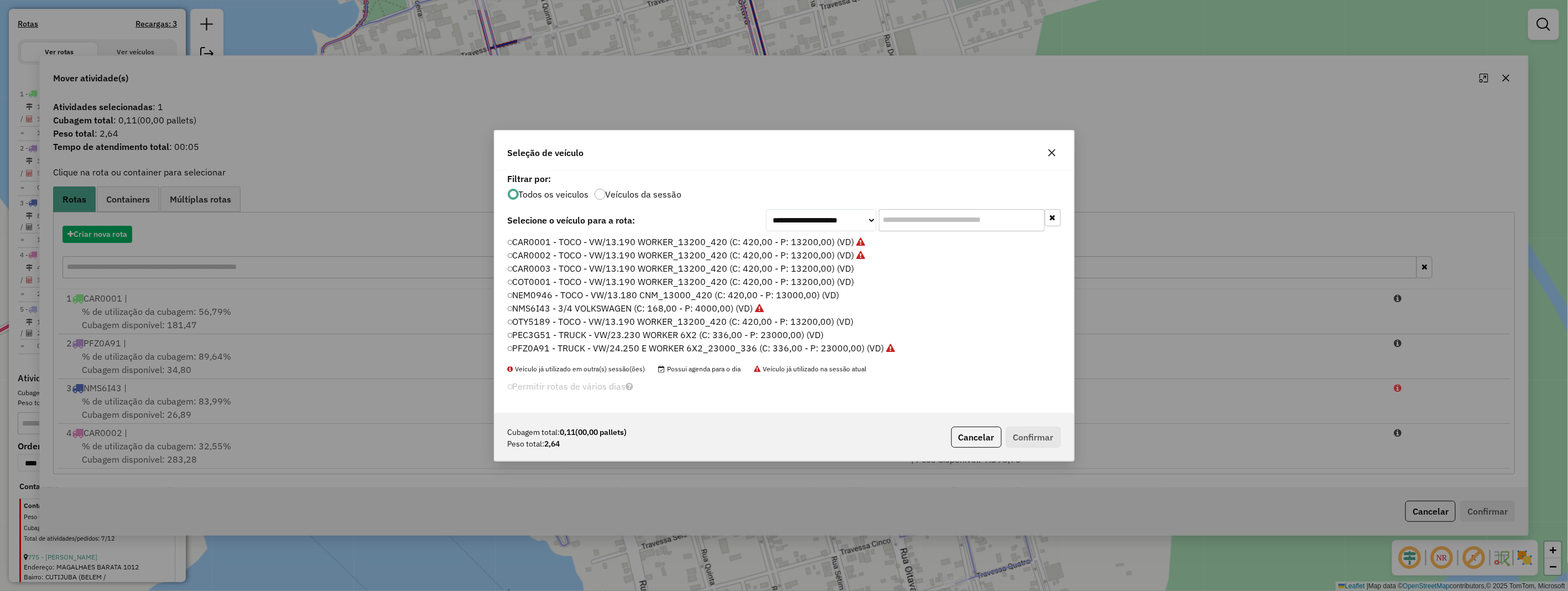
scroll to position [6, 2]
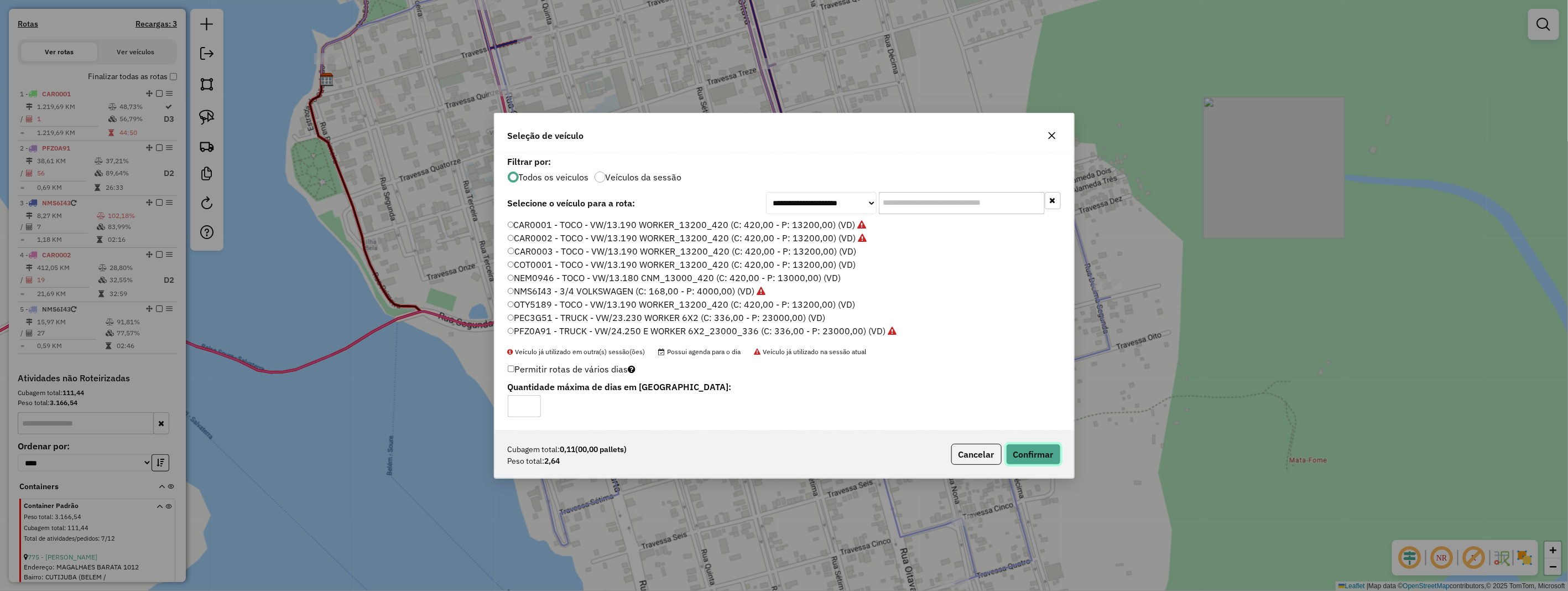
click at [1034, 453] on button "Confirmar" at bounding box center [1033, 455] width 55 height 21
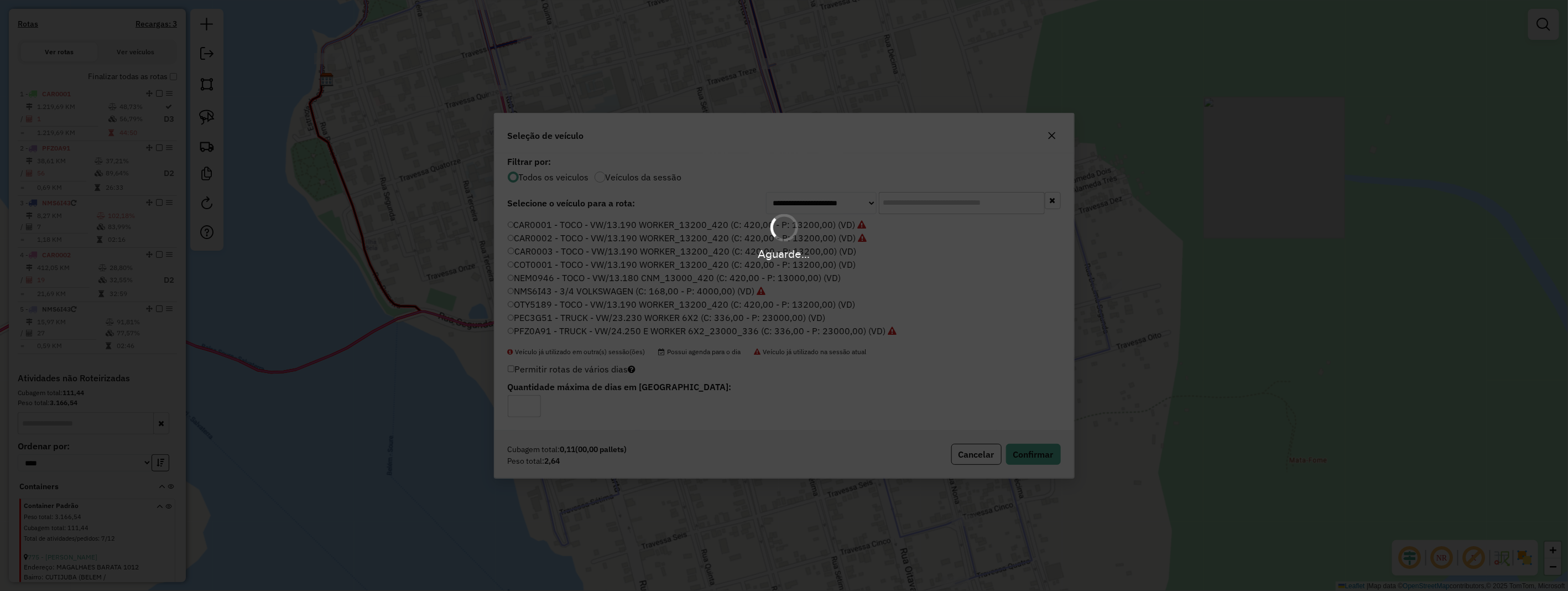
scroll to position [340, 0]
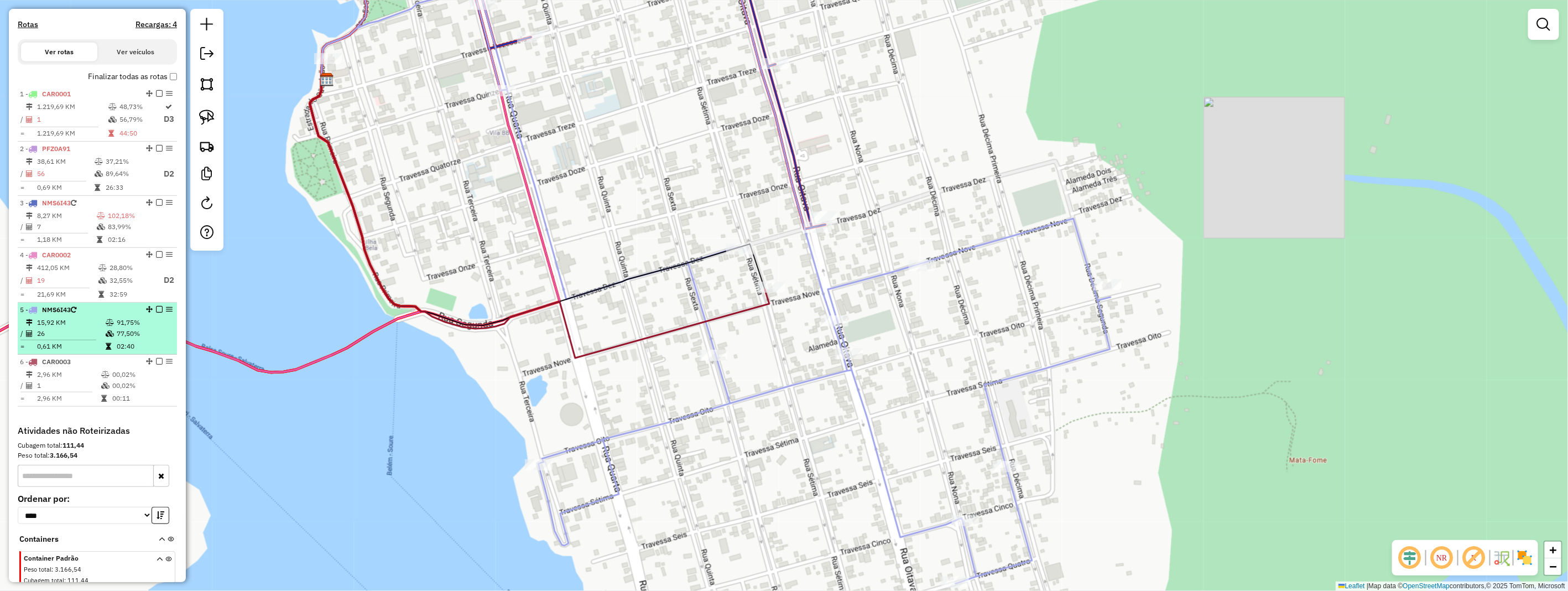
click at [71, 313] on span "NMS6I43" at bounding box center [56, 309] width 29 height 8
select select "**********"
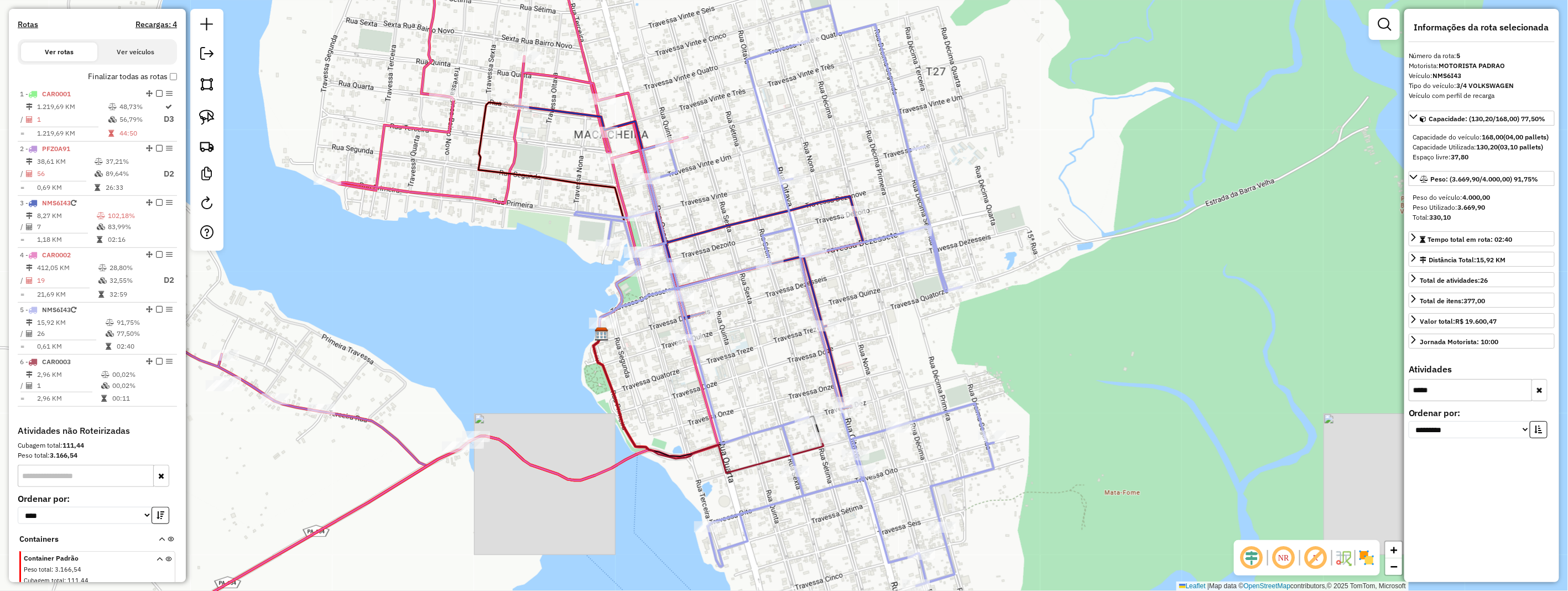
click at [1442, 402] on input "*****" at bounding box center [1470, 390] width 123 height 22
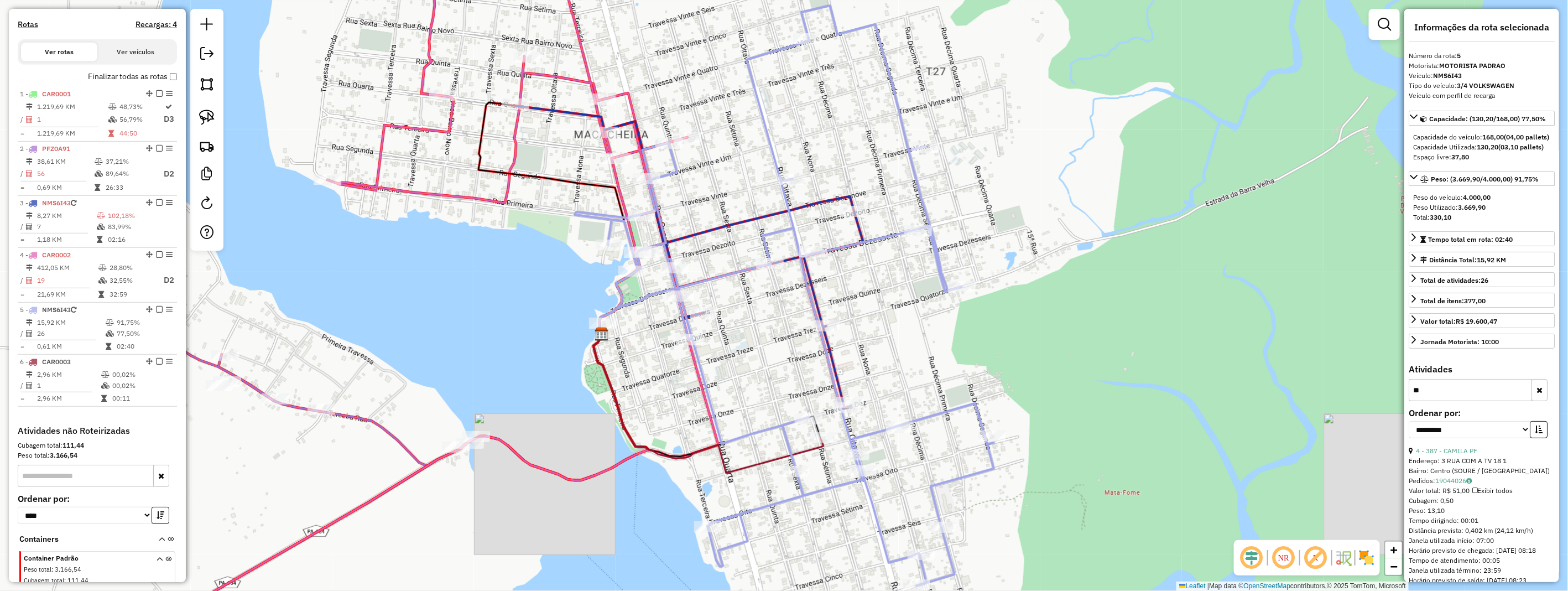
type input "*"
